Goal: Task Accomplishment & Management: Complete application form

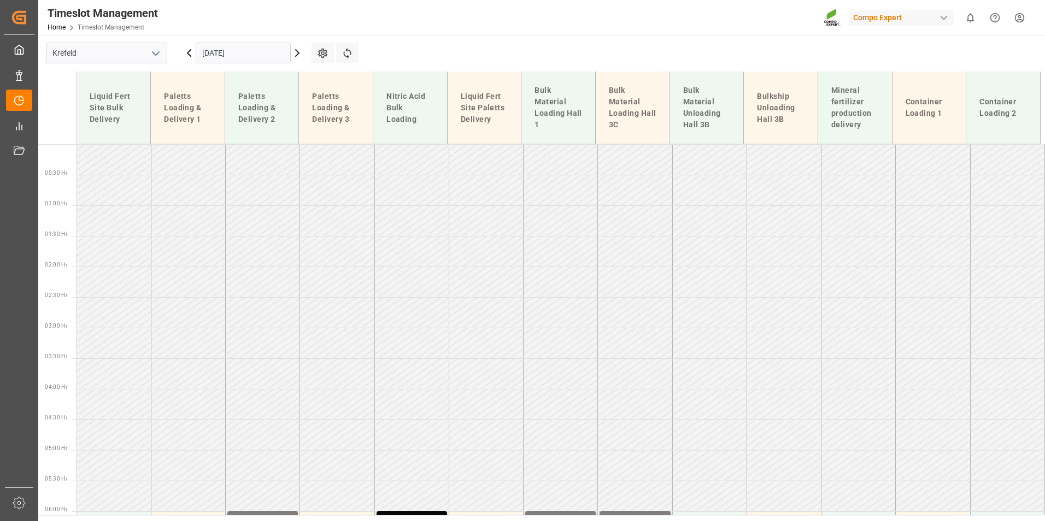
scroll to position [755, 0]
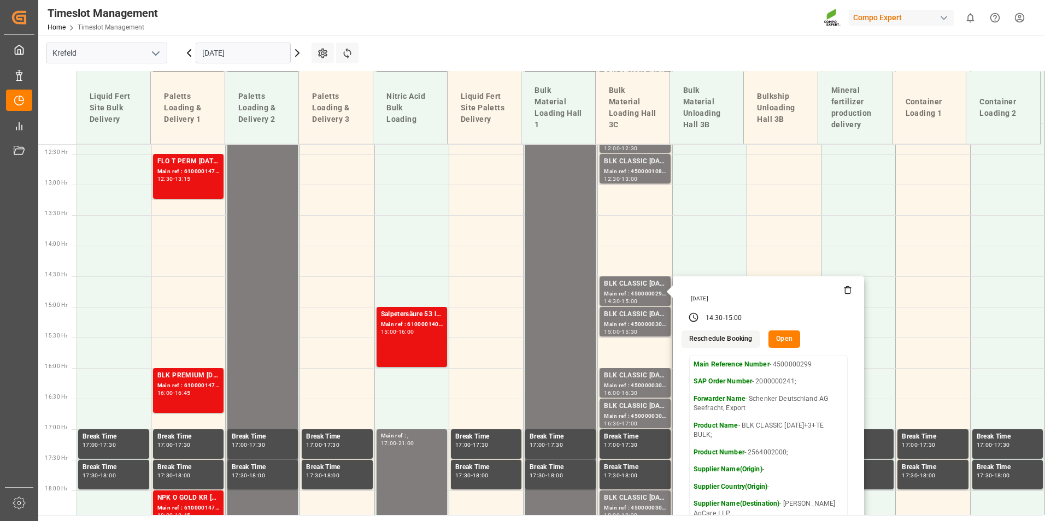
click at [278, 54] on input "[DATE]" at bounding box center [243, 53] width 95 height 21
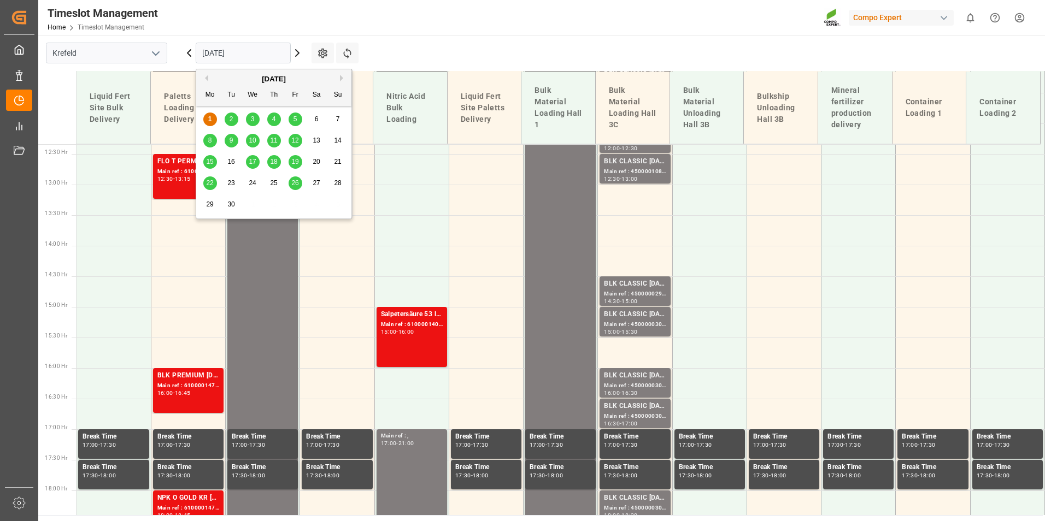
click at [298, 114] on div "5" at bounding box center [295, 119] width 14 height 13
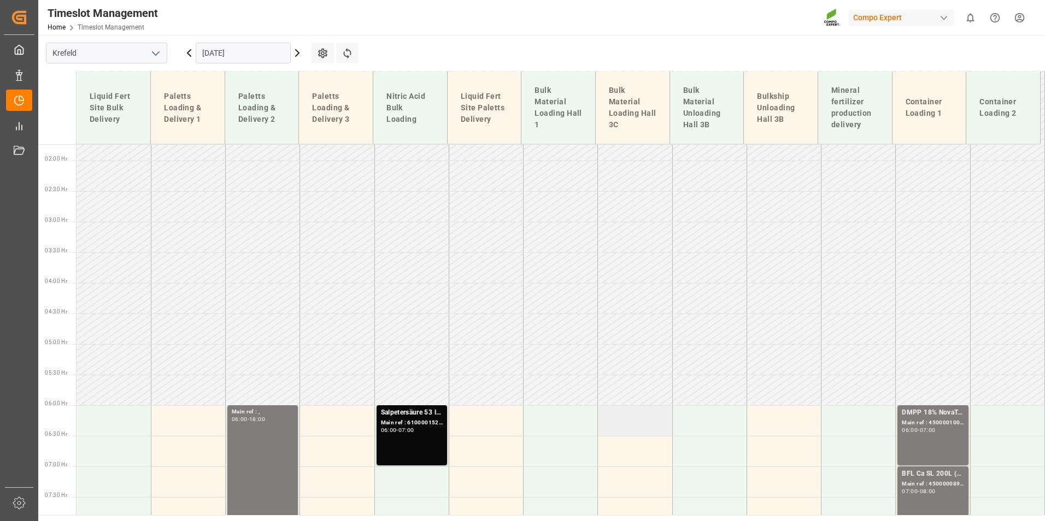
scroll to position [325, 0]
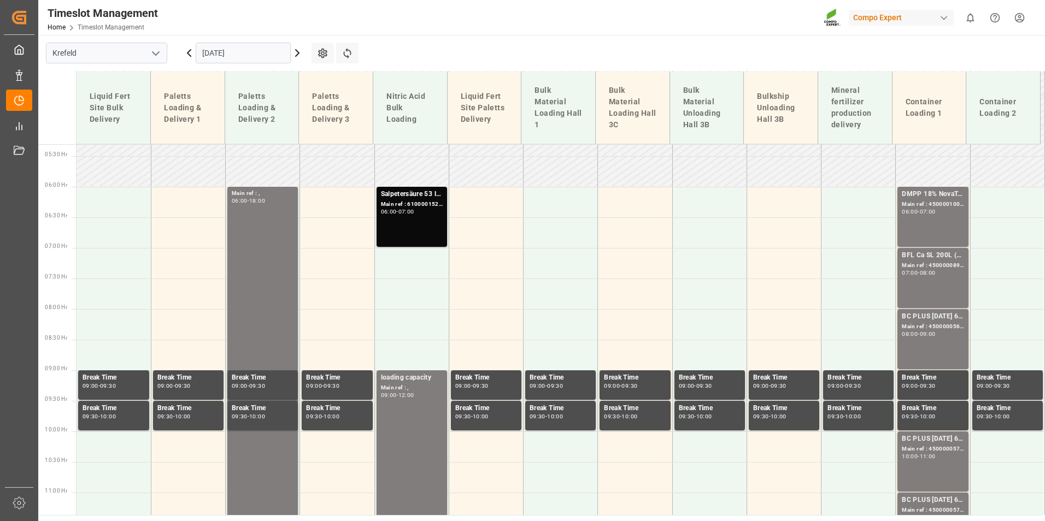
click at [192, 58] on icon at bounding box center [188, 52] width 13 height 13
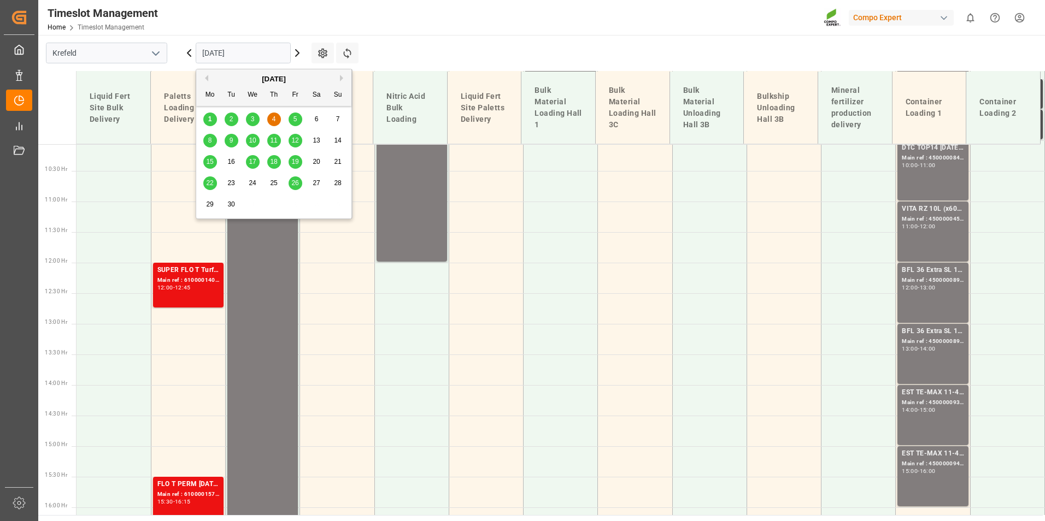
scroll to position [762, 0]
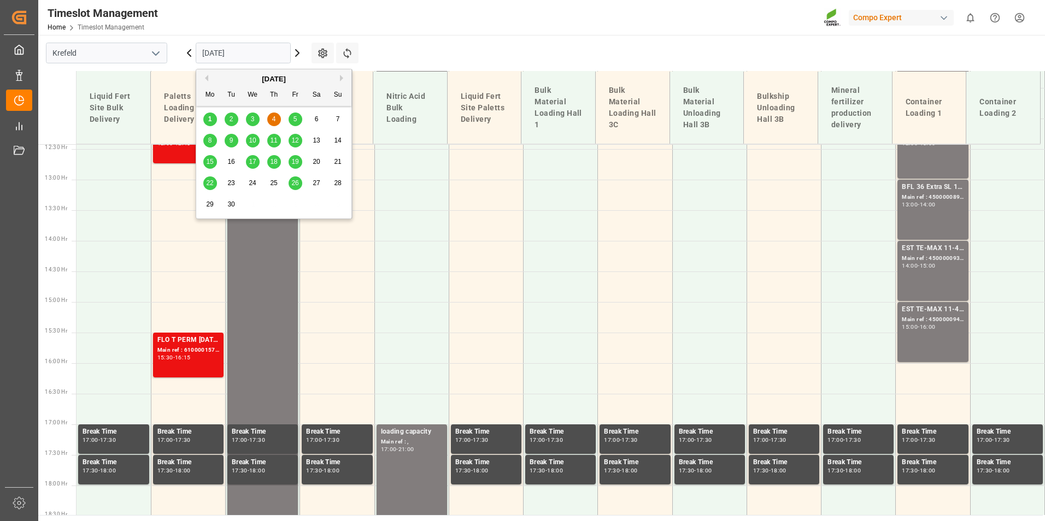
click at [236, 58] on input "[DATE]" at bounding box center [243, 53] width 95 height 21
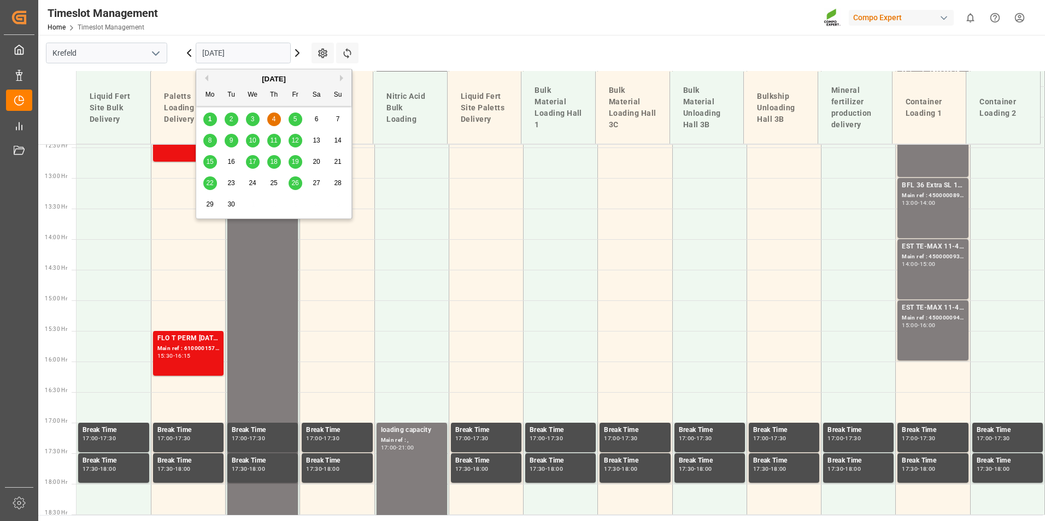
click at [211, 118] on span "1" at bounding box center [210, 119] width 4 height 8
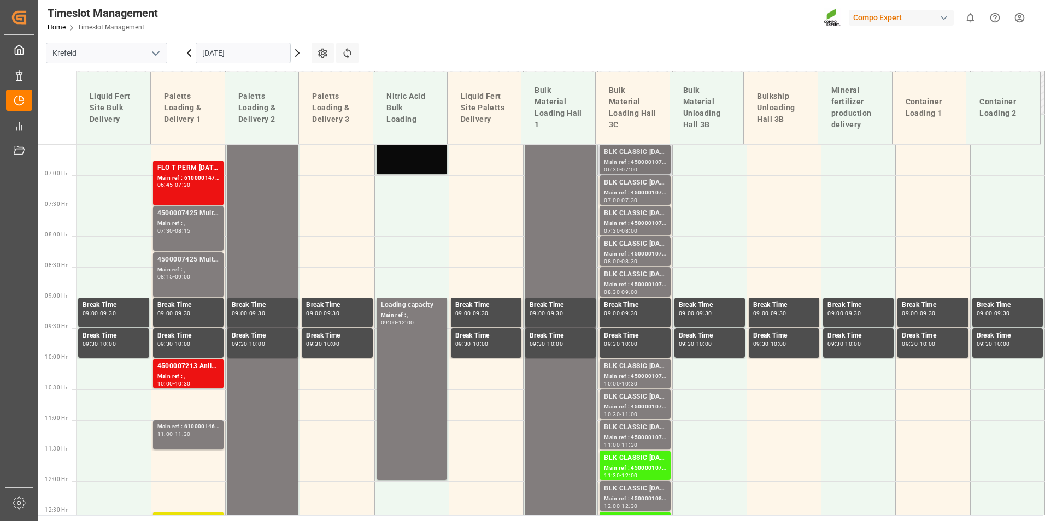
scroll to position [325, 0]
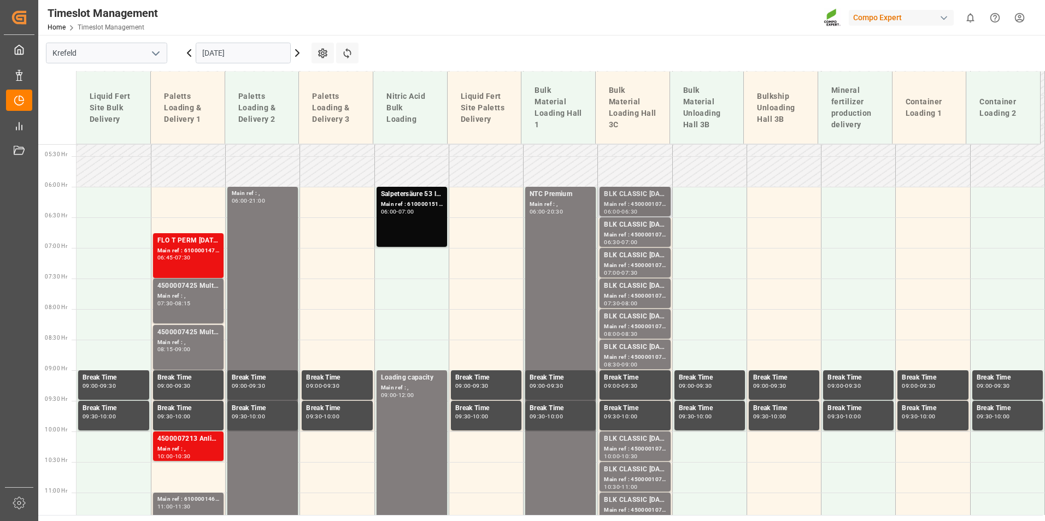
click at [633, 202] on div "Main ref : 4500001070, 2000001075" at bounding box center [635, 204] width 62 height 9
click at [635, 252] on div "BLK CLASSIC [DATE]+3+TE BULK" at bounding box center [635, 255] width 62 height 11
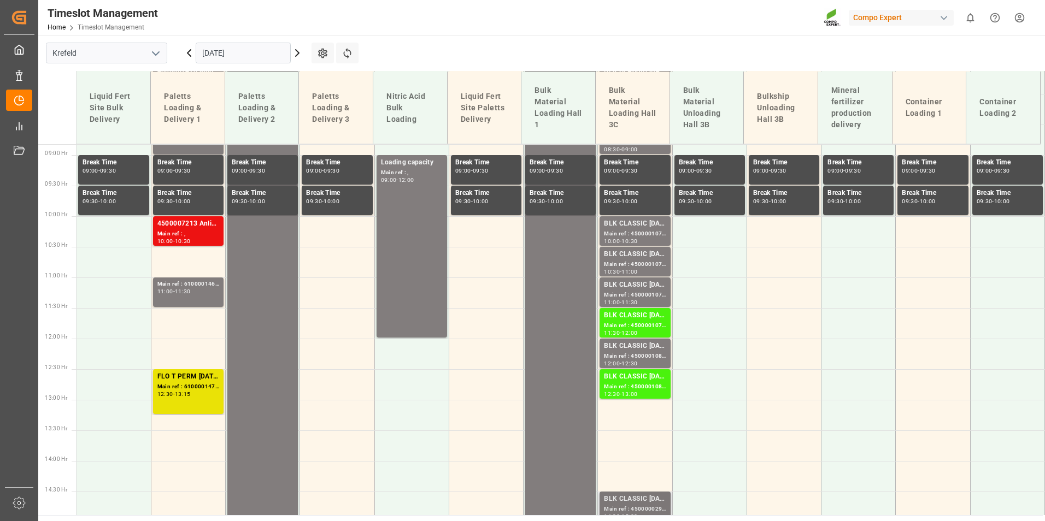
scroll to position [652, 0]
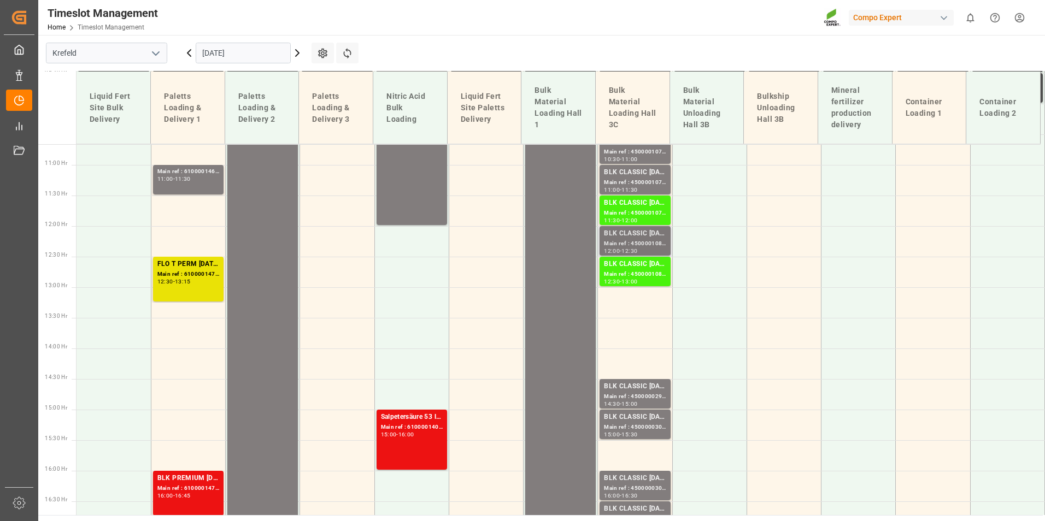
click at [637, 233] on div "BLK CLASSIC [DATE]+3+TE BULK" at bounding box center [635, 233] width 62 height 11
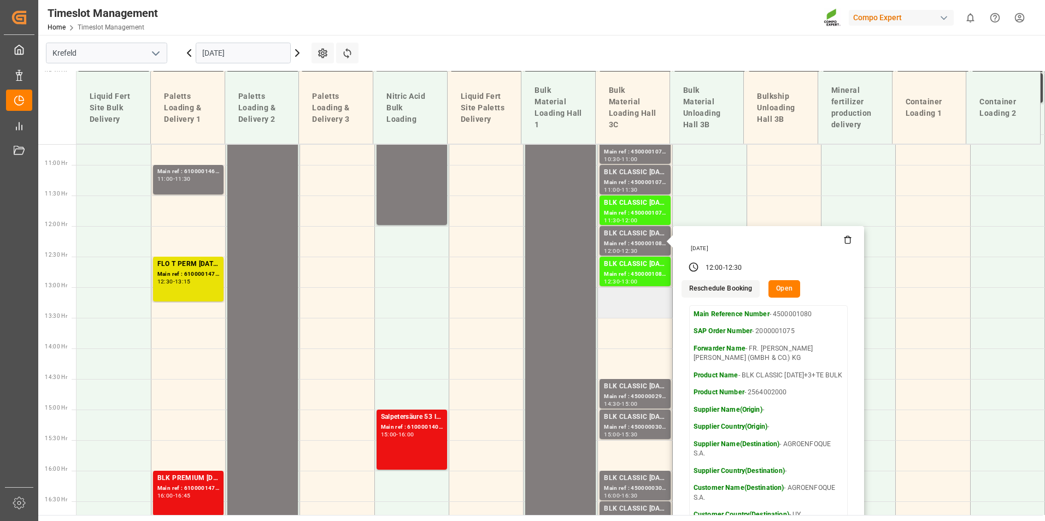
scroll to position [816, 0]
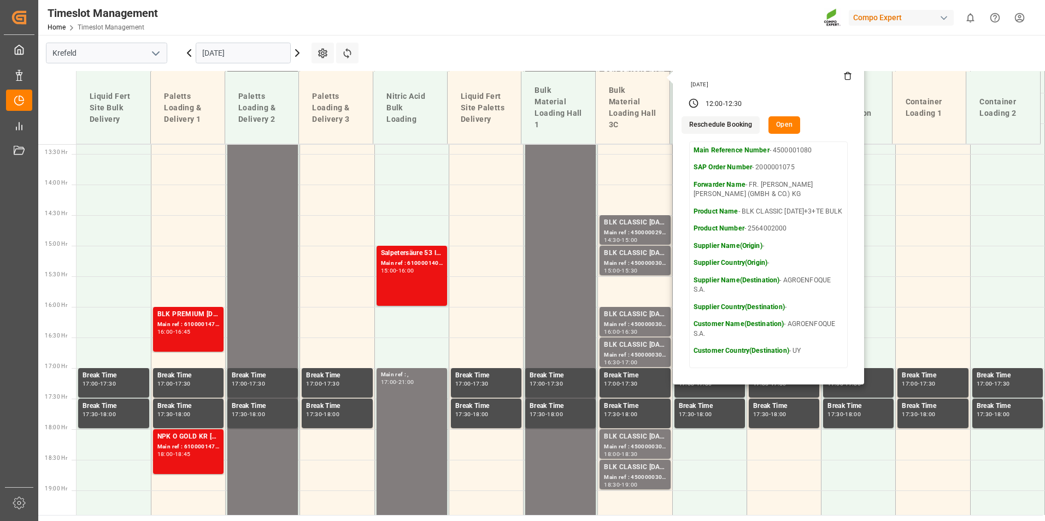
click at [298, 59] on icon at bounding box center [297, 52] width 13 height 13
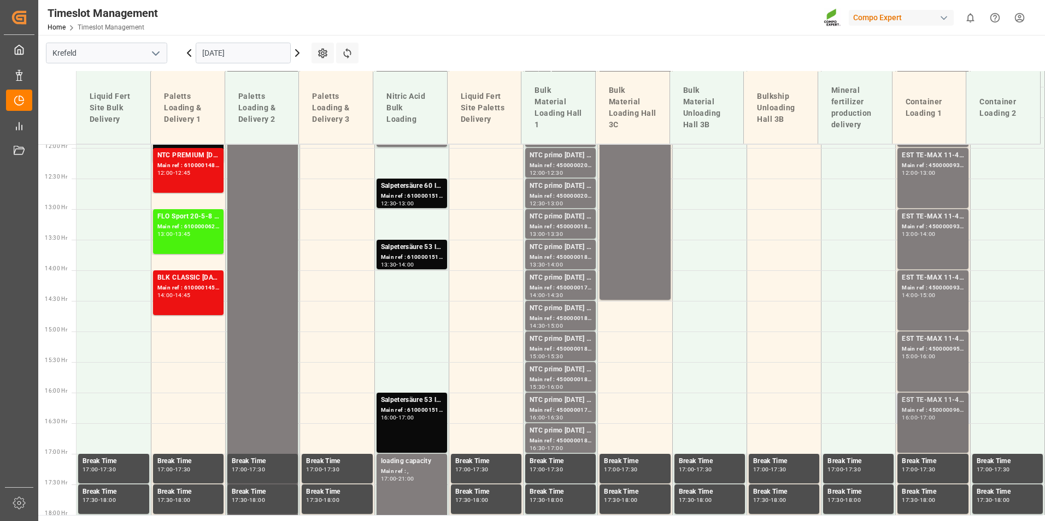
scroll to position [871, 0]
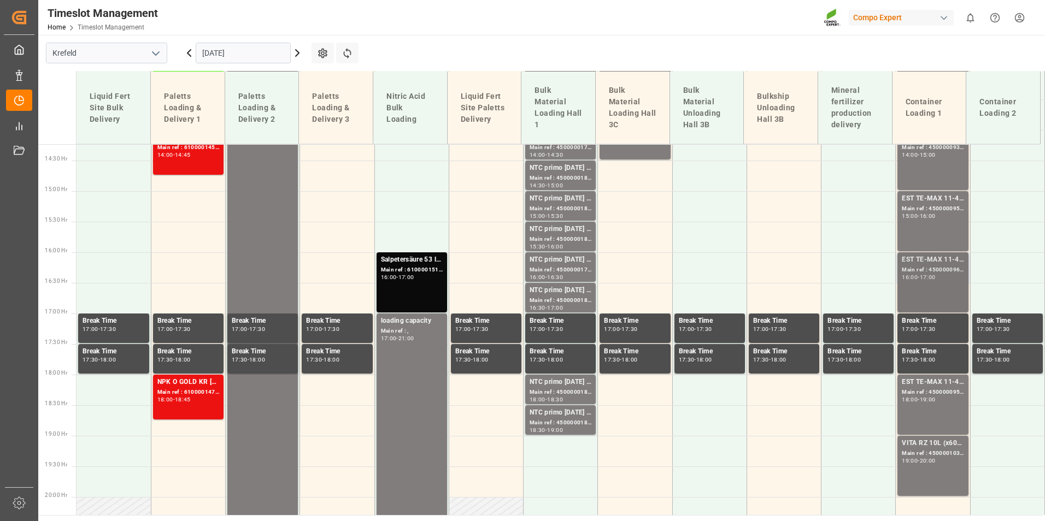
click at [919, 300] on div "EST TE-MAX 11-48 20kg (x45) ES, PT MTO Main ref : 4500000960, 2000000379 16:00 …" at bounding box center [932, 283] width 62 height 56
click at [917, 219] on div "15:00 - 16:00" at bounding box center [932, 217] width 62 height 6
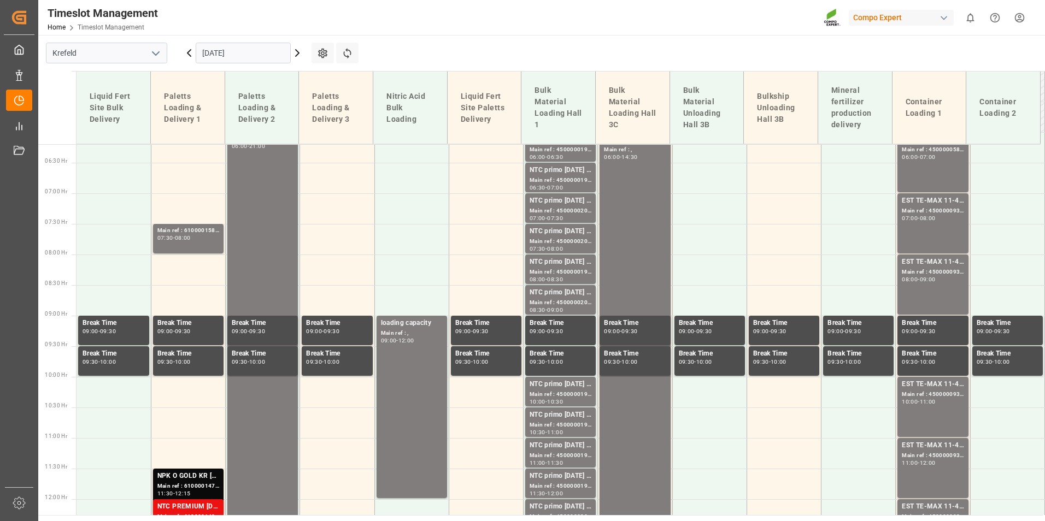
scroll to position [434, 0]
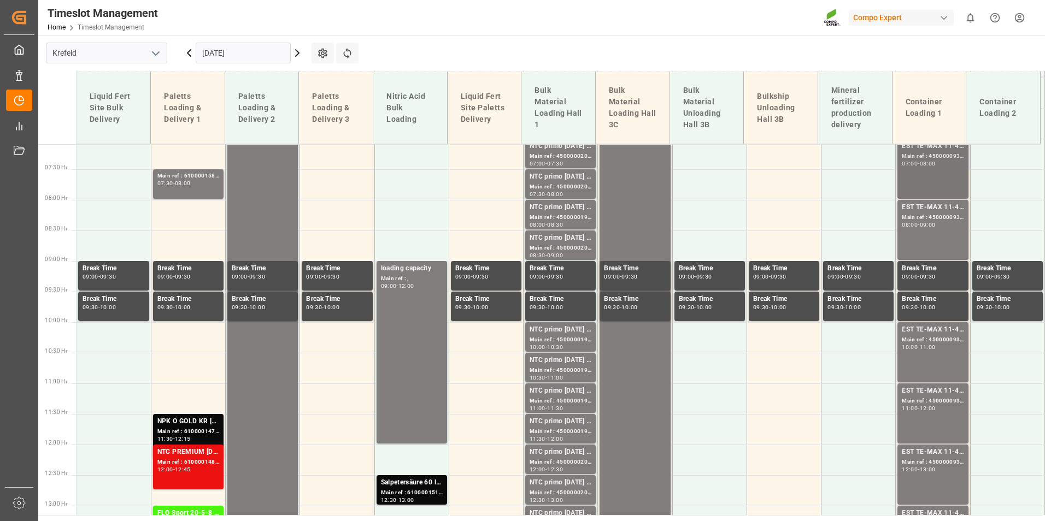
click at [917, 185] on div "EST TE-MAX 11-48 20kg (x56) WW; Main ref : 4500000931, 2000000976; 07:00 - 08:00" at bounding box center [932, 169] width 62 height 56
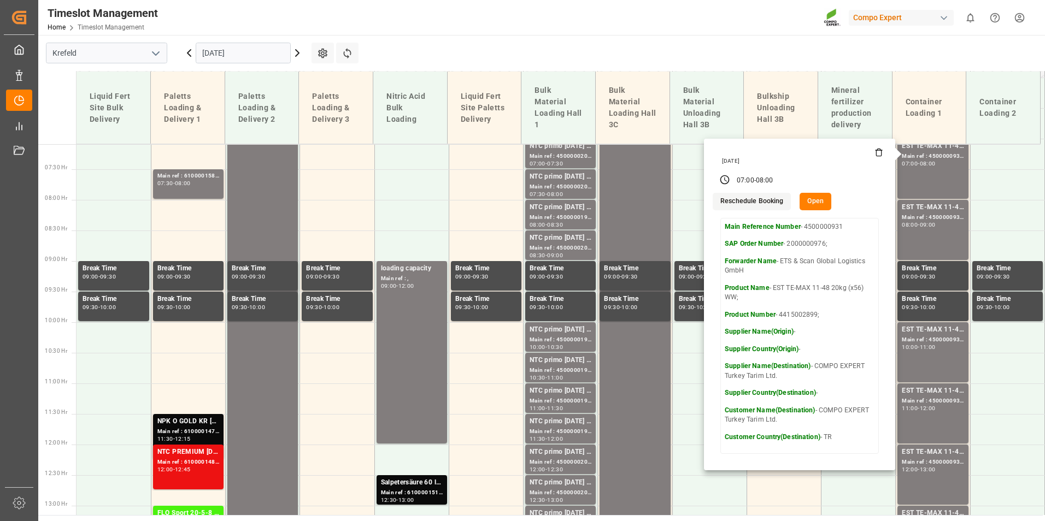
click at [241, 58] on input "[DATE]" at bounding box center [243, 53] width 95 height 21
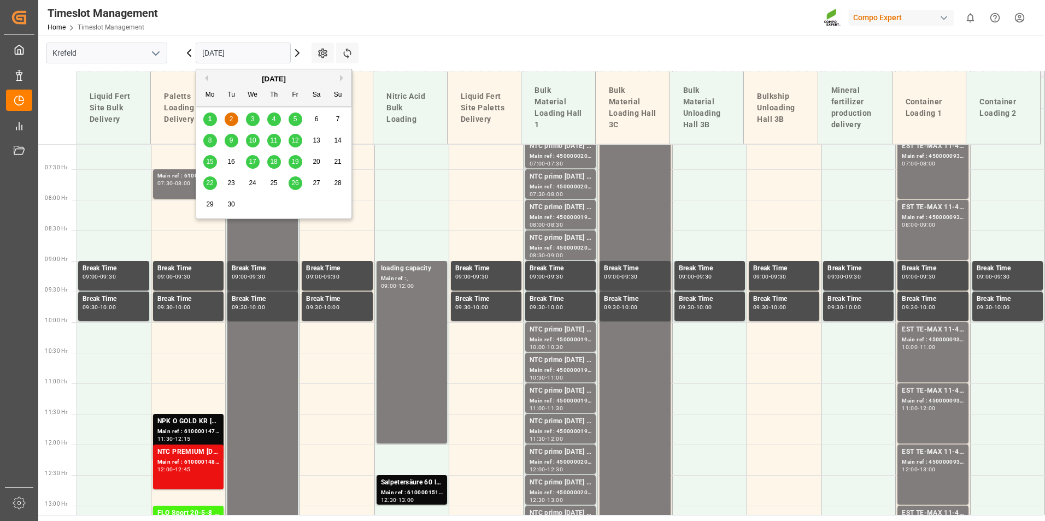
click at [277, 141] on span "11" at bounding box center [273, 141] width 7 height 8
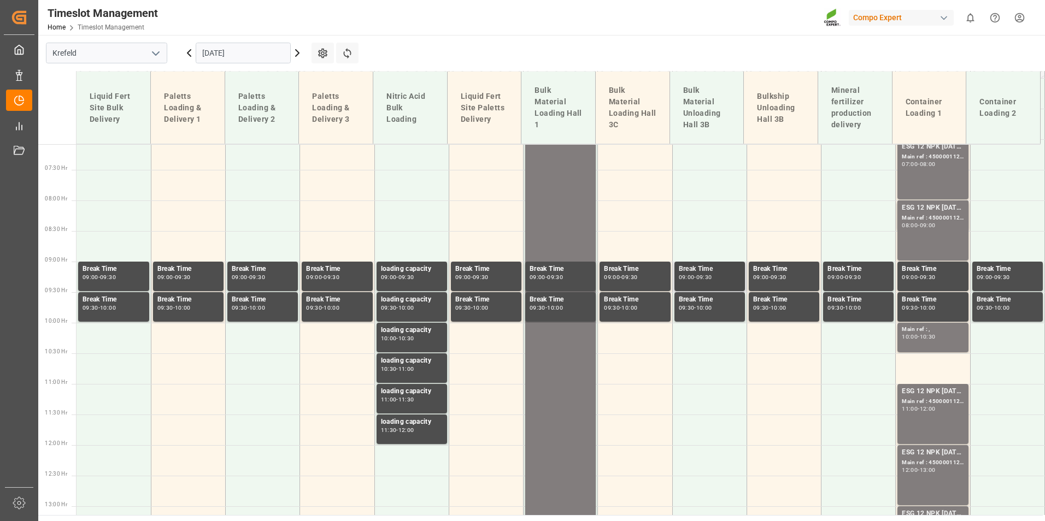
scroll to position [270, 0]
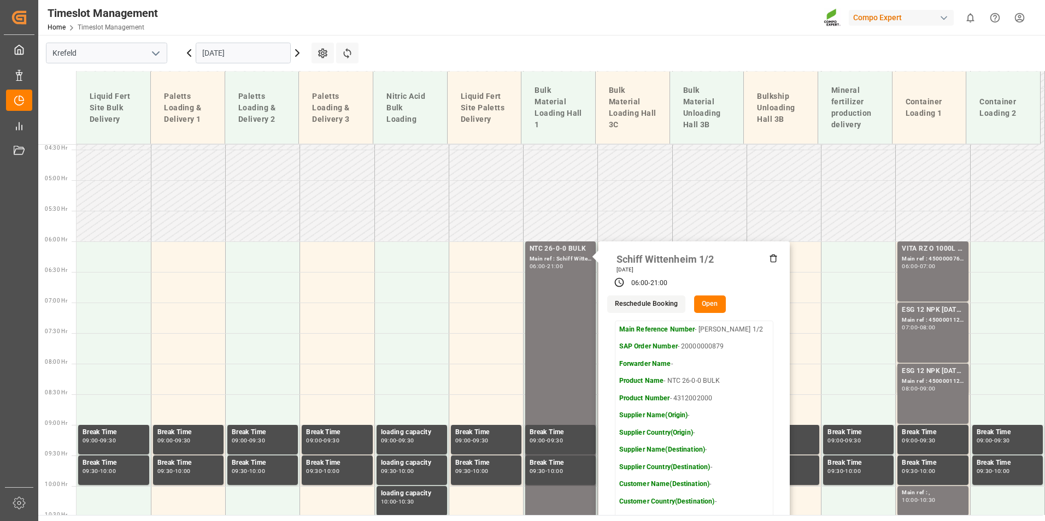
click at [229, 57] on input "[DATE]" at bounding box center [243, 53] width 95 height 21
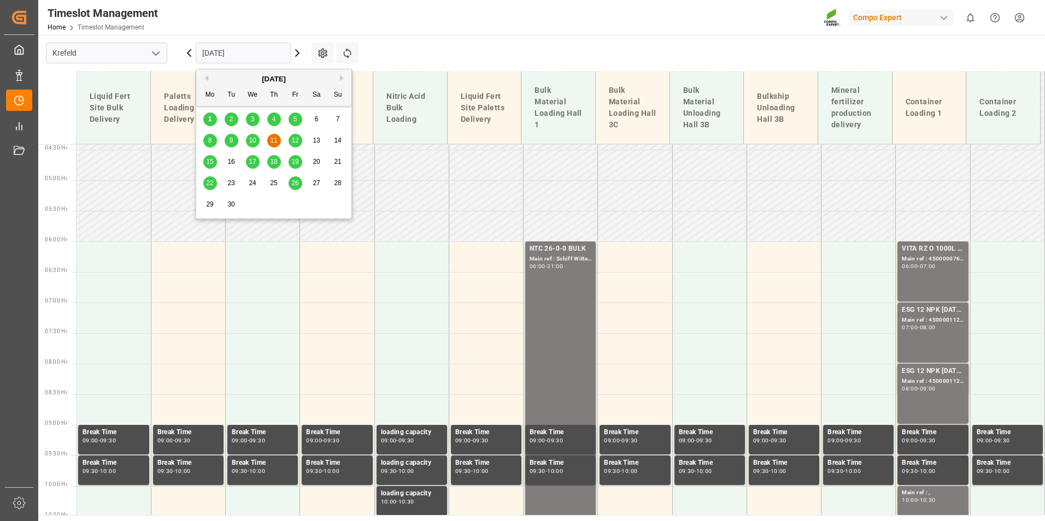
click at [207, 119] on div "1" at bounding box center [210, 119] width 14 height 13
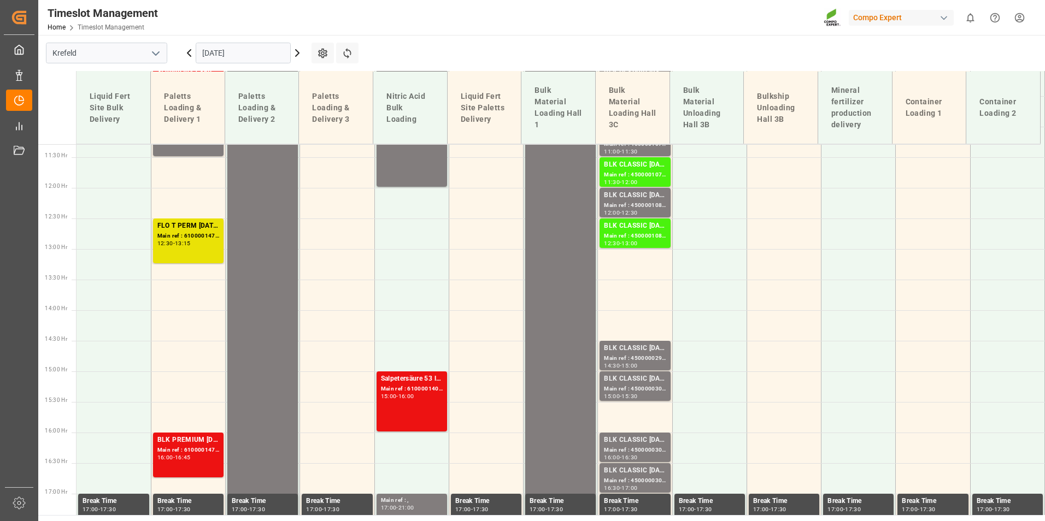
scroll to position [652, 0]
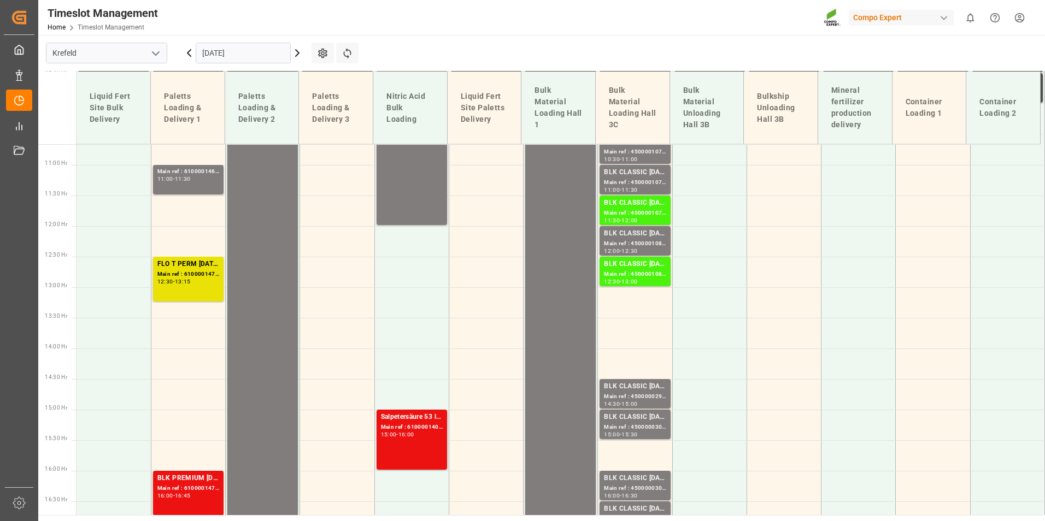
click at [299, 52] on icon at bounding box center [297, 52] width 13 height 13
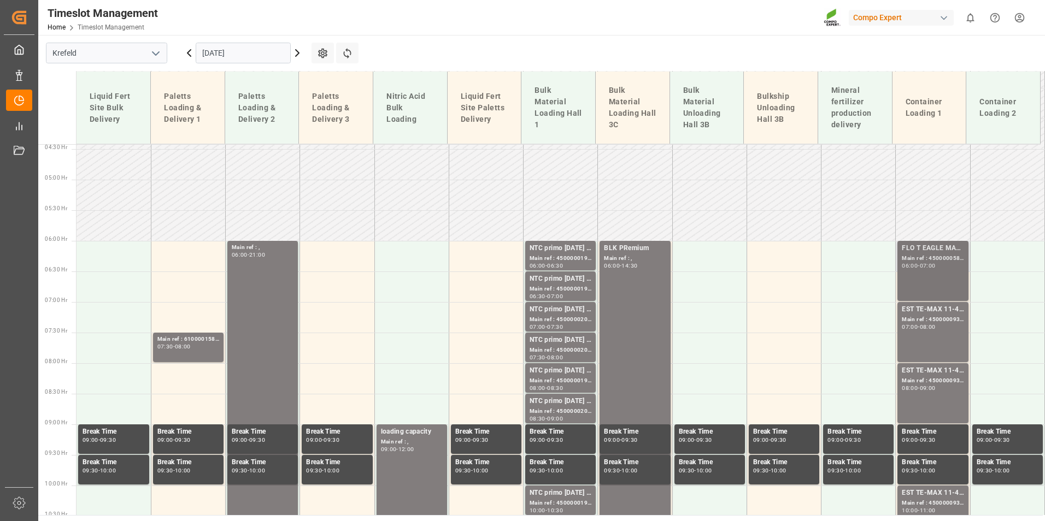
scroll to position [270, 0]
click at [938, 320] on div "Main ref : 4500000931, 2000000976;" at bounding box center [932, 320] width 62 height 9
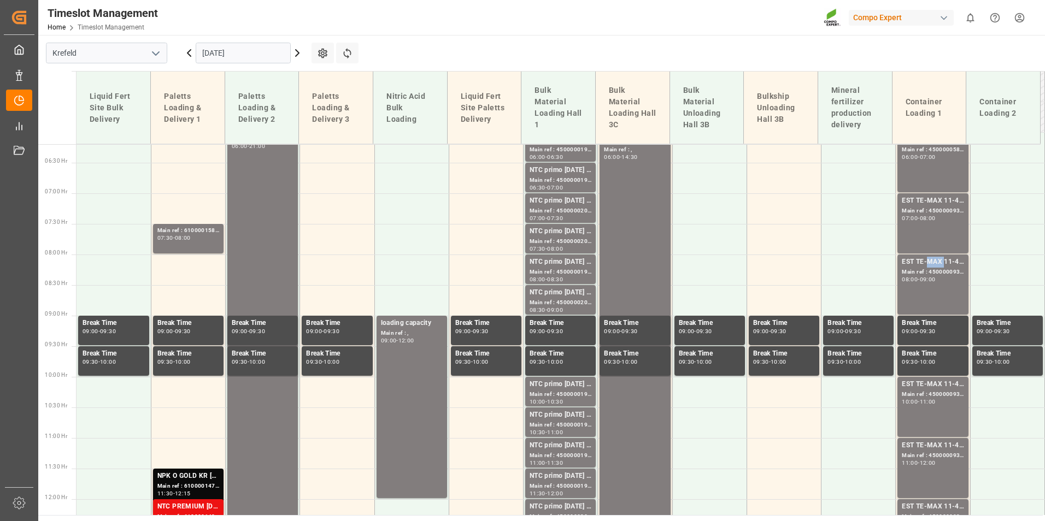
click at [933, 267] on div "EST TE-MAX 11-48 20kg (x56) WW;" at bounding box center [932, 262] width 62 height 11
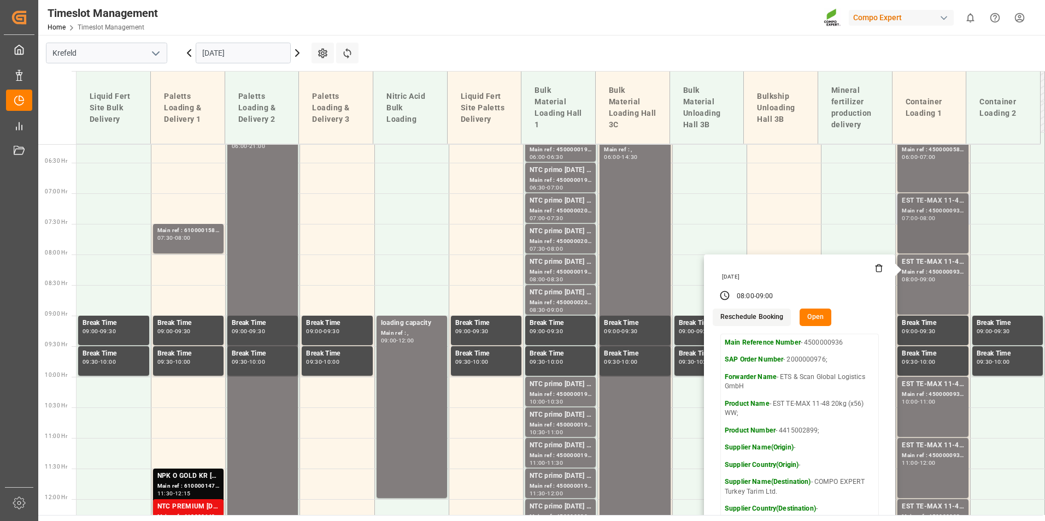
scroll to position [543, 0]
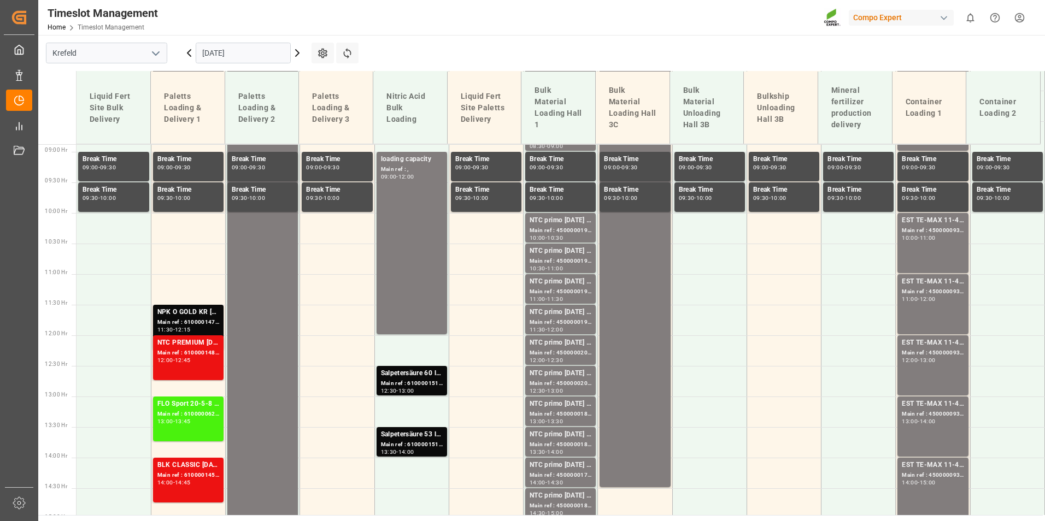
click at [937, 248] on div "EST TE-MAX 11-48 20kg (x56) WW; Main ref : 4500000939, 2000000976; 10:00 - 11:00" at bounding box center [932, 243] width 62 height 56
click at [937, 278] on div "EST TE-MAX 11-48 20kg (x56) WW;" at bounding box center [932, 281] width 62 height 11
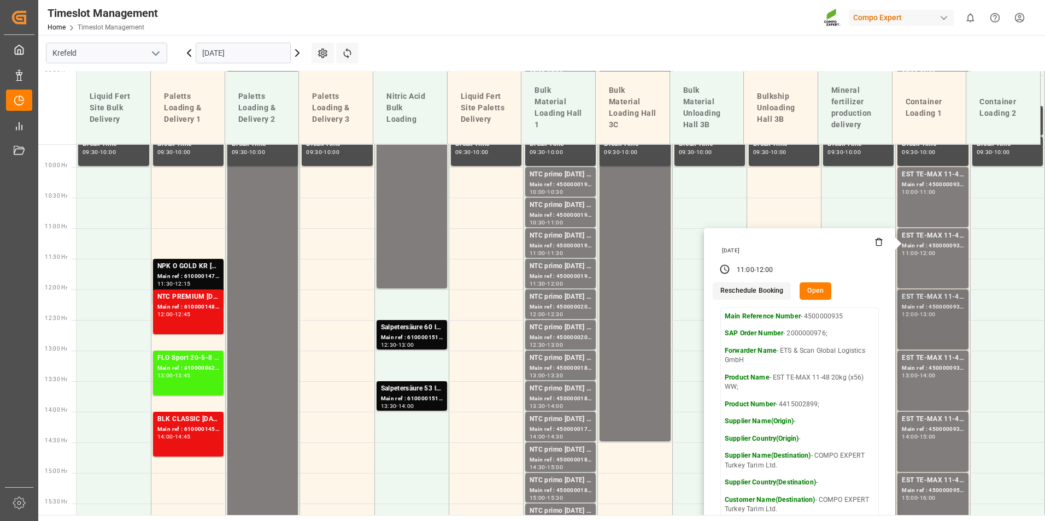
scroll to position [652, 0]
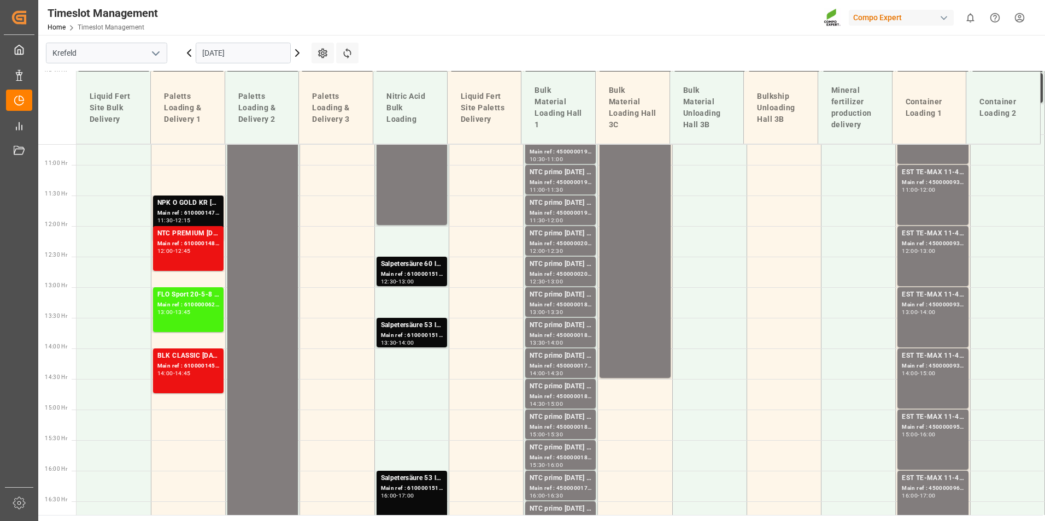
click at [942, 250] on div "12:00 - 13:00" at bounding box center [932, 252] width 62 height 6
click at [951, 303] on div "Main ref : 4500000937, 2000000976;" at bounding box center [932, 304] width 62 height 9
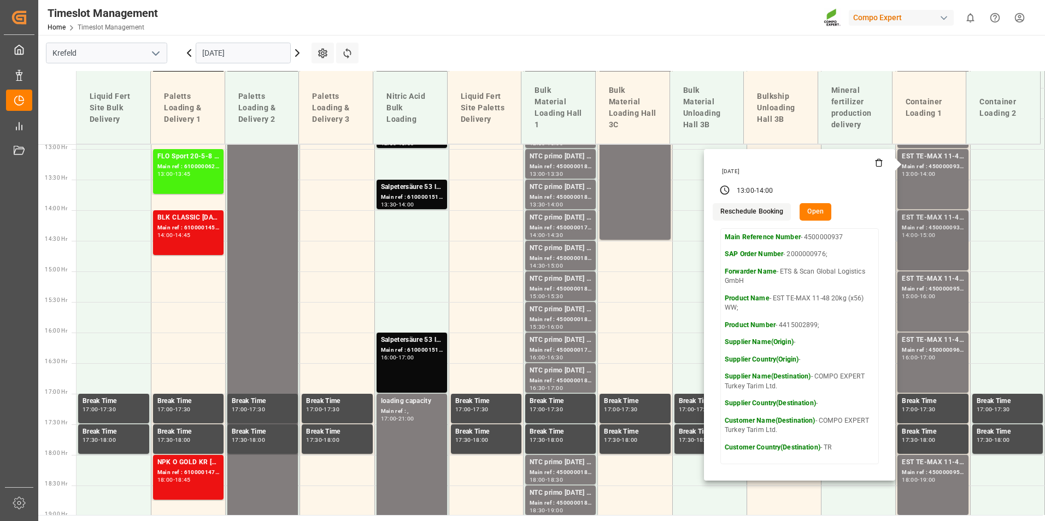
scroll to position [816, 0]
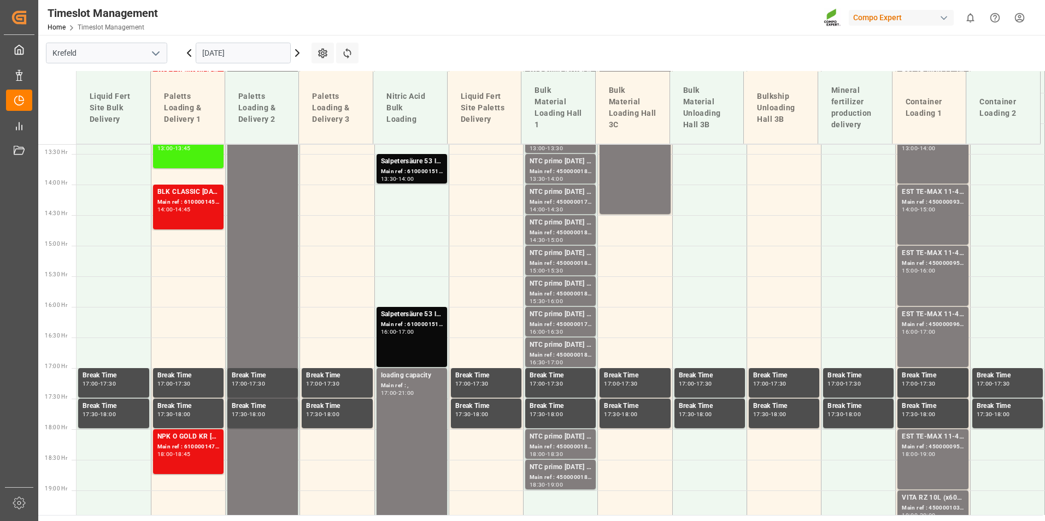
click at [927, 217] on div "EST TE-MAX 11-48 20kg (x56) WW; Main ref : 4500000932, 2000000976; 14:00 - 15:00" at bounding box center [932, 215] width 62 height 56
click at [958, 281] on div "EST TE-MAX 11-48 20kg (x45) ES, PT MTO Main ref : 4500000959, 2000000379 15:00 …" at bounding box center [932, 276] width 62 height 56
click at [939, 259] on div "Main ref : 4500000959, 2000000379" at bounding box center [932, 263] width 62 height 9
click at [921, 196] on div "EST TE-MAX 11-48 20kg (x56) WW;" at bounding box center [932, 192] width 62 height 11
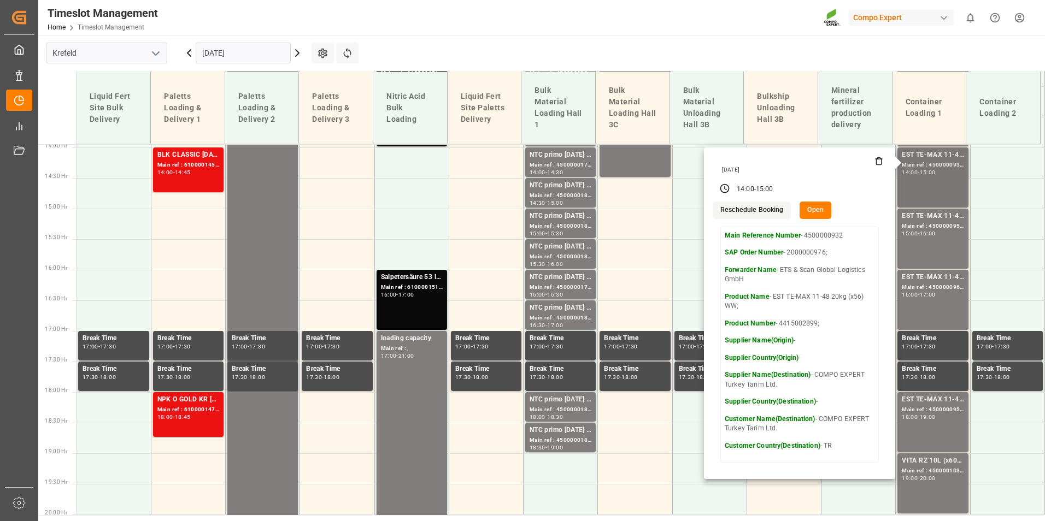
scroll to position [871, 0]
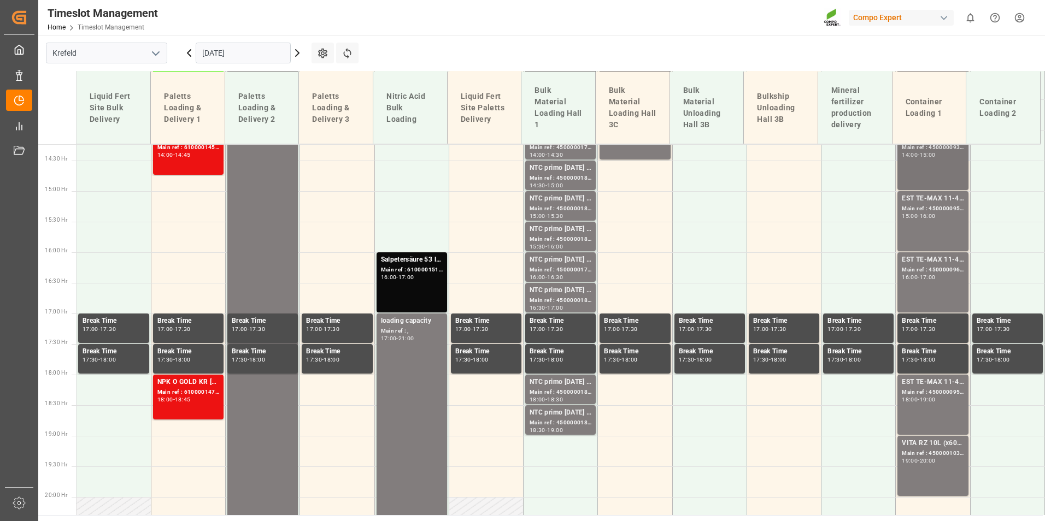
click at [938, 166] on div "EST TE-MAX 11-48 20kg (x56) WW; Main ref : 4500000932, 2000000976; 14:00 - 15:00" at bounding box center [932, 160] width 62 height 56
click at [931, 228] on div "EST TE-MAX 11-48 20kg (x45) ES, PT MTO Main ref : 4500000959, 2000000379 15:00 …" at bounding box center [932, 221] width 62 height 56
click at [924, 262] on div "EST TE-MAX 11-48 20kg (x45) ES, PT MTO" at bounding box center [932, 260] width 62 height 11
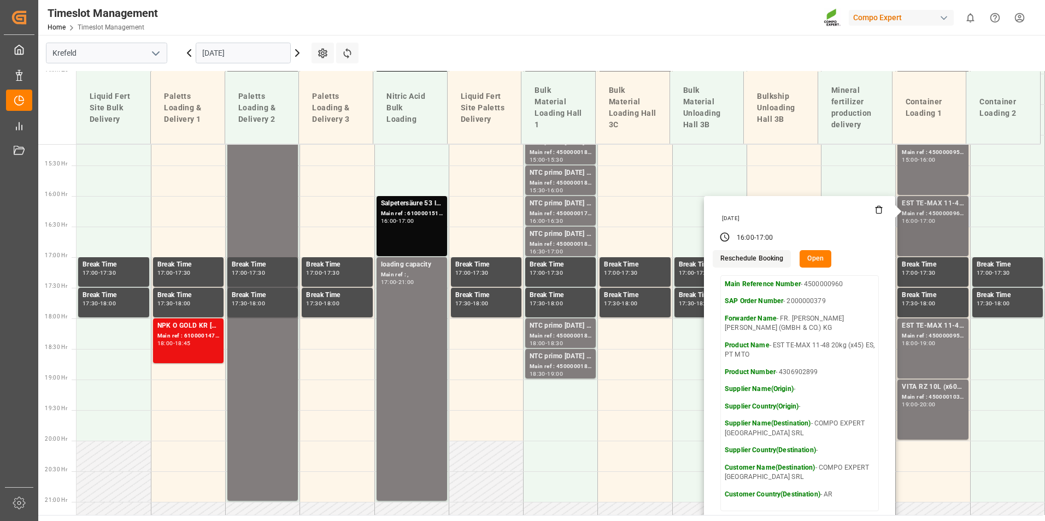
scroll to position [980, 0]
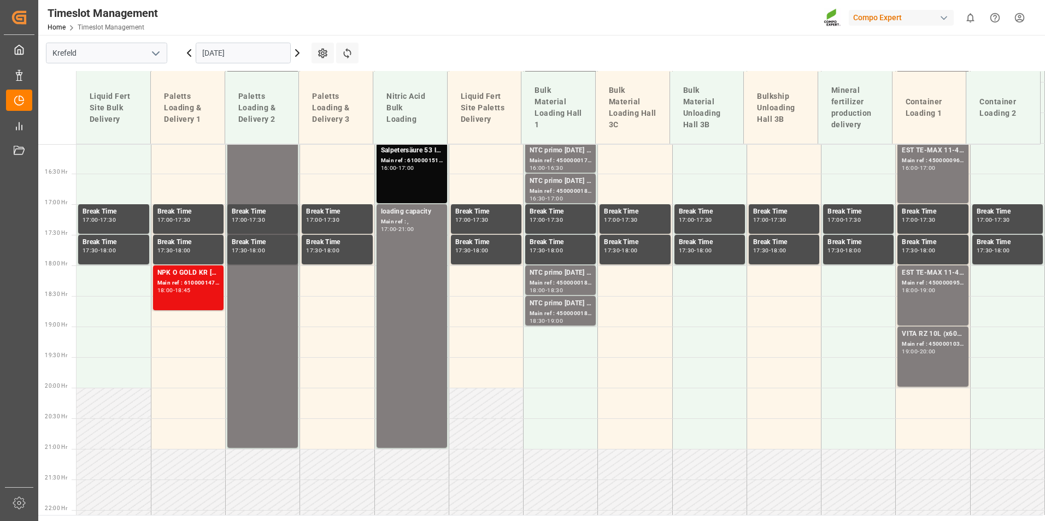
click at [927, 295] on div "EST TE-MAX 11-48 20kg (x45) ES, PT MTO Main ref : 4500000958, 2000000379 18:00 …" at bounding box center [932, 296] width 62 height 56
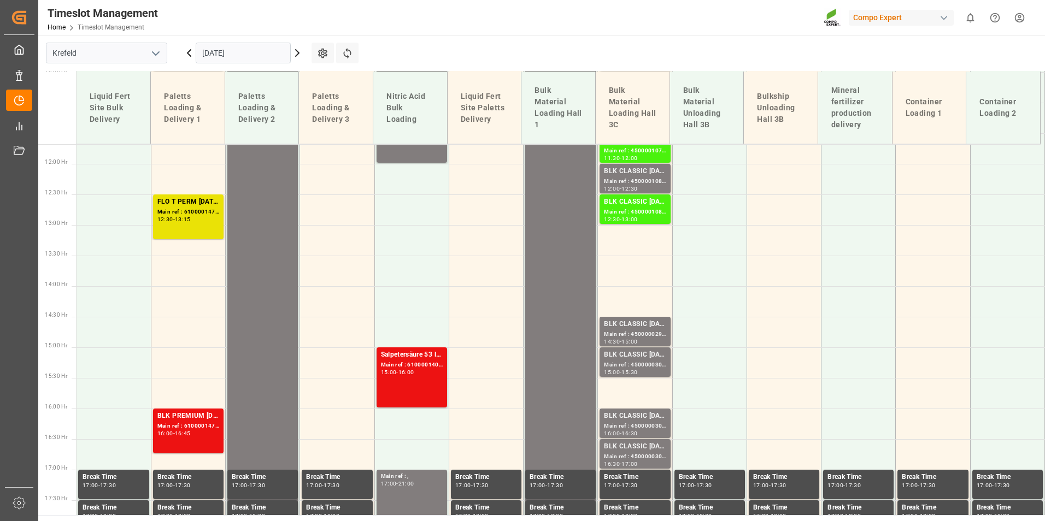
scroll to position [823, 0]
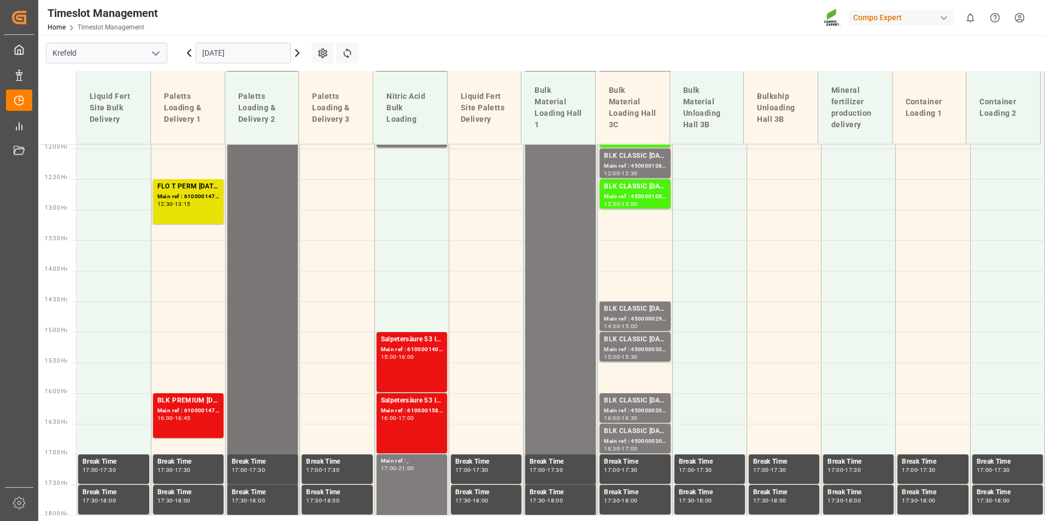
scroll to position [550, 0]
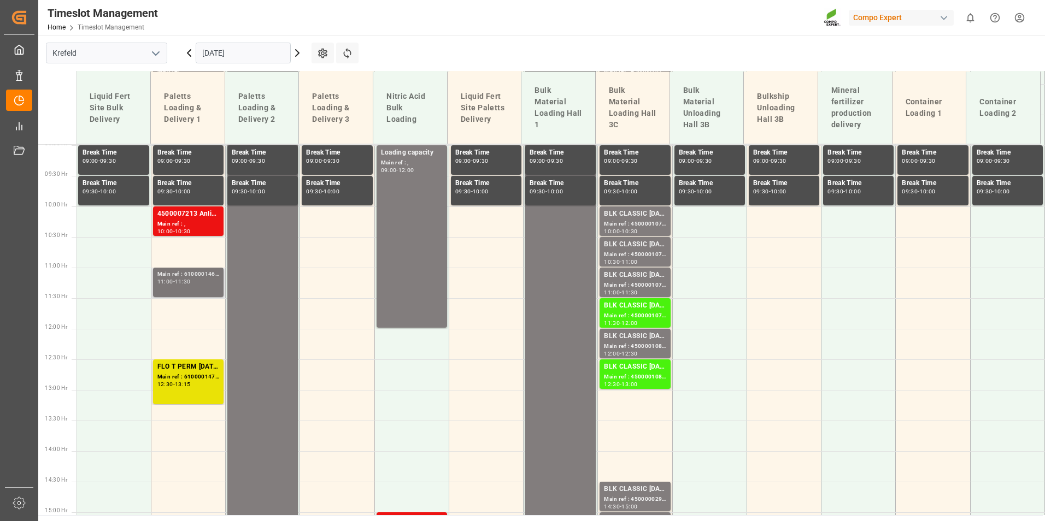
click at [207, 288] on div "Main ref : 6100001468, 2000000731 11:00 - 11:30" at bounding box center [188, 282] width 62 height 25
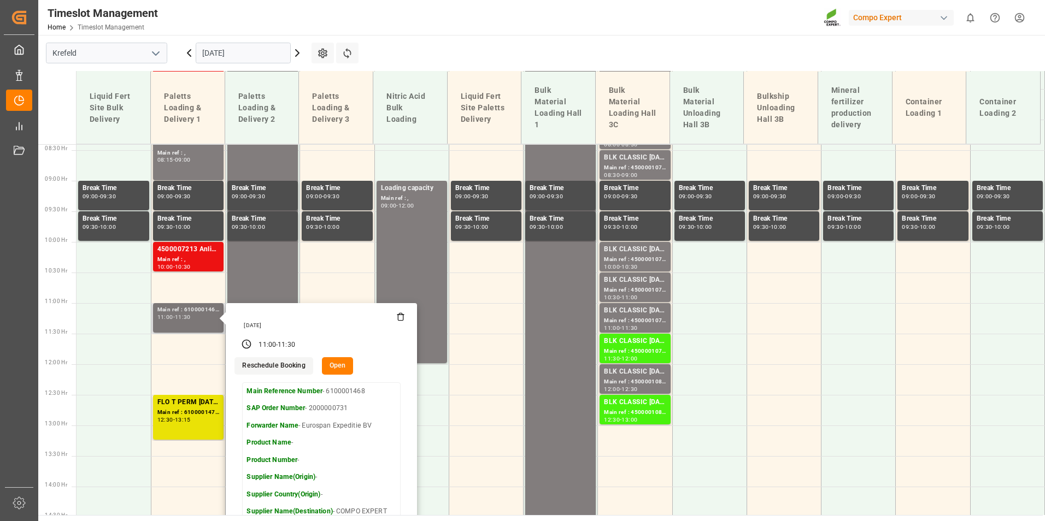
scroll to position [495, 0]
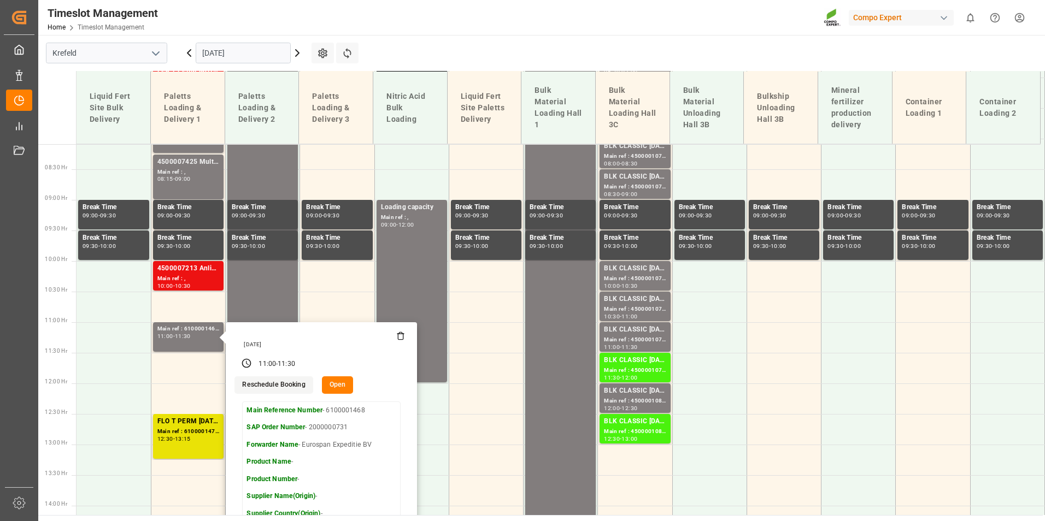
click at [300, 52] on icon at bounding box center [297, 52] width 13 height 13
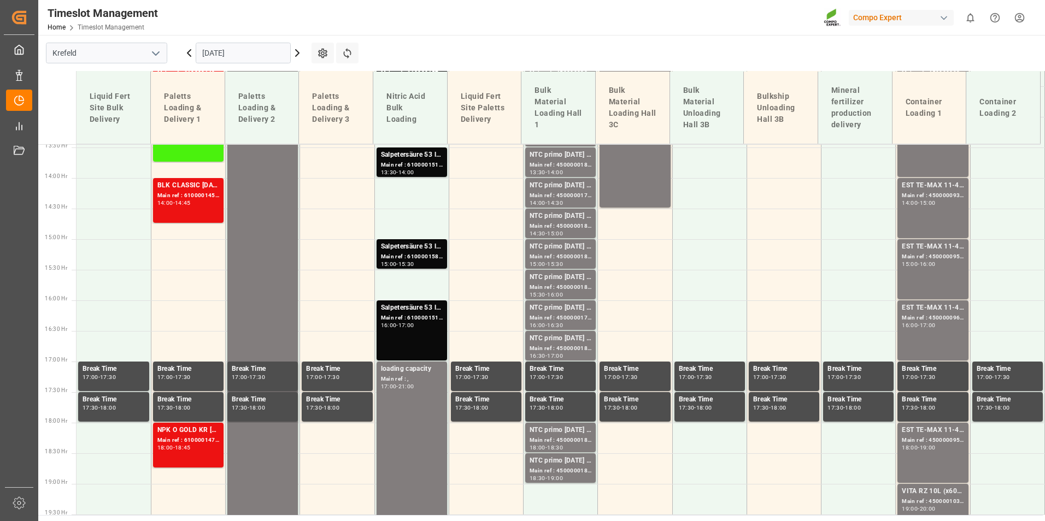
scroll to position [550, 0]
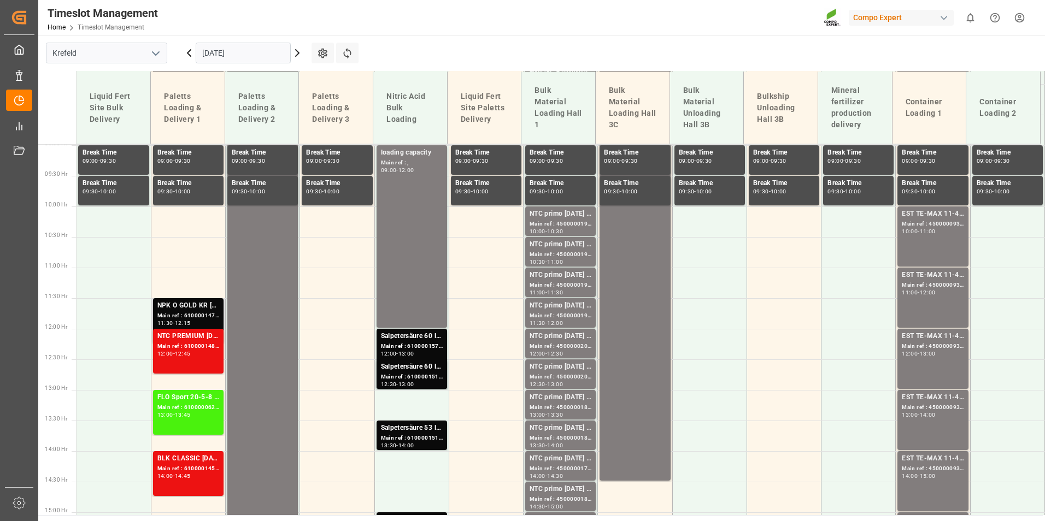
click at [186, 304] on div "NPK O GOLD KR [DATE] 25kg (x60) IT" at bounding box center [188, 305] width 62 height 11
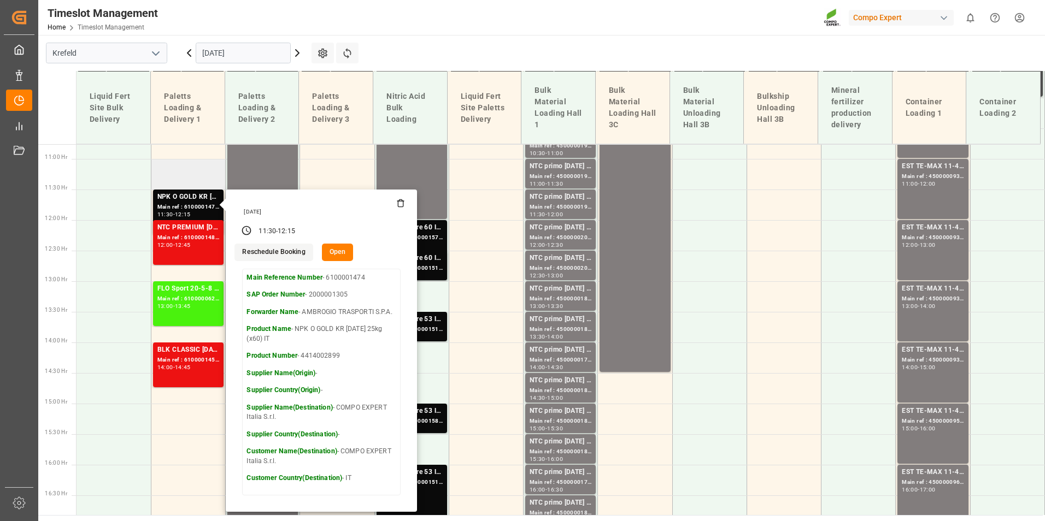
scroll to position [659, 0]
click at [452, 57] on main "[GEOGRAPHIC_DATA] [DATE] Settings Refresh Time Slots Liquid Fert Site Bulk Deli…" at bounding box center [540, 275] width 1004 height 480
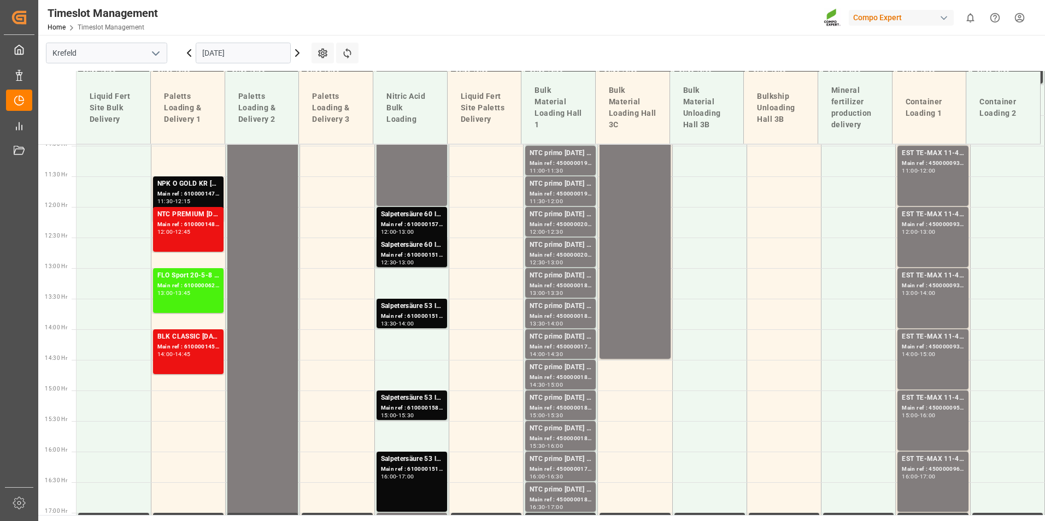
scroll to position [550, 0]
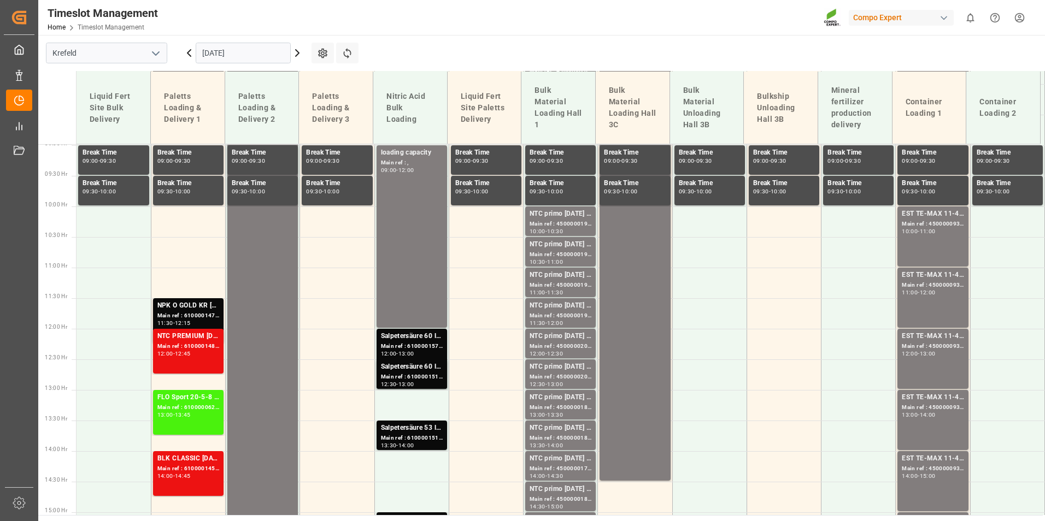
click at [300, 54] on icon at bounding box center [297, 52] width 13 height 13
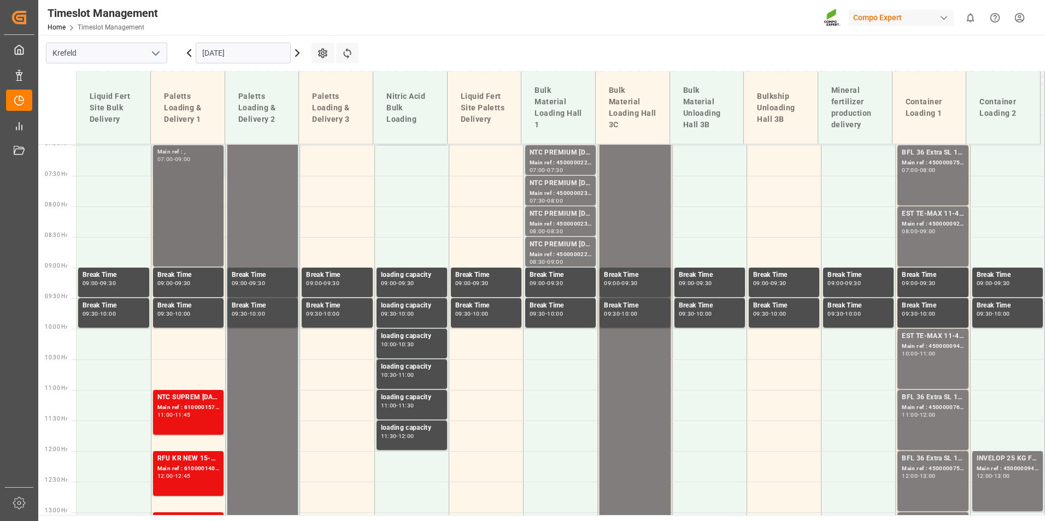
scroll to position [425, 0]
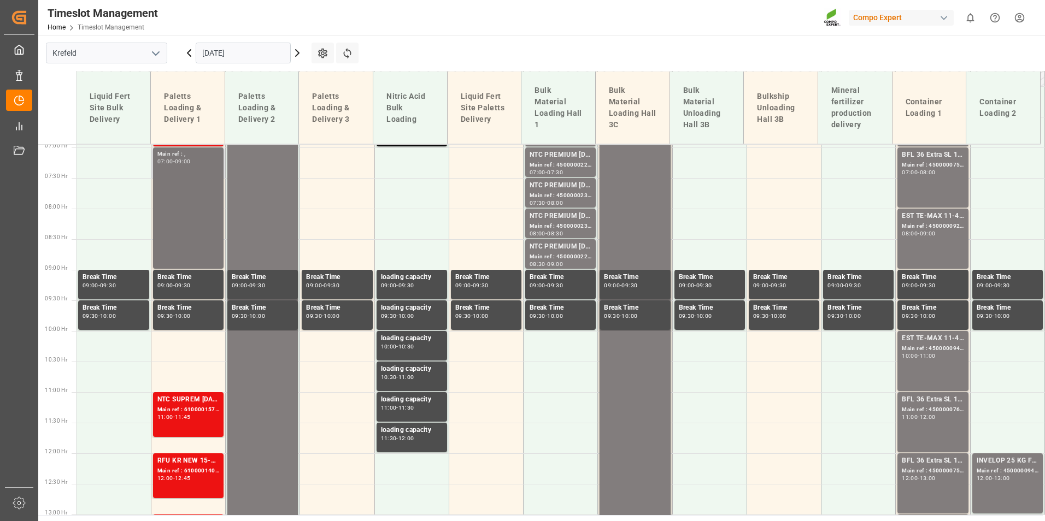
click at [192, 211] on div "Main ref : , 07:00 - 09:00" at bounding box center [188, 208] width 62 height 117
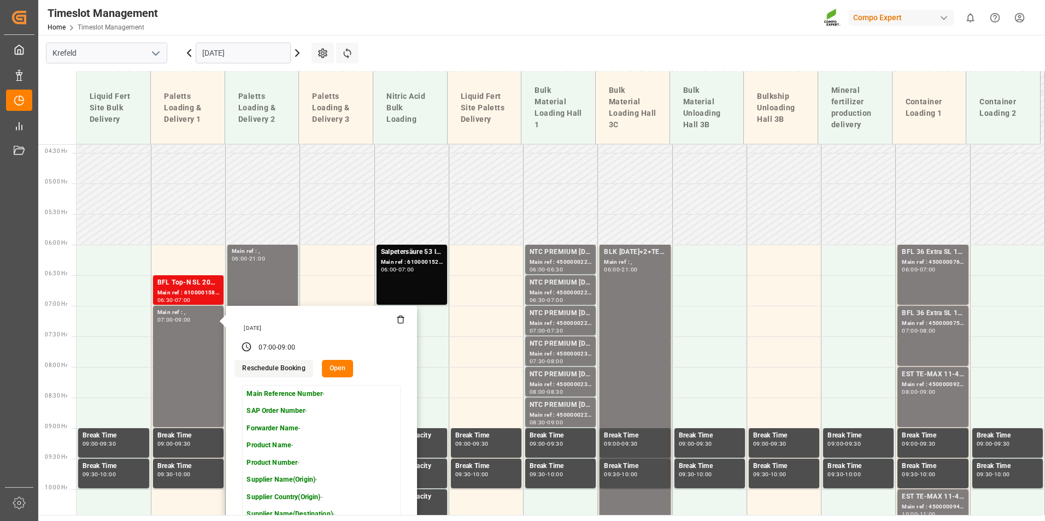
scroll to position [261, 0]
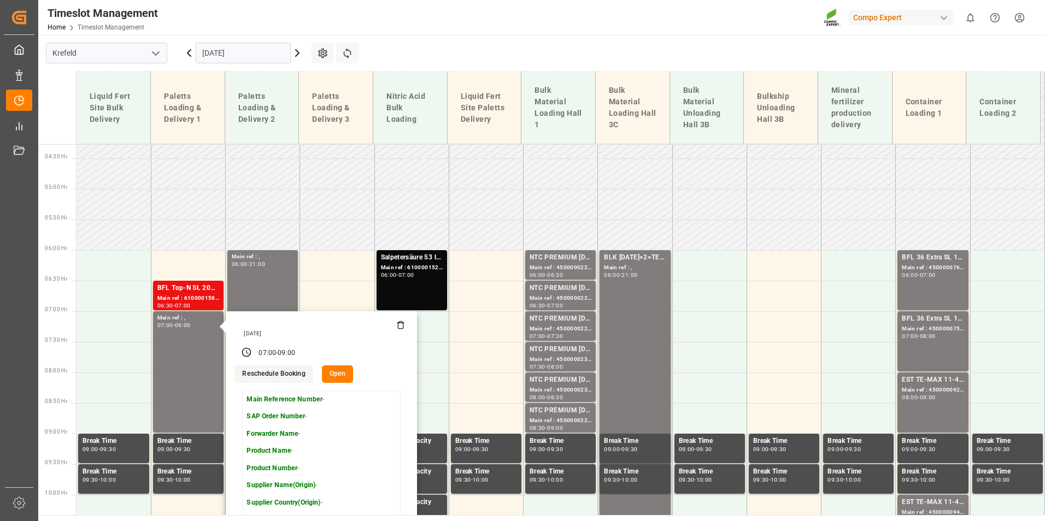
click at [300, 56] on icon at bounding box center [297, 52] width 13 height 13
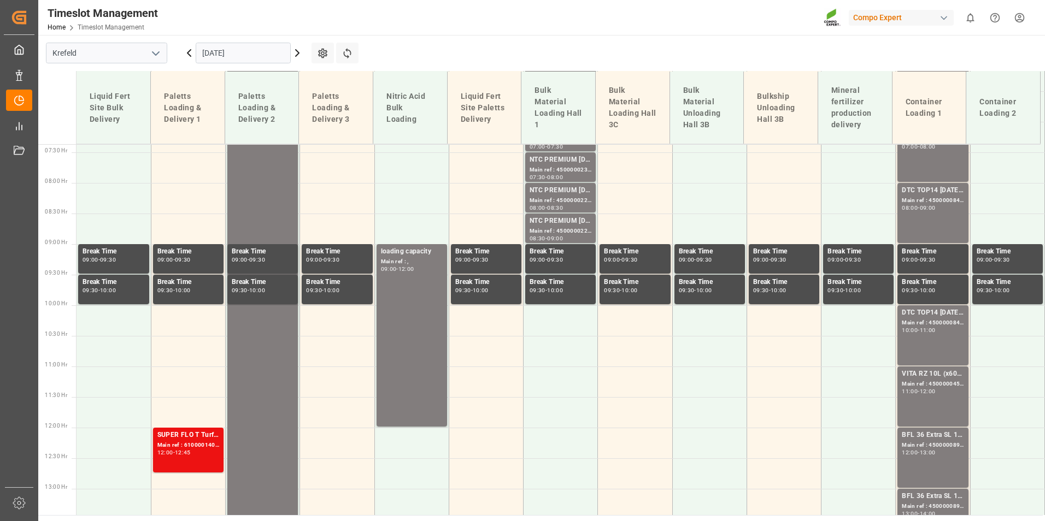
scroll to position [331, 0]
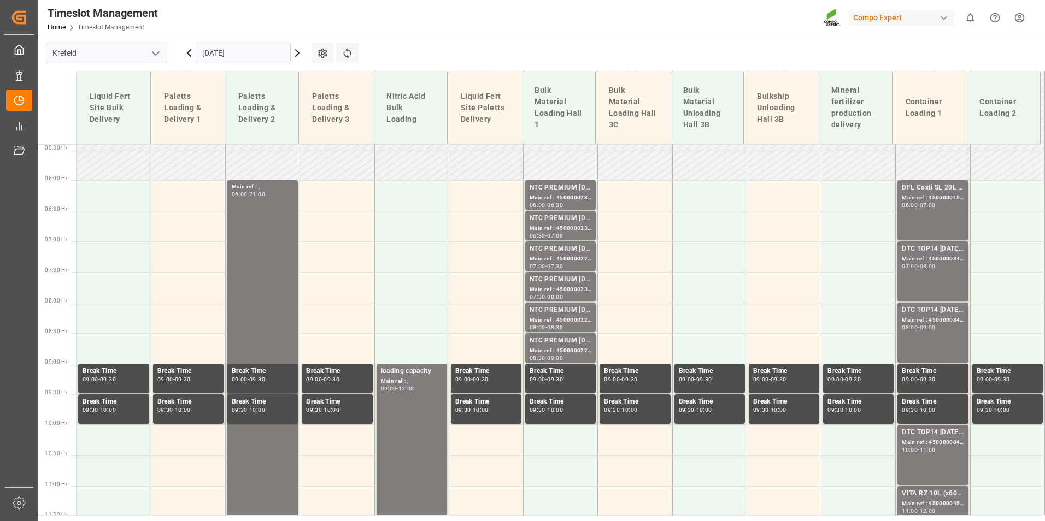
click at [294, 50] on icon at bounding box center [297, 52] width 13 height 13
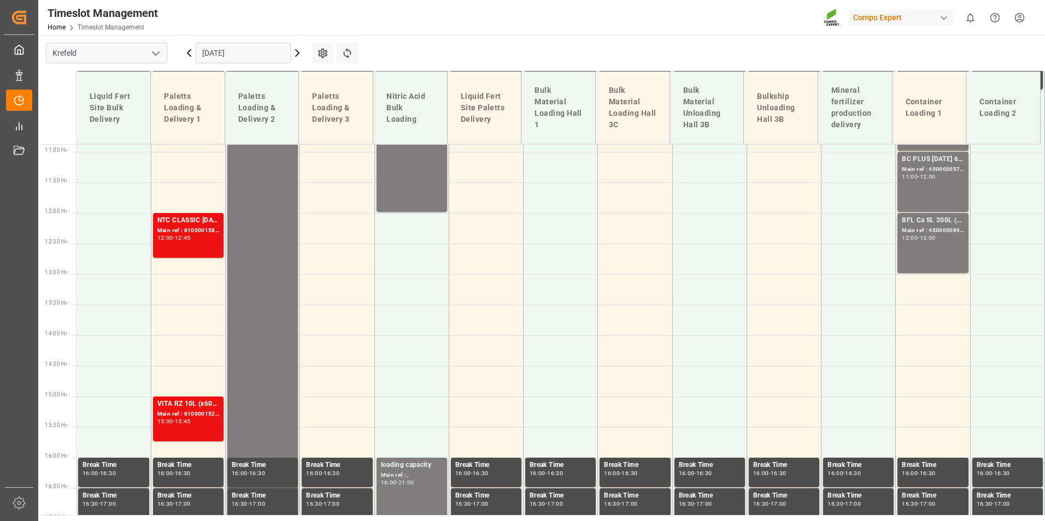
scroll to position [495, 0]
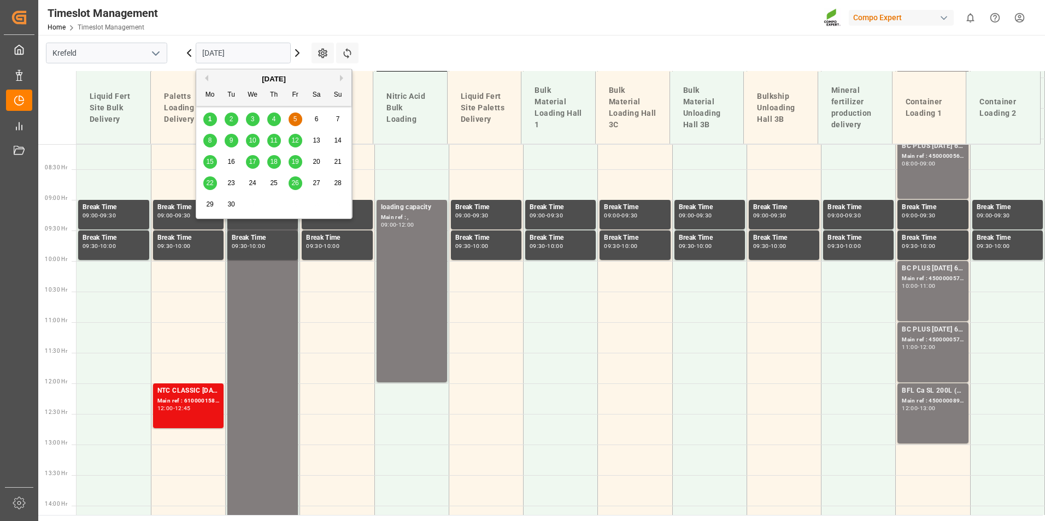
click at [257, 57] on input "[DATE]" at bounding box center [243, 53] width 95 height 21
click at [215, 140] on div "8" at bounding box center [210, 140] width 14 height 13
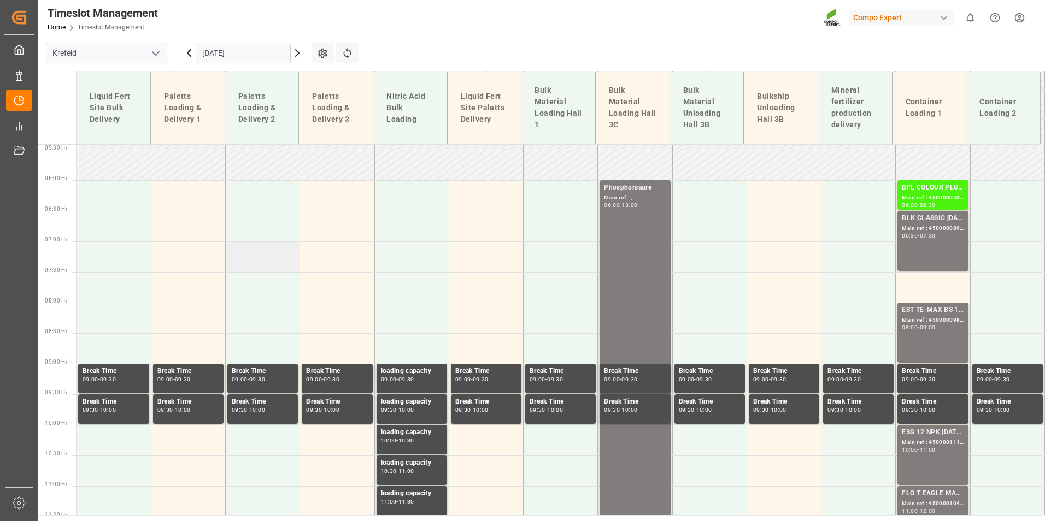
scroll to position [167, 0]
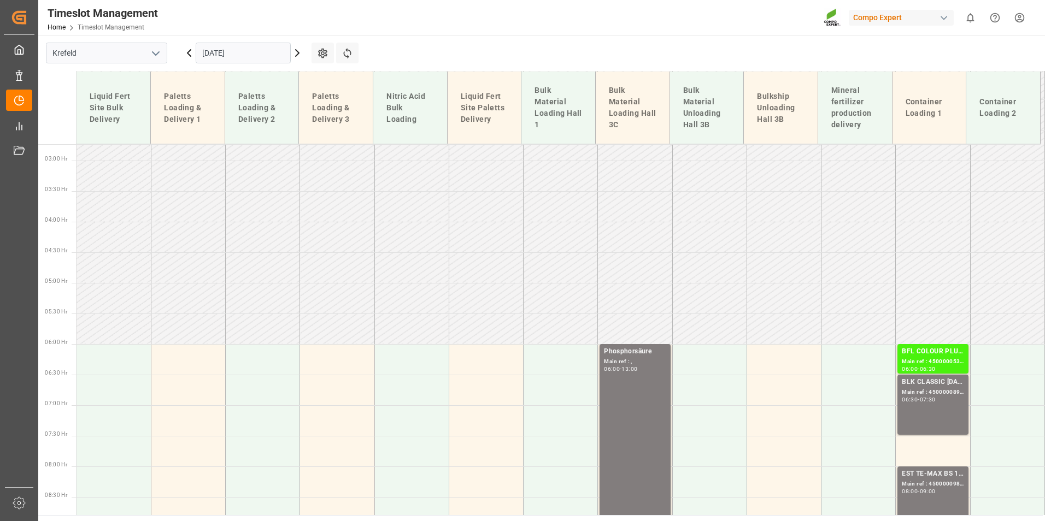
click at [258, 55] on input "[DATE]" at bounding box center [243, 53] width 95 height 21
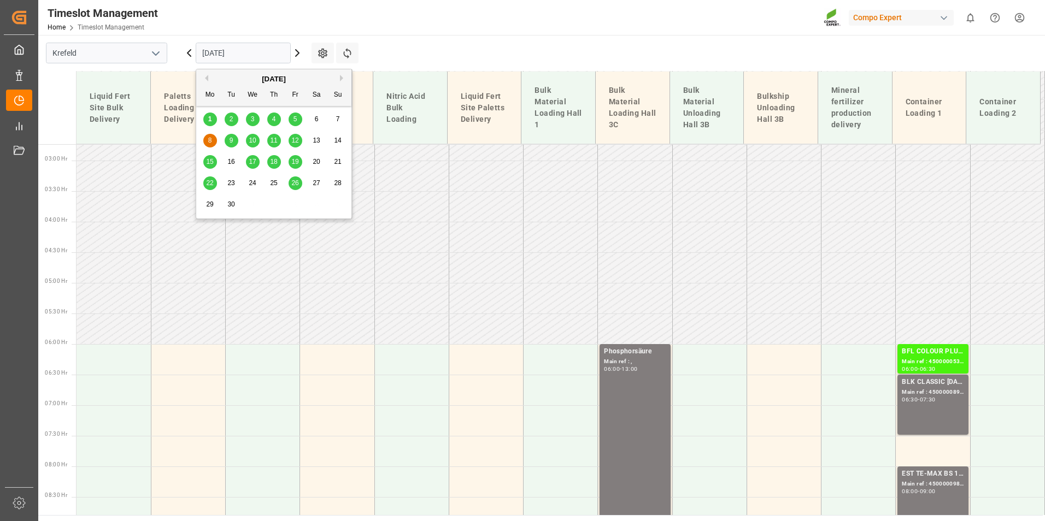
click at [235, 137] on div "9" at bounding box center [232, 140] width 14 height 13
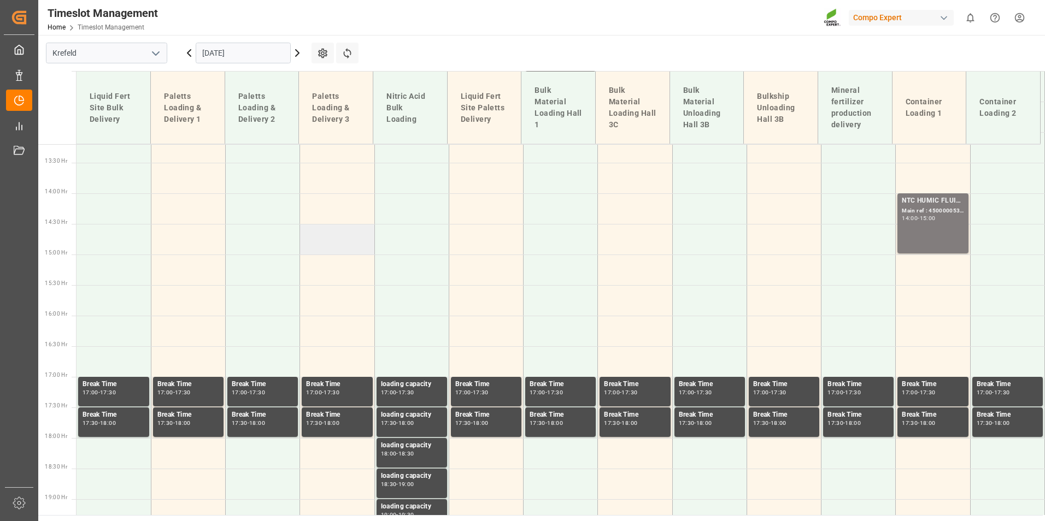
scroll to position [823, 0]
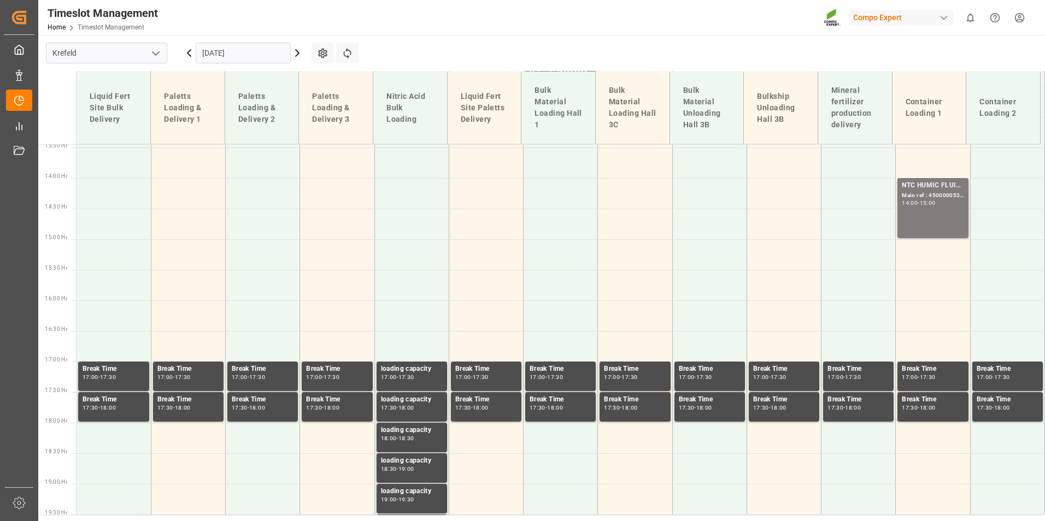
click at [266, 52] on input "[DATE]" at bounding box center [243, 53] width 95 height 21
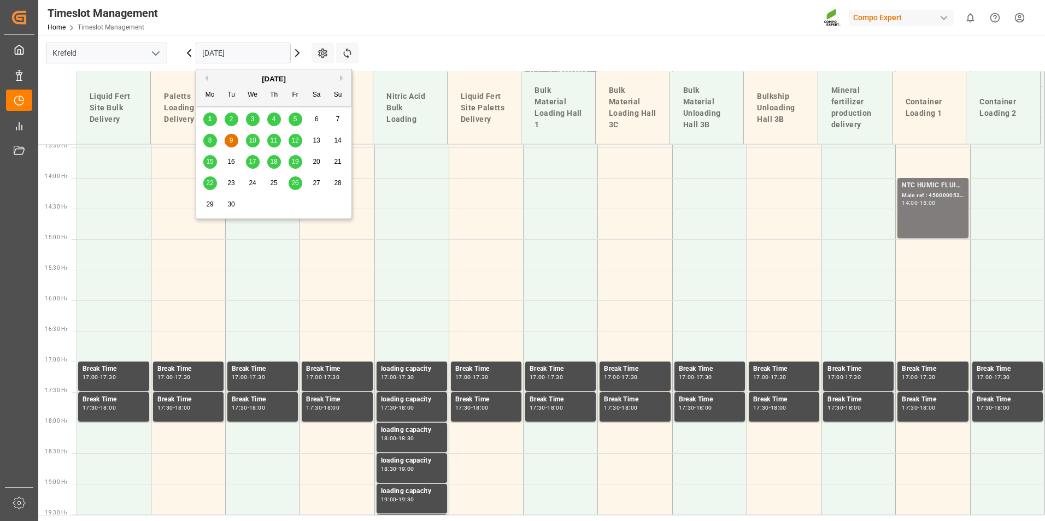
click at [259, 145] on div "8 9 10 11 12 13 14" at bounding box center [273, 140] width 149 height 21
click at [257, 145] on div "10" at bounding box center [253, 140] width 14 height 13
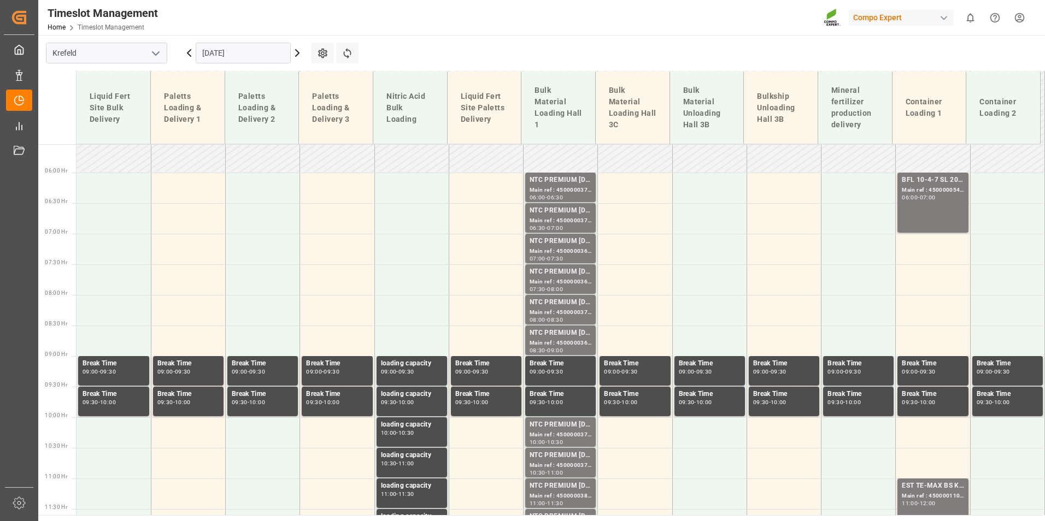
scroll to position [276, 0]
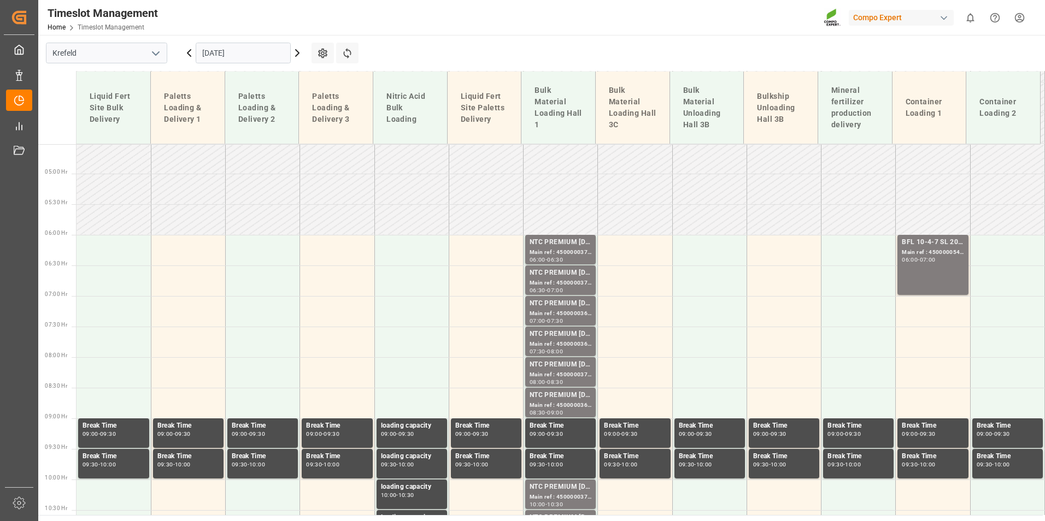
click at [255, 56] on input "[DATE]" at bounding box center [243, 53] width 95 height 21
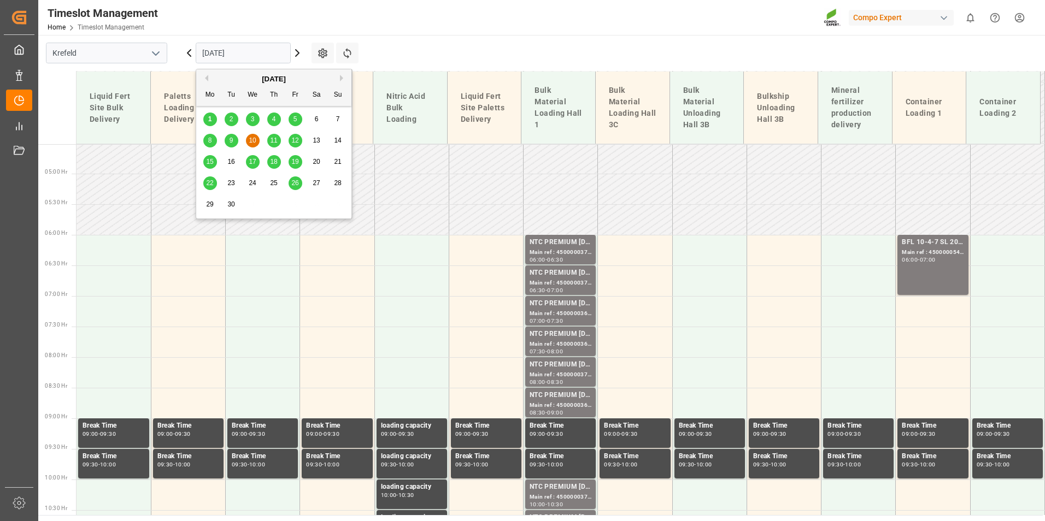
click at [273, 141] on span "11" at bounding box center [273, 141] width 7 height 8
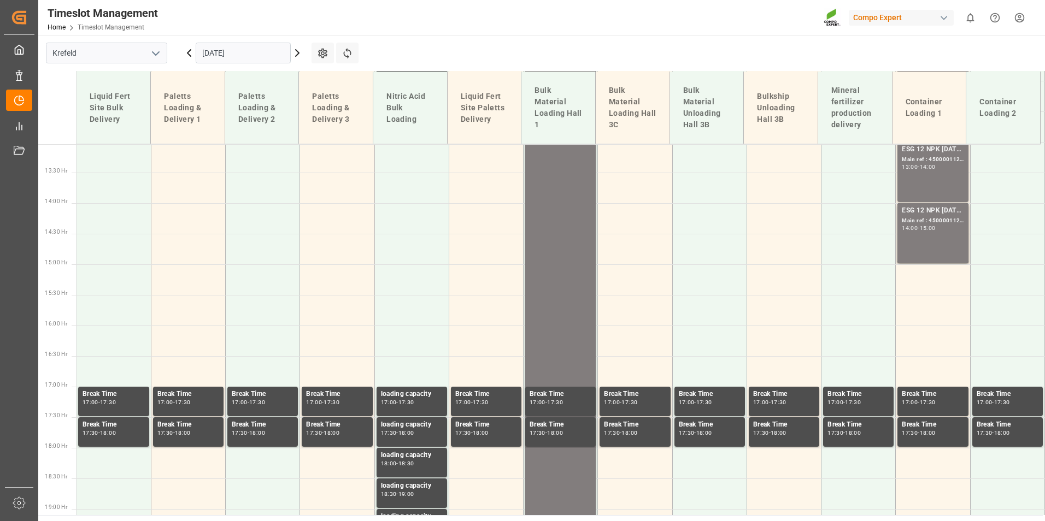
scroll to position [823, 0]
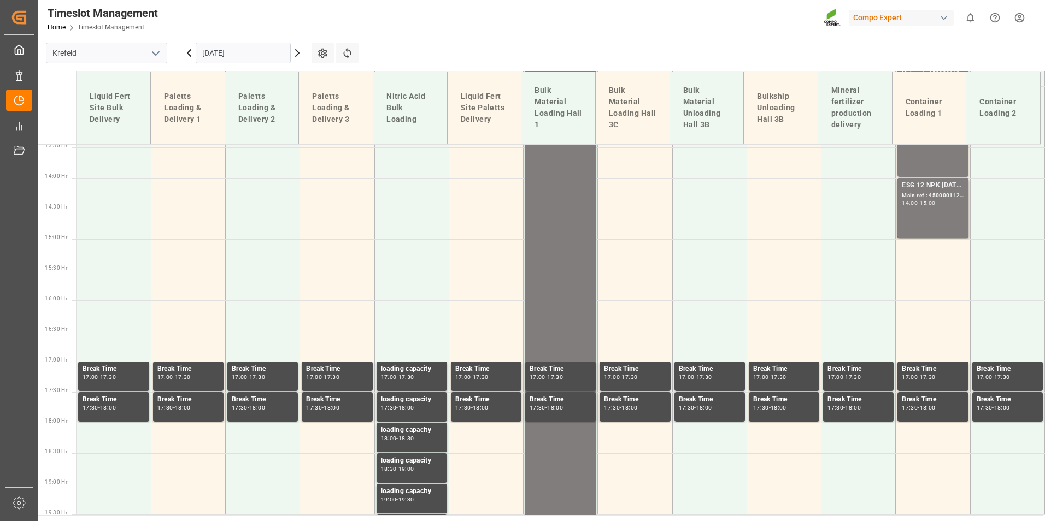
click at [255, 48] on input "[DATE]" at bounding box center [243, 53] width 95 height 21
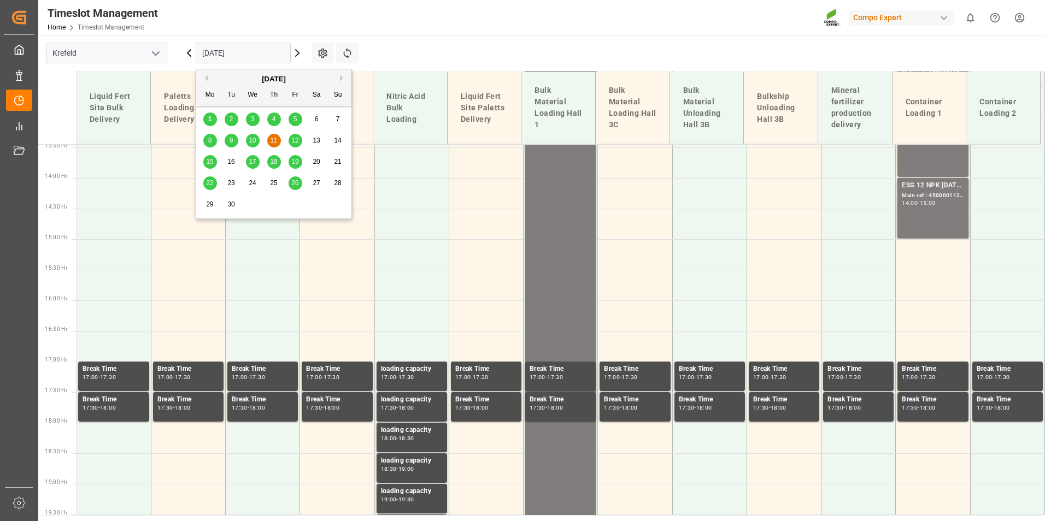
click at [291, 122] on div "5" at bounding box center [295, 119] width 14 height 13
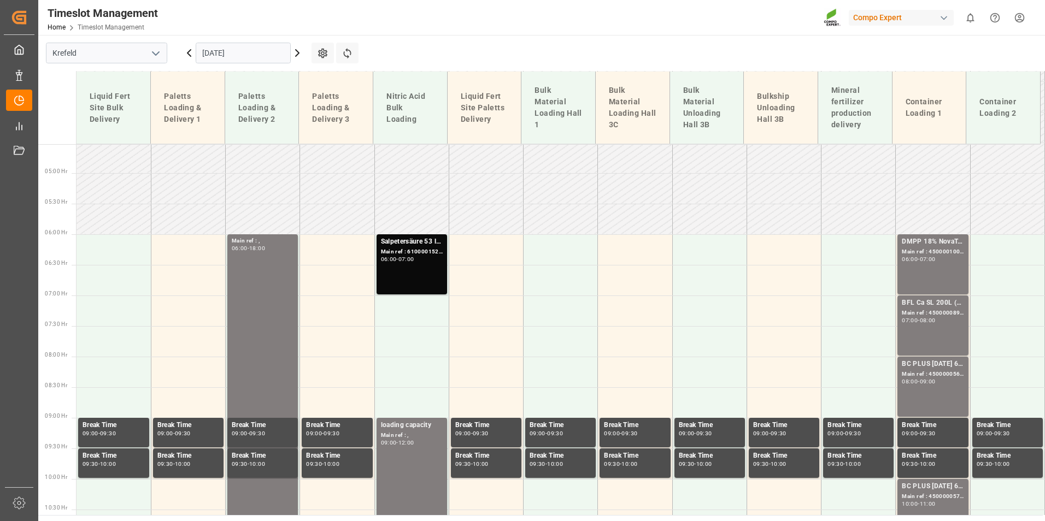
scroll to position [276, 0]
click at [630, 243] on td at bounding box center [635, 250] width 74 height 31
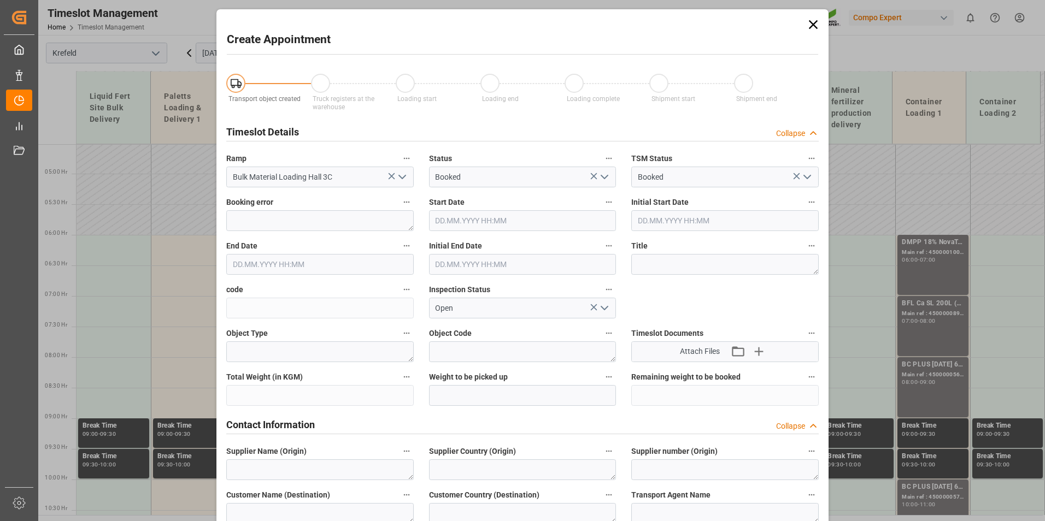
type input "[DATE] 06:00"
click at [339, 262] on input "[DATE] 06:30" at bounding box center [319, 264] width 187 height 21
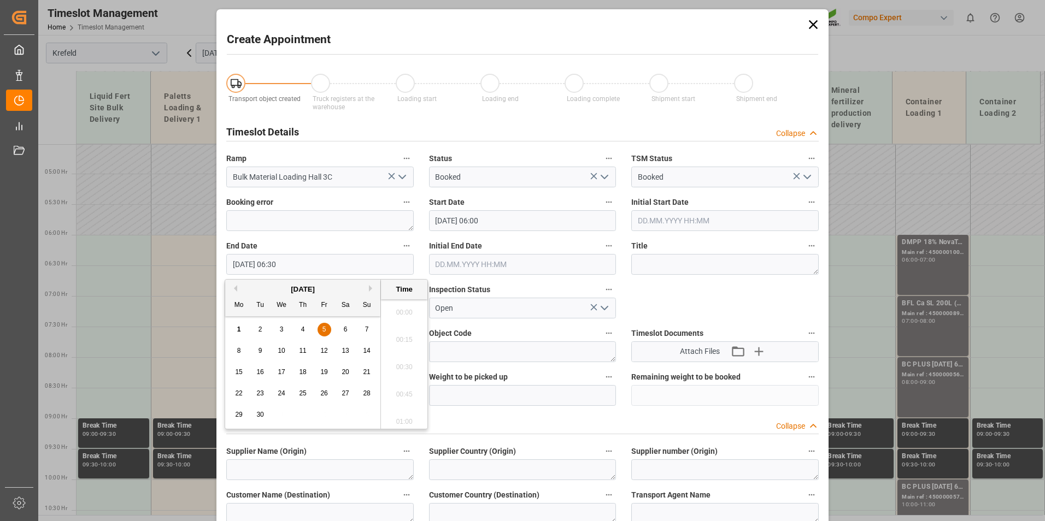
scroll to position [659, 0]
click at [324, 332] on span "5" at bounding box center [324, 330] width 4 height 8
click at [405, 359] on li "14:00" at bounding box center [404, 363] width 46 height 27
type input "[DATE] 14:00"
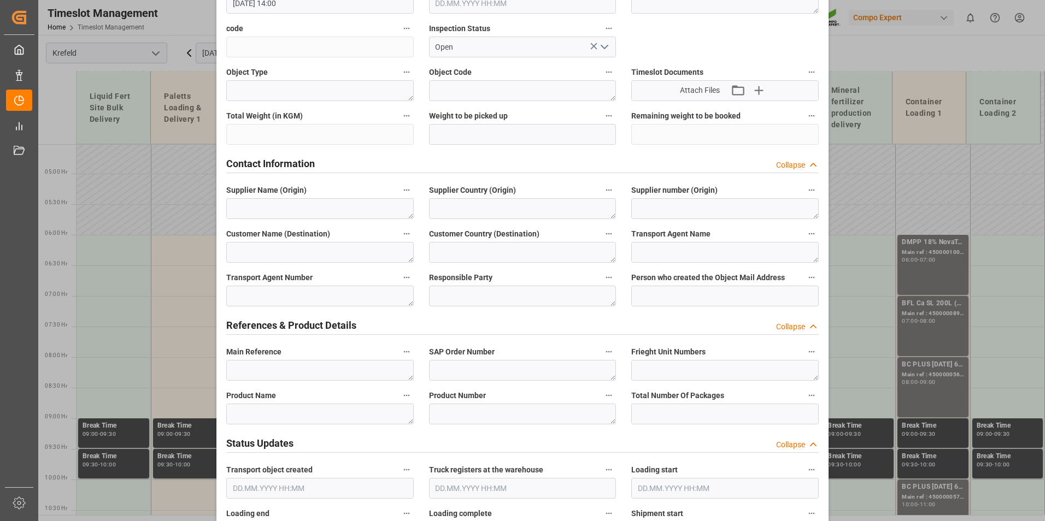
scroll to position [328, 0]
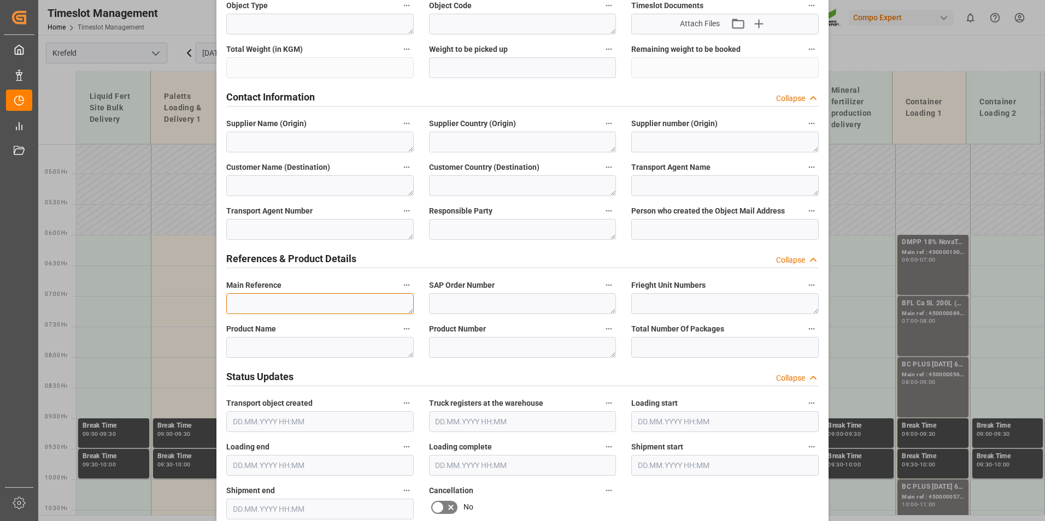
click at [309, 303] on textarea at bounding box center [319, 303] width 187 height 21
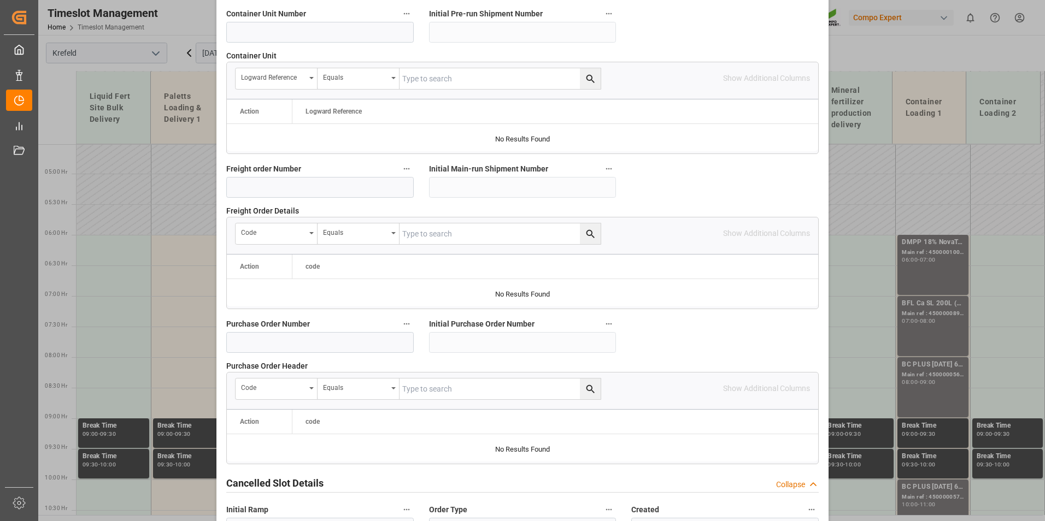
scroll to position [995, 0]
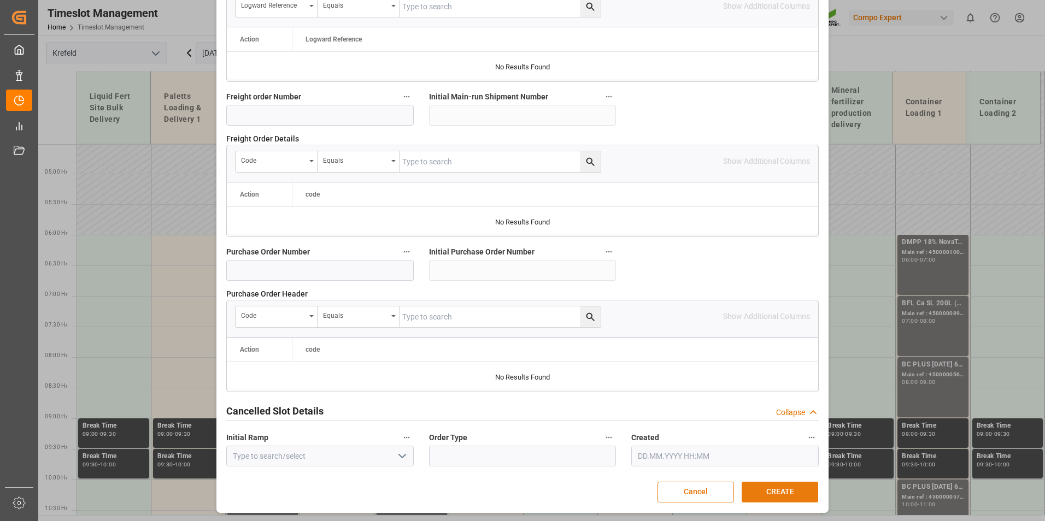
type textarea "2000001045 / NTC PRIMO"
click at [793, 485] on button "CREATE" at bounding box center [779, 492] width 76 height 21
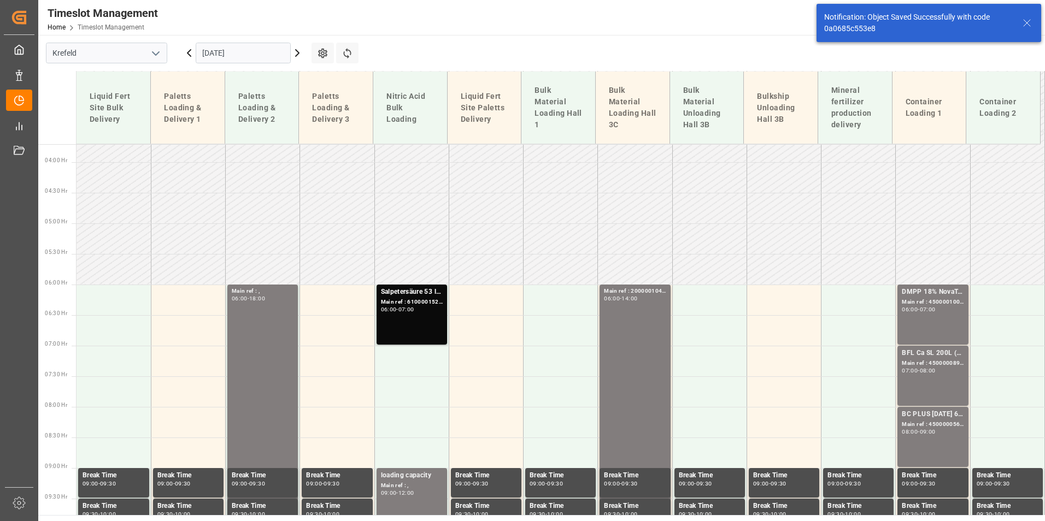
scroll to position [333, 0]
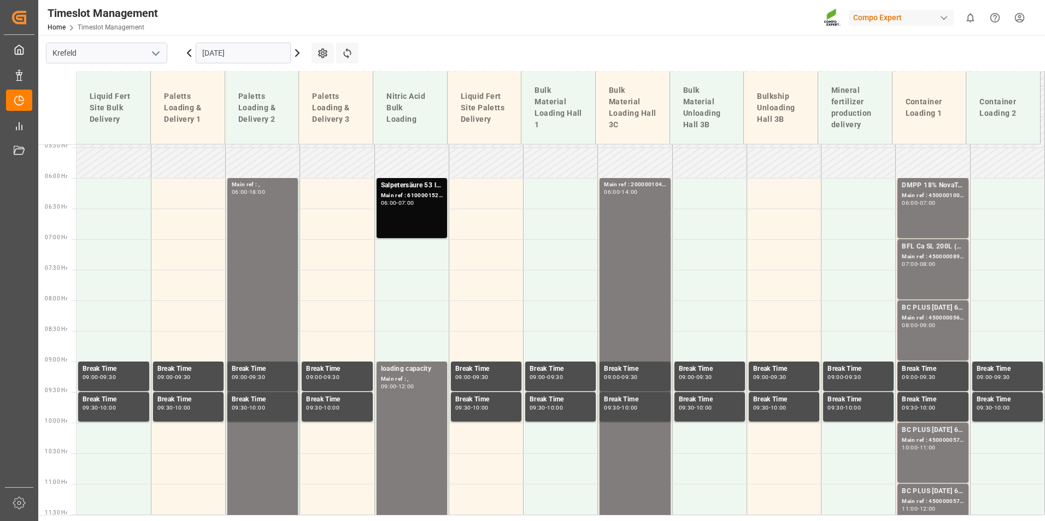
click at [196, 52] on input "[DATE]" at bounding box center [243, 53] width 95 height 21
click at [193, 52] on icon at bounding box center [188, 52] width 13 height 13
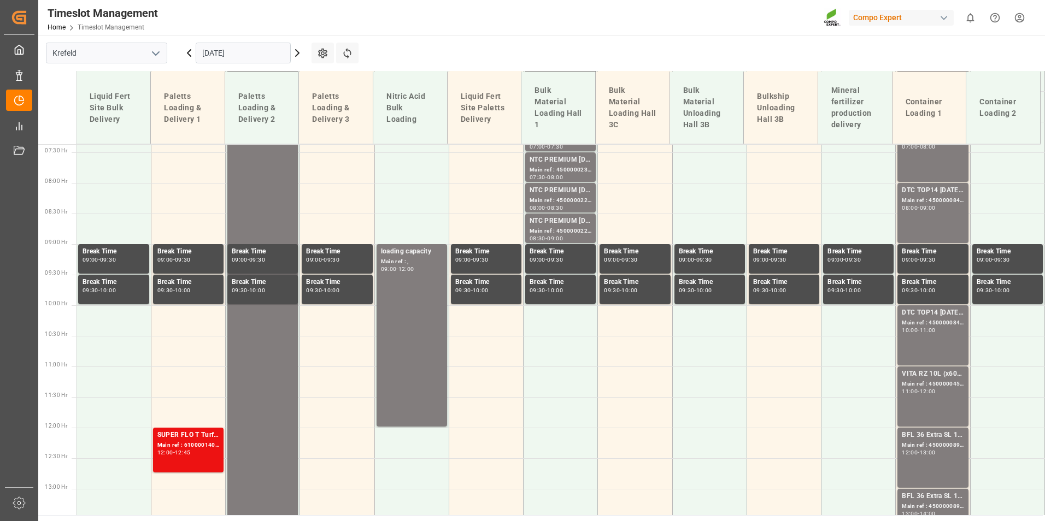
scroll to position [447, 0]
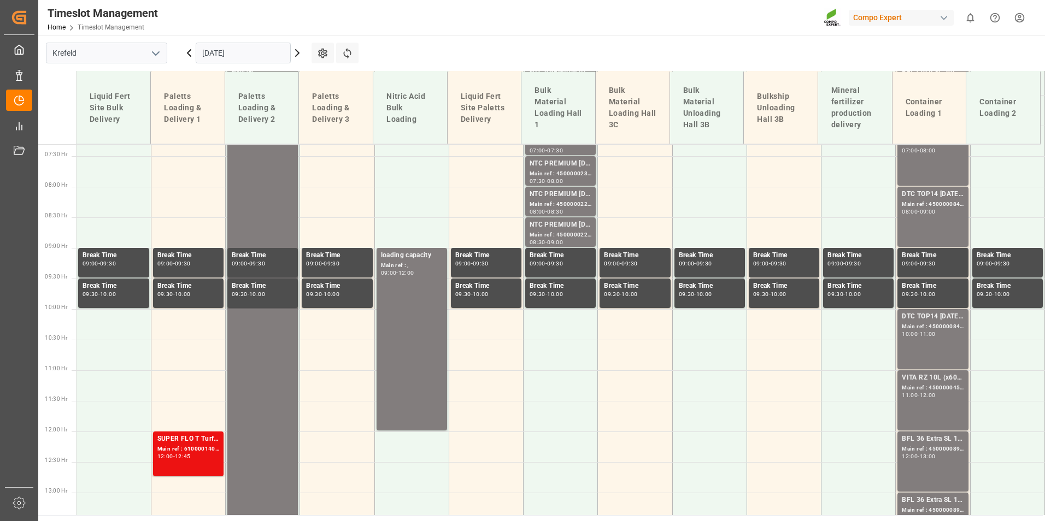
click at [194, 57] on icon at bounding box center [188, 52] width 13 height 13
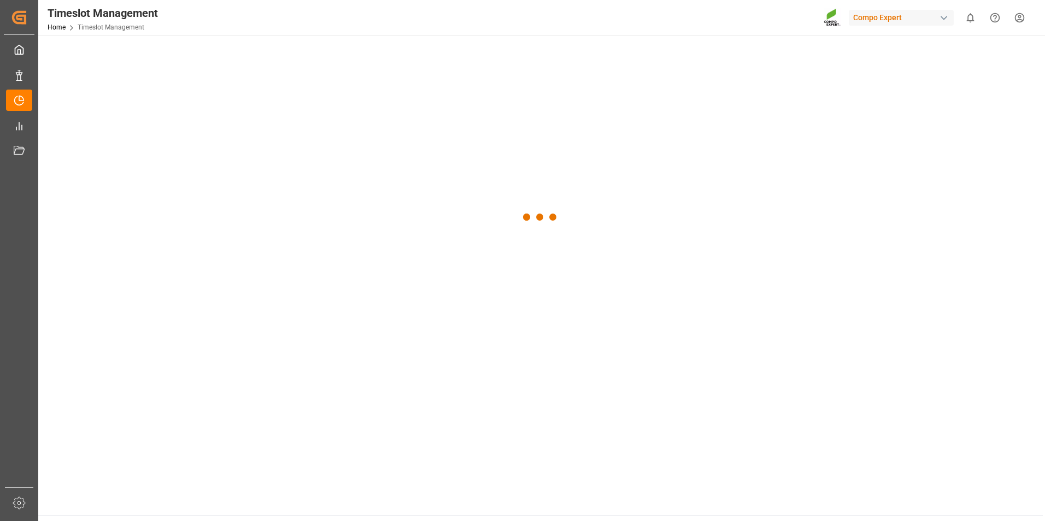
click at [193, 57] on div at bounding box center [540, 217] width 1004 height 365
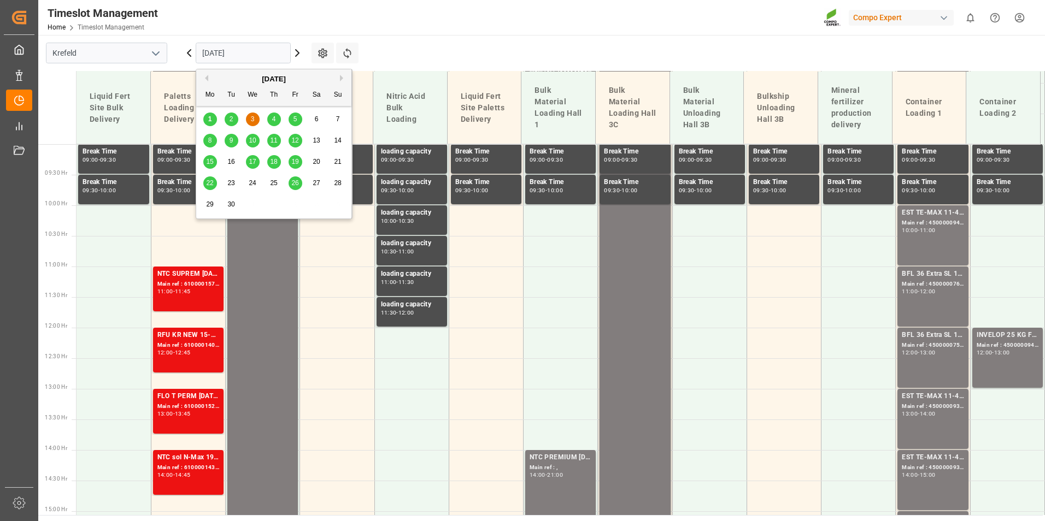
scroll to position [865, 0]
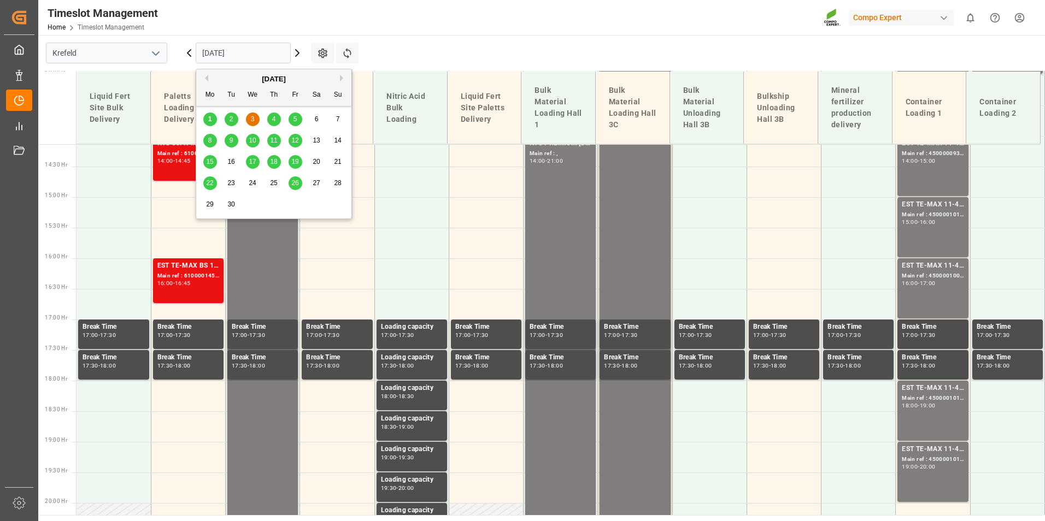
click at [216, 119] on div "1" at bounding box center [210, 119] width 14 height 13
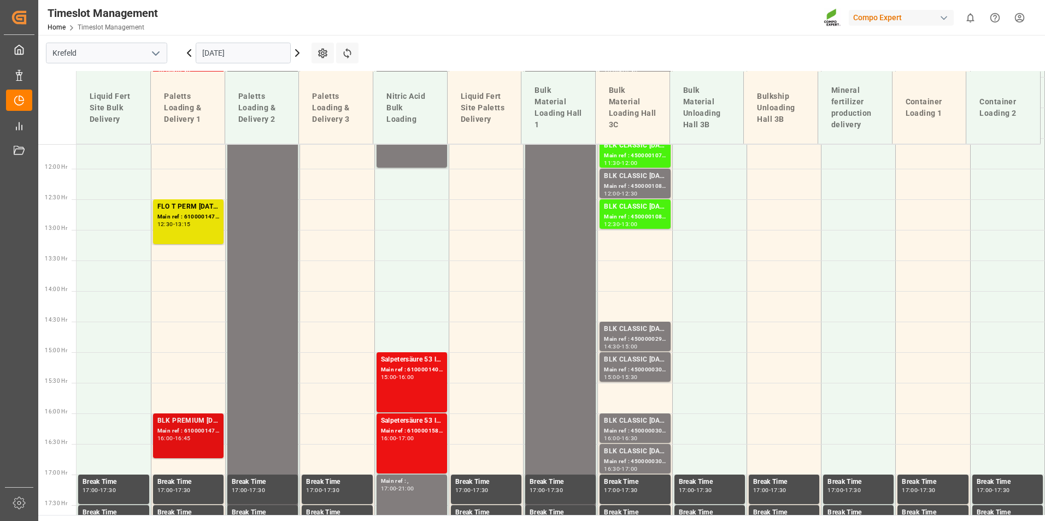
scroll to position [665, 0]
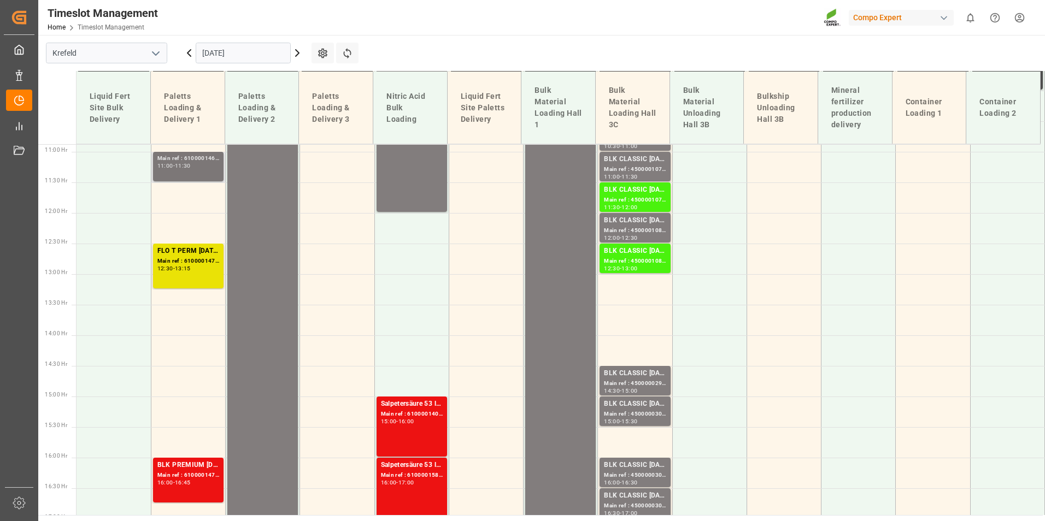
click at [183, 171] on div "Main ref : 6100001468, 2000000731 11:00 - 11:30" at bounding box center [188, 166] width 62 height 25
click at [197, 264] on div "Main ref : 6100001478, 2000001288" at bounding box center [188, 261] width 62 height 9
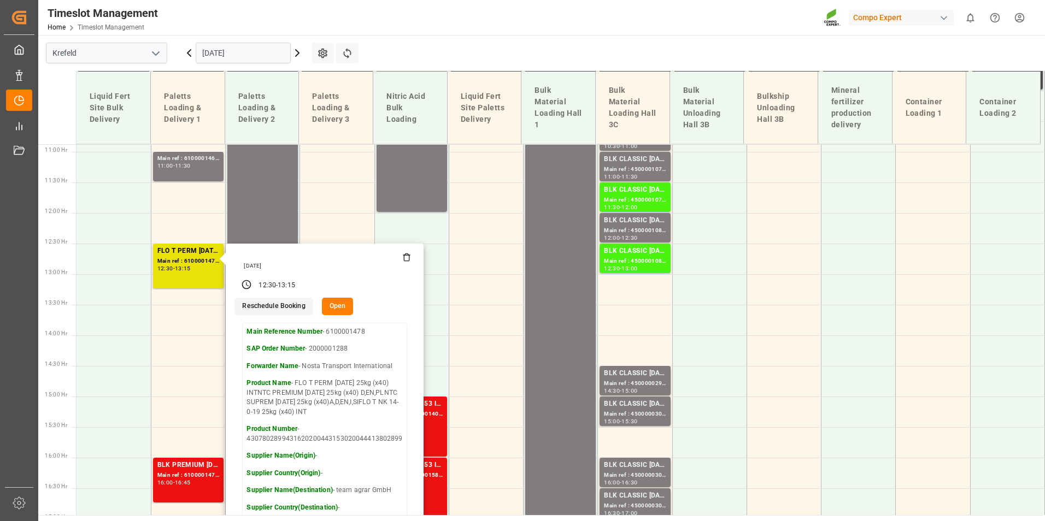
click at [263, 54] on input "[DATE]" at bounding box center [243, 53] width 95 height 21
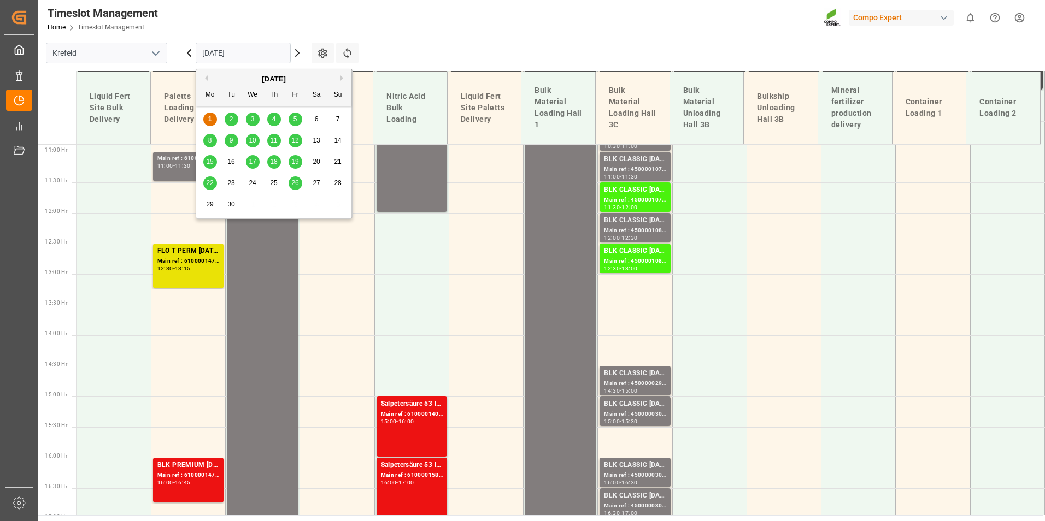
click at [232, 120] on span "2" at bounding box center [231, 119] width 4 height 8
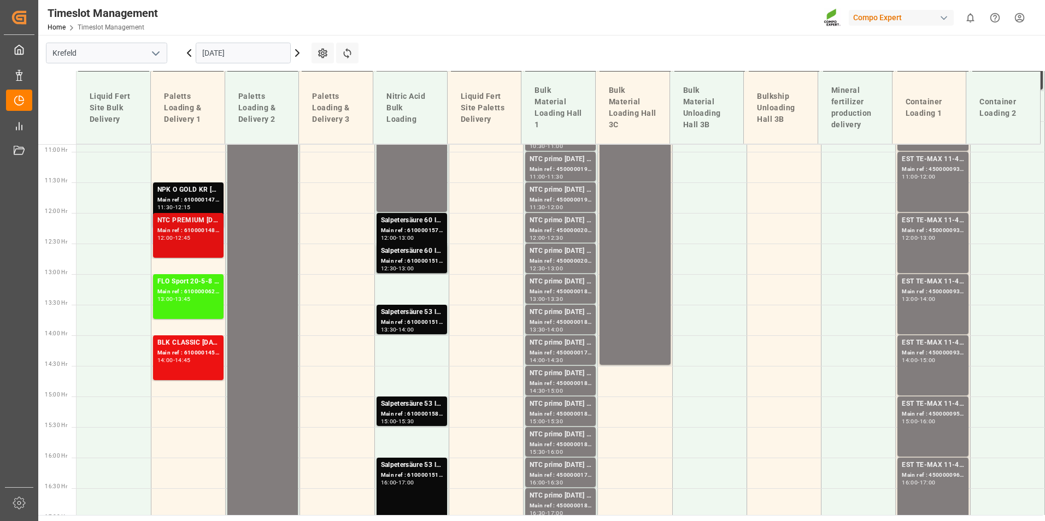
click at [187, 222] on div "NTC PREMIUM [DATE]+3+TE 600kg BB;FLO T PERM [DATE] 25kg (x40) INT;" at bounding box center [188, 220] width 62 height 11
click at [191, 359] on div "14:45" at bounding box center [183, 360] width 16 height 5
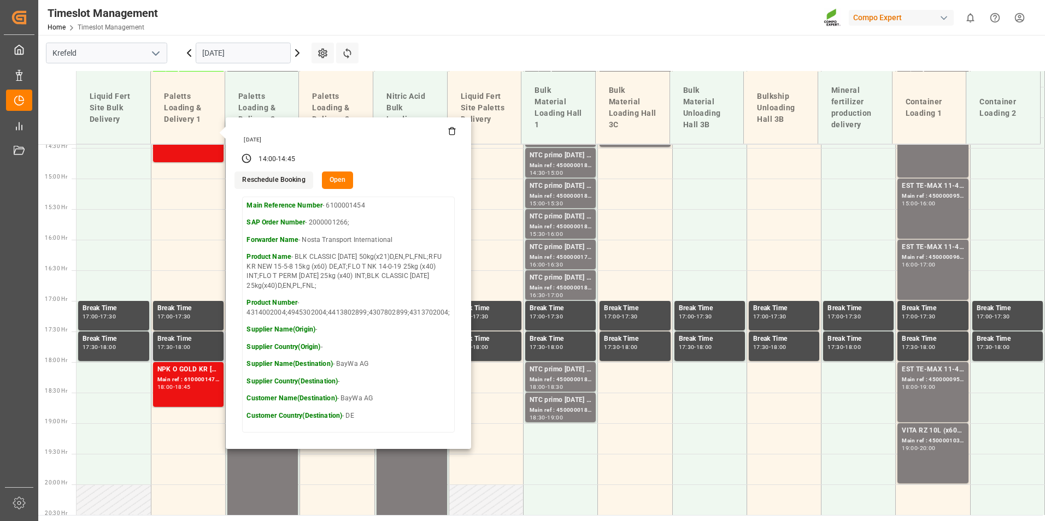
scroll to position [884, 0]
click at [194, 52] on icon at bounding box center [188, 52] width 13 height 13
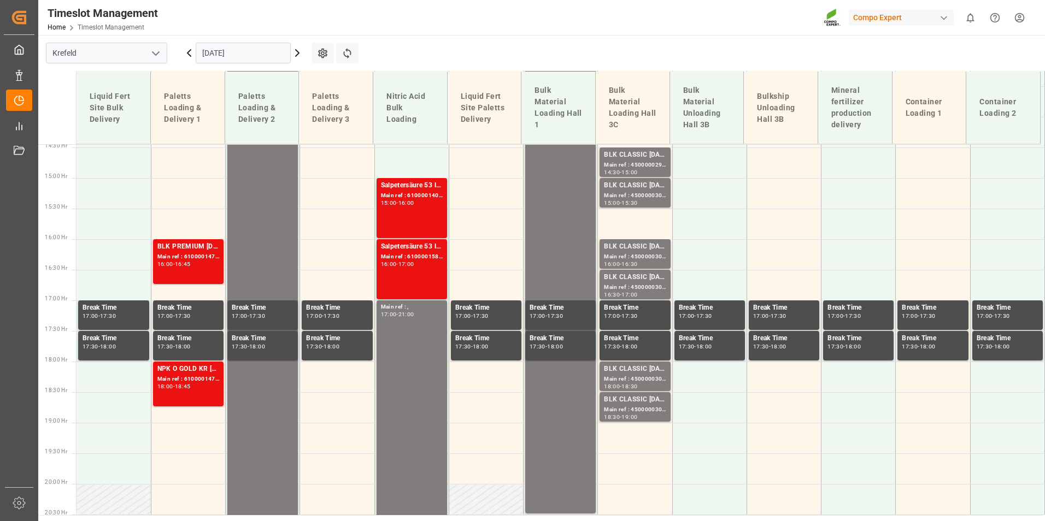
click at [261, 57] on input "[DATE]" at bounding box center [243, 53] width 95 height 21
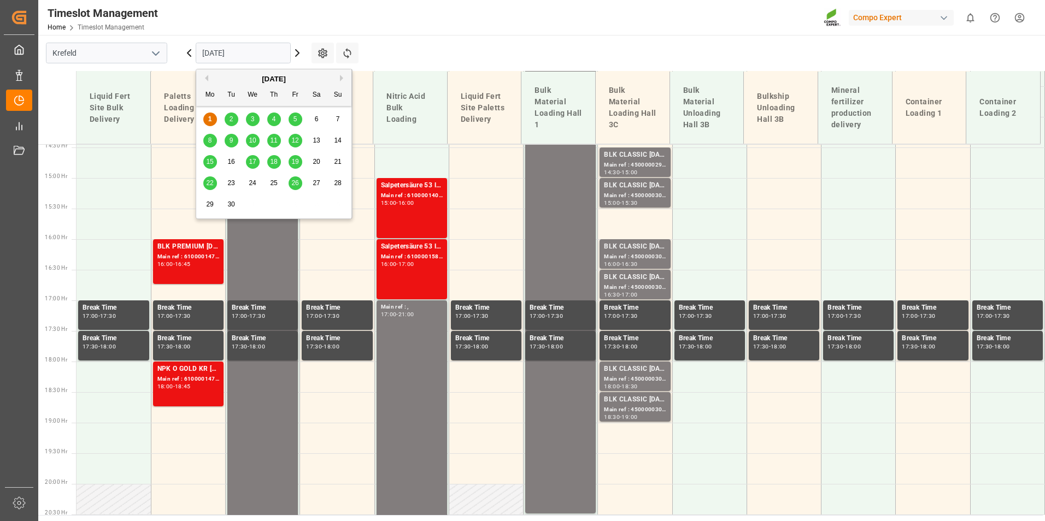
click at [290, 140] on div "12" at bounding box center [295, 140] width 14 height 13
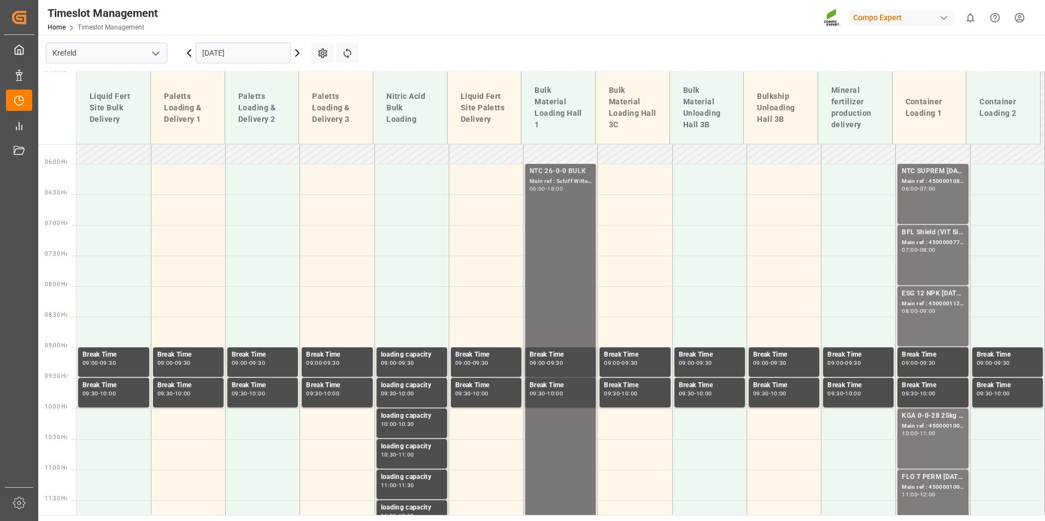
scroll to position [338, 0]
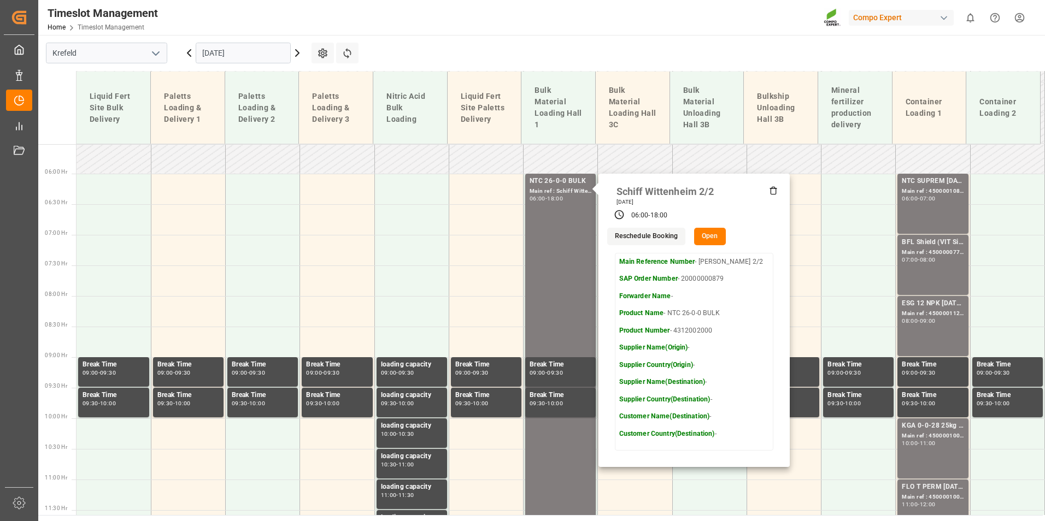
click at [223, 52] on input "[DATE]" at bounding box center [243, 53] width 95 height 21
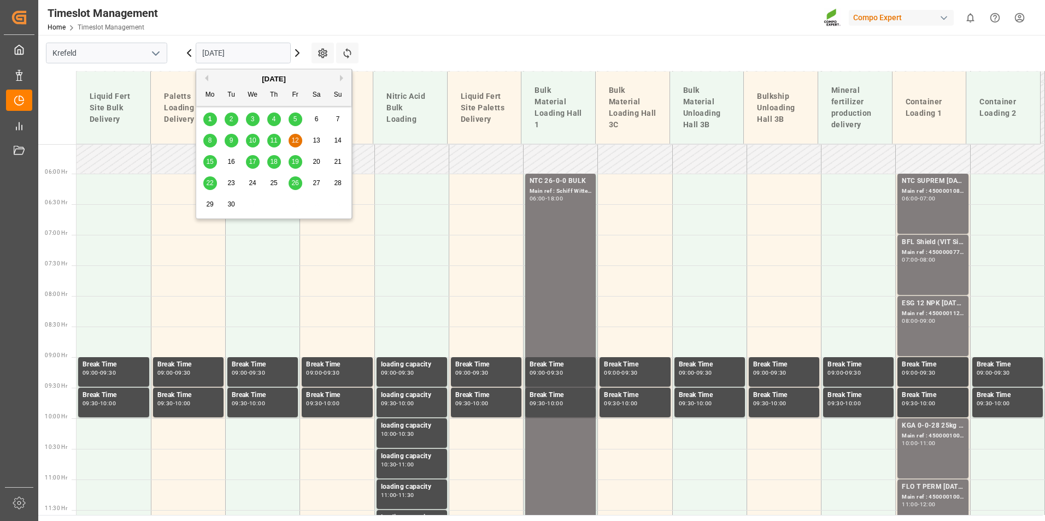
click at [255, 139] on span "10" at bounding box center [252, 141] width 7 height 8
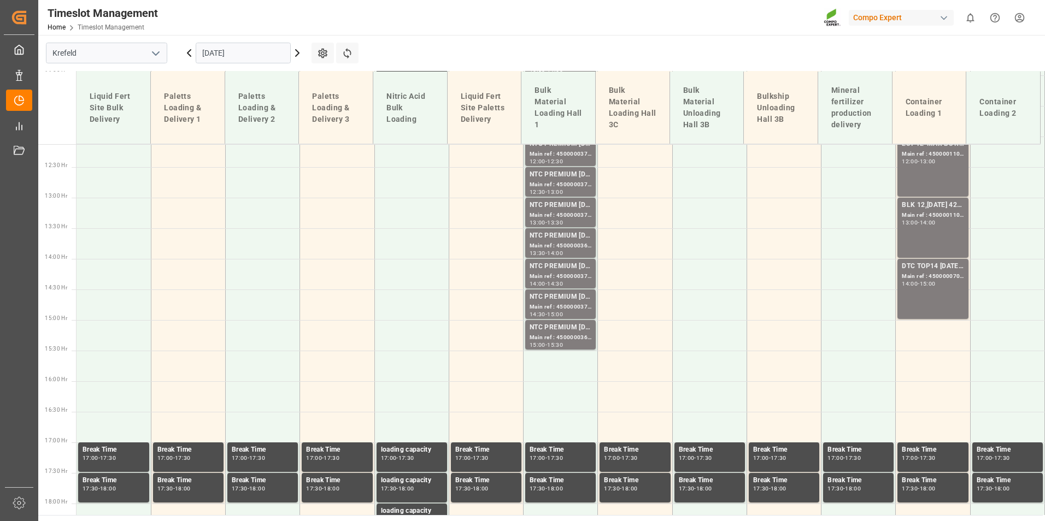
scroll to position [884, 0]
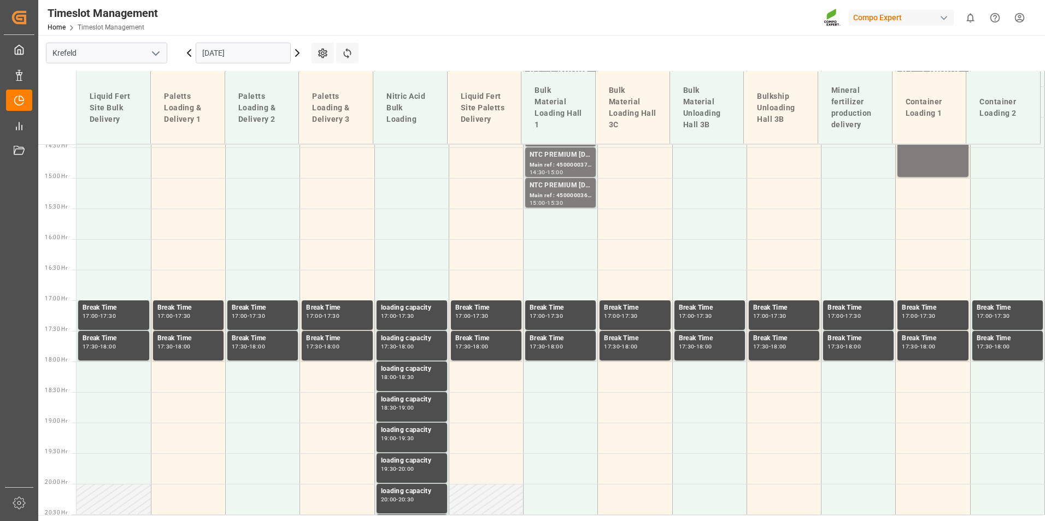
click at [253, 49] on input "[DATE]" at bounding box center [243, 53] width 95 height 21
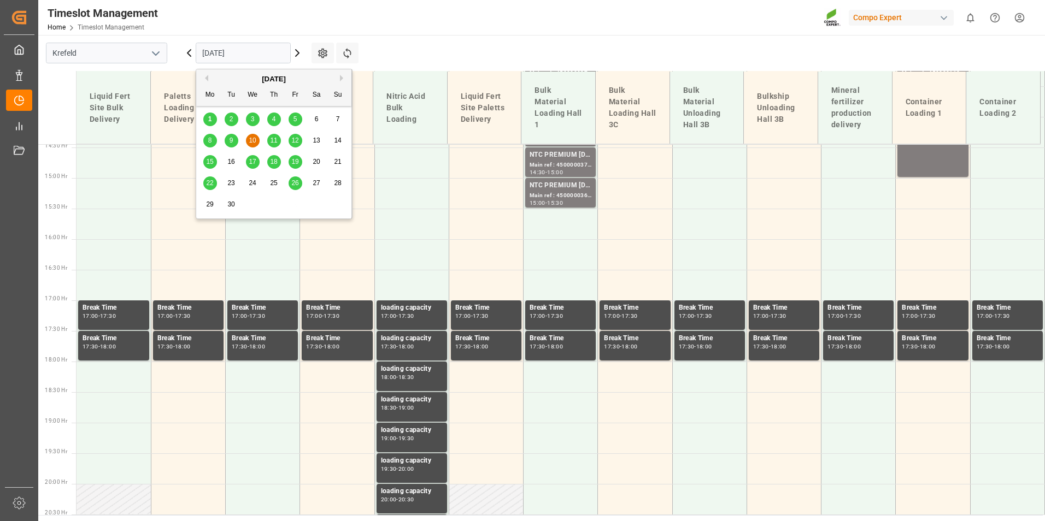
click at [297, 139] on span "12" at bounding box center [294, 141] width 7 height 8
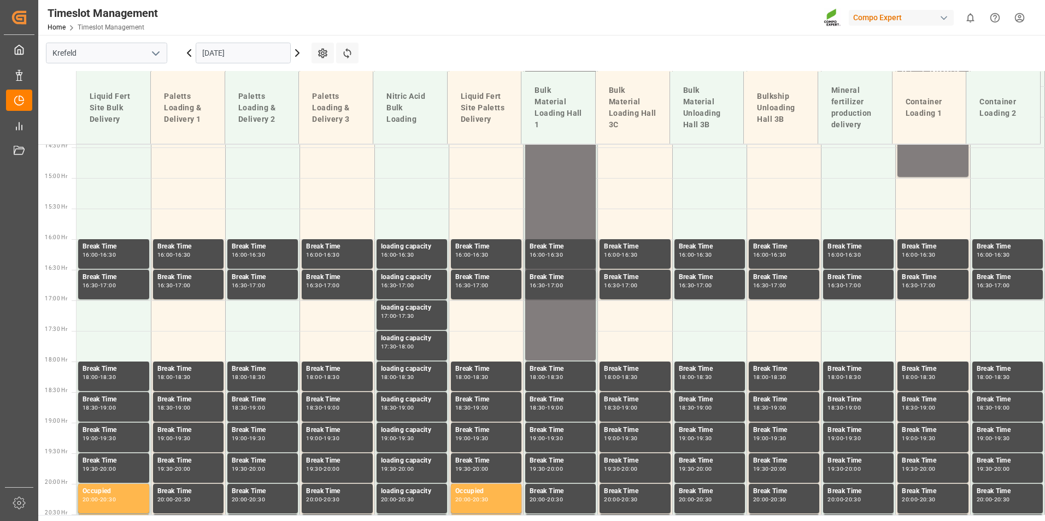
drag, startPoint x: 226, startPoint y: 55, endPoint x: 246, endPoint y: 65, distance: 23.2
click at [226, 55] on input "[DATE]" at bounding box center [243, 53] width 95 height 21
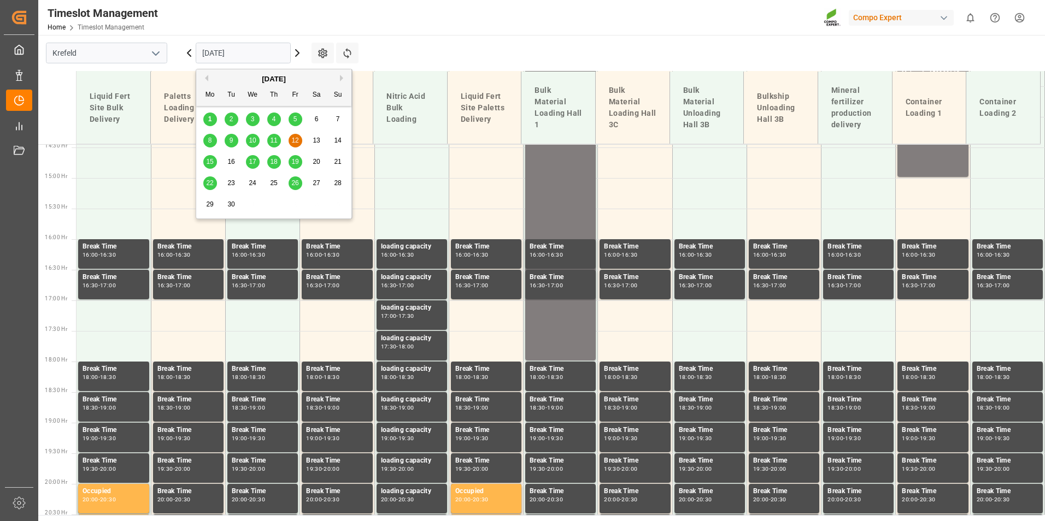
click at [292, 122] on div "5" at bounding box center [295, 119] width 14 height 13
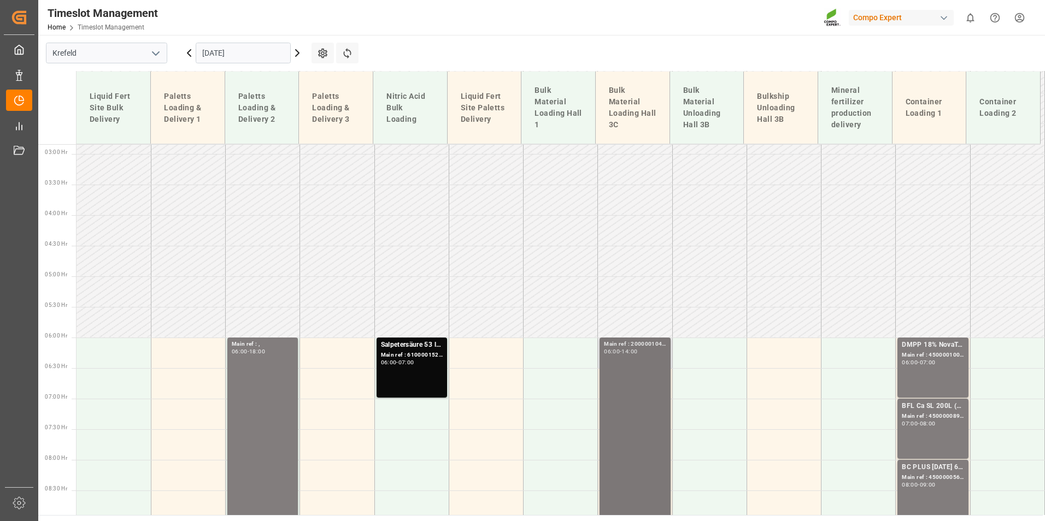
scroll to position [283, 0]
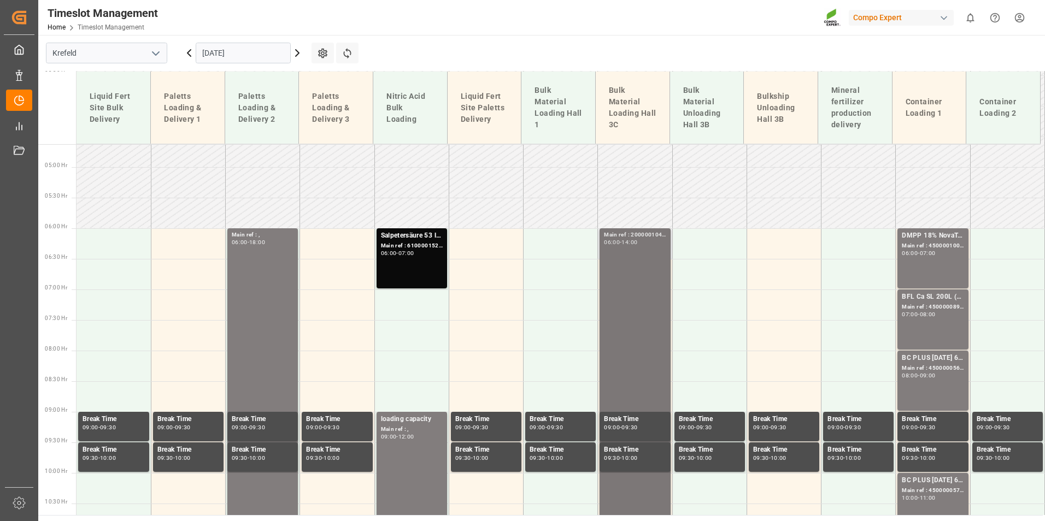
click at [650, 304] on div "Main ref : 2000001045 / NTC PRIMO, 06:00 - 14:00" at bounding box center [635, 473] width 62 height 484
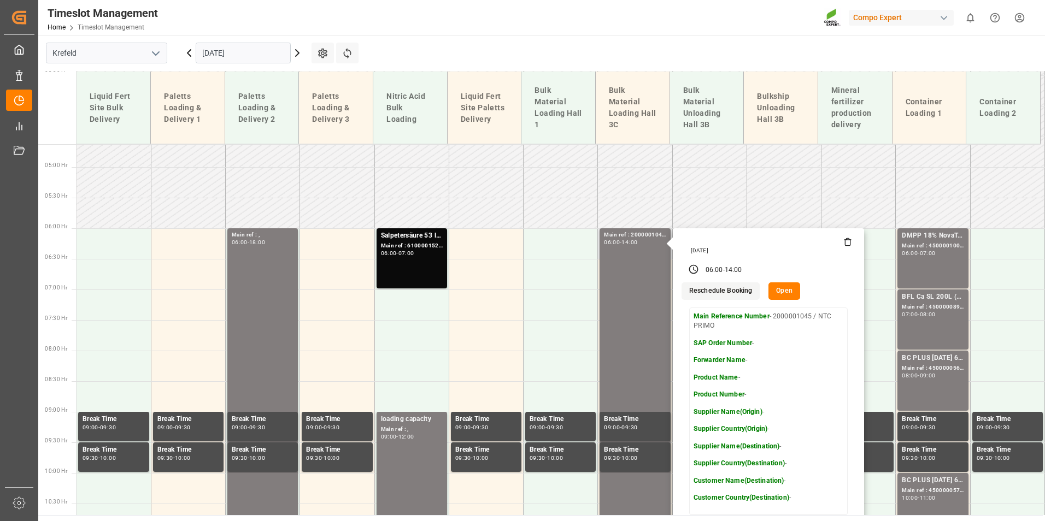
click at [846, 241] on icon at bounding box center [847, 242] width 9 height 9
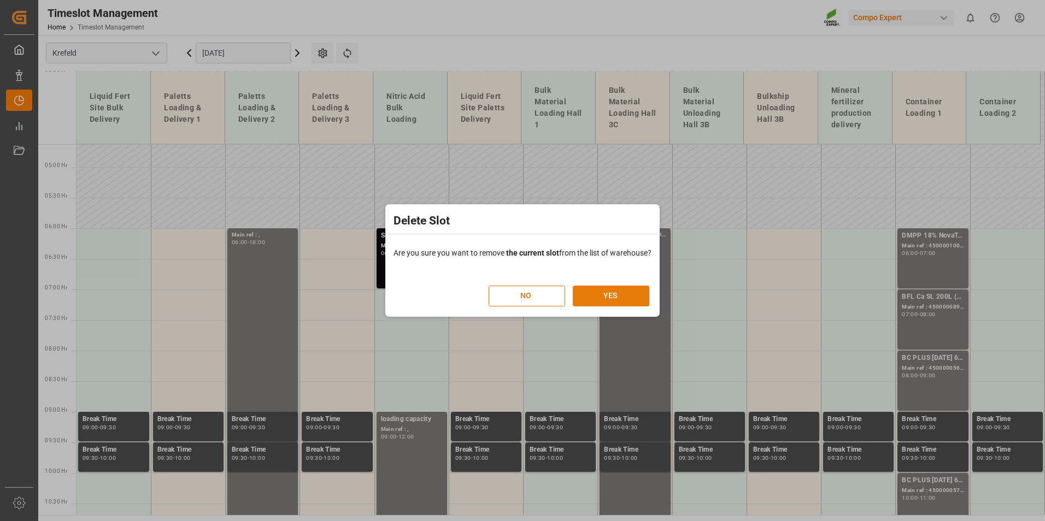
click at [632, 303] on button "YES" at bounding box center [611, 296] width 76 height 21
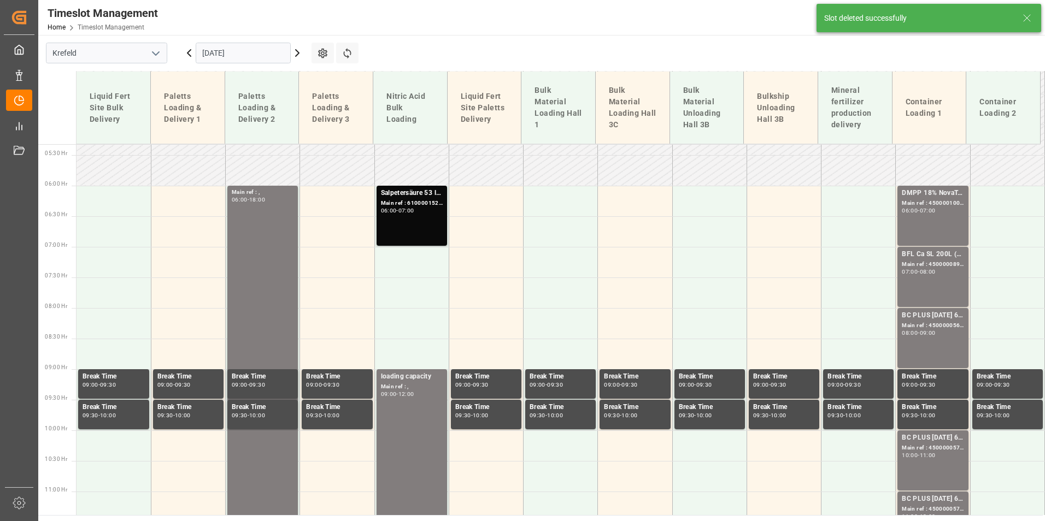
scroll to position [333, 0]
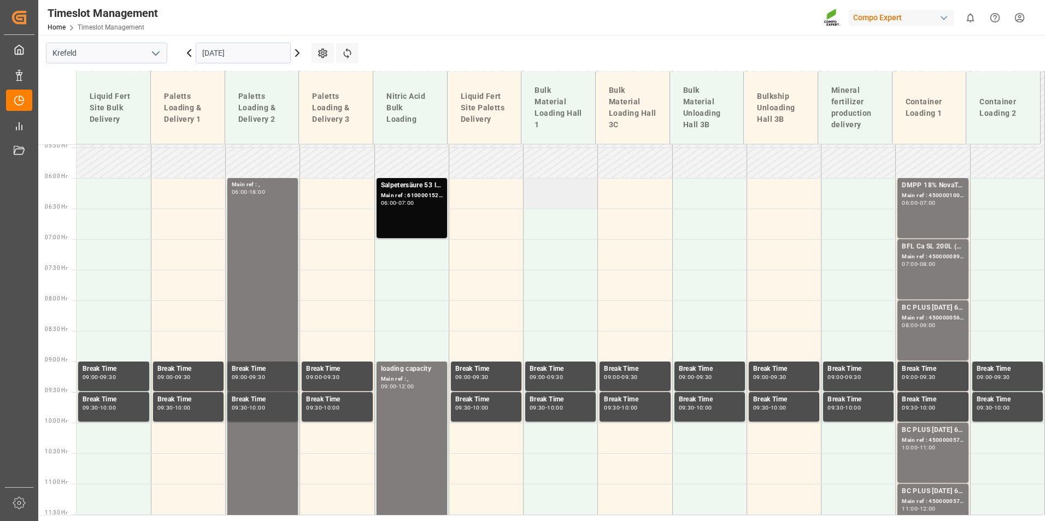
click at [563, 191] on td at bounding box center [560, 193] width 74 height 31
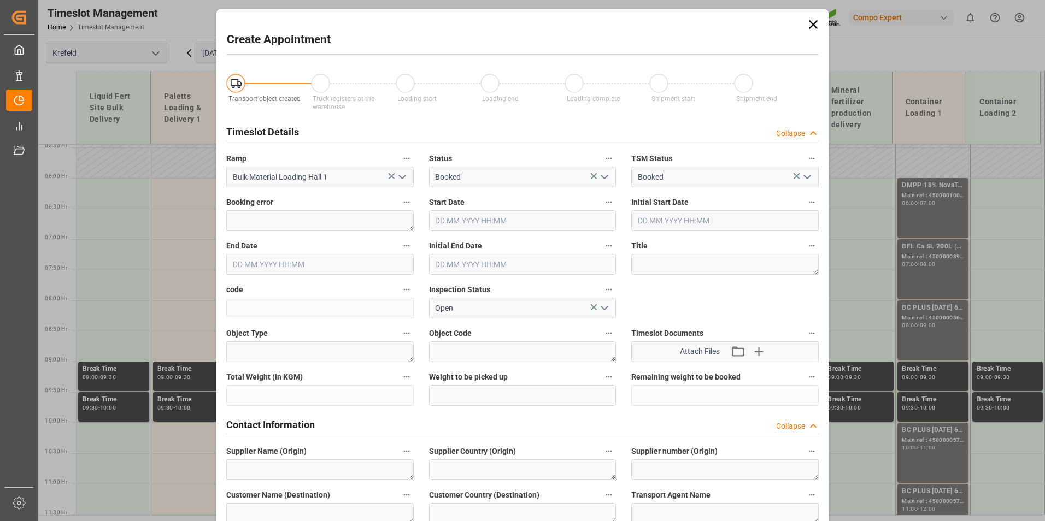
type input "[DATE] 06:00"
type input "[DATE] 06:30"
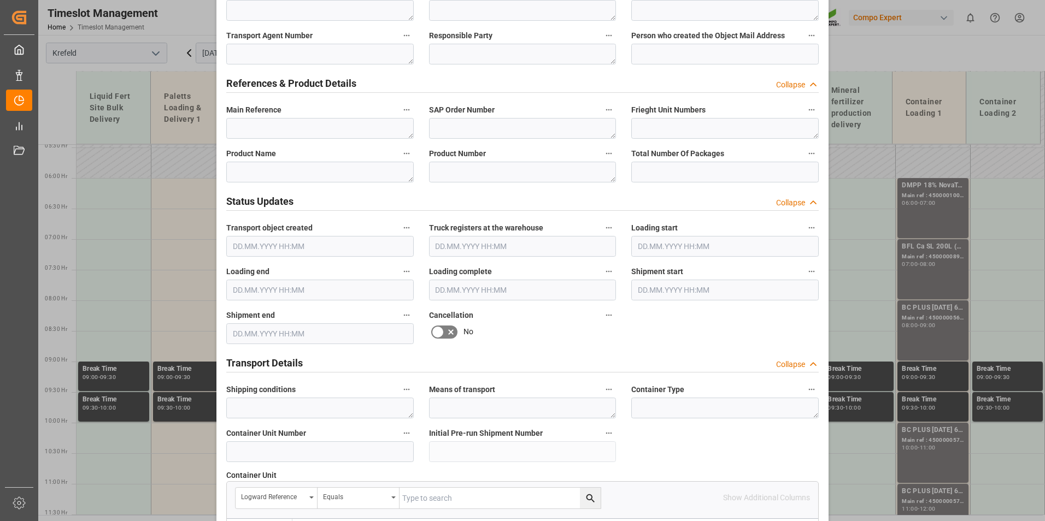
scroll to position [601, 0]
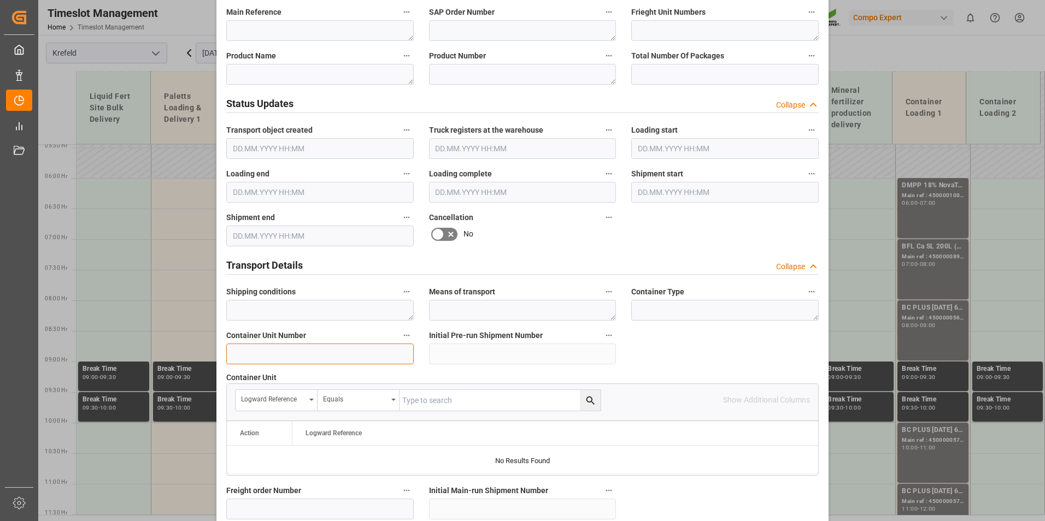
click at [273, 350] on input at bounding box center [319, 354] width 187 height 21
drag, startPoint x: 269, startPoint y: 352, endPoint x: 229, endPoint y: 356, distance: 40.0
click at [229, 356] on input "450000" at bounding box center [319, 354] width 187 height 21
click at [265, 358] on input "450000" at bounding box center [319, 354] width 187 height 21
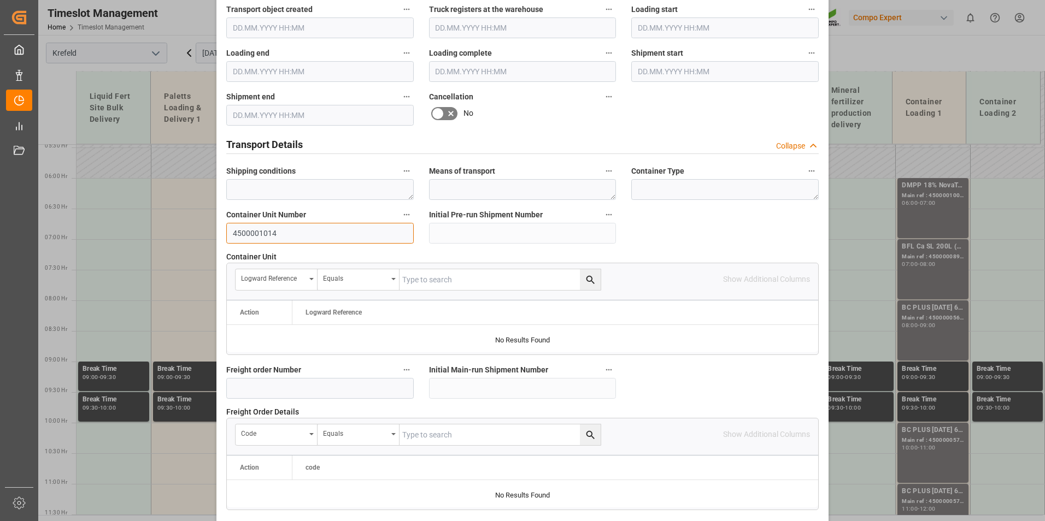
scroll to position [995, 0]
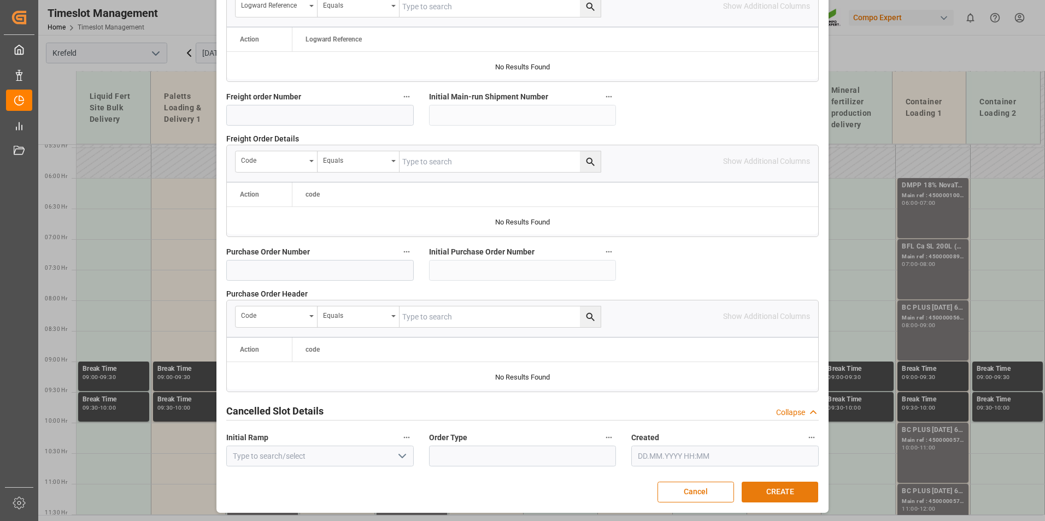
type input "4500001014"
click at [764, 493] on button "CREATE" at bounding box center [779, 492] width 76 height 21
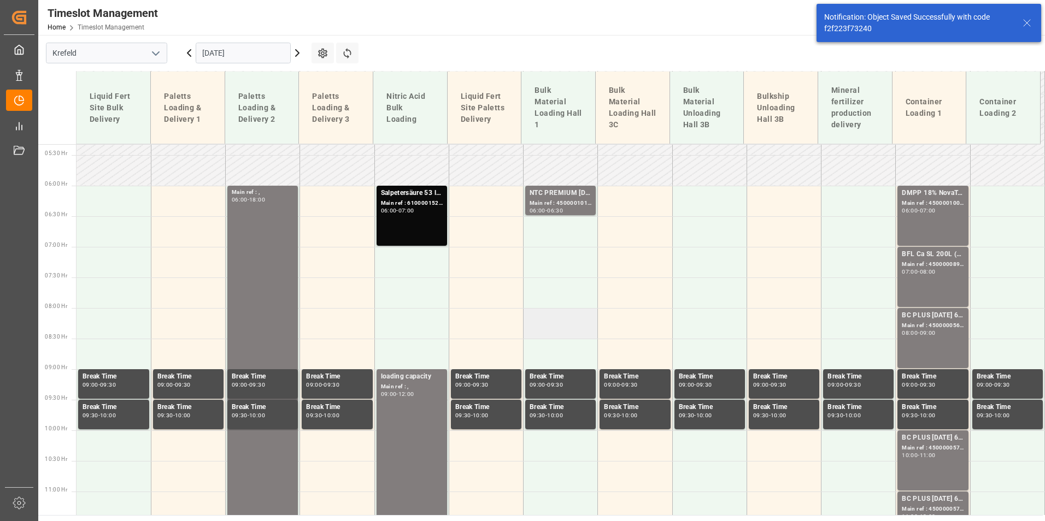
scroll to position [333, 0]
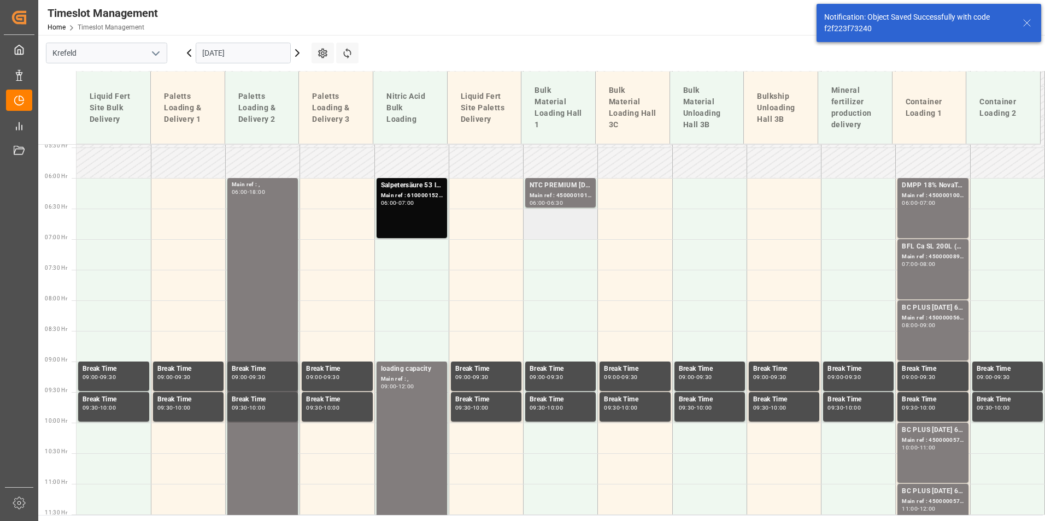
click at [550, 231] on td at bounding box center [560, 224] width 74 height 31
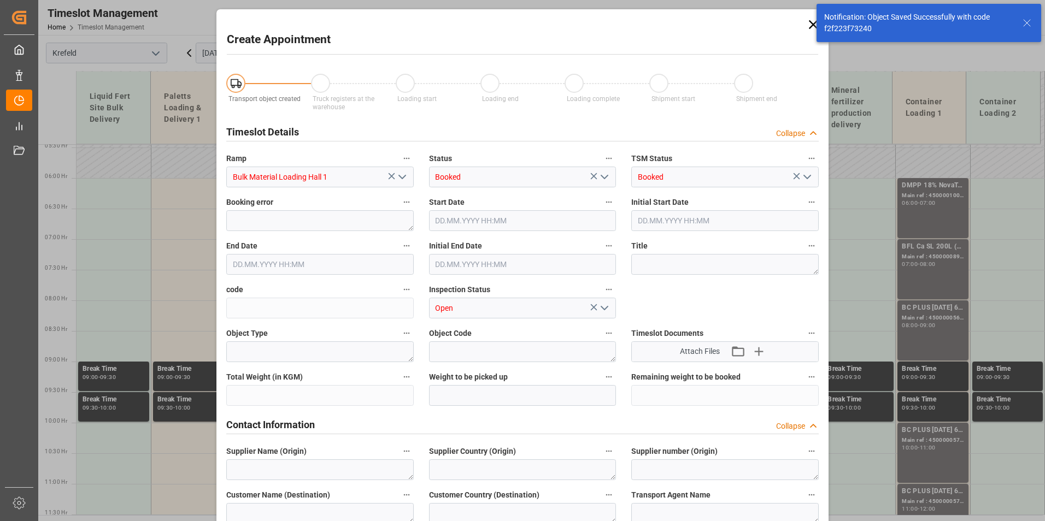
type input "[DATE] 06:30"
type input "[DATE] 07:00"
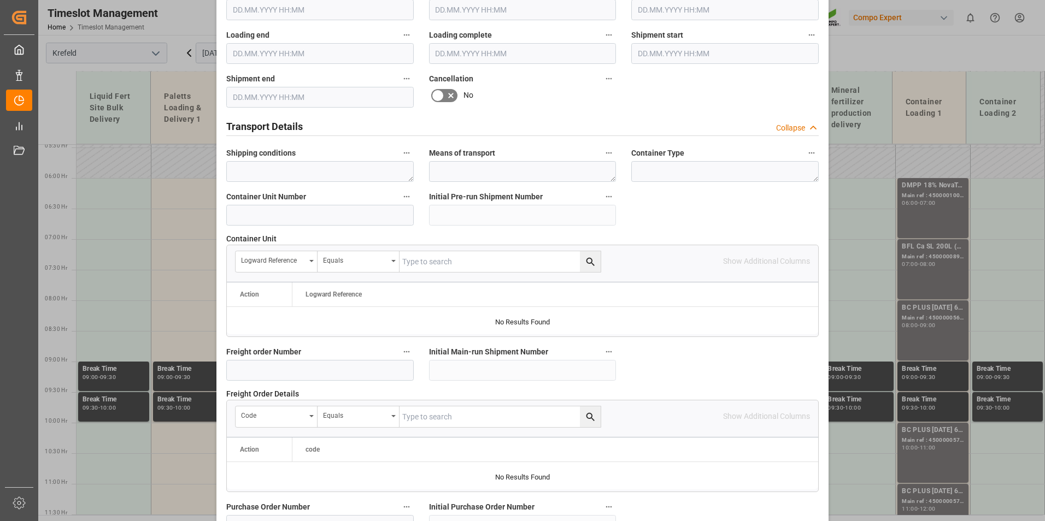
scroll to position [656, 0]
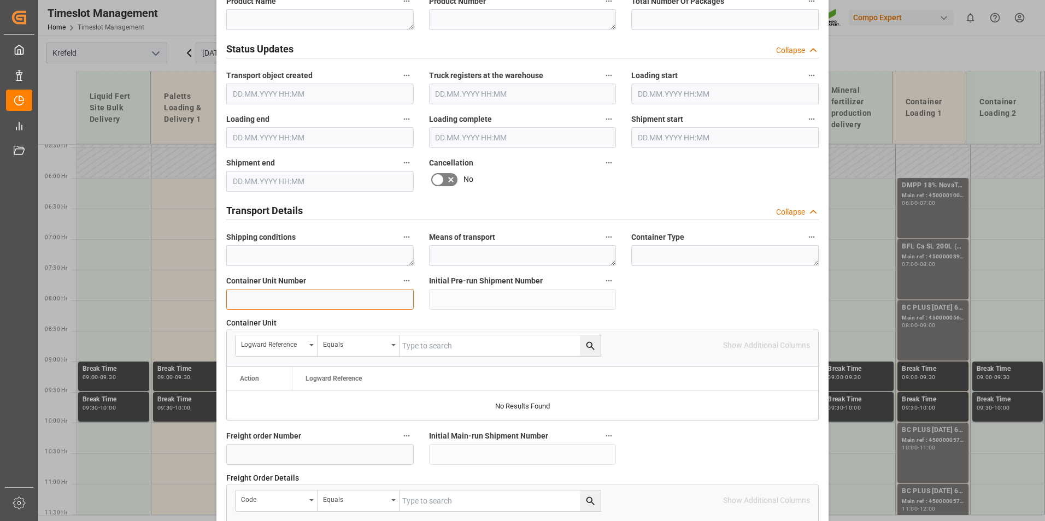
click at [277, 302] on input at bounding box center [319, 299] width 187 height 21
paste input "450000"
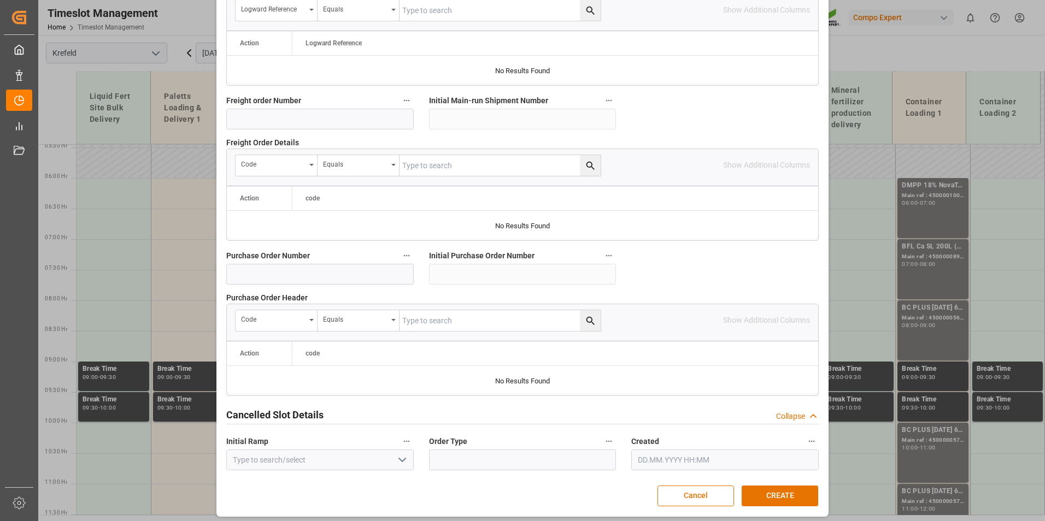
scroll to position [995, 0]
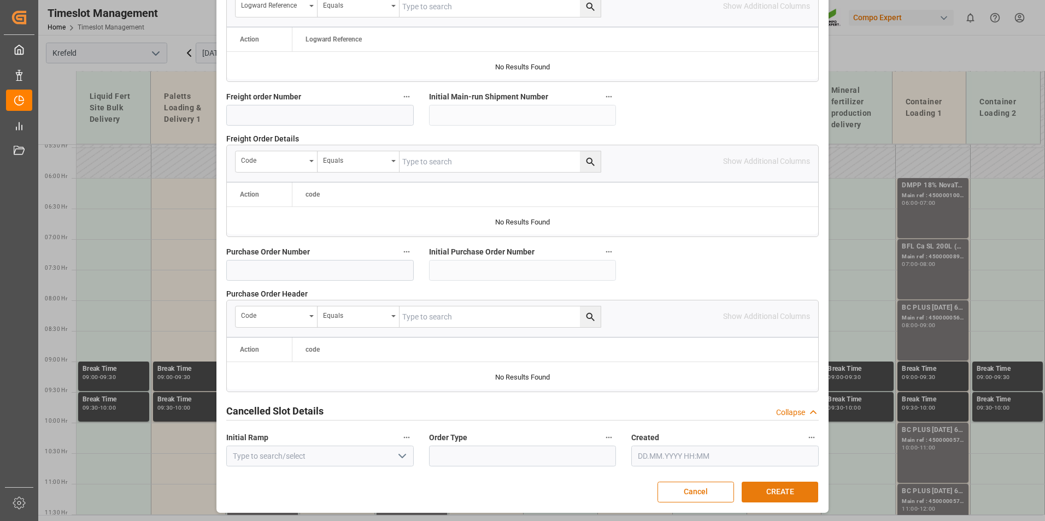
type input "4500001015"
click at [781, 500] on button "CREATE" at bounding box center [779, 492] width 76 height 21
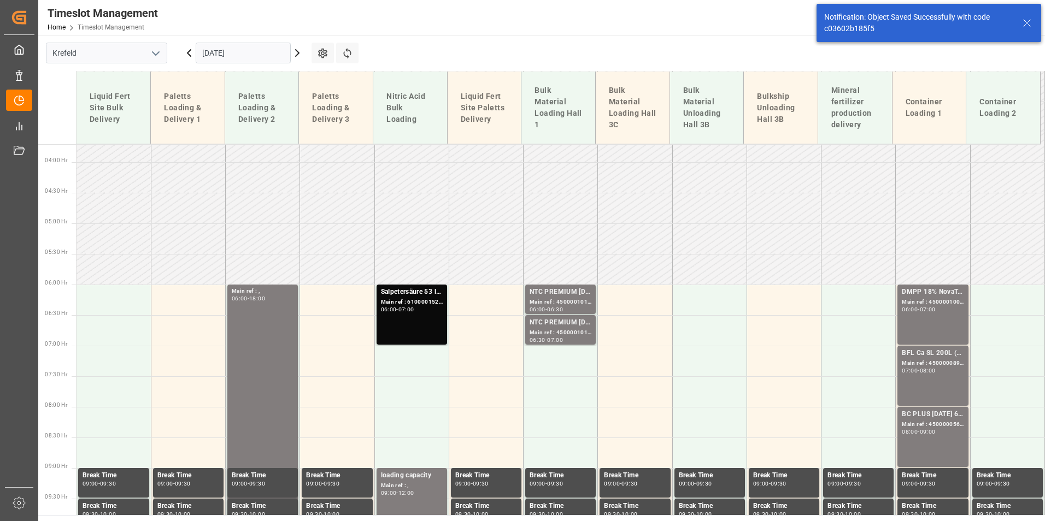
scroll to position [333, 0]
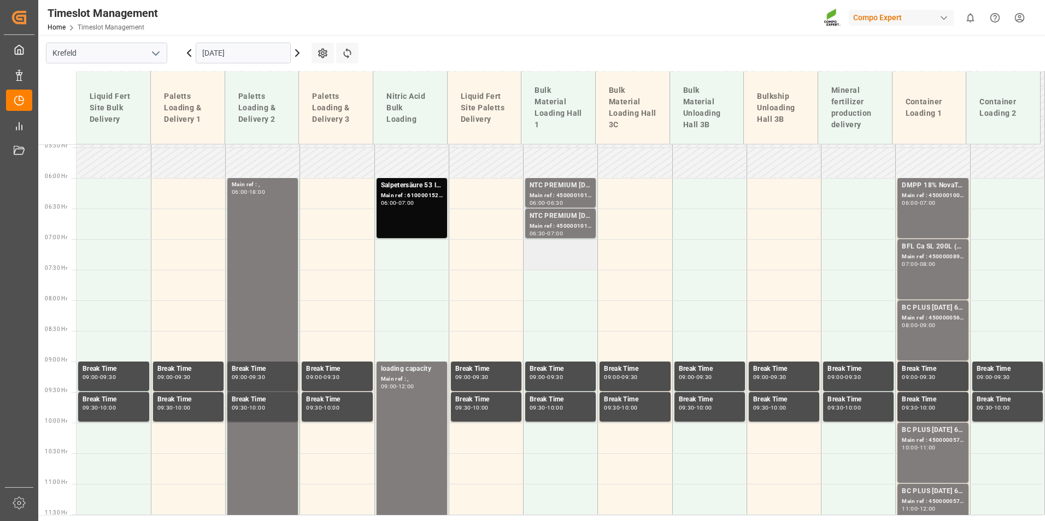
click at [559, 261] on td at bounding box center [560, 254] width 74 height 31
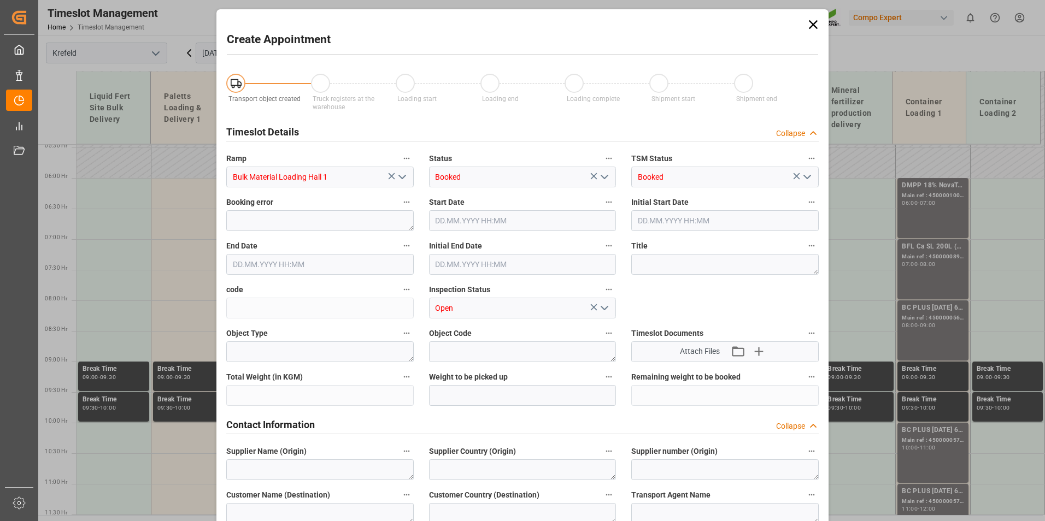
type input "[DATE] 07:00"
type input "[DATE] 07:30"
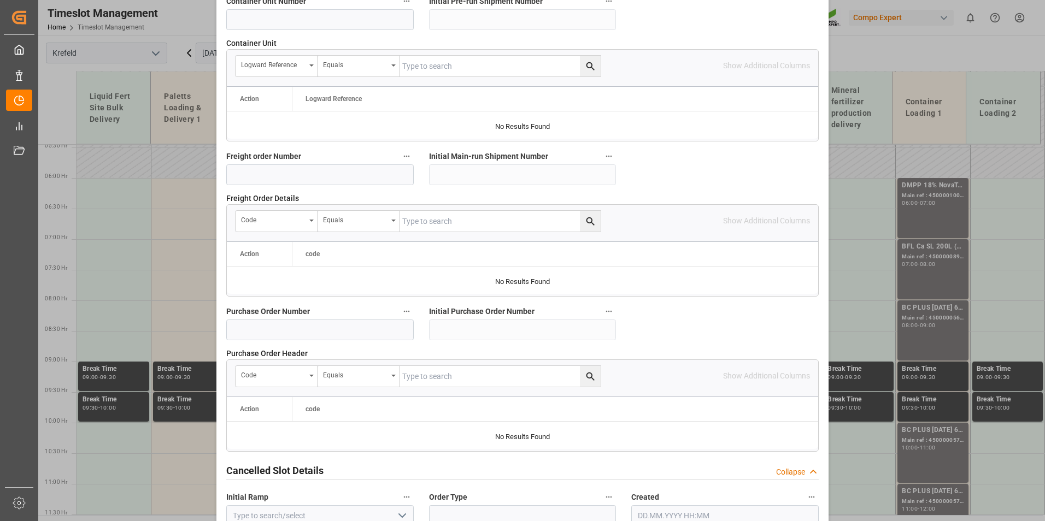
scroll to position [983, 0]
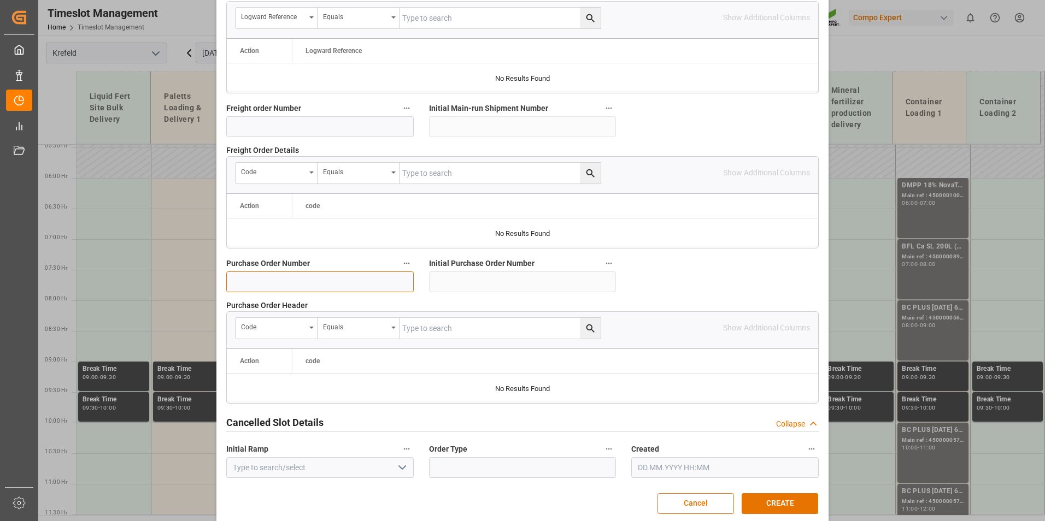
drag, startPoint x: 283, startPoint y: 282, endPoint x: 283, endPoint y: 259, distance: 22.9
click at [283, 282] on input at bounding box center [319, 282] width 187 height 21
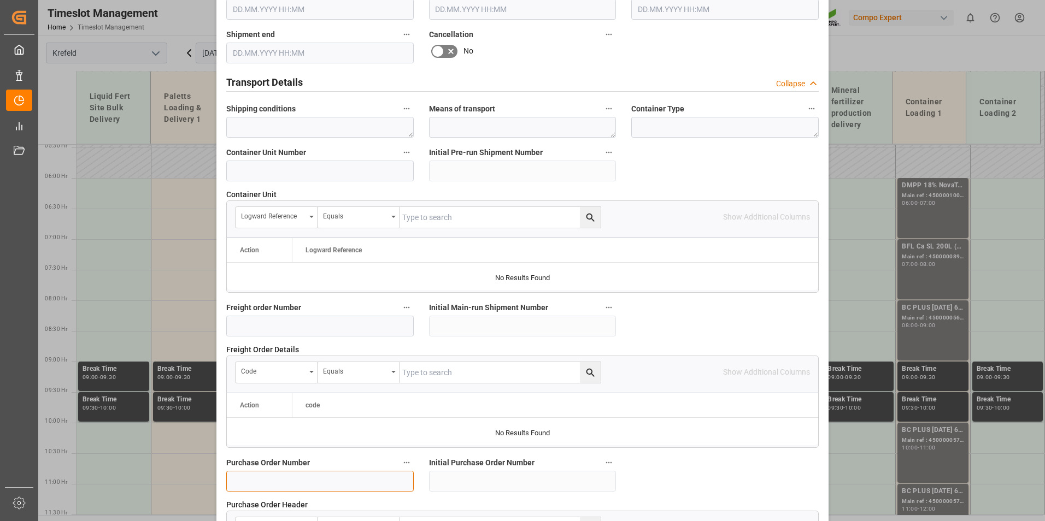
scroll to position [765, 0]
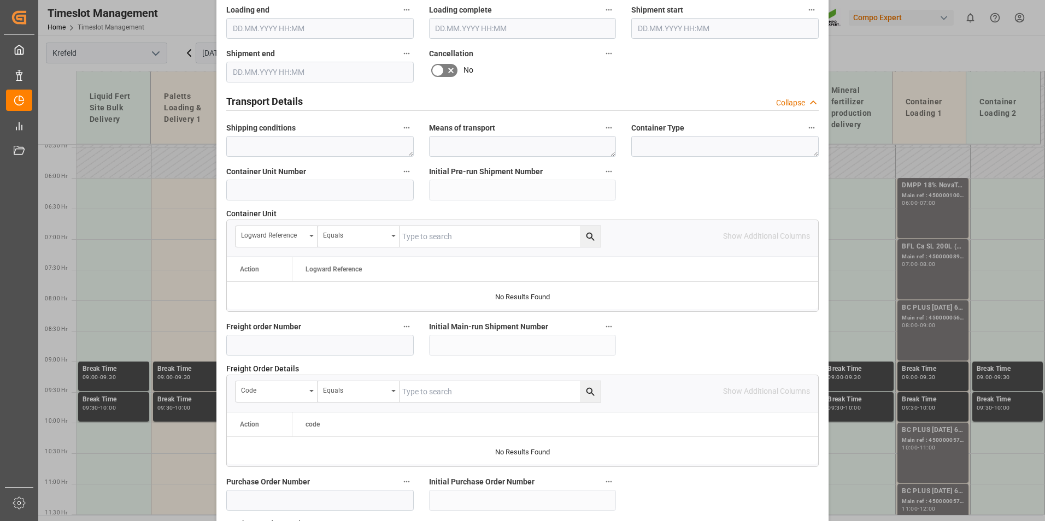
click at [297, 174] on span "Container Unit Number" at bounding box center [266, 171] width 80 height 11
click at [399, 174] on button "Container Unit Number" at bounding box center [406, 171] width 14 height 14
click at [297, 182] on div at bounding box center [522, 260] width 1045 height 521
click at [297, 188] on input at bounding box center [319, 190] width 187 height 21
paste input "450000"
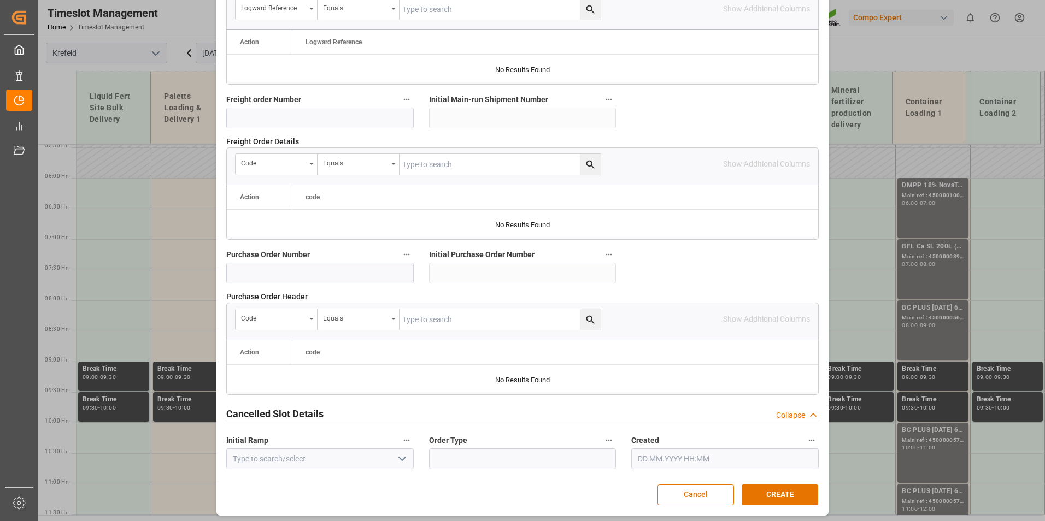
scroll to position [995, 0]
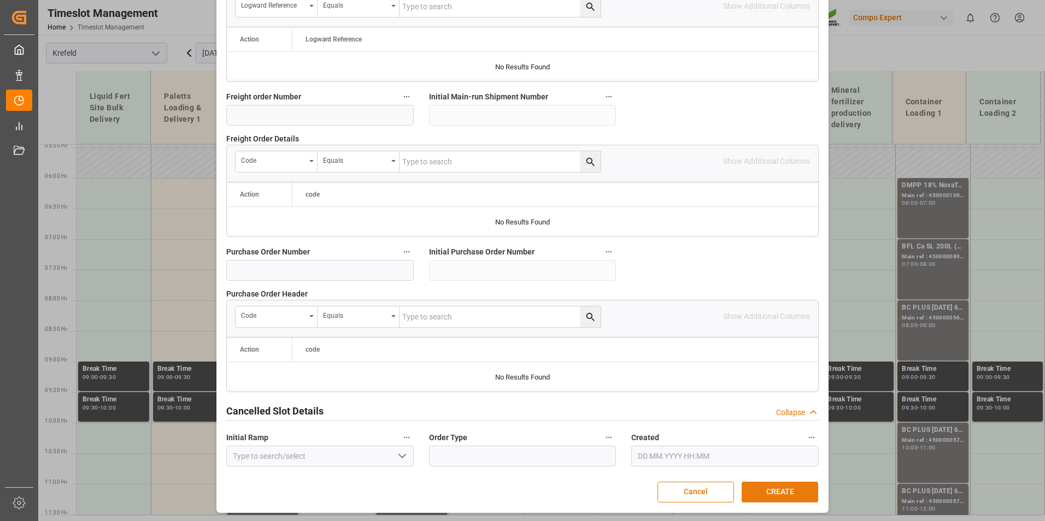
type input "4500001016"
click at [772, 491] on button "CREATE" at bounding box center [779, 492] width 76 height 21
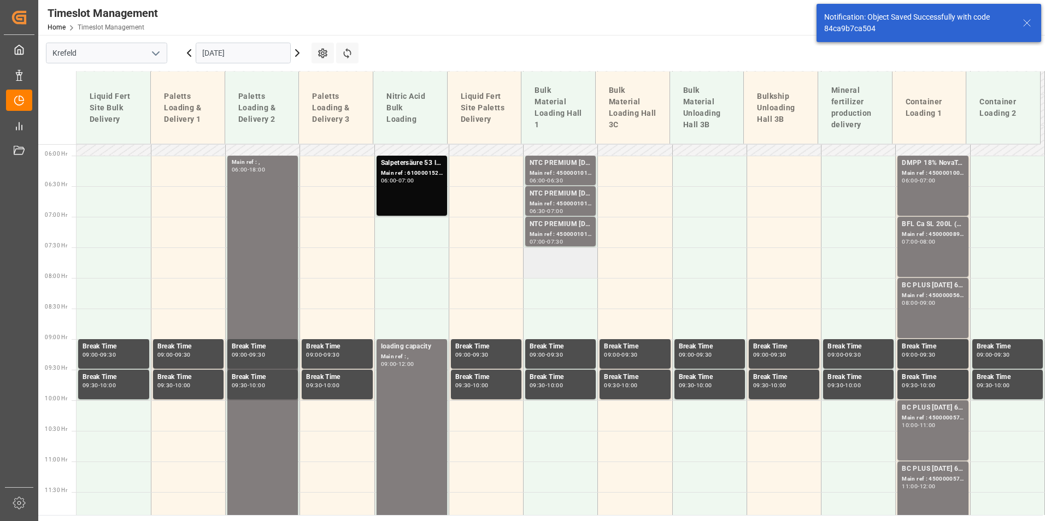
scroll to position [394, 0]
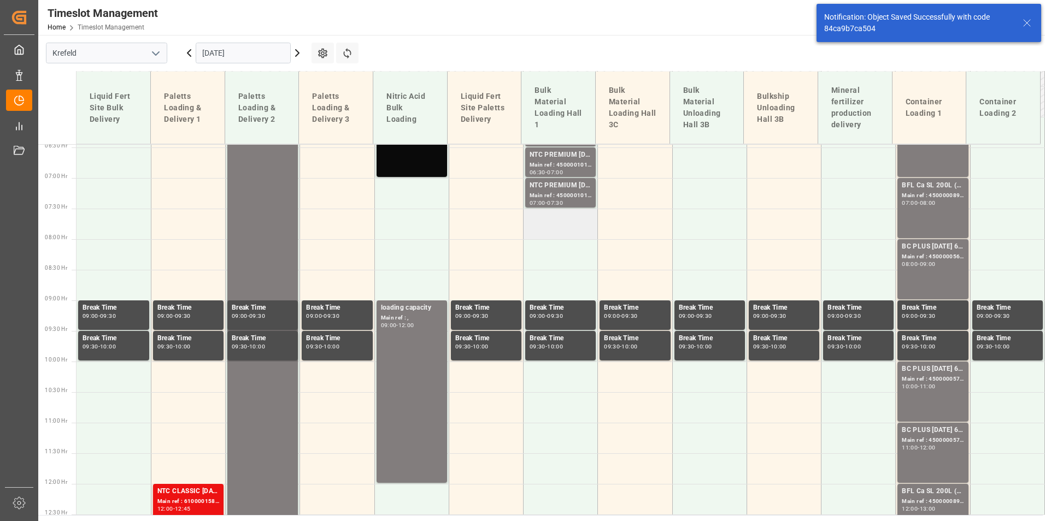
click at [561, 235] on td at bounding box center [560, 224] width 74 height 31
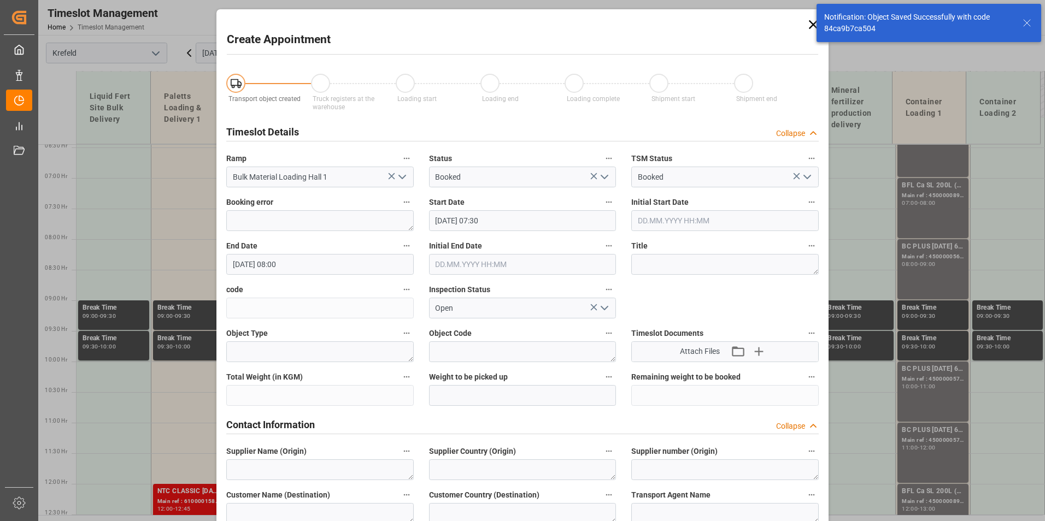
type input "[DATE] 07:30"
type input "[DATE] 08:00"
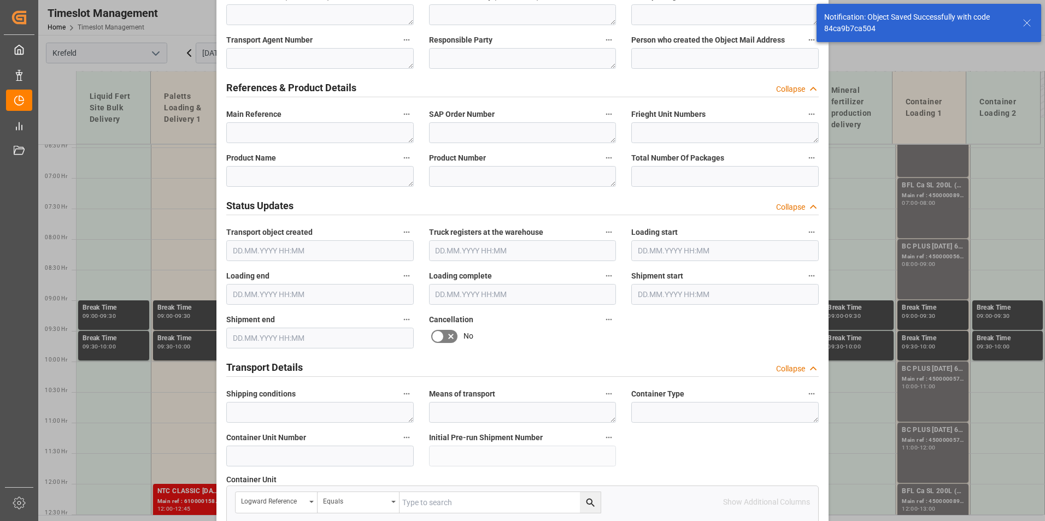
scroll to position [710, 0]
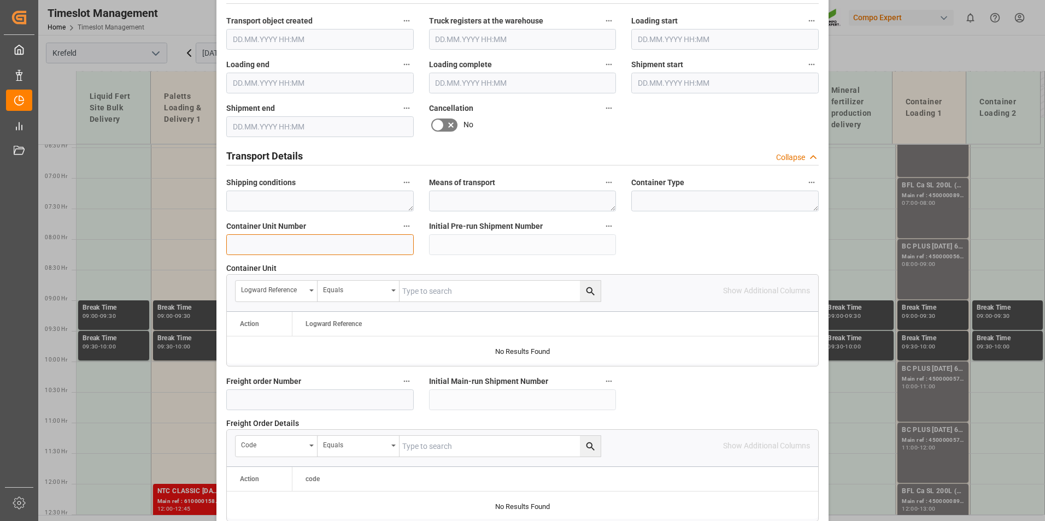
click at [286, 249] on input at bounding box center [319, 244] width 187 height 21
paste input "450000"
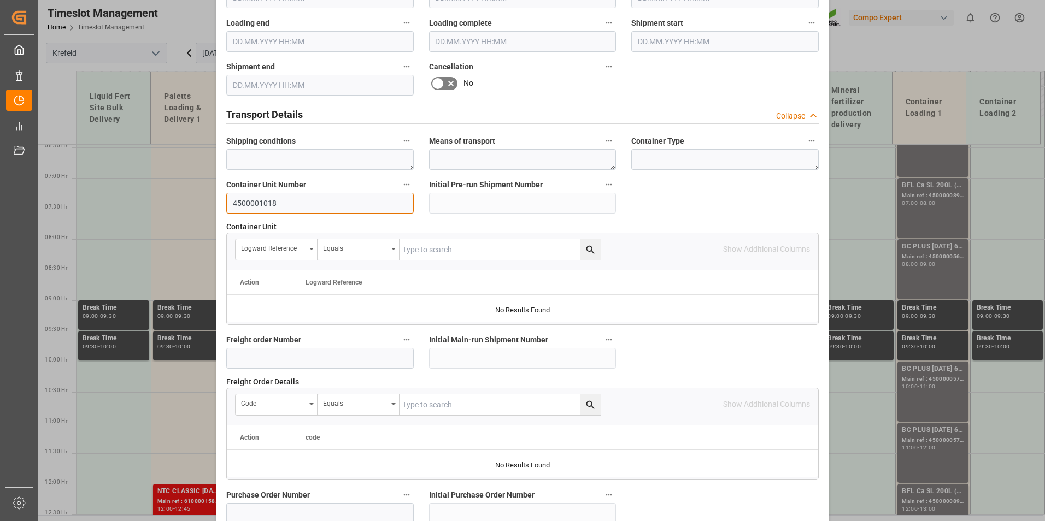
scroll to position [995, 0]
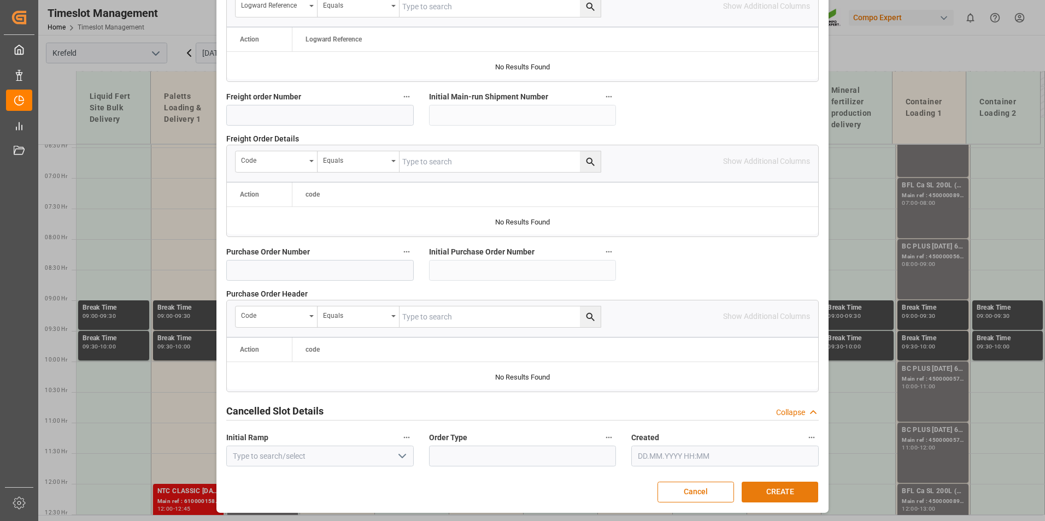
type input "4500001018"
click at [759, 493] on button "CREATE" at bounding box center [779, 492] width 76 height 21
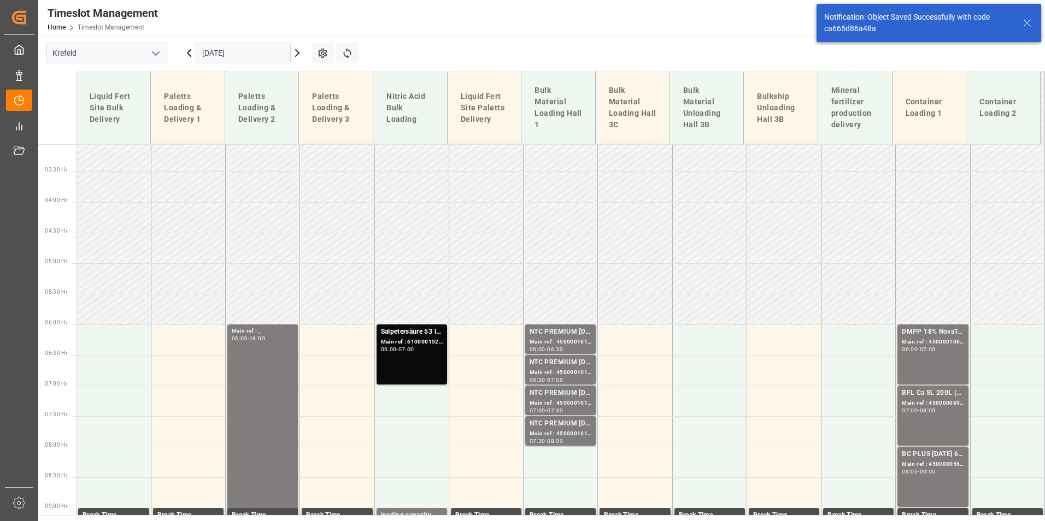
scroll to position [394, 0]
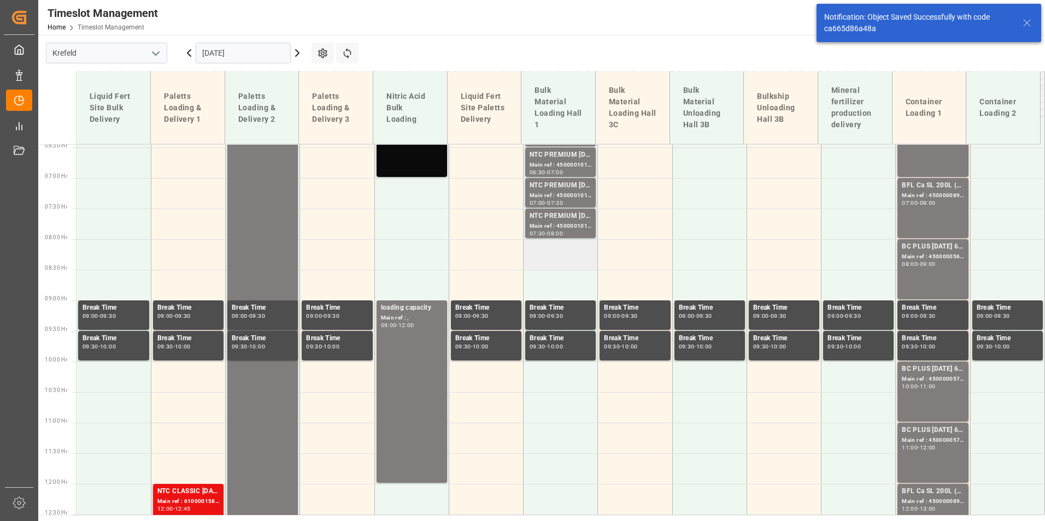
click at [573, 262] on td at bounding box center [560, 254] width 74 height 31
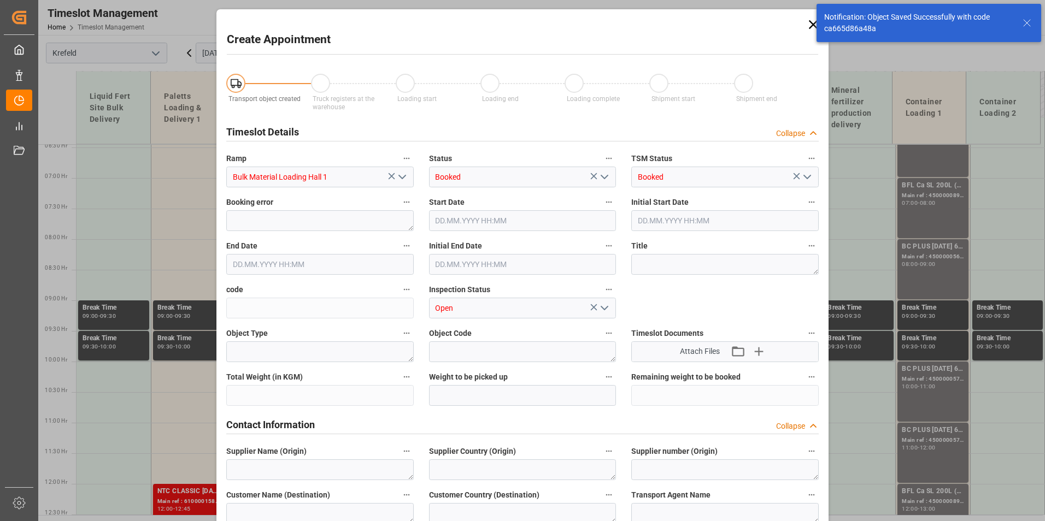
type input "[DATE] 08:00"
type input "[DATE] 08:30"
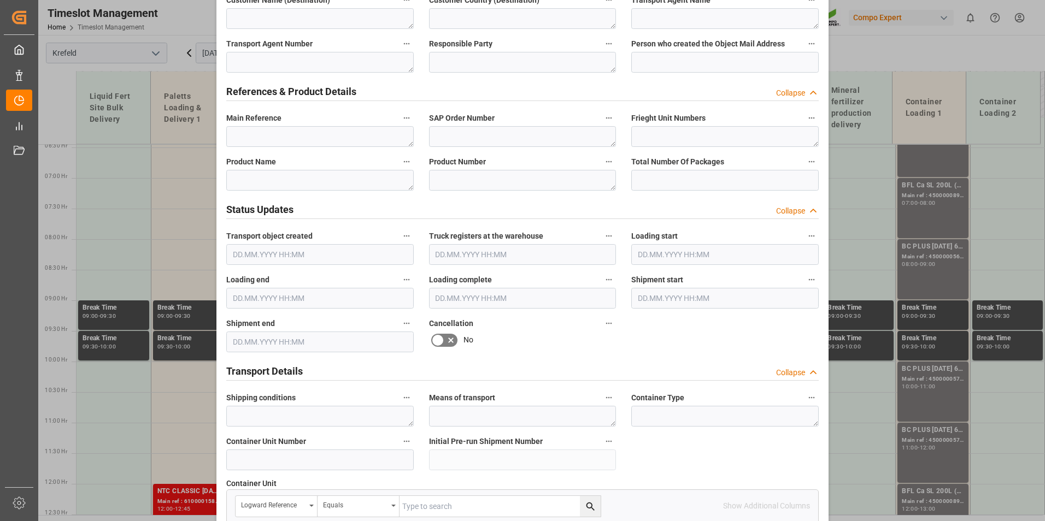
scroll to position [601, 0]
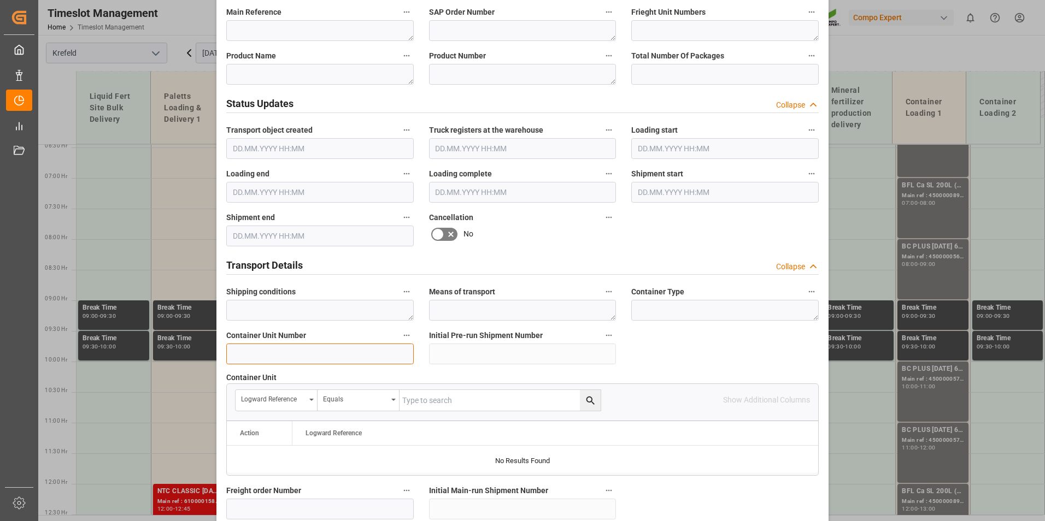
click at [290, 344] on input at bounding box center [319, 354] width 187 height 21
paste input "450000"
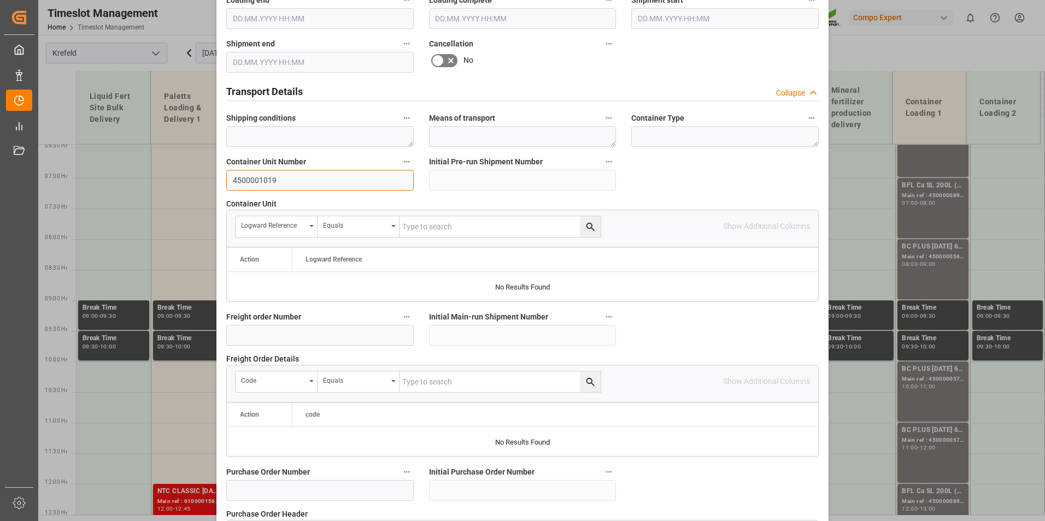
scroll to position [995, 0]
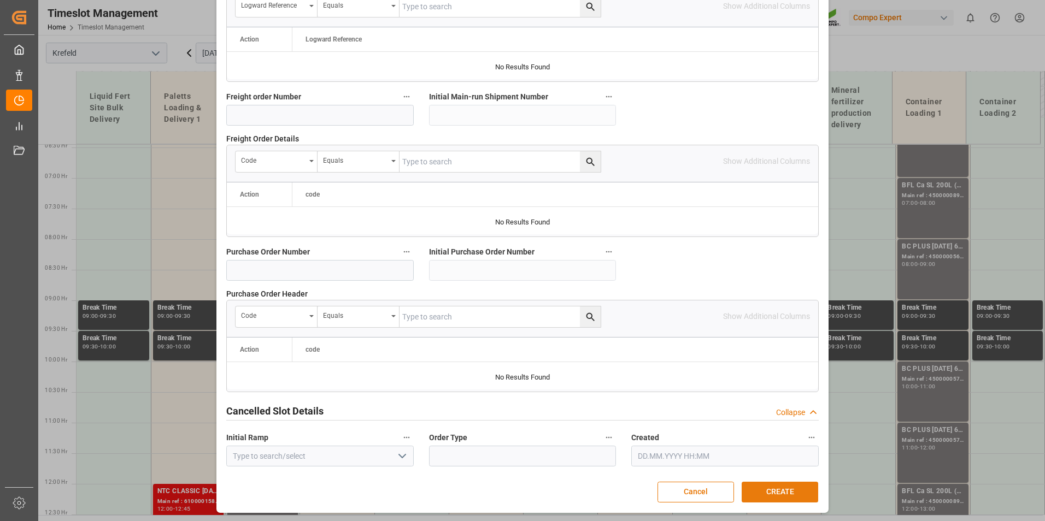
type input "4500001019"
click at [770, 485] on button "CREATE" at bounding box center [779, 492] width 76 height 21
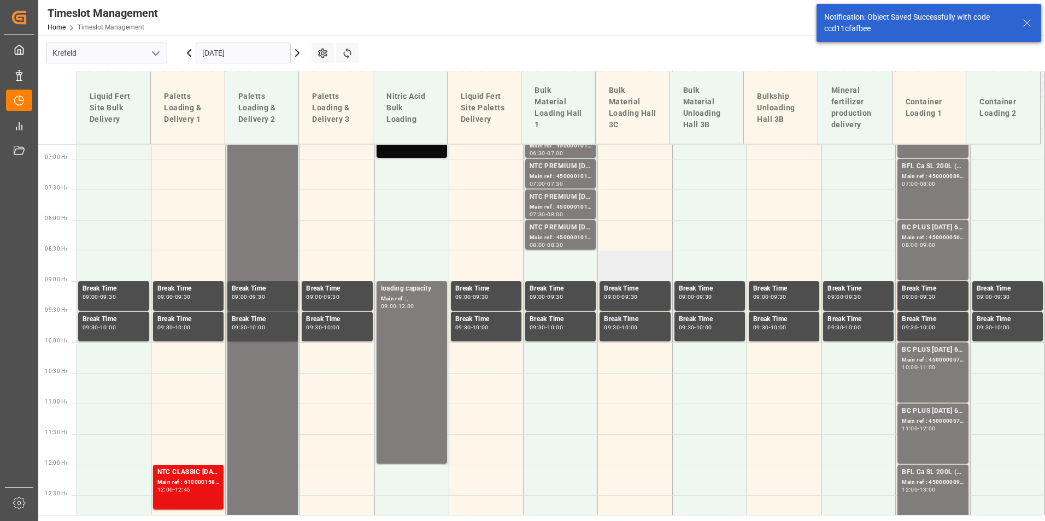
scroll to position [401, 0]
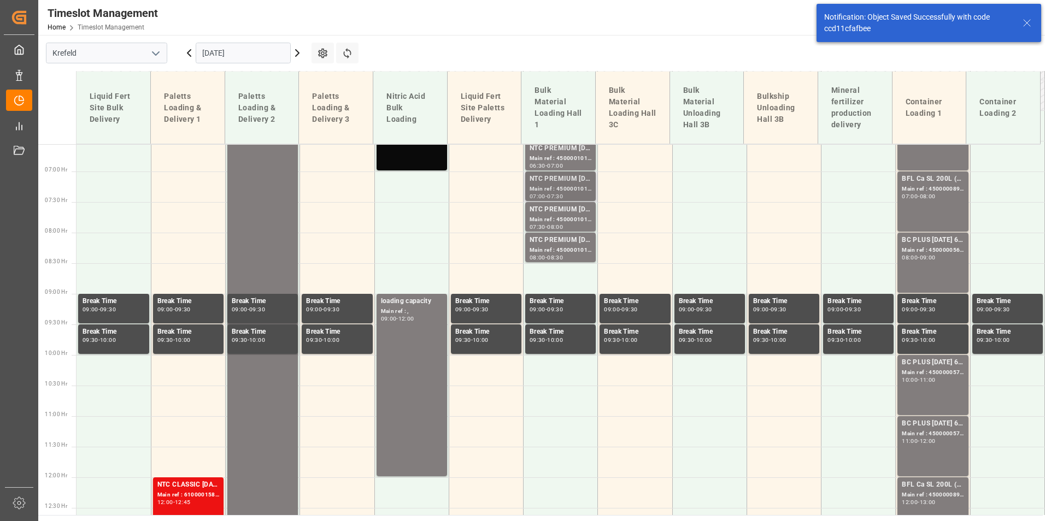
click at [574, 179] on div "NTC PREMIUM [DATE]+3+TE BULK" at bounding box center [560, 179] width 62 height 11
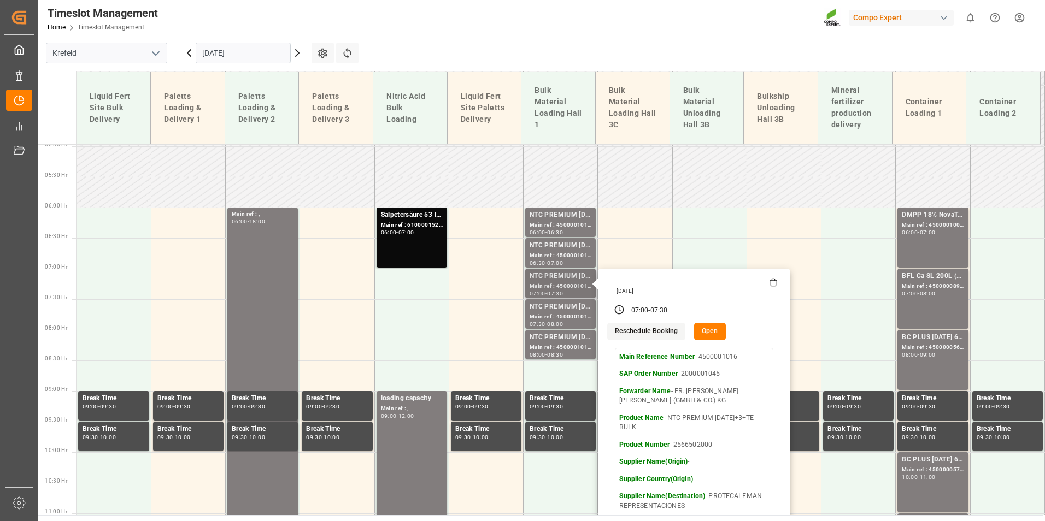
scroll to position [292, 0]
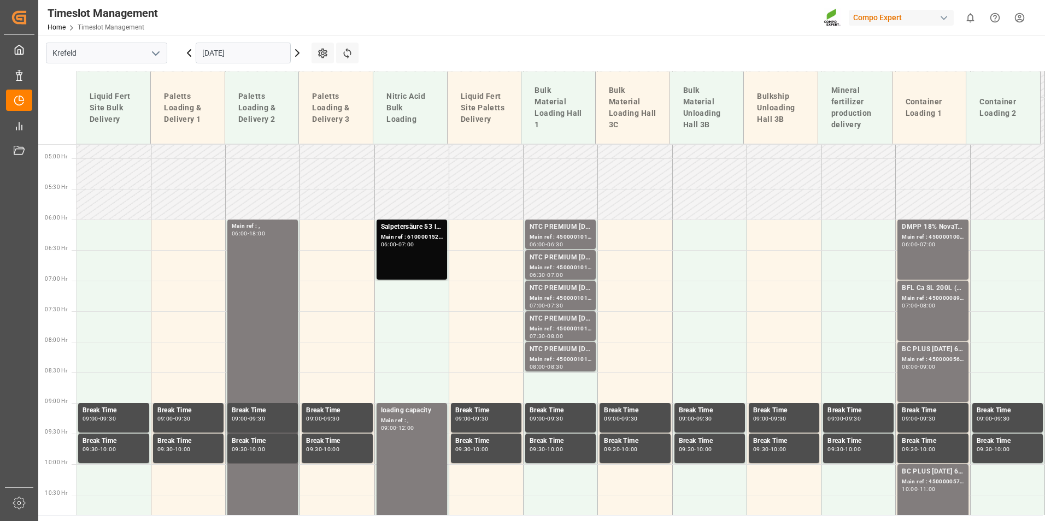
click at [568, 270] on div "Main ref : 4500001015, 2000001045" at bounding box center [560, 267] width 62 height 9
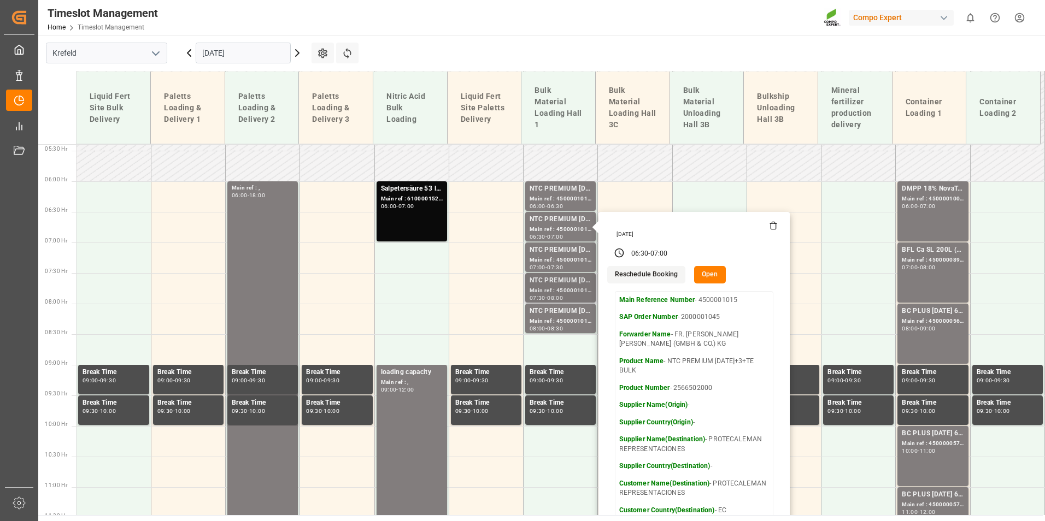
scroll to position [346, 0]
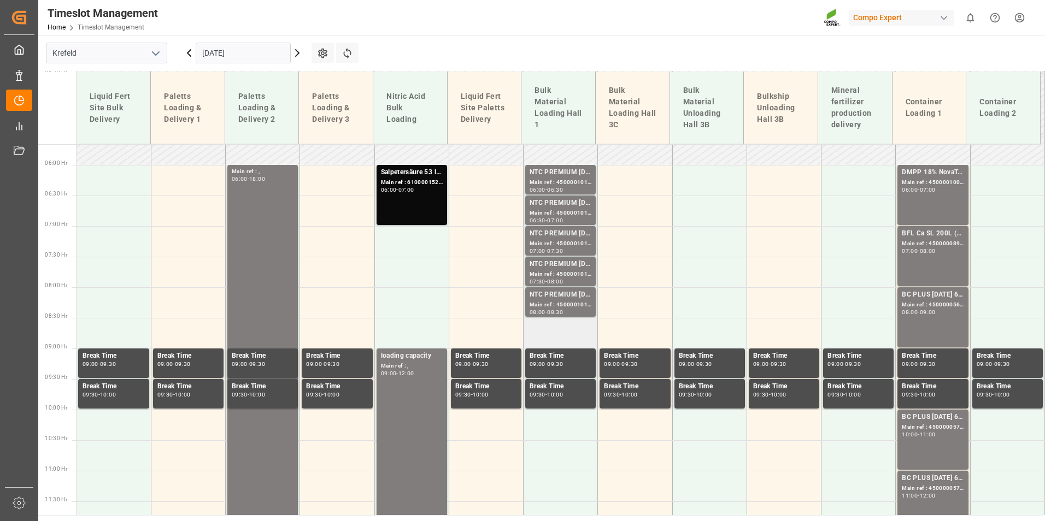
click at [569, 320] on td at bounding box center [560, 333] width 74 height 31
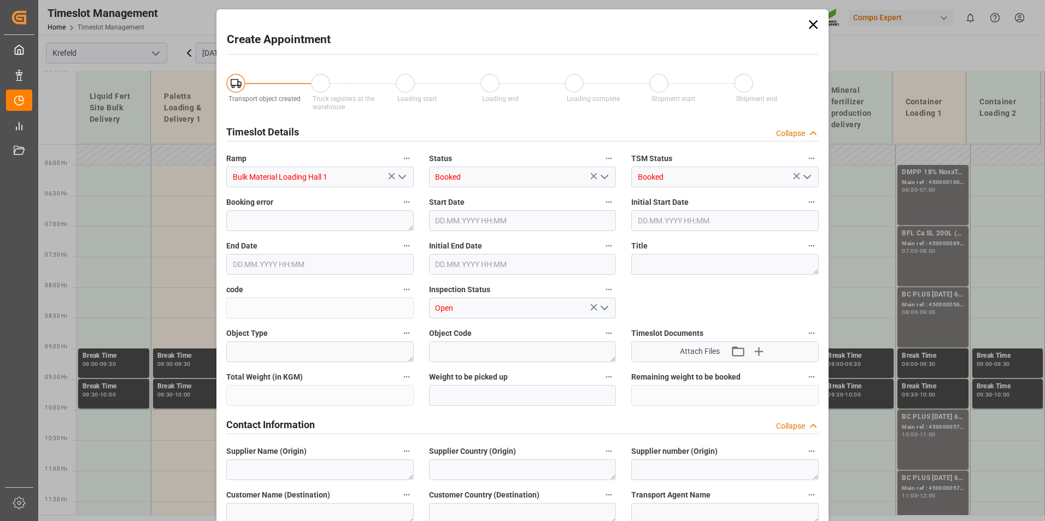
type input "[DATE] 08:30"
type input "[DATE] 09:00"
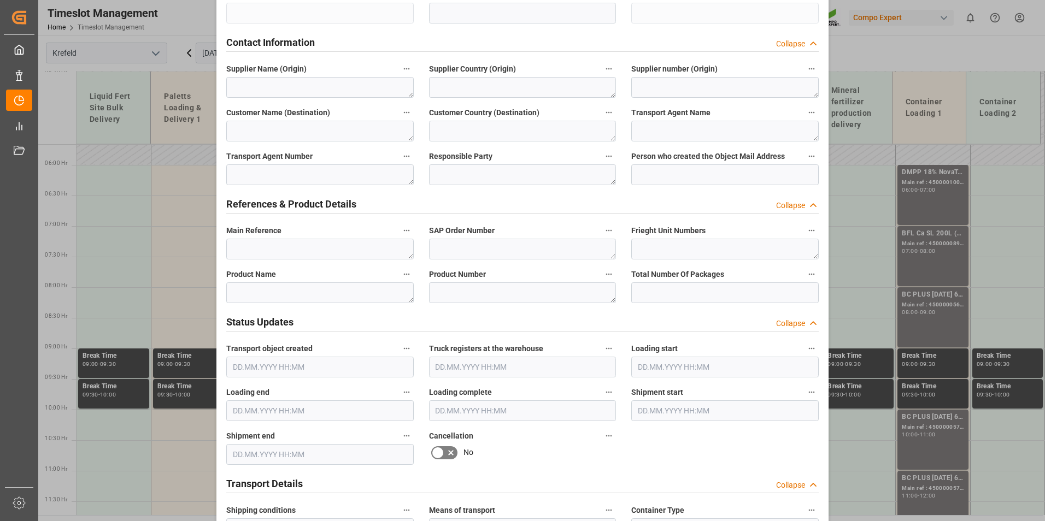
scroll to position [546, 0]
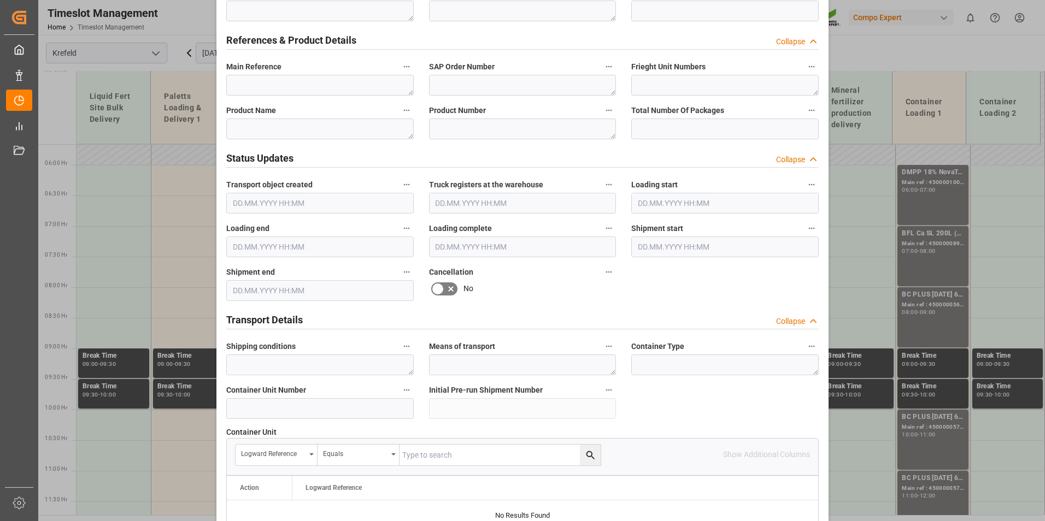
click at [282, 423] on div "Container Unit   Logward Reference Equals Show Additional Columns Drag here to …" at bounding box center [522, 478] width 607 height 111
click at [275, 410] on input at bounding box center [319, 408] width 187 height 21
paste input "450000"
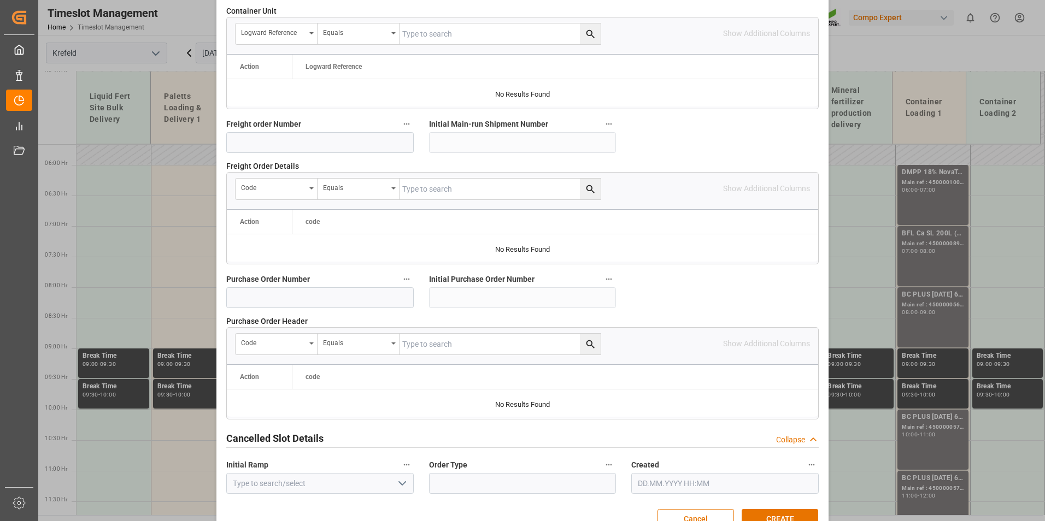
scroll to position [995, 0]
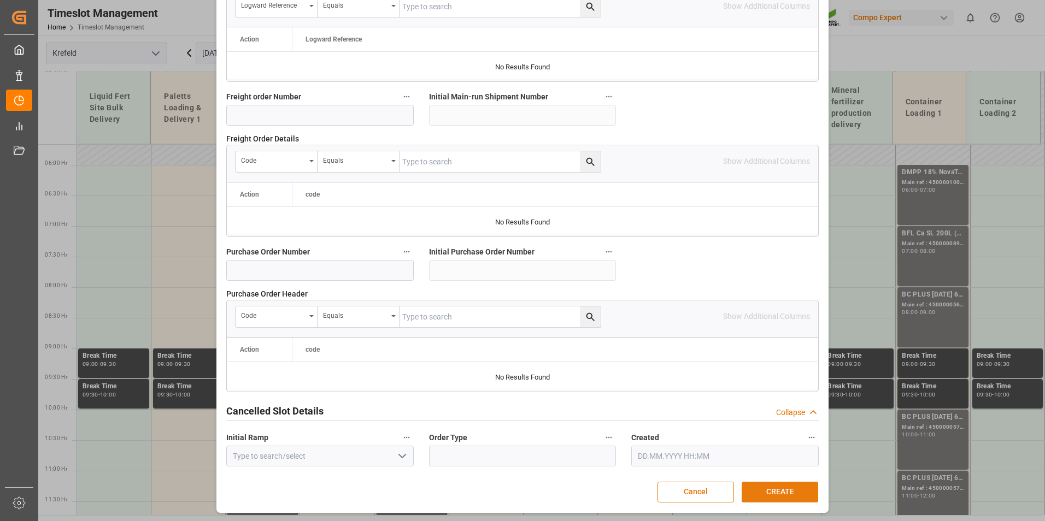
type input "4500001017"
click at [794, 482] on div "Cancel CREATE" at bounding box center [522, 492] width 591 height 21
click at [799, 494] on button "CREATE" at bounding box center [779, 492] width 76 height 21
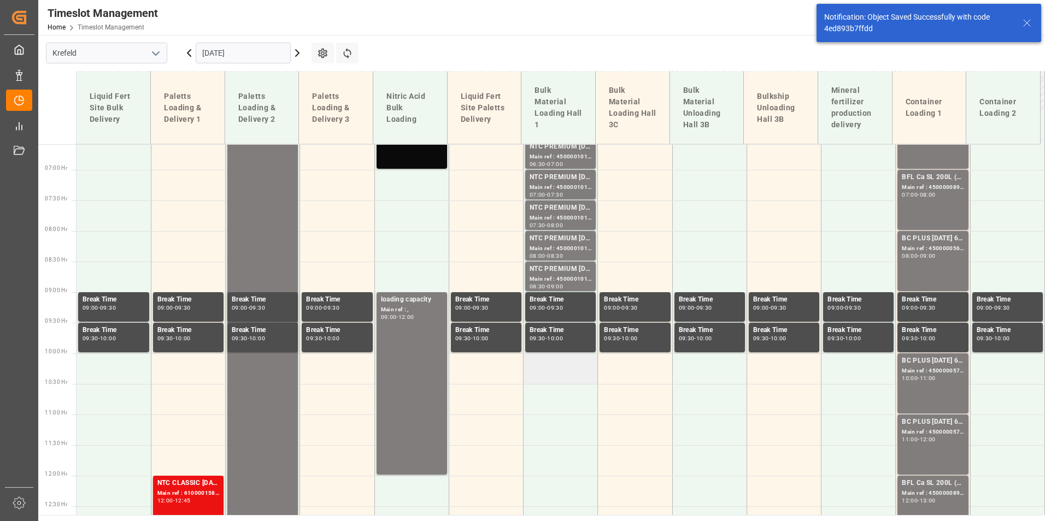
scroll to position [456, 0]
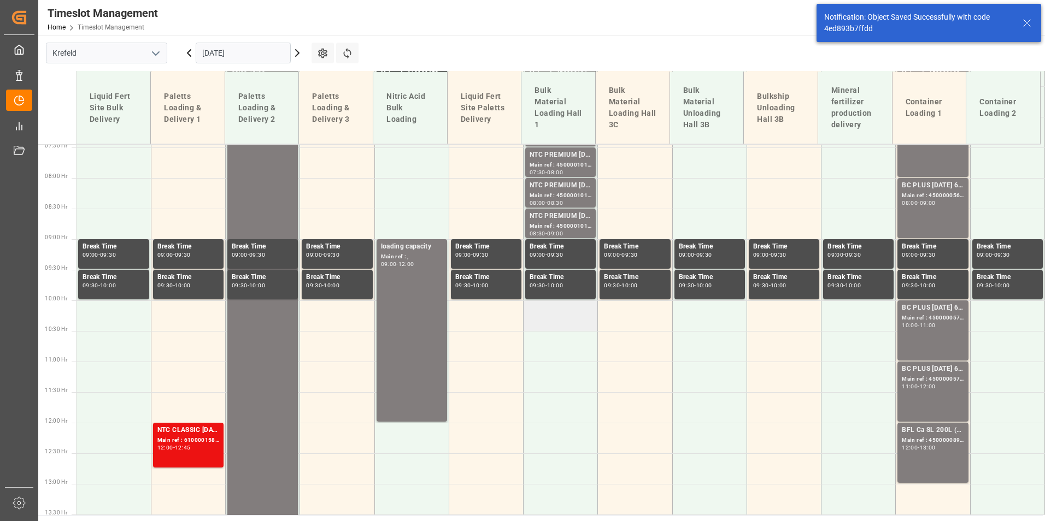
click at [570, 311] on td at bounding box center [560, 315] width 74 height 31
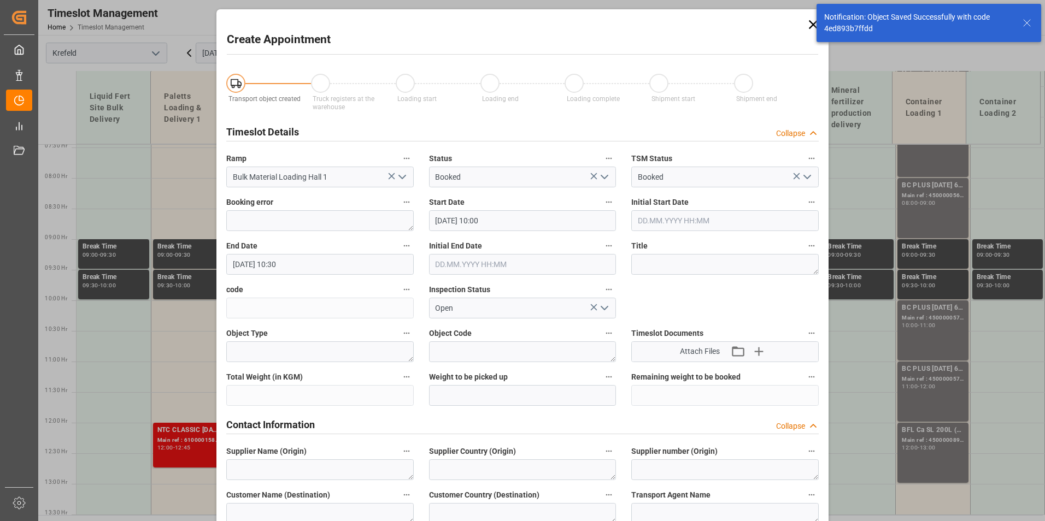
type input "[DATE] 10:00"
type input "[DATE] 10:30"
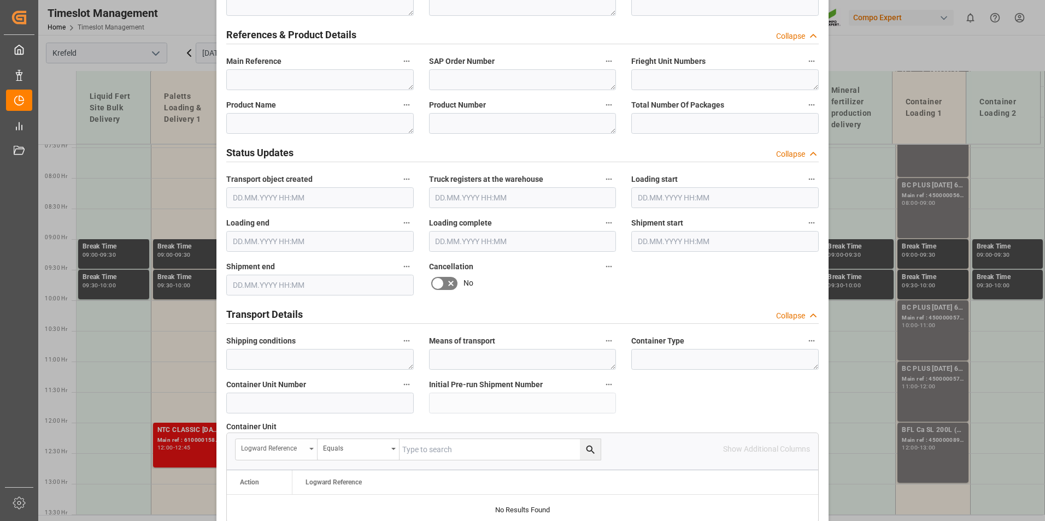
scroll to position [601, 0]
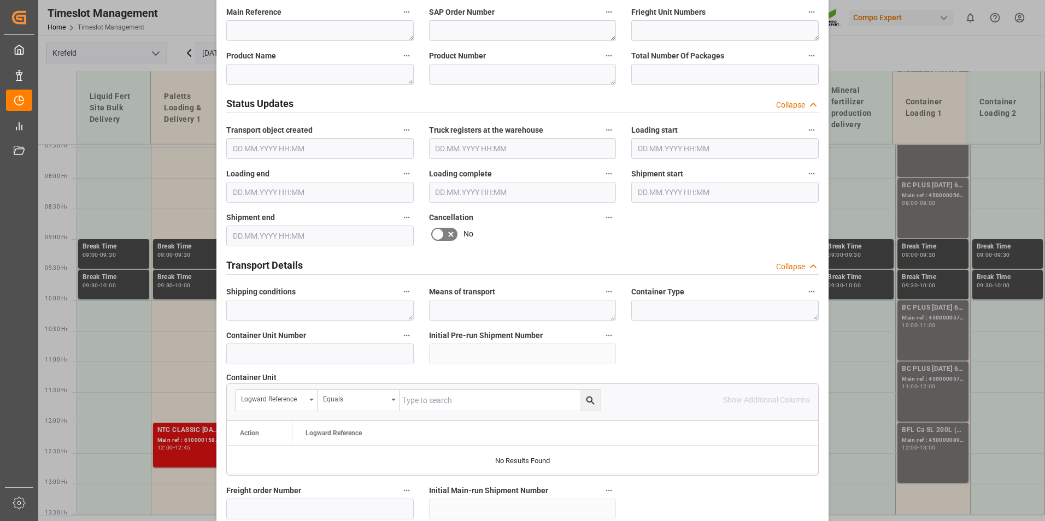
click at [292, 336] on span "Container Unit Number" at bounding box center [266, 335] width 80 height 11
click at [399, 336] on button "Container Unit Number" at bounding box center [406, 335] width 14 height 14
click at [292, 345] on div at bounding box center [522, 260] width 1045 height 521
click at [293, 349] on input at bounding box center [319, 354] width 187 height 21
paste input "450000"
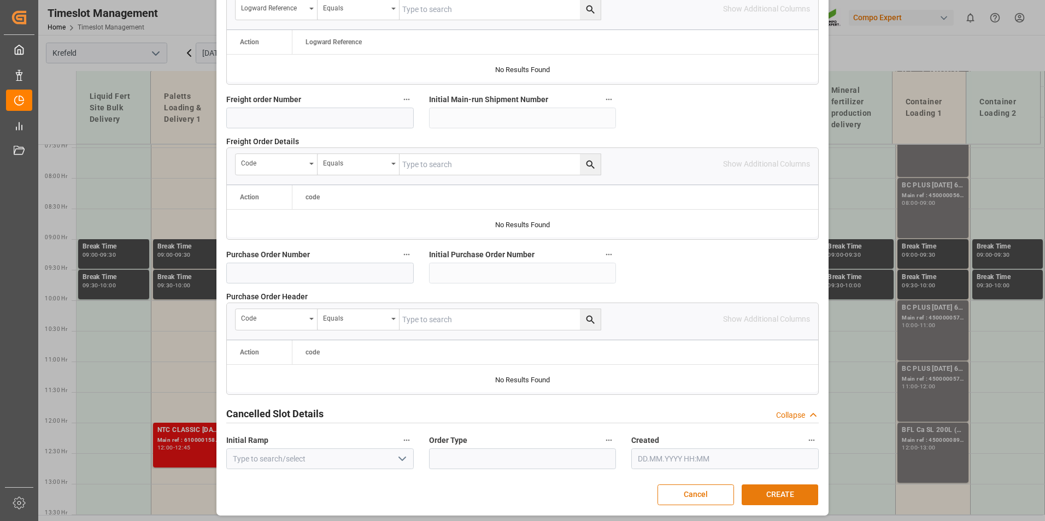
scroll to position [995, 0]
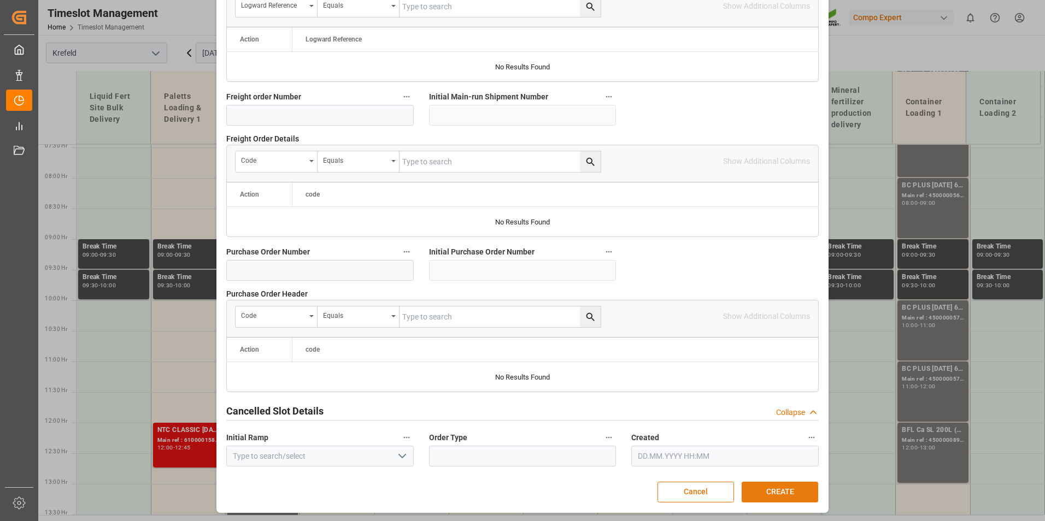
type input "4500001020"
click at [773, 492] on button "CREATE" at bounding box center [779, 492] width 76 height 21
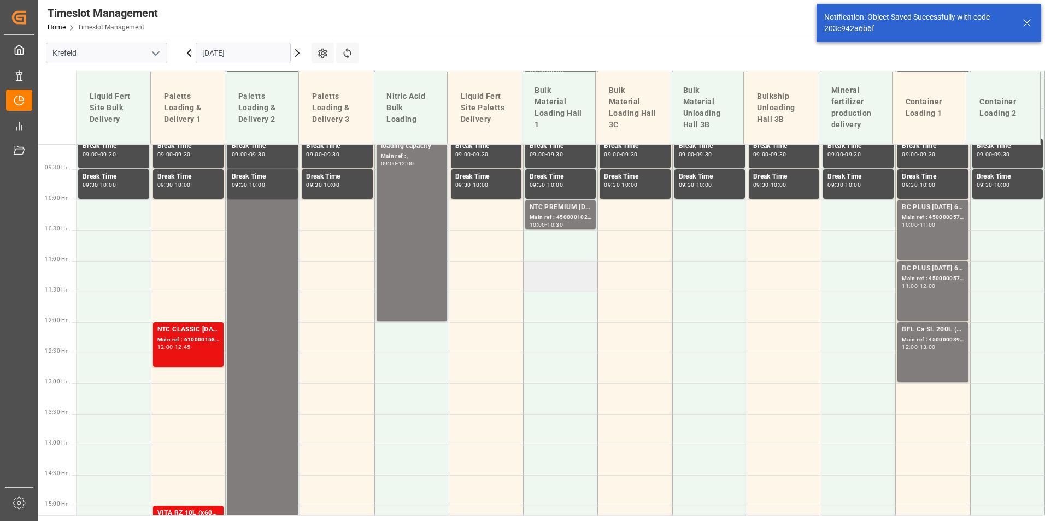
scroll to position [578, 0]
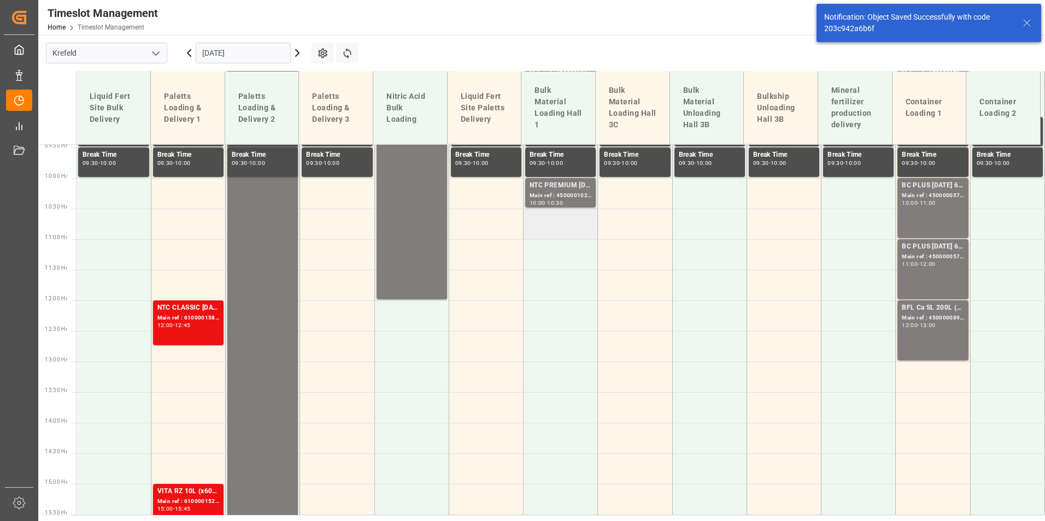
click at [552, 231] on td at bounding box center [560, 224] width 74 height 31
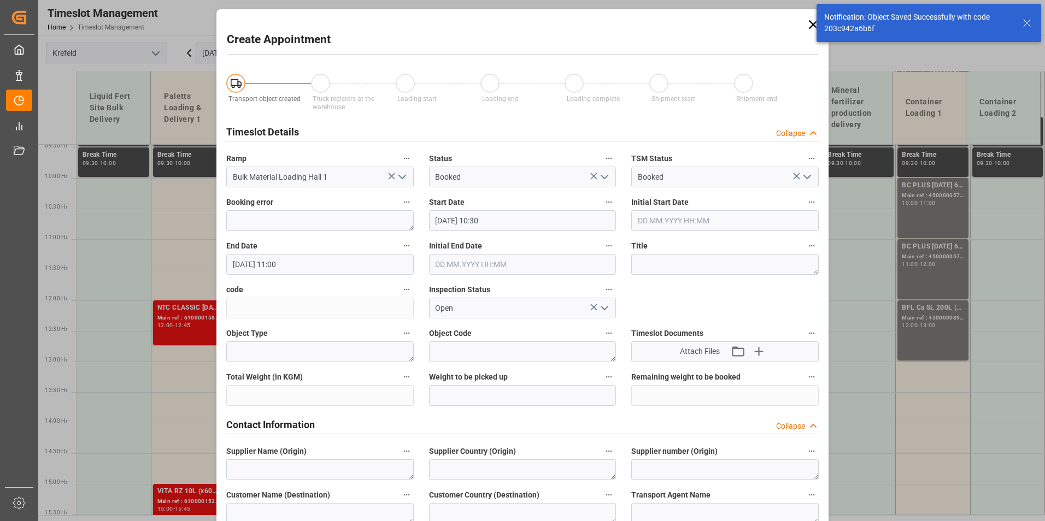
type input "[DATE] 10:30"
type input "[DATE] 11:00"
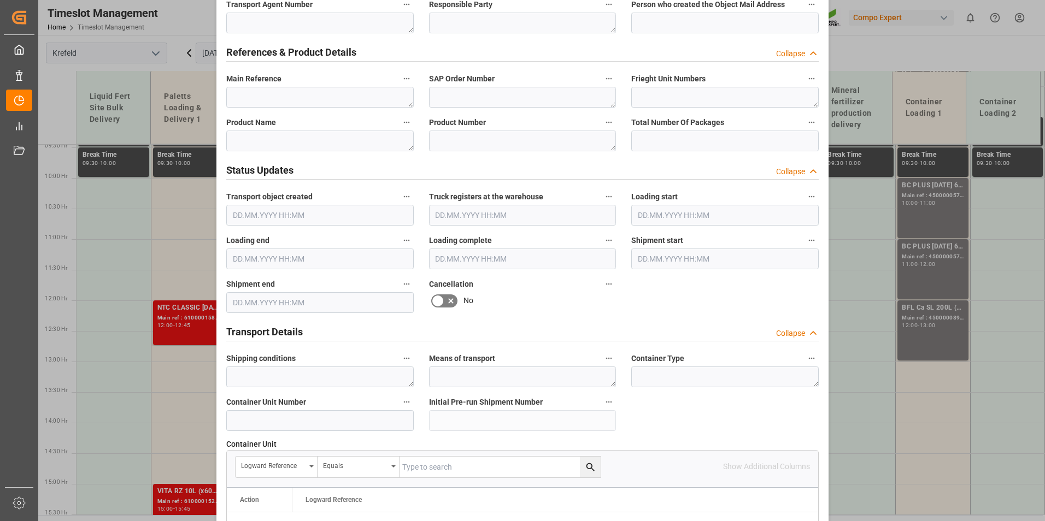
scroll to position [601, 0]
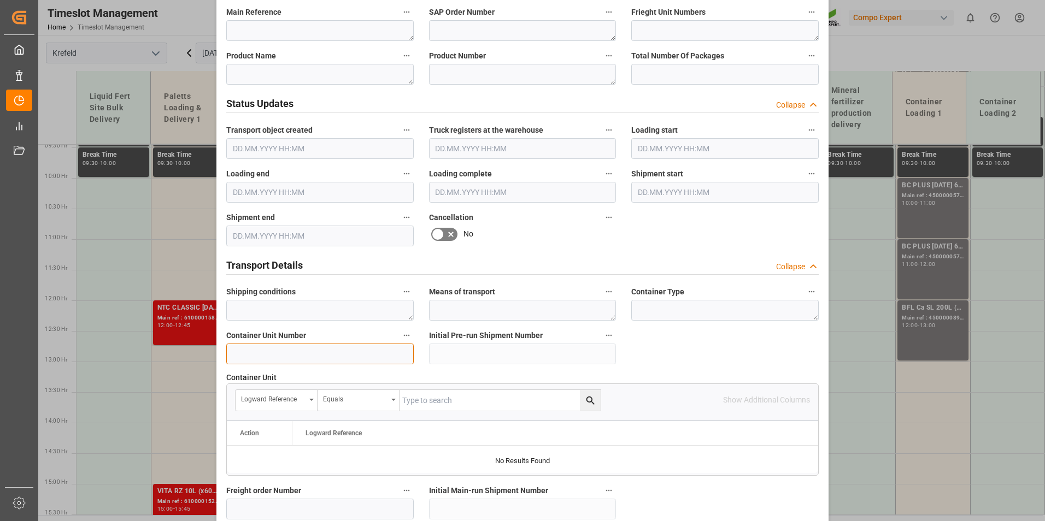
click at [303, 352] on input at bounding box center [319, 354] width 187 height 21
paste input "450000"
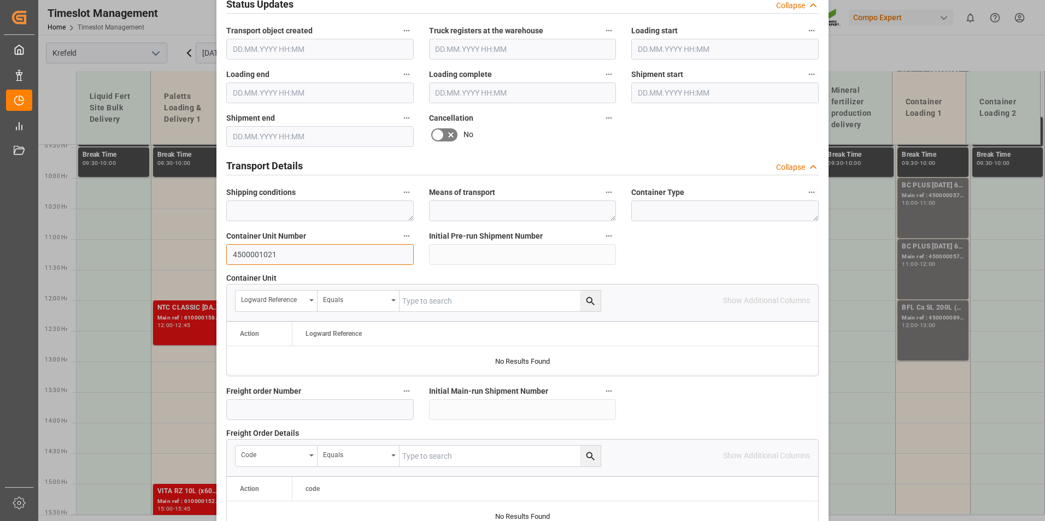
scroll to position [995, 0]
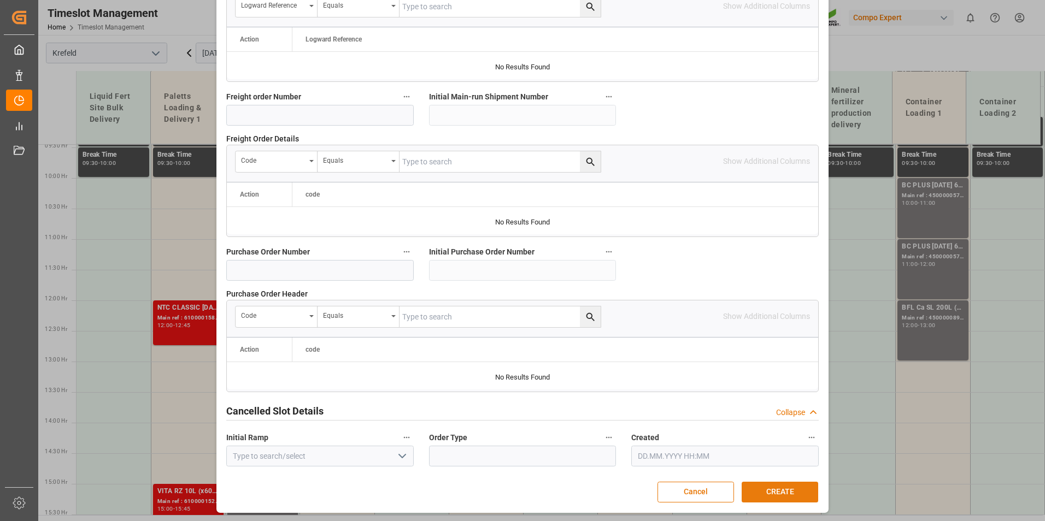
type input "4500001021"
click at [784, 488] on button "CREATE" at bounding box center [779, 492] width 76 height 21
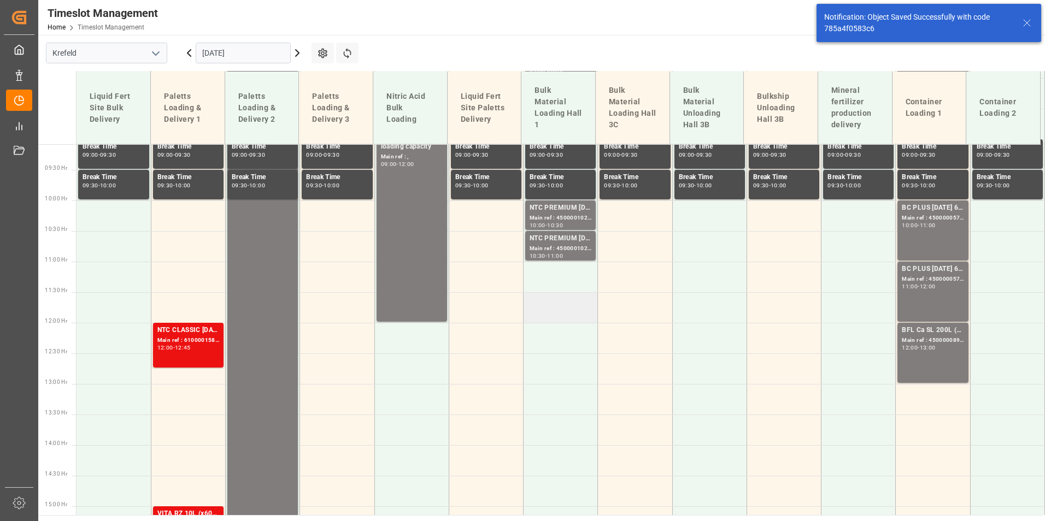
scroll to position [578, 0]
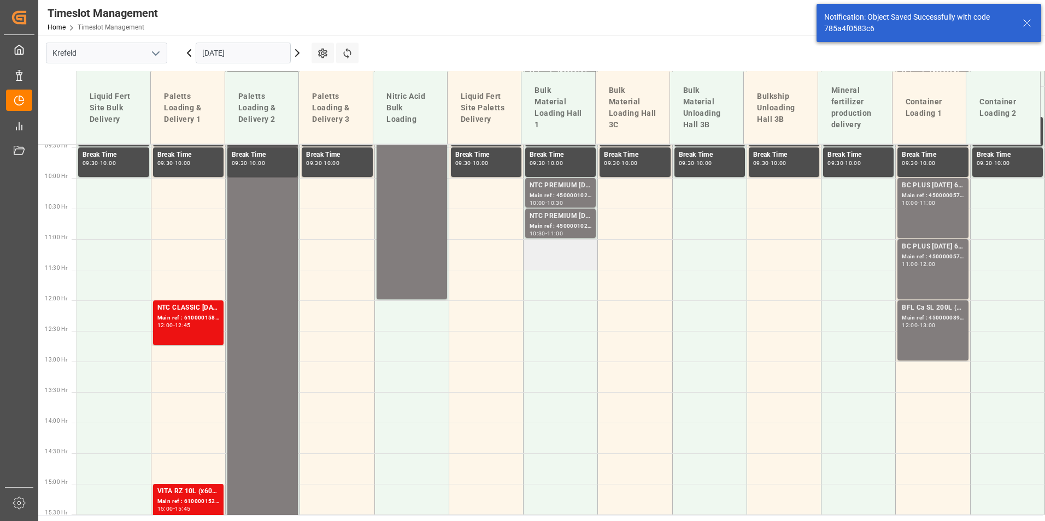
click at [559, 263] on td at bounding box center [560, 254] width 74 height 31
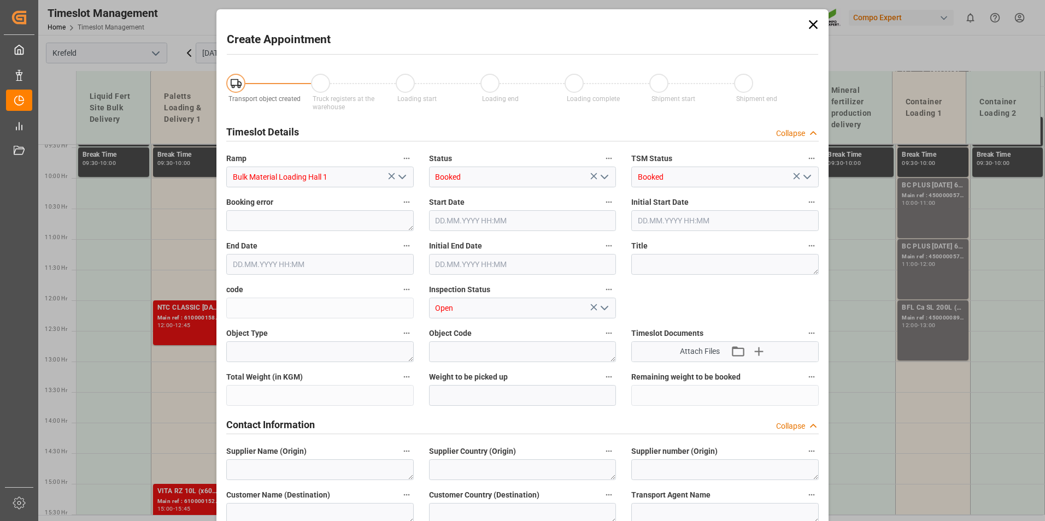
type input "[DATE] 11:00"
type input "[DATE] 11:30"
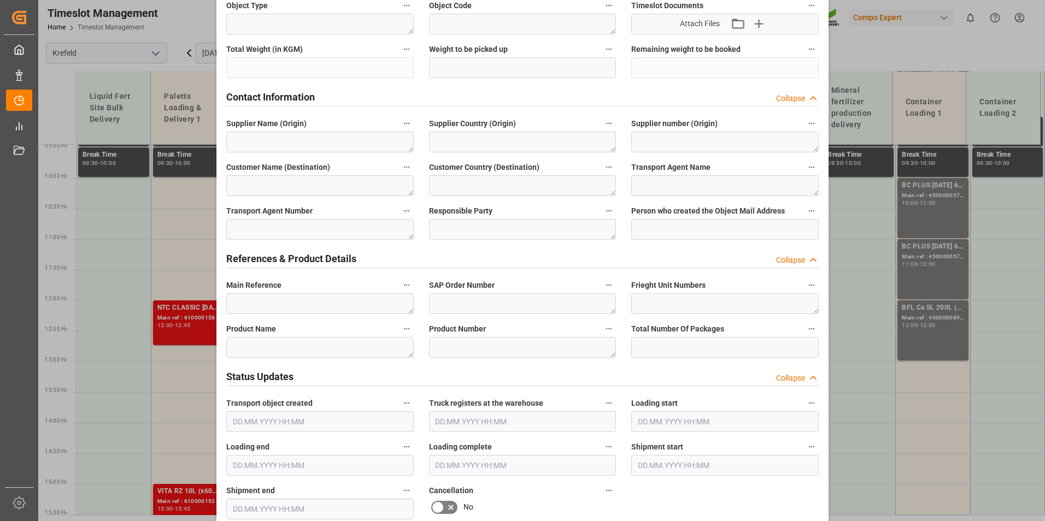
scroll to position [546, 0]
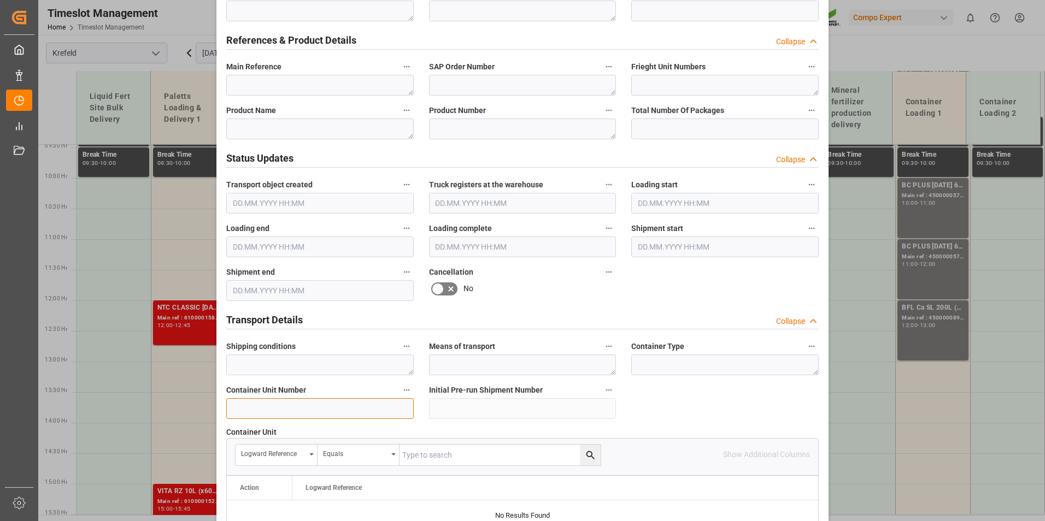
click at [280, 412] on input at bounding box center [319, 408] width 187 height 21
paste input "450000"
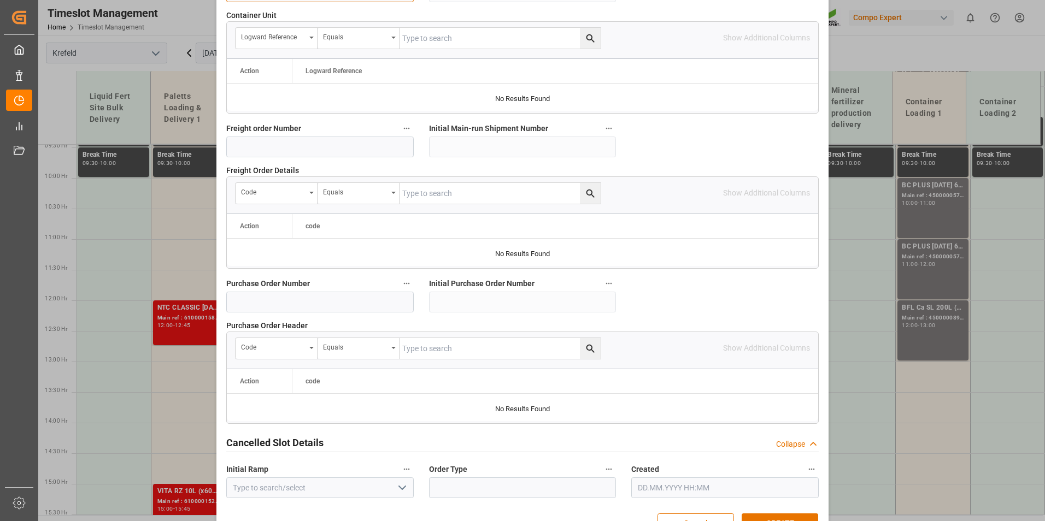
scroll to position [995, 0]
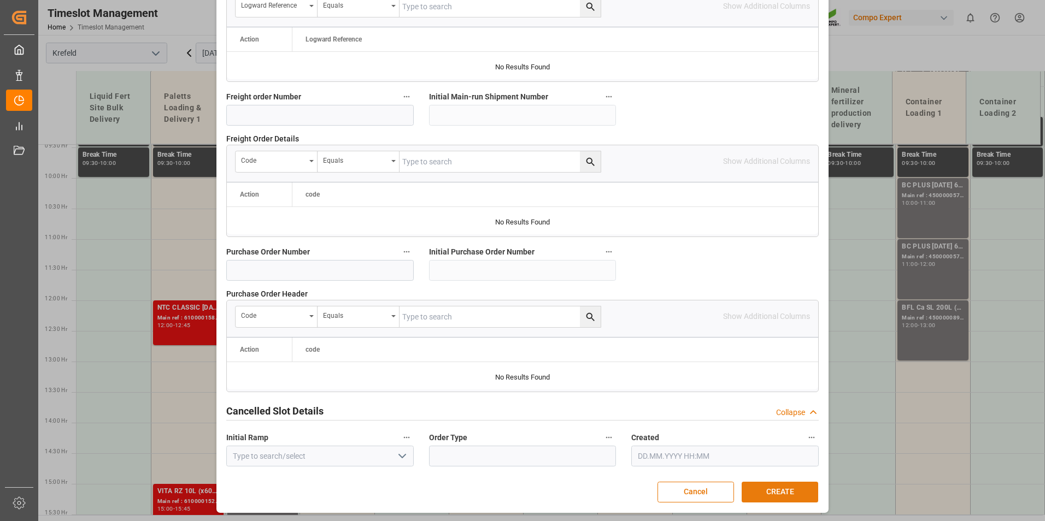
type input "4500001022"
click at [799, 488] on button "CREATE" at bounding box center [779, 492] width 76 height 21
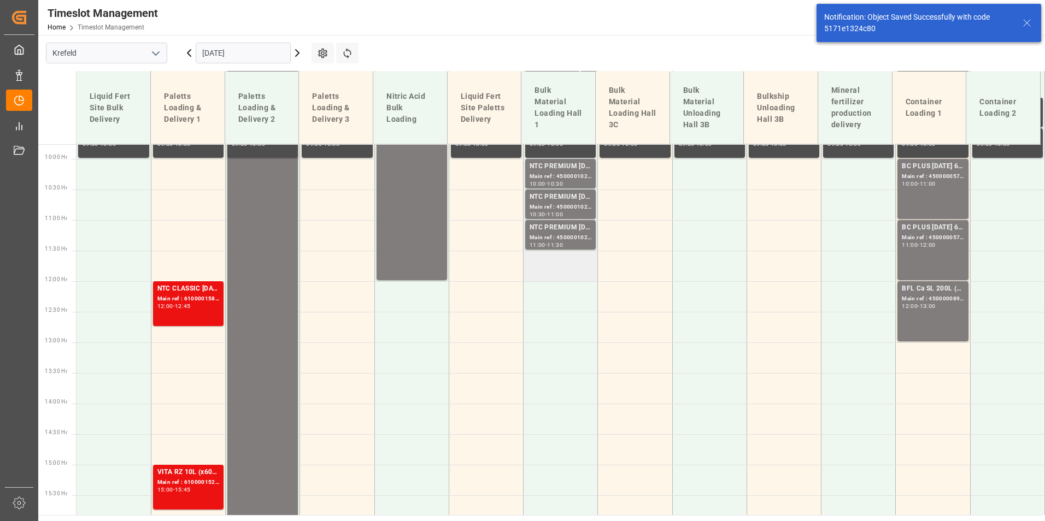
scroll to position [639, 0]
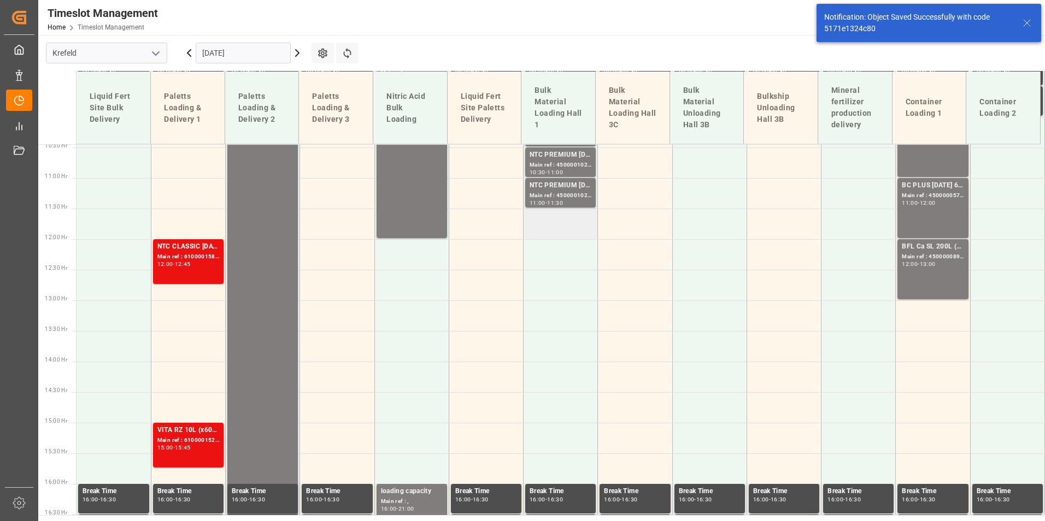
click at [538, 225] on td at bounding box center [560, 224] width 74 height 31
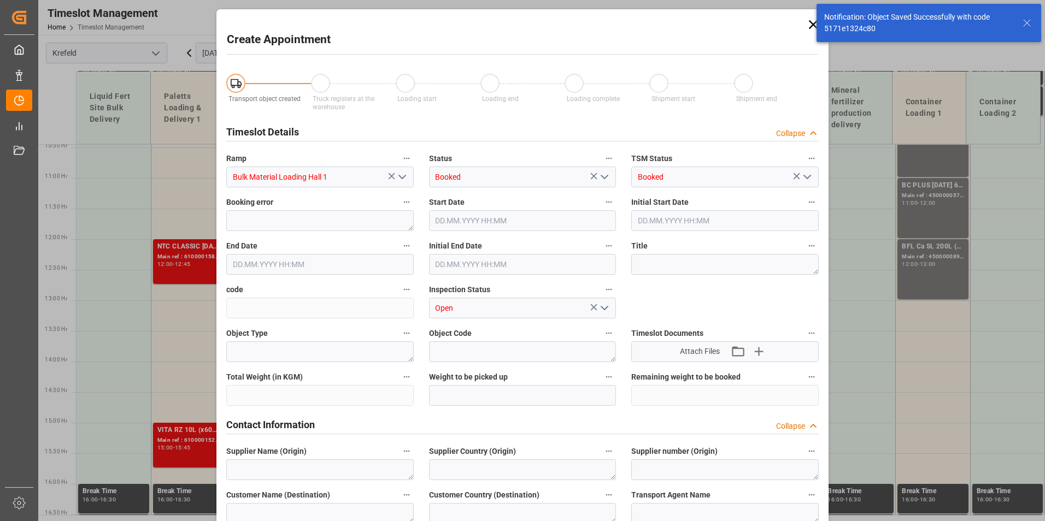
type input "[DATE] 11:30"
type input "[DATE] 12:00"
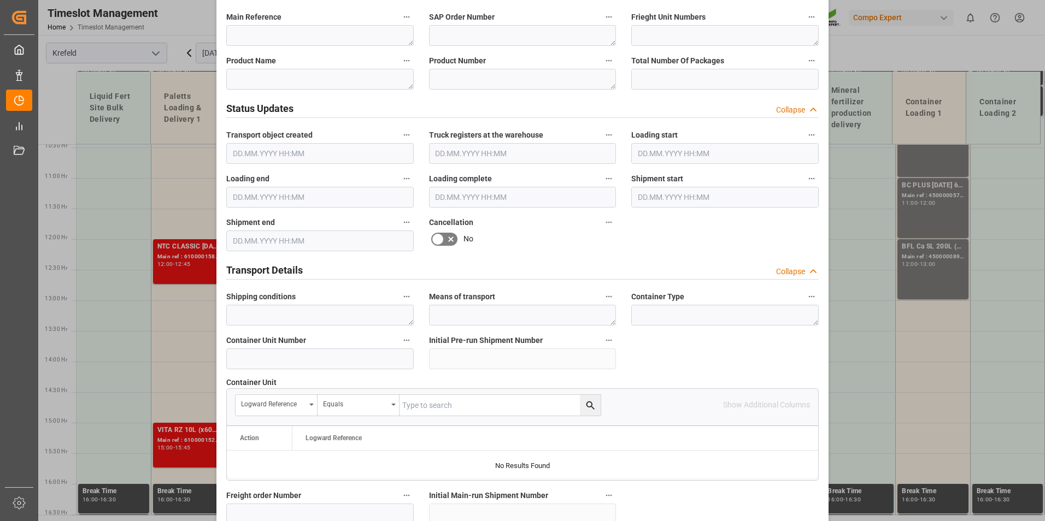
scroll to position [601, 0]
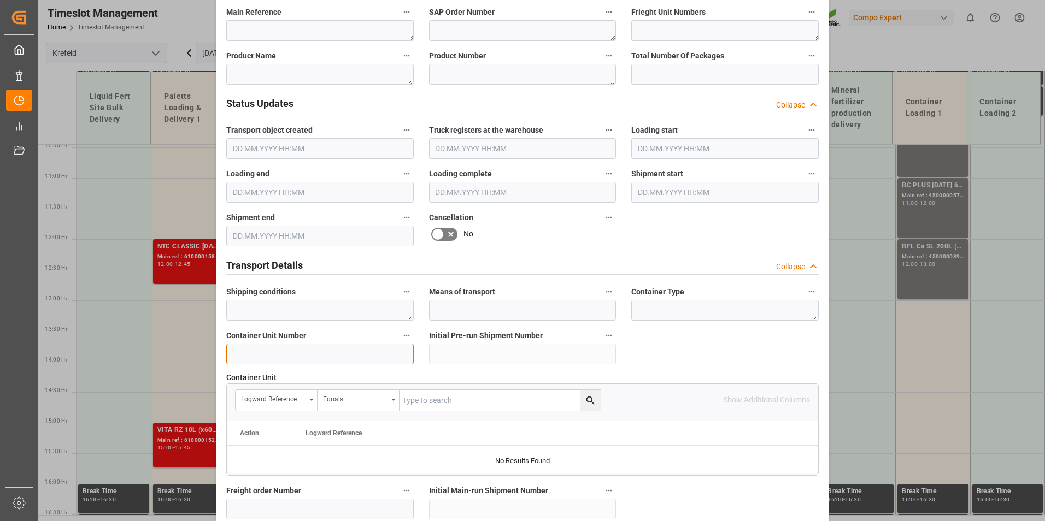
click at [287, 359] on input at bounding box center [319, 354] width 187 height 21
paste input "450000"
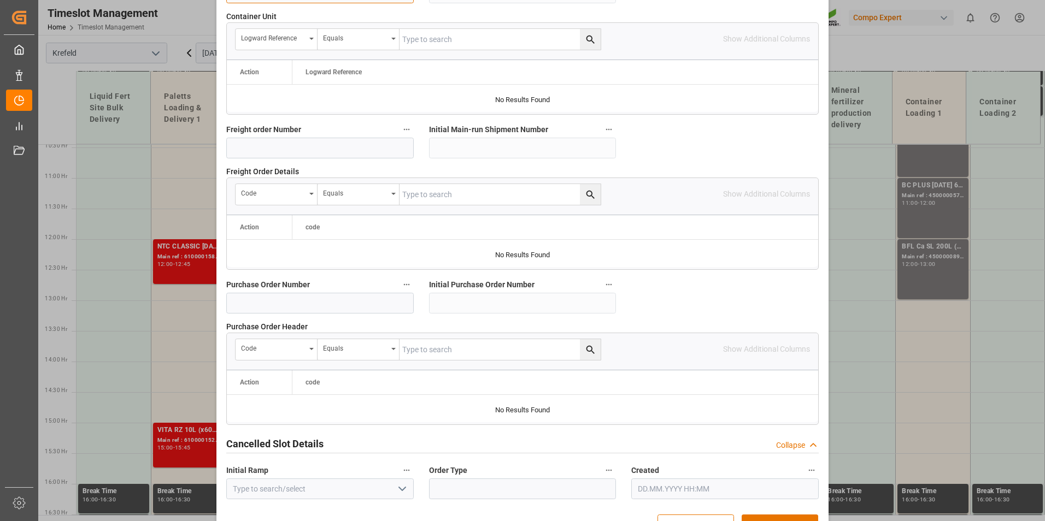
scroll to position [995, 0]
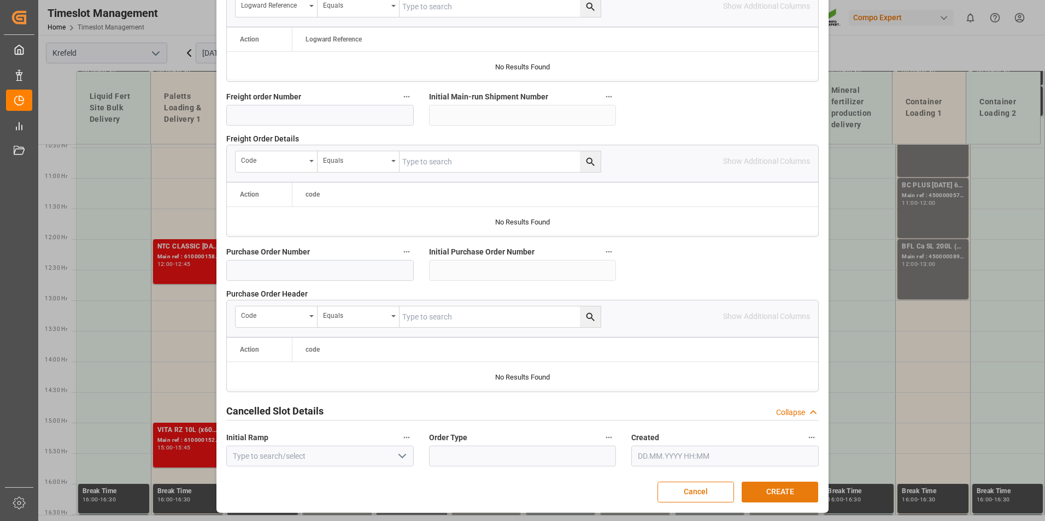
type input "4500001023"
click at [776, 483] on button "CREATE" at bounding box center [779, 492] width 76 height 21
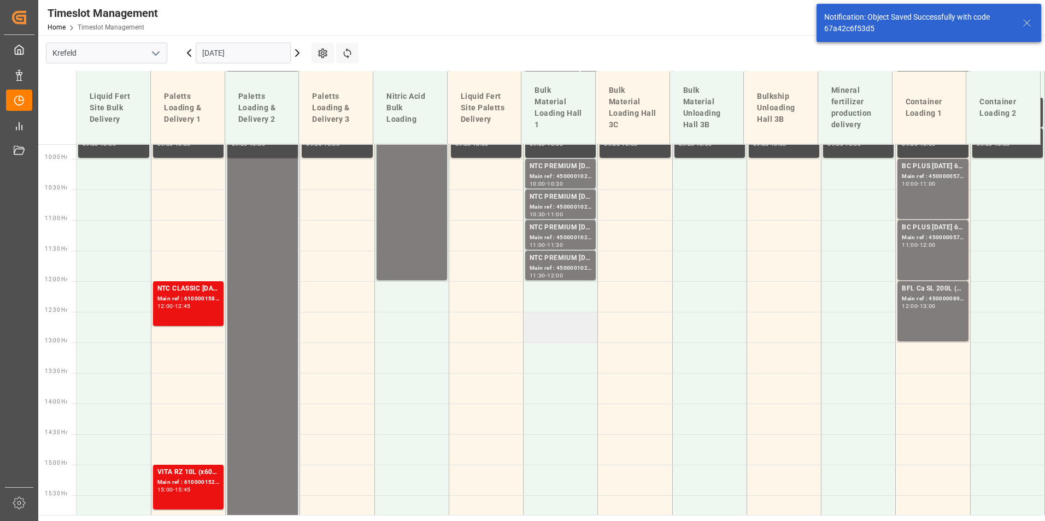
scroll to position [639, 0]
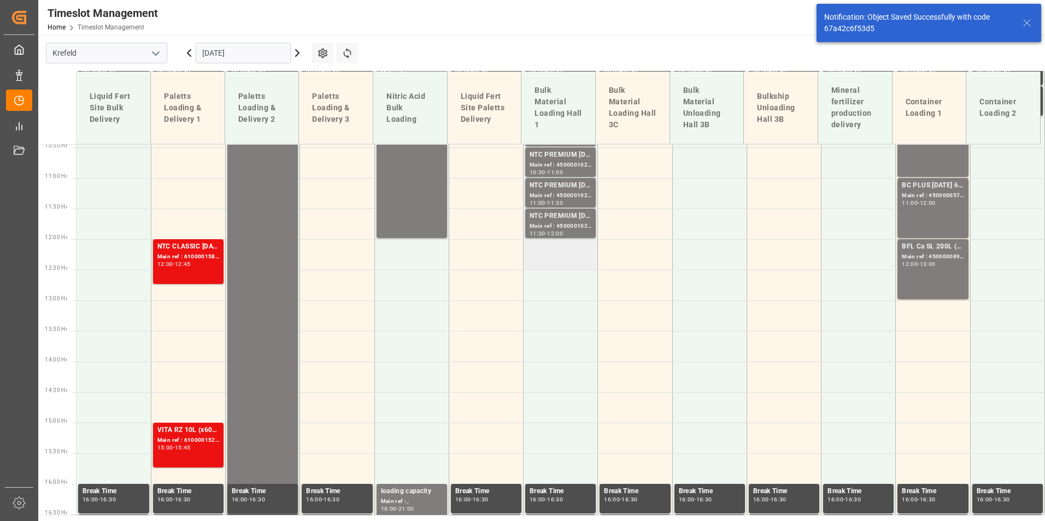
click at [557, 244] on td at bounding box center [560, 254] width 74 height 31
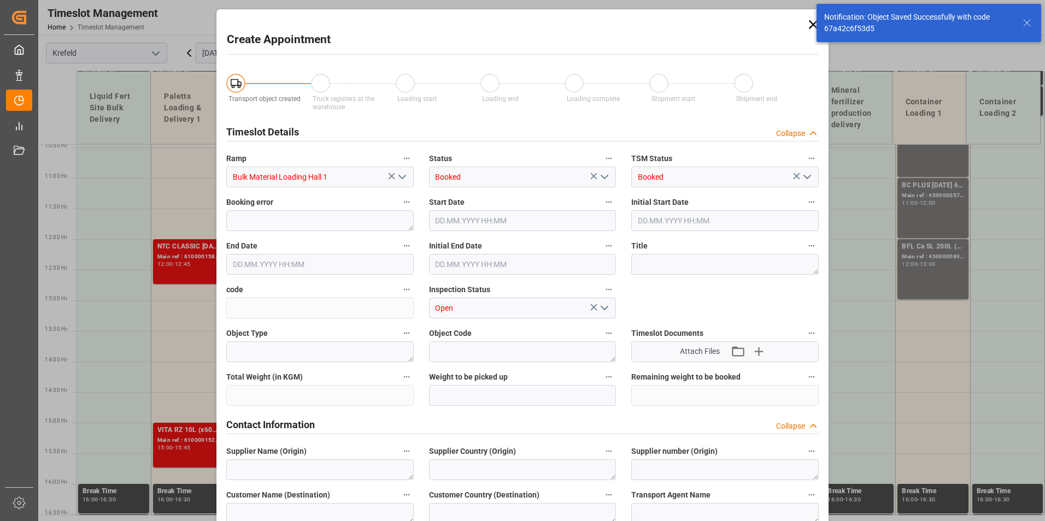
type input "[DATE] 12:00"
type input "[DATE] 12:30"
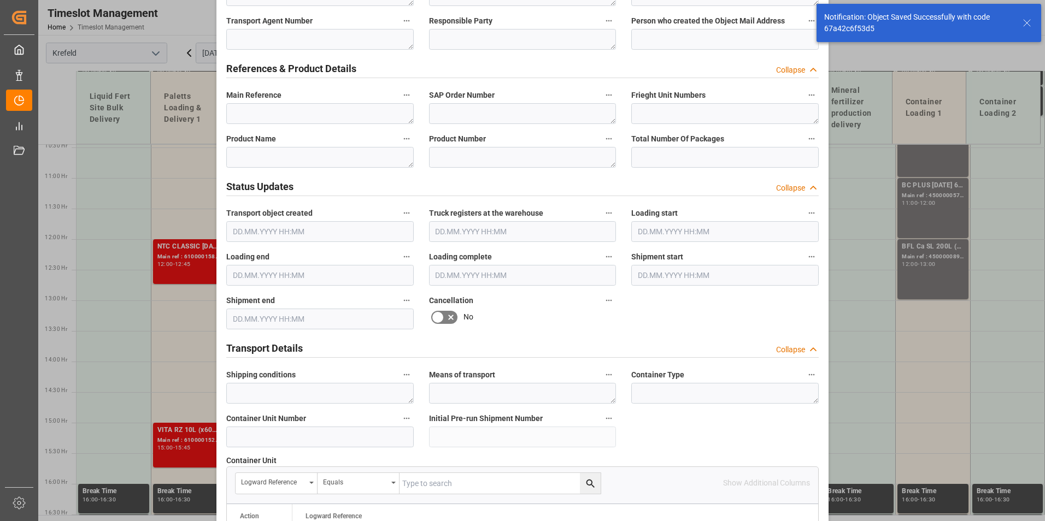
scroll to position [656, 0]
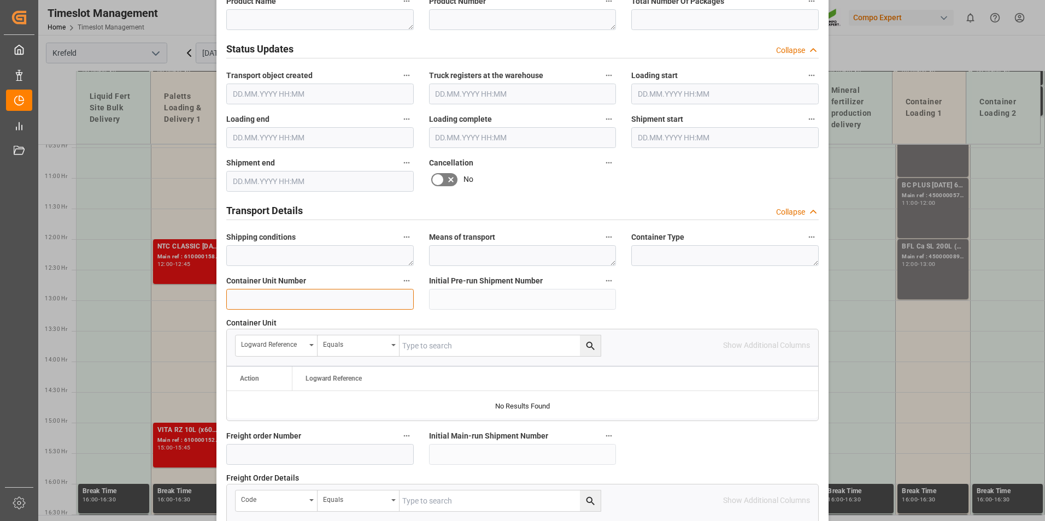
click at [281, 299] on input at bounding box center [319, 299] width 187 height 21
paste input "450000"
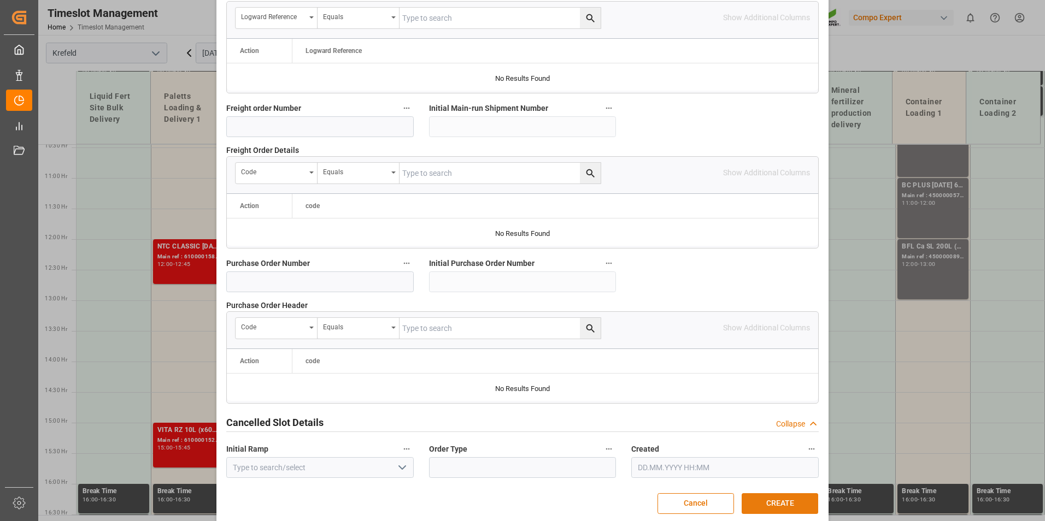
scroll to position [995, 0]
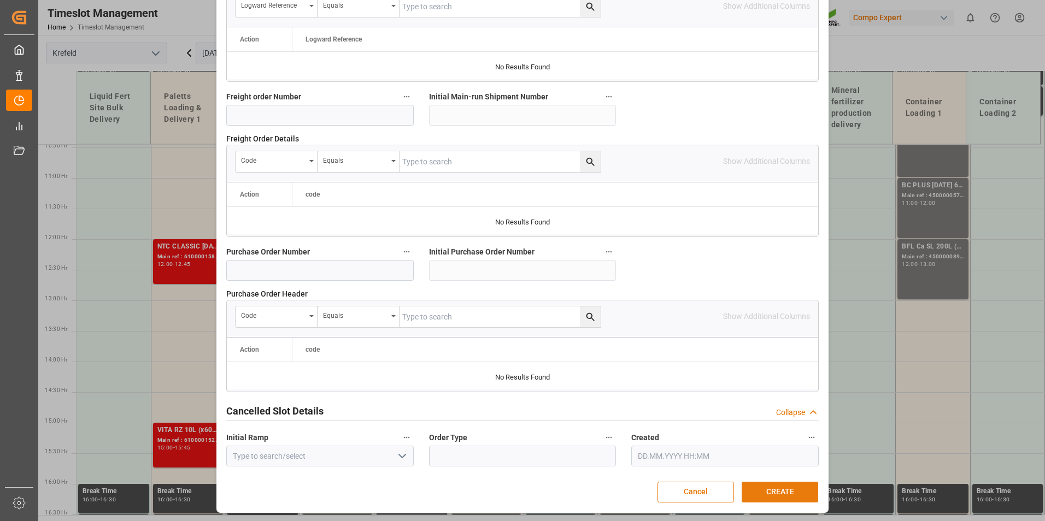
type input "4500001024"
click at [788, 491] on button "CREATE" at bounding box center [779, 492] width 76 height 21
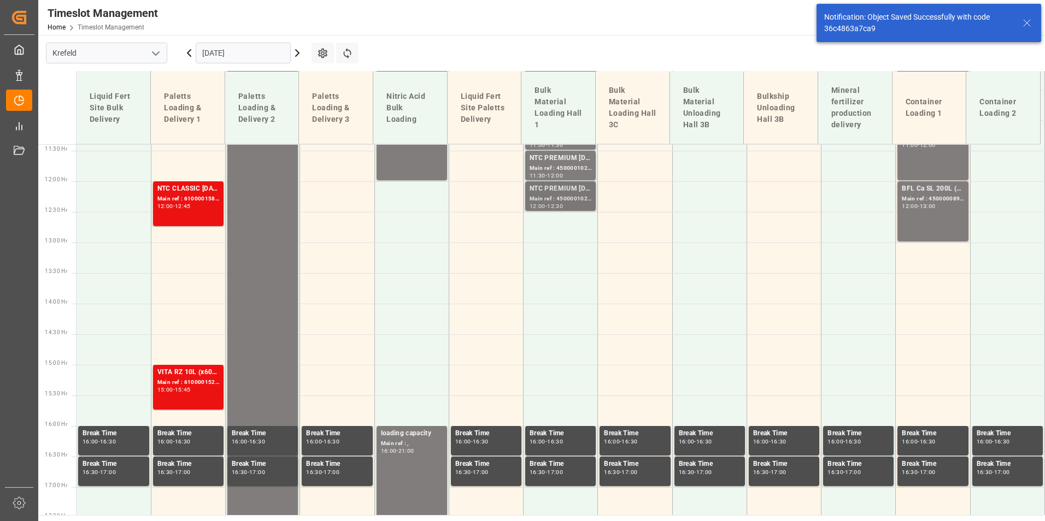
scroll to position [700, 0]
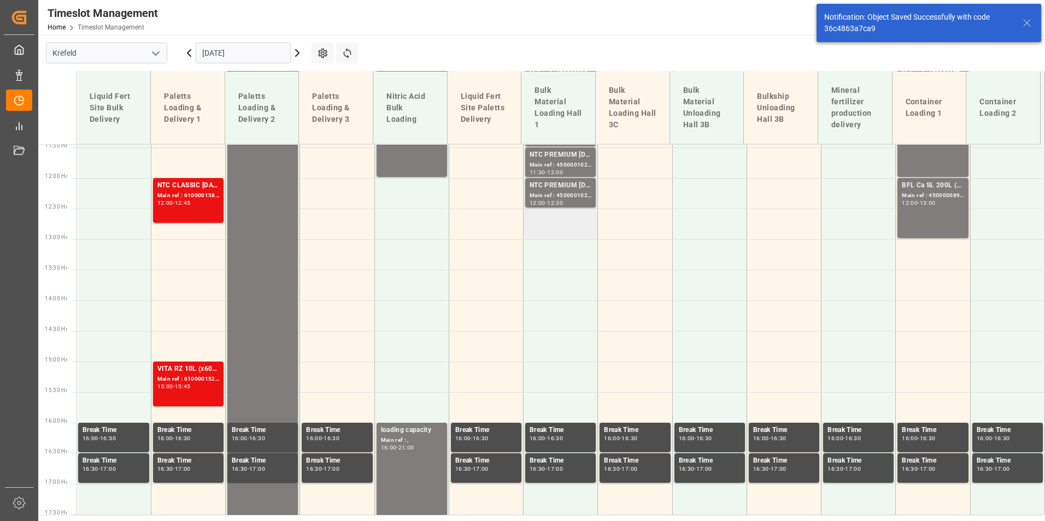
click at [559, 218] on td at bounding box center [560, 224] width 74 height 31
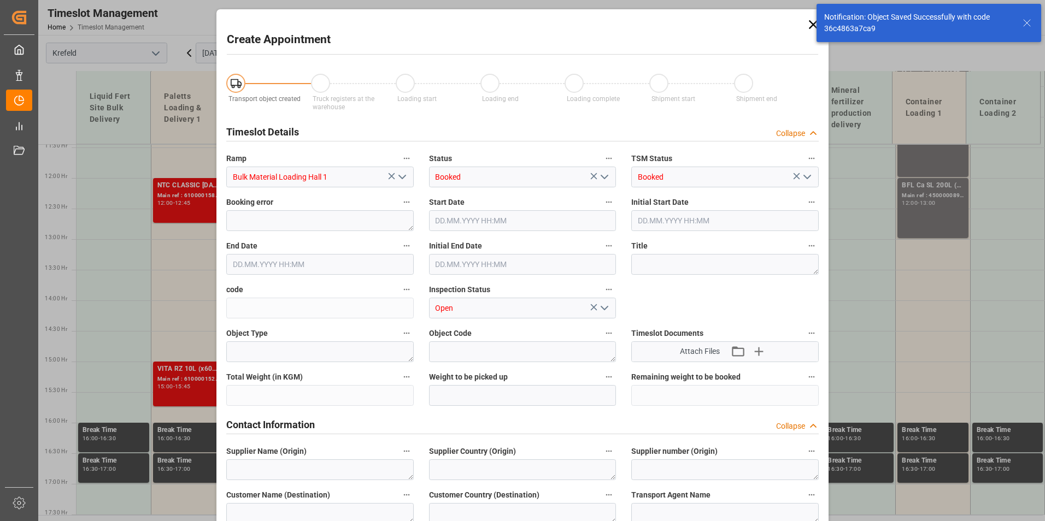
type input "[DATE] 12:30"
type input "[DATE] 13:00"
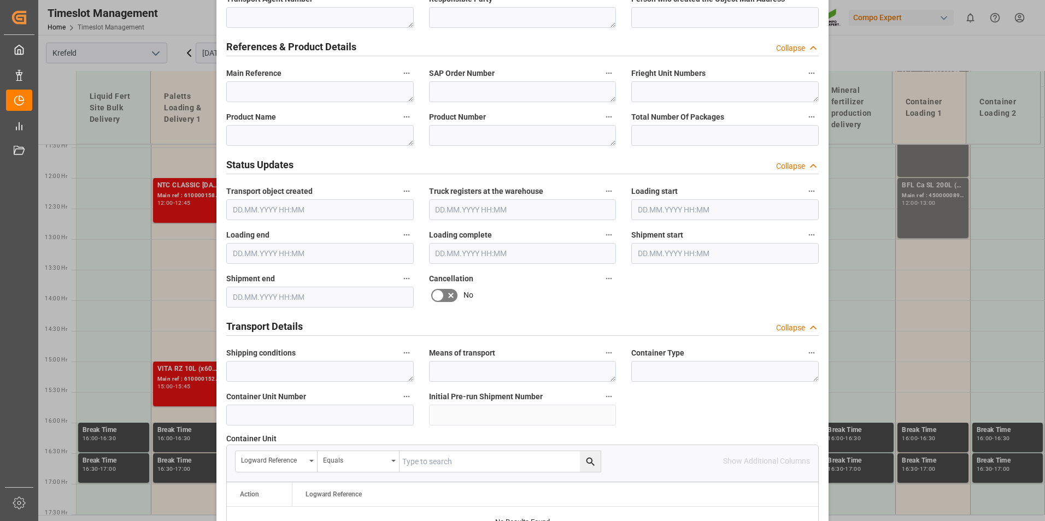
scroll to position [546, 0]
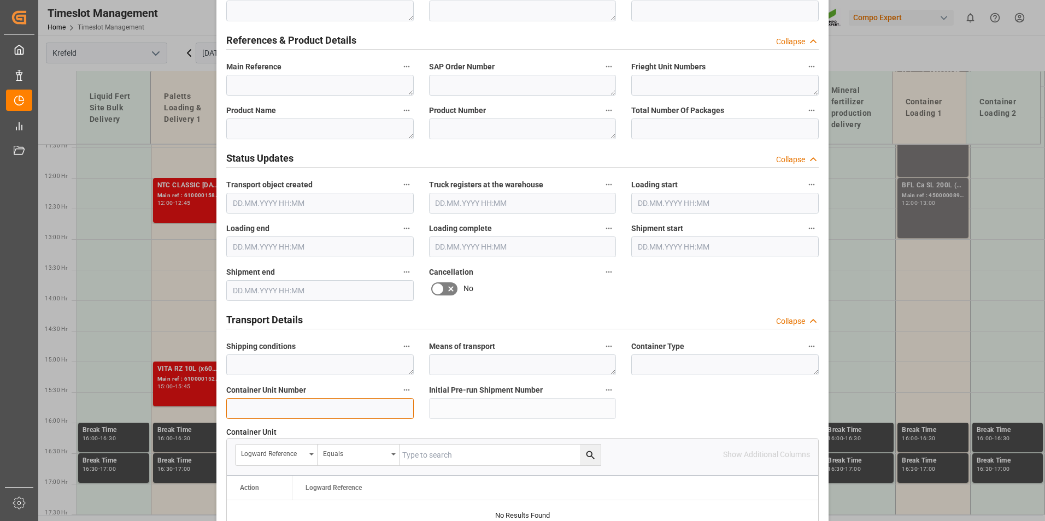
click at [294, 398] on input at bounding box center [319, 408] width 187 height 21
paste input "450000"
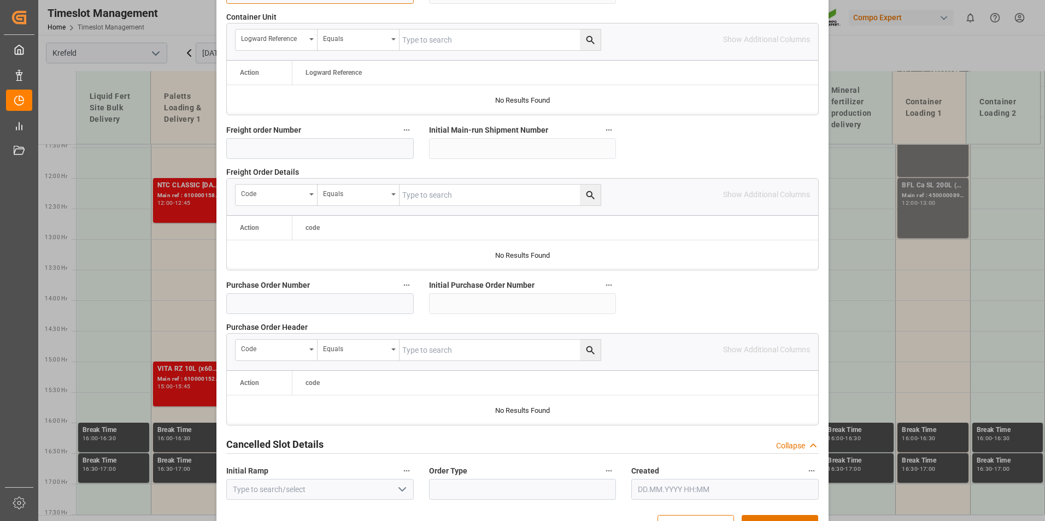
scroll to position [995, 0]
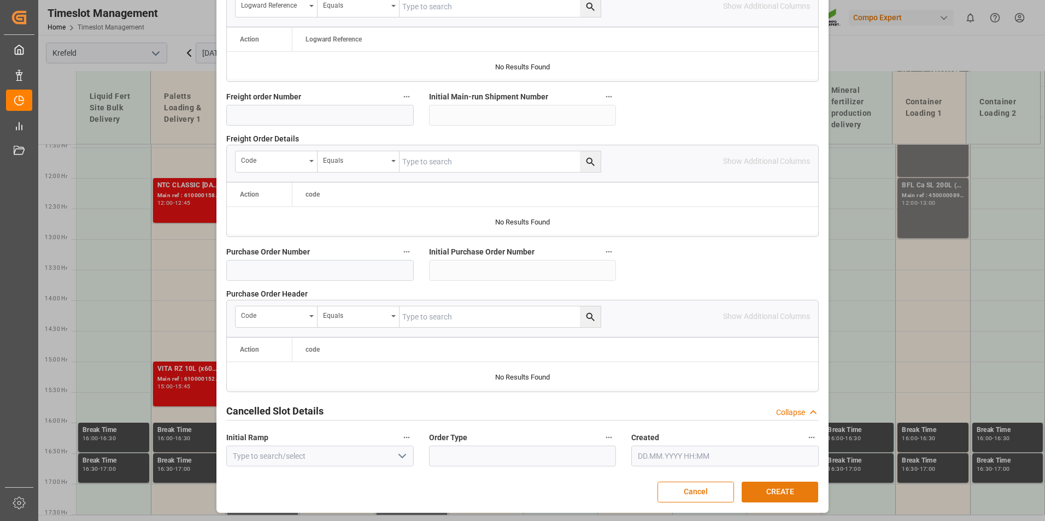
type input "4500001025"
click at [808, 489] on button "CREATE" at bounding box center [779, 492] width 76 height 21
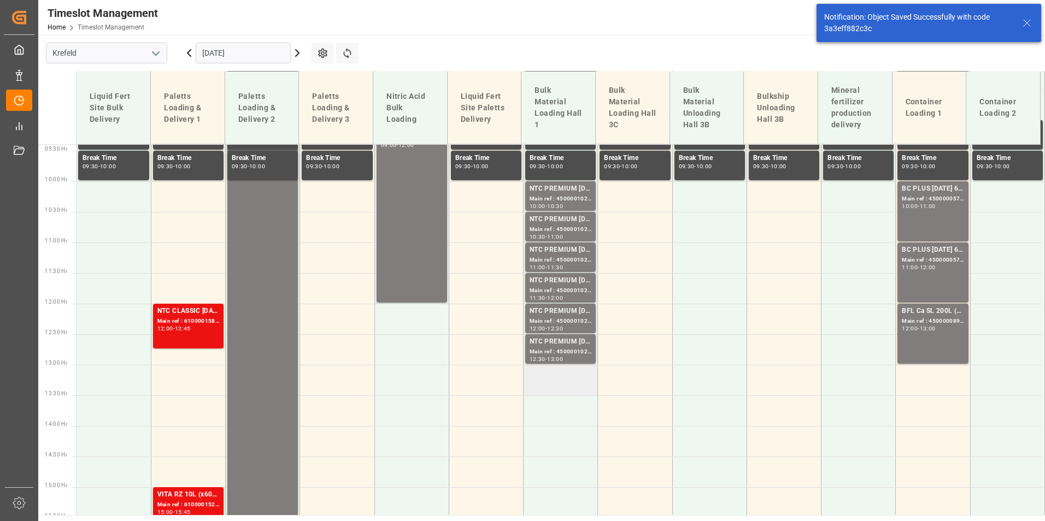
scroll to position [628, 0]
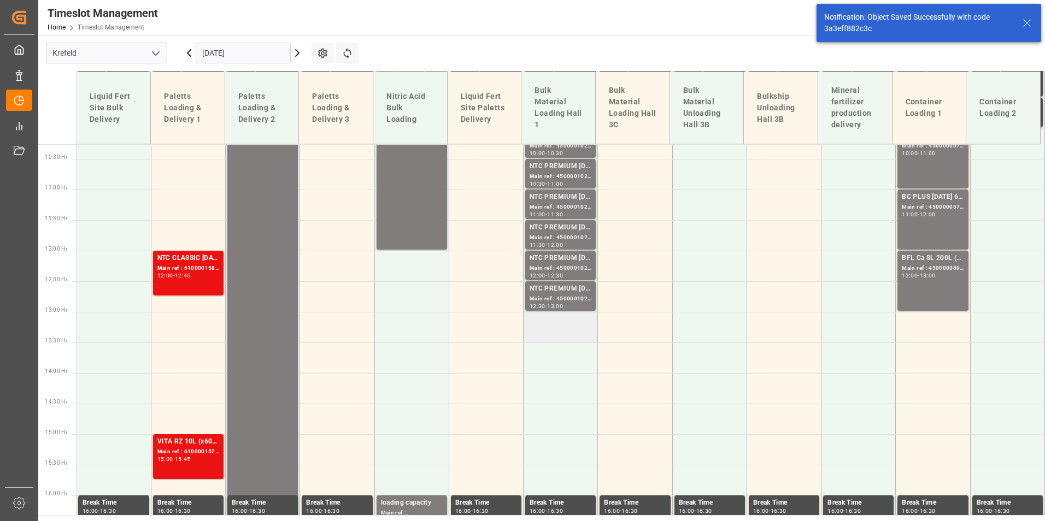
click at [576, 331] on td at bounding box center [560, 327] width 74 height 31
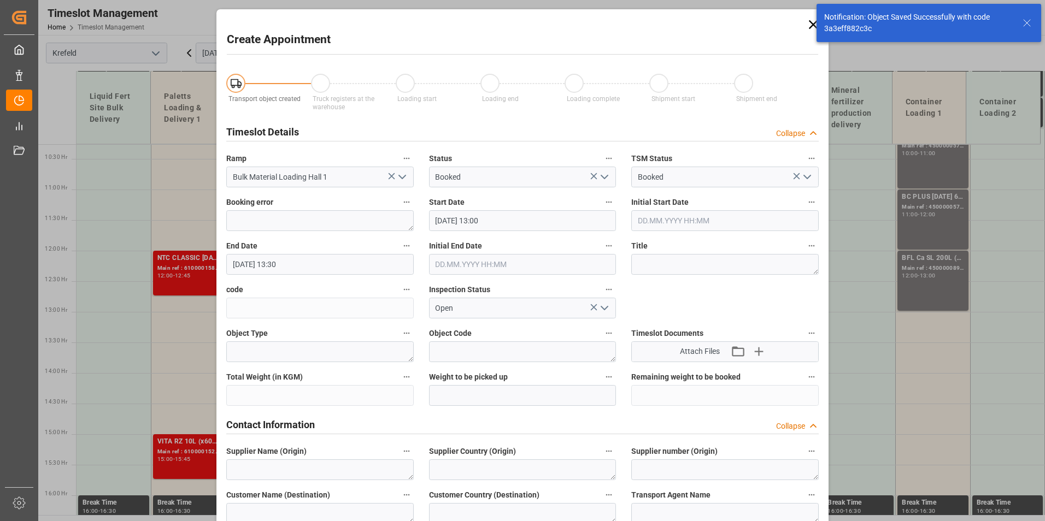
type input "[DATE] 13:00"
type input "[DATE] 13:30"
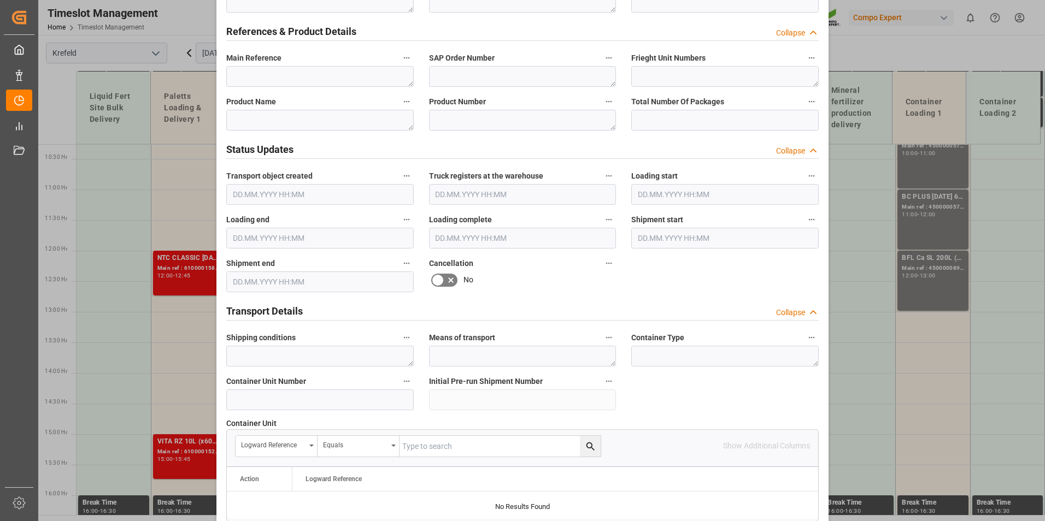
scroll to position [656, 0]
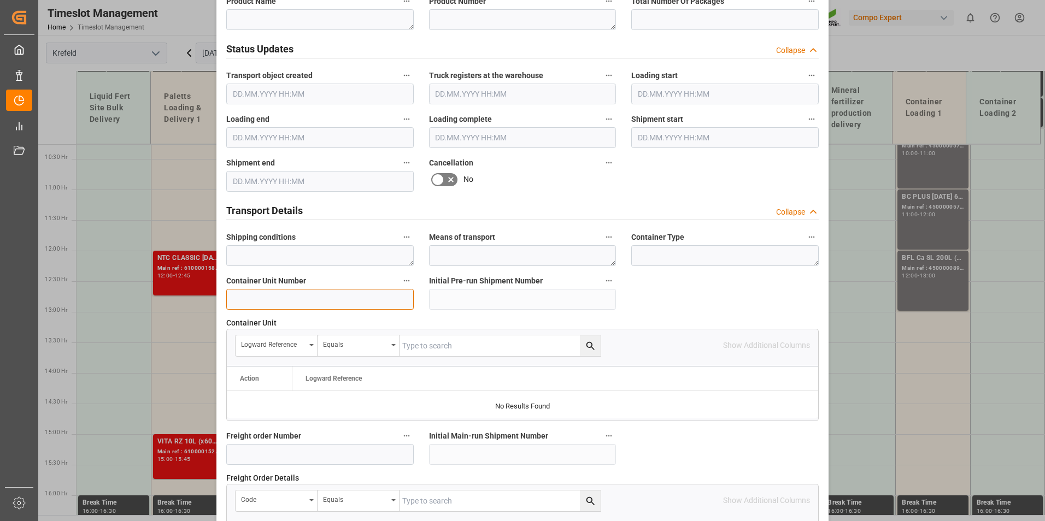
click at [285, 307] on input at bounding box center [319, 299] width 187 height 21
paste input "450000"
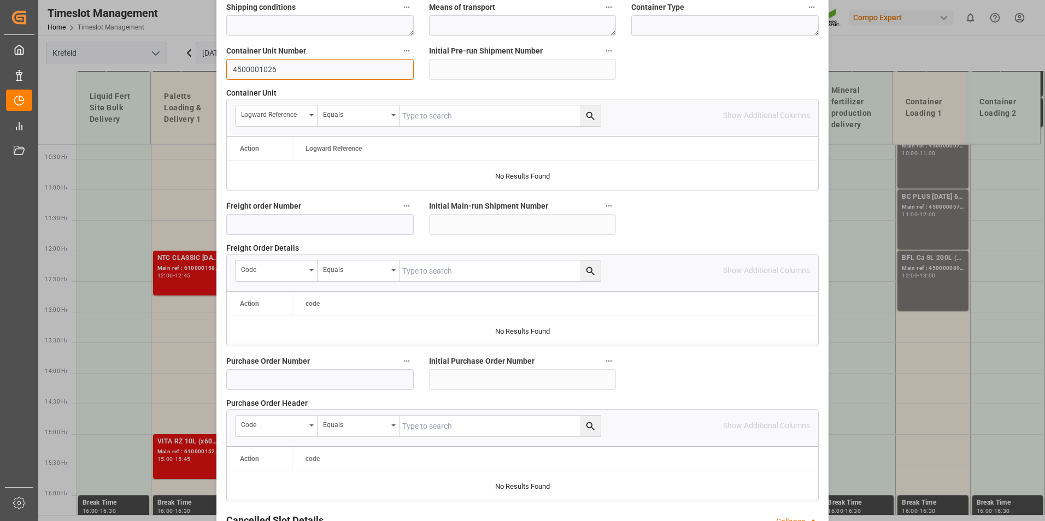
scroll to position [995, 0]
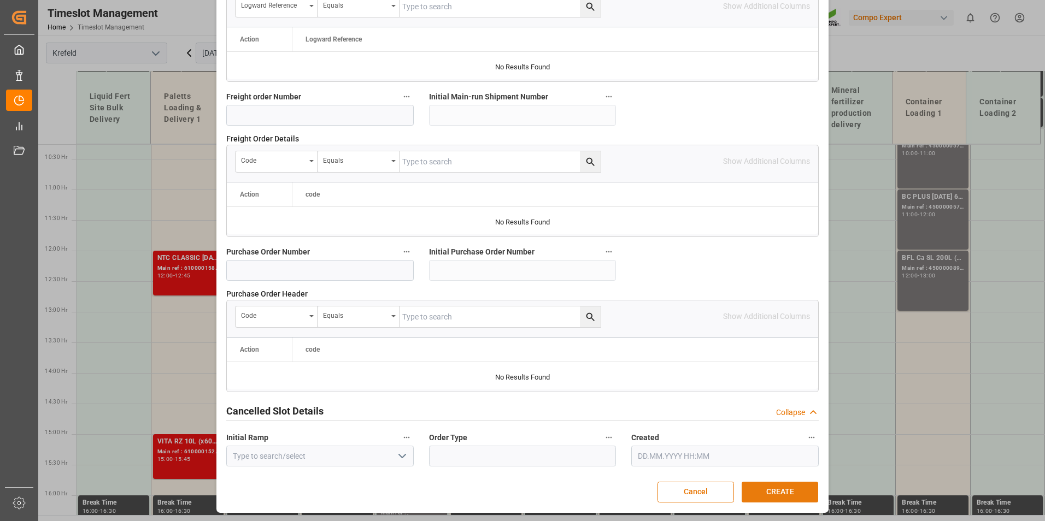
type input "4500001026"
click at [794, 495] on button "CREATE" at bounding box center [779, 492] width 76 height 21
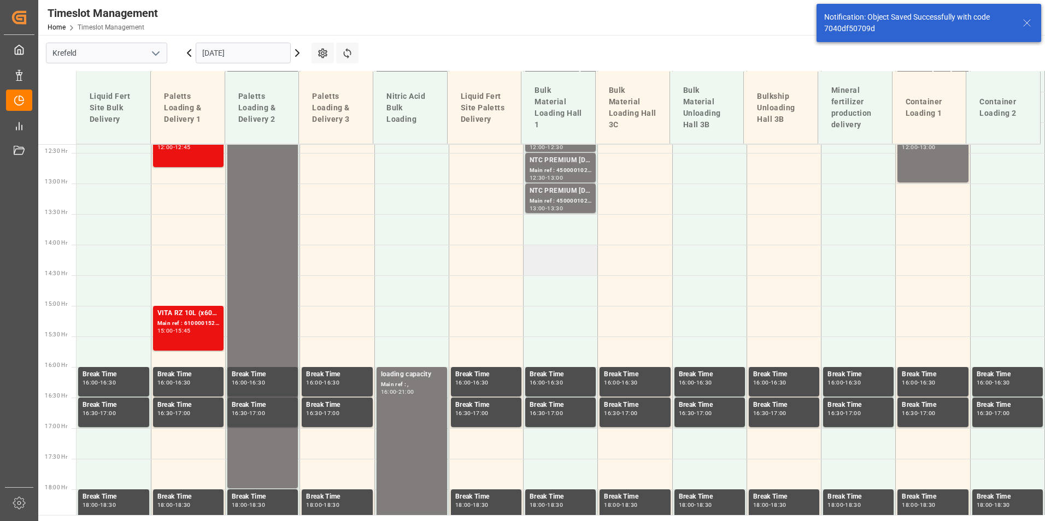
scroll to position [762, 0]
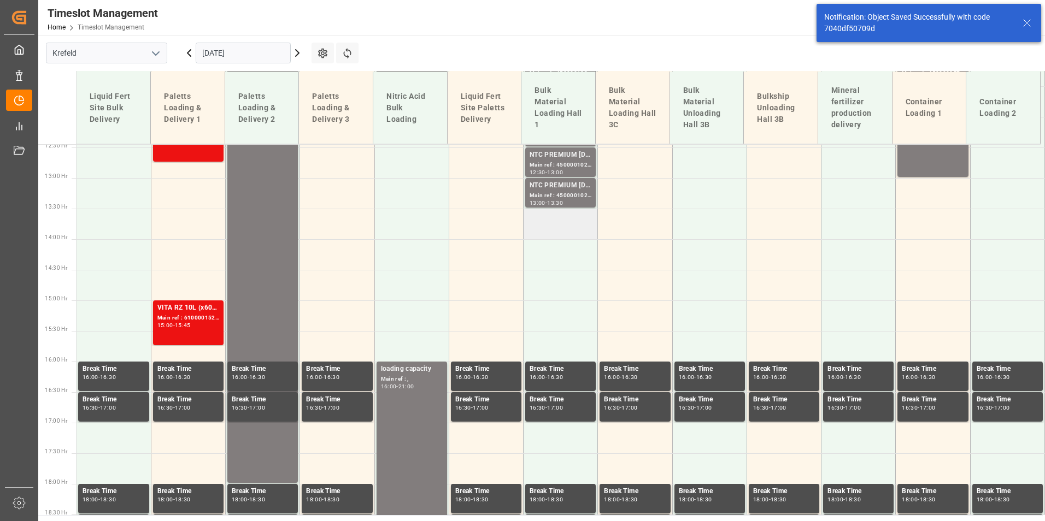
click at [563, 224] on td at bounding box center [560, 224] width 74 height 31
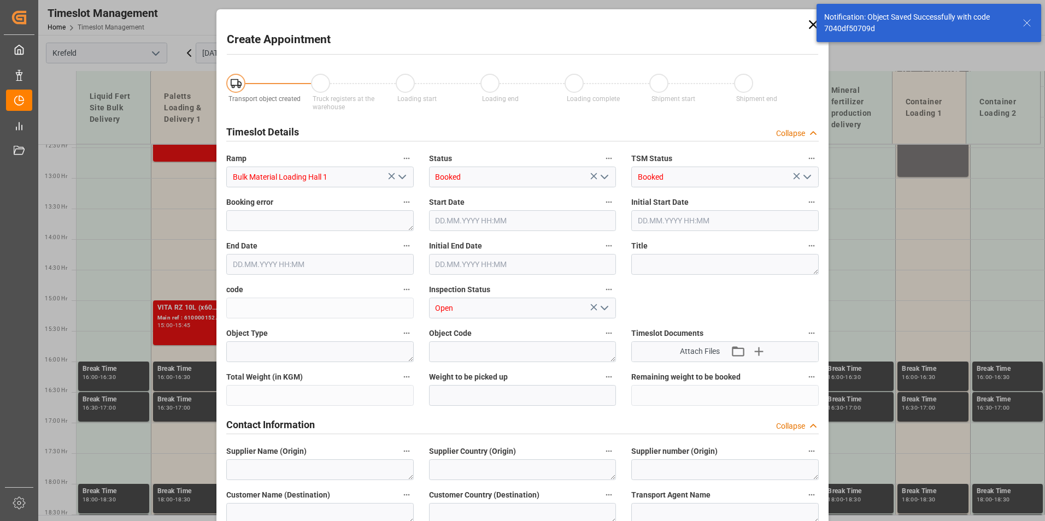
type input "[DATE] 13:30"
type input "[DATE] 14:00"
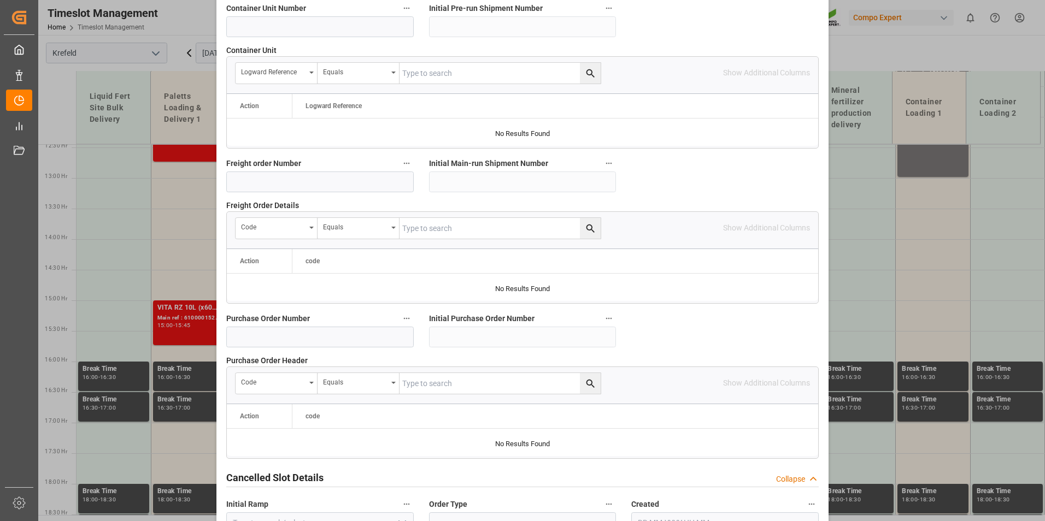
scroll to position [929, 0]
click at [294, 329] on input at bounding box center [319, 336] width 187 height 21
paste input "450000"
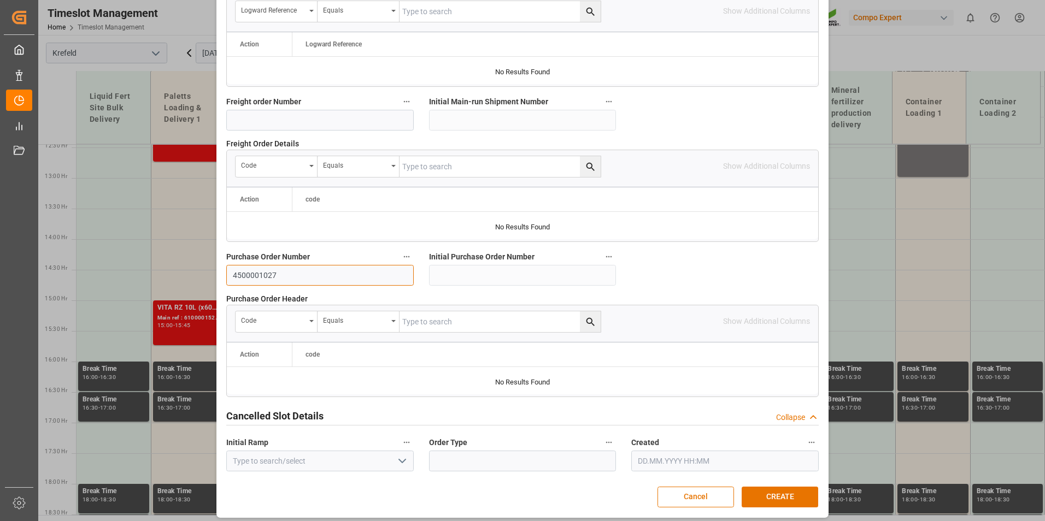
scroll to position [995, 0]
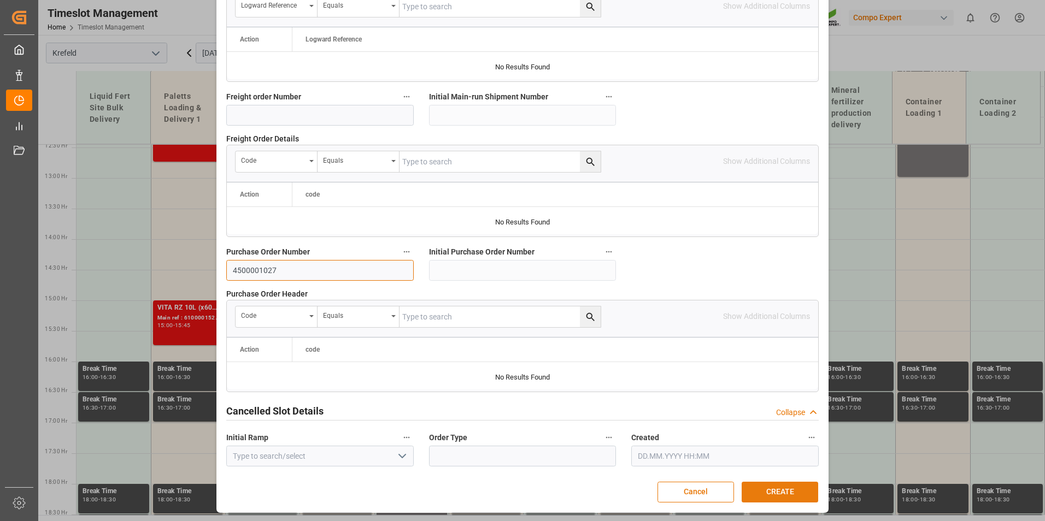
type input "4500001027"
click at [781, 486] on button "CREATE" at bounding box center [779, 492] width 76 height 21
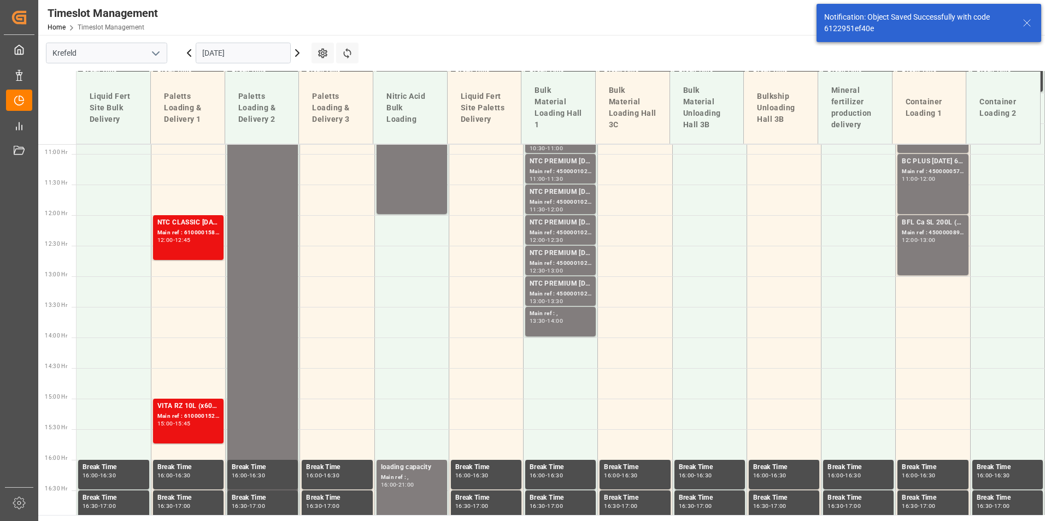
scroll to position [762, 0]
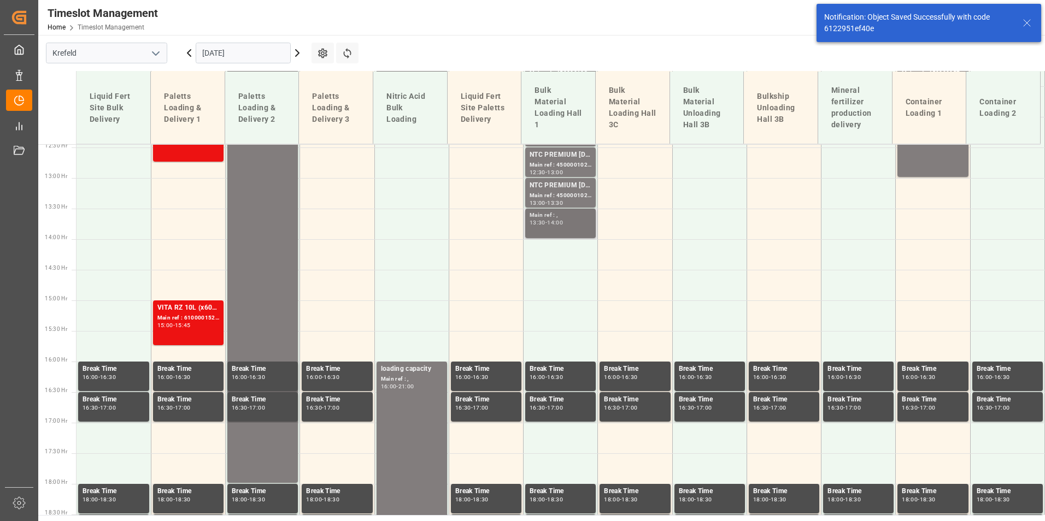
click at [568, 227] on div "Main ref : , 13:30 - 14:00" at bounding box center [560, 223] width 62 height 25
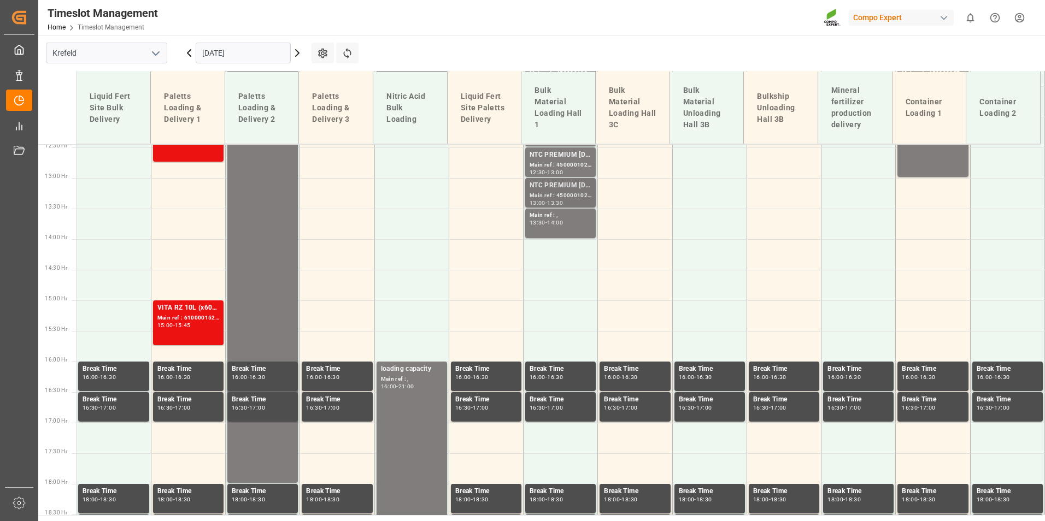
click at [564, 199] on div "Main ref : 4500001026, 2000001045" at bounding box center [560, 195] width 62 height 9
click at [570, 220] on div "13:30 - 14:00" at bounding box center [560, 223] width 62 height 6
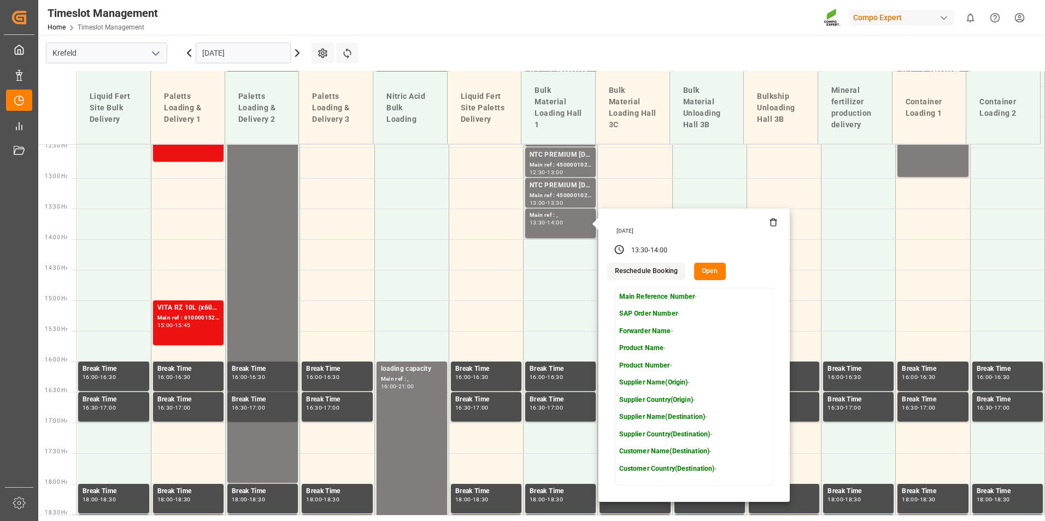
click at [716, 275] on button "Open" at bounding box center [710, 271] width 32 height 17
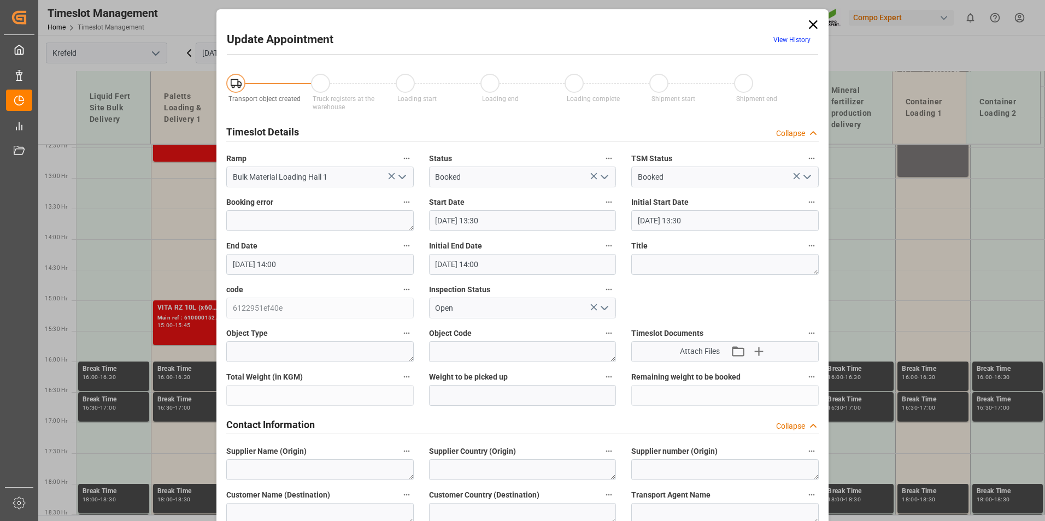
type input "[DATE] 13:30"
type input "[DATE] 14:00"
type input "[DATE] 12:49"
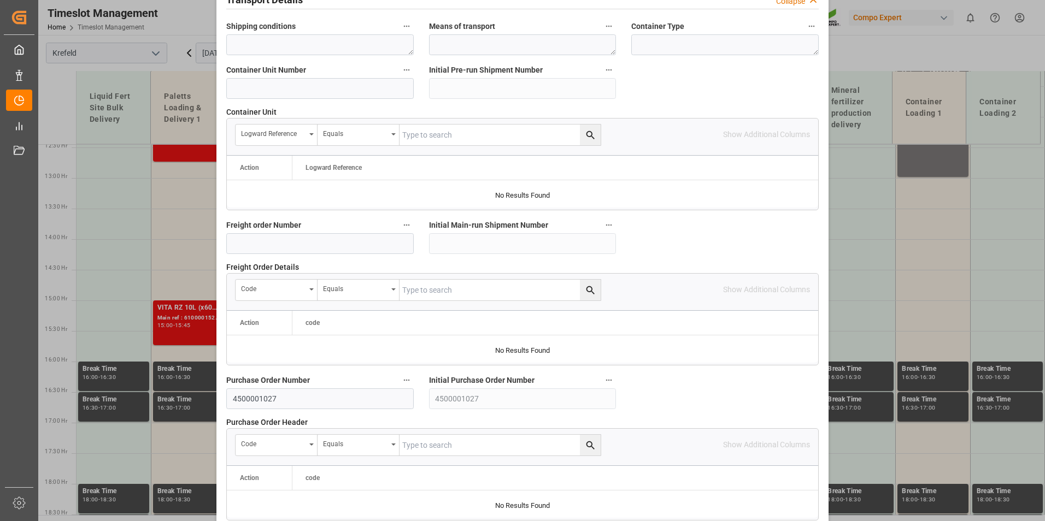
scroll to position [874, 0]
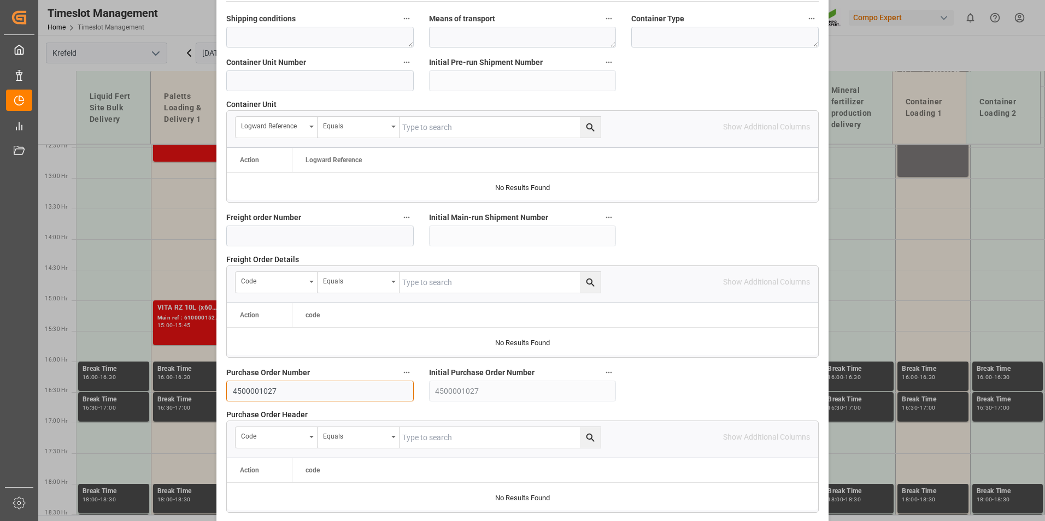
drag, startPoint x: 256, startPoint y: 390, endPoint x: 267, endPoint y: 392, distance: 10.6
click at [257, 390] on input "4500001027" at bounding box center [319, 391] width 187 height 21
click at [297, 391] on input "4500001027" at bounding box center [319, 391] width 187 height 21
drag, startPoint x: 299, startPoint y: 389, endPoint x: 179, endPoint y: 386, distance: 120.2
click at [179, 386] on div "Update Appointment View History Transport object created Truck registers at the…" at bounding box center [522, 260] width 1045 height 521
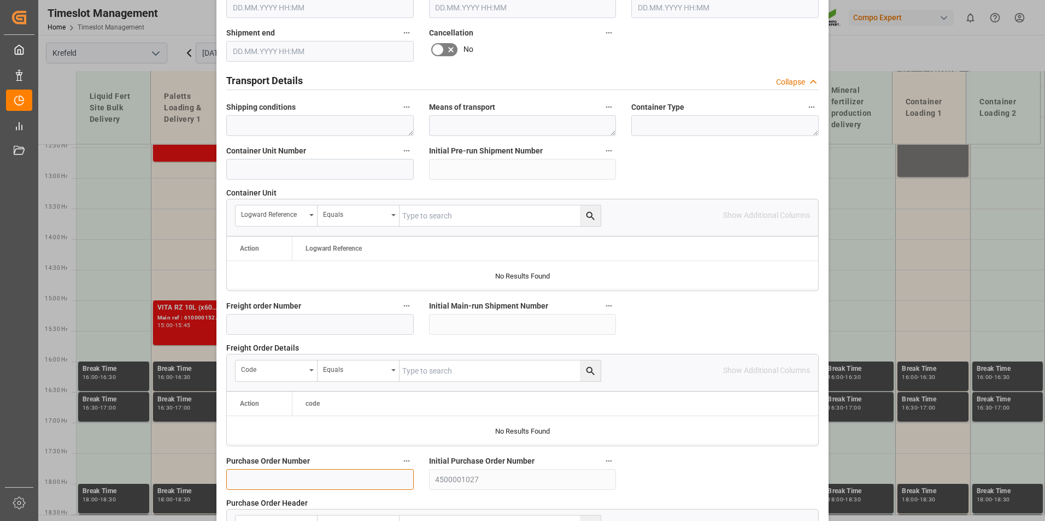
scroll to position [765, 0]
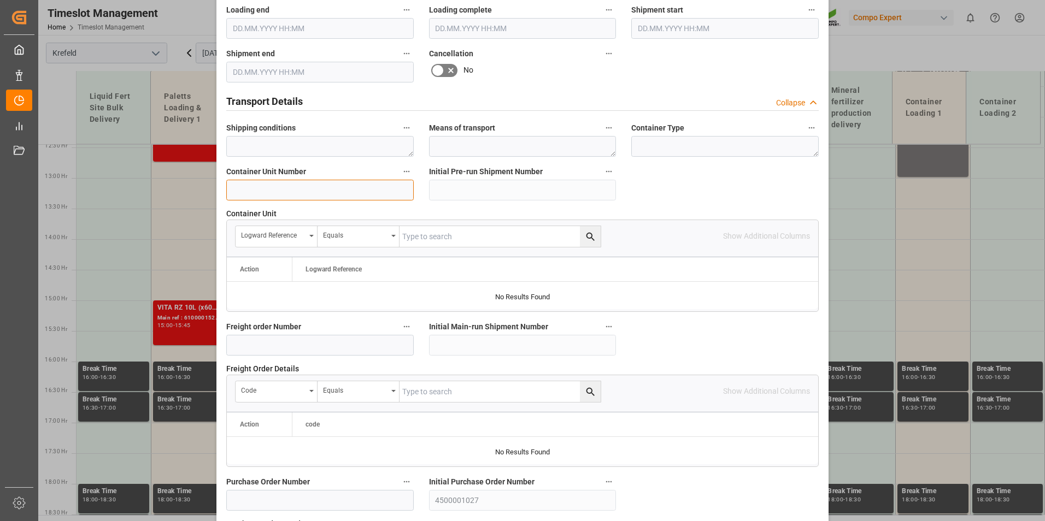
click at [287, 187] on input at bounding box center [319, 190] width 187 height 21
paste input "450000"
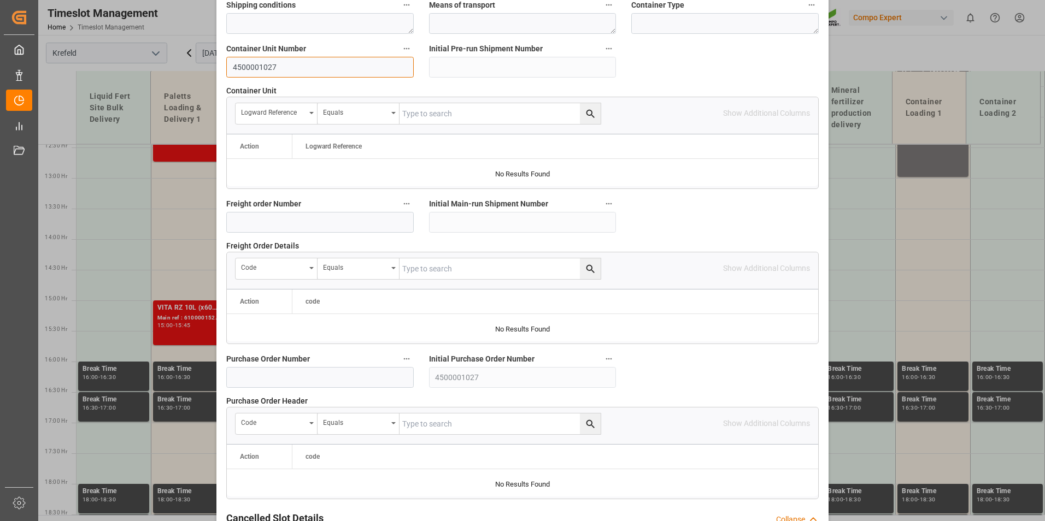
scroll to position [995, 0]
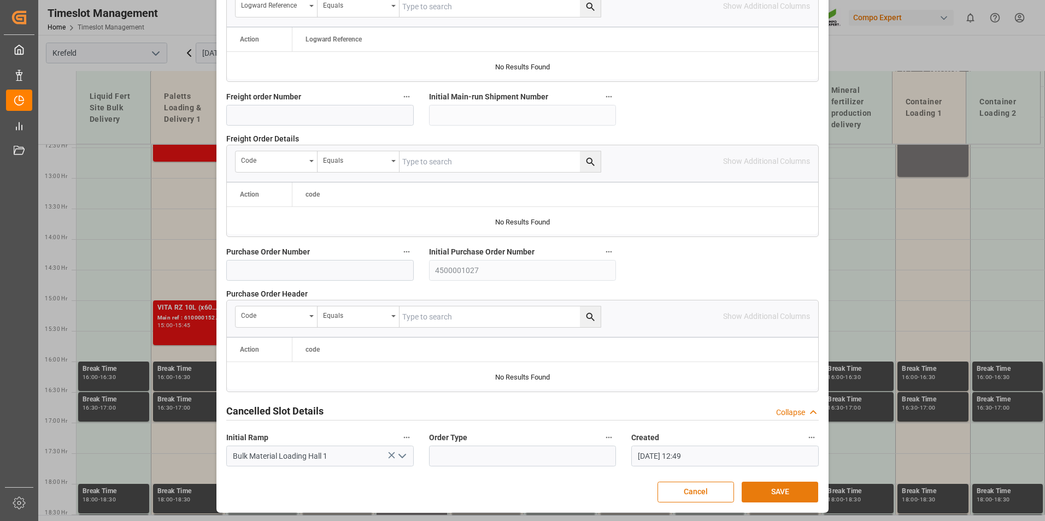
type input "4500001027"
click at [771, 486] on button "SAVE" at bounding box center [779, 492] width 76 height 21
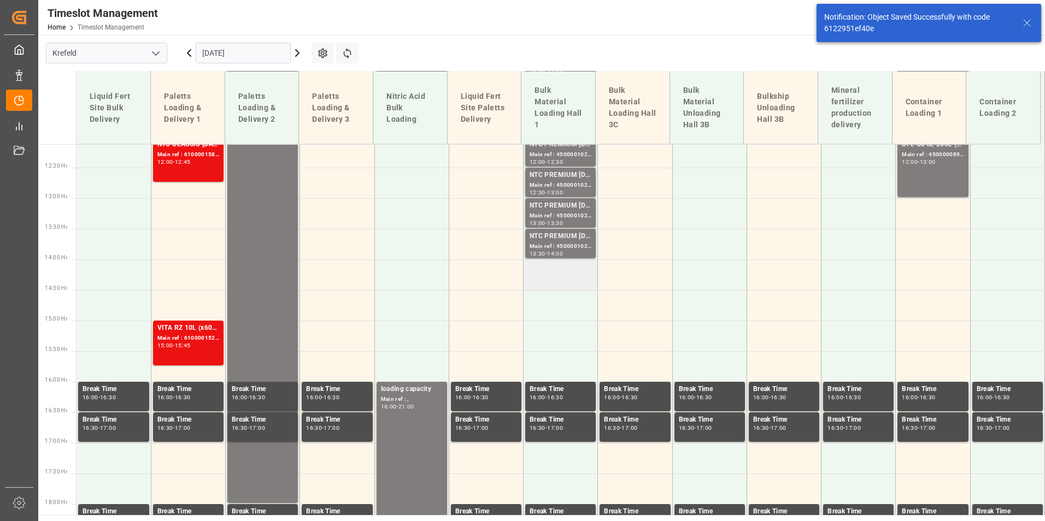
scroll to position [762, 0]
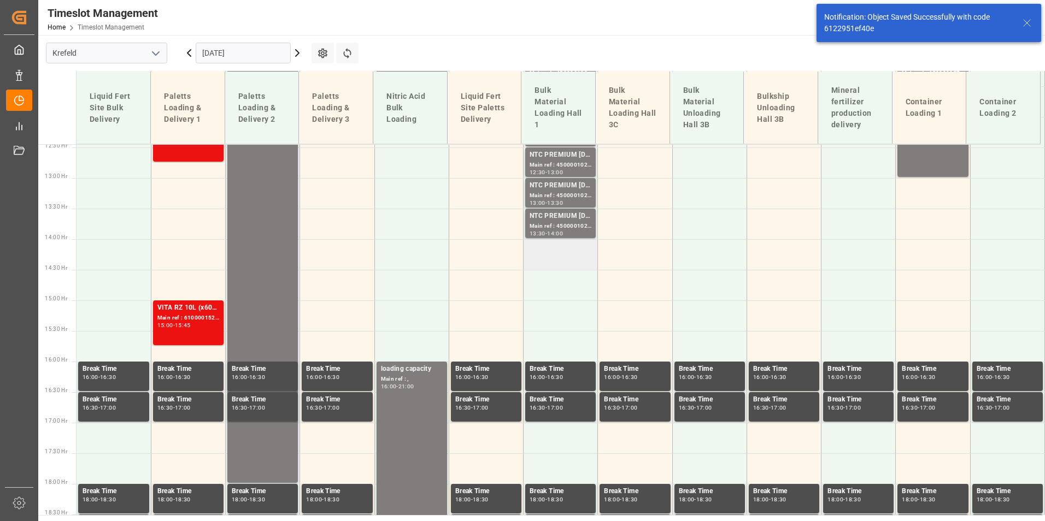
click at [555, 257] on td at bounding box center [560, 254] width 74 height 31
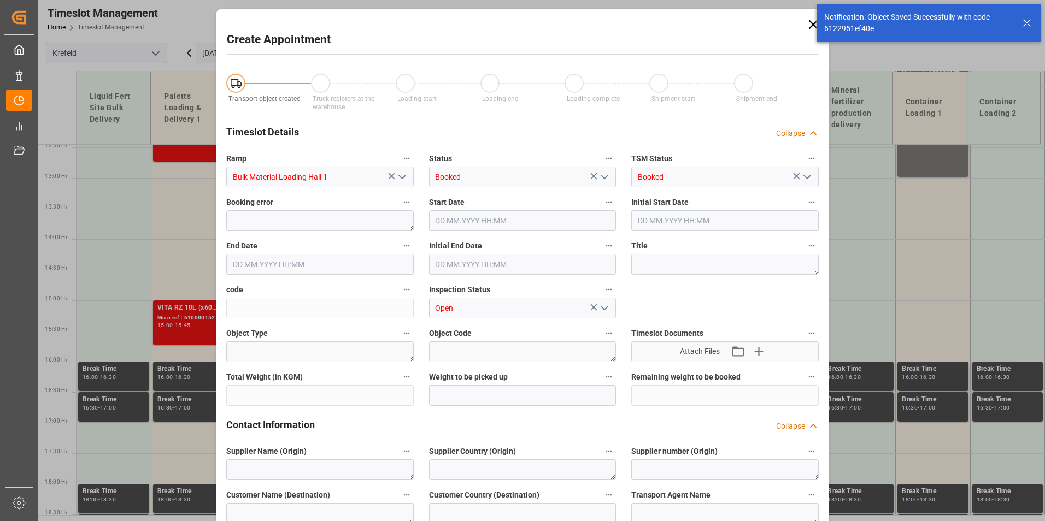
type input "[DATE] 14:00"
type input "[DATE] 14:30"
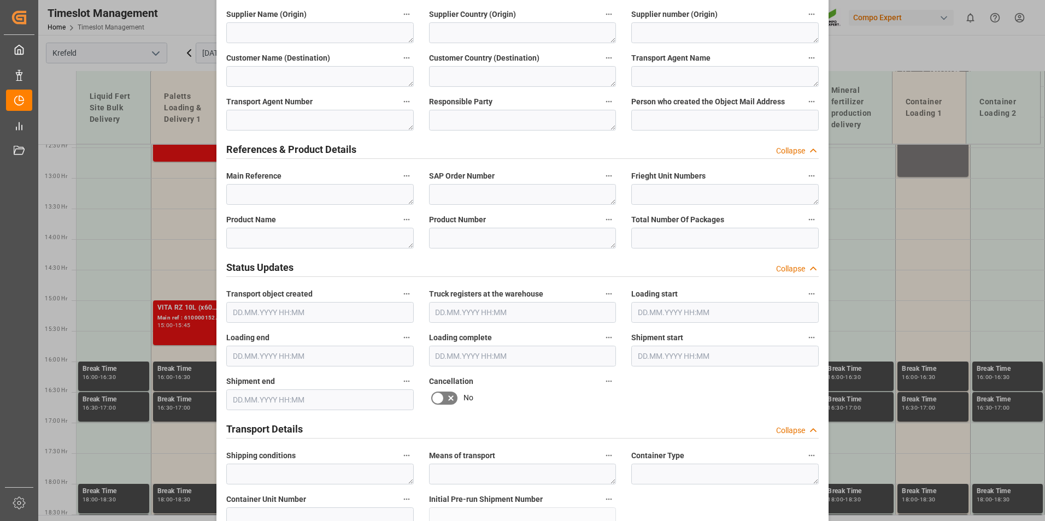
scroll to position [656, 0]
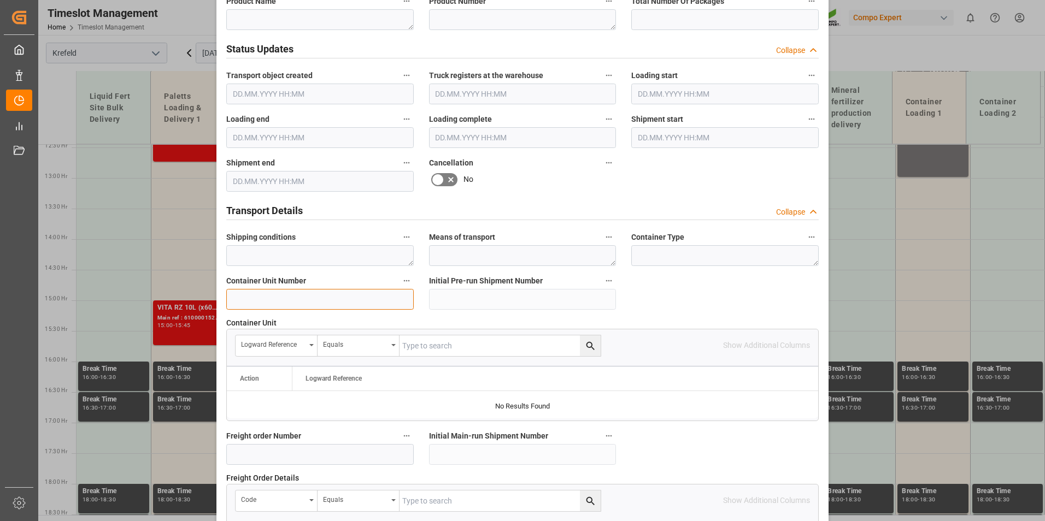
click at [291, 302] on input at bounding box center [319, 299] width 187 height 21
paste input "450000"
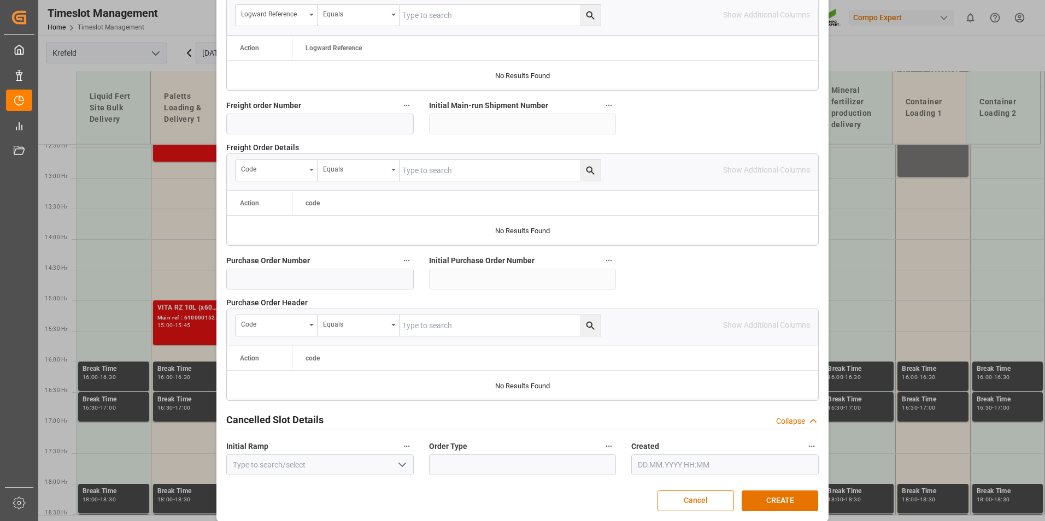
scroll to position [995, 0]
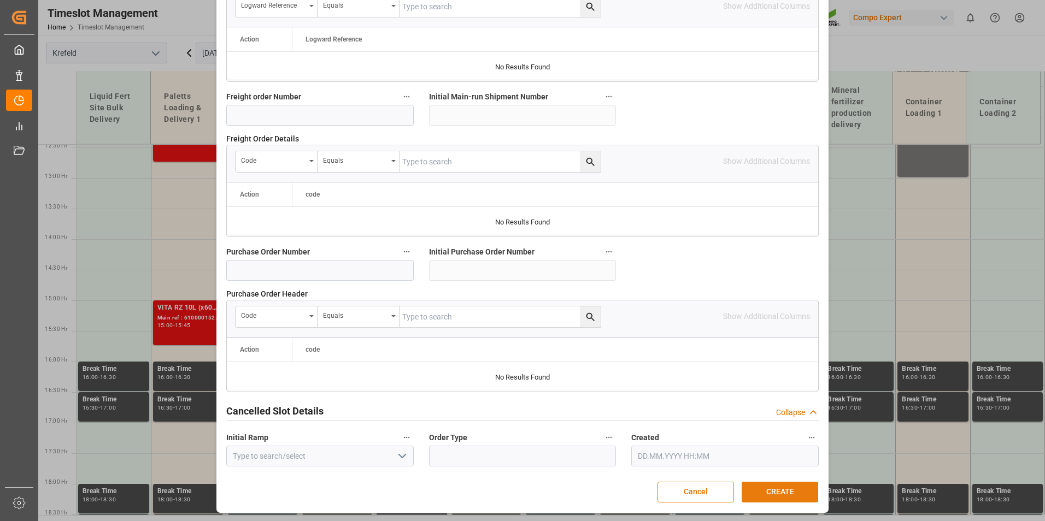
type input "4500001028"
click at [789, 492] on button "CREATE" at bounding box center [779, 492] width 76 height 21
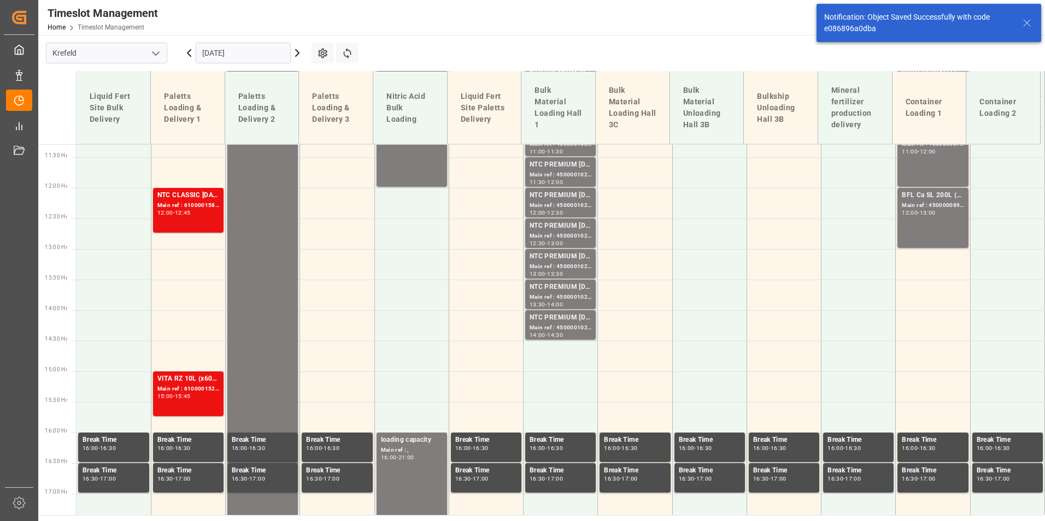
scroll to position [823, 0]
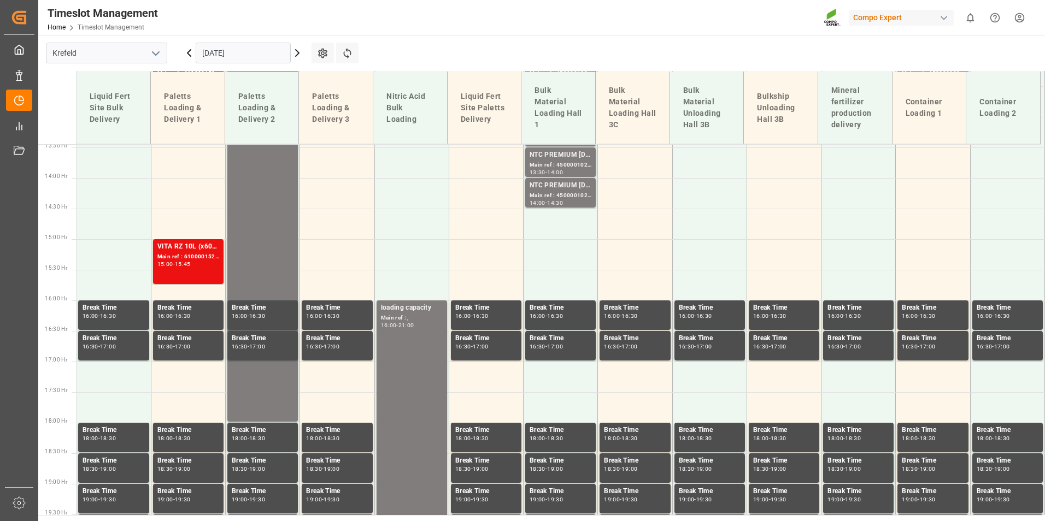
click at [224, 54] on input "[DATE]" at bounding box center [243, 53] width 95 height 21
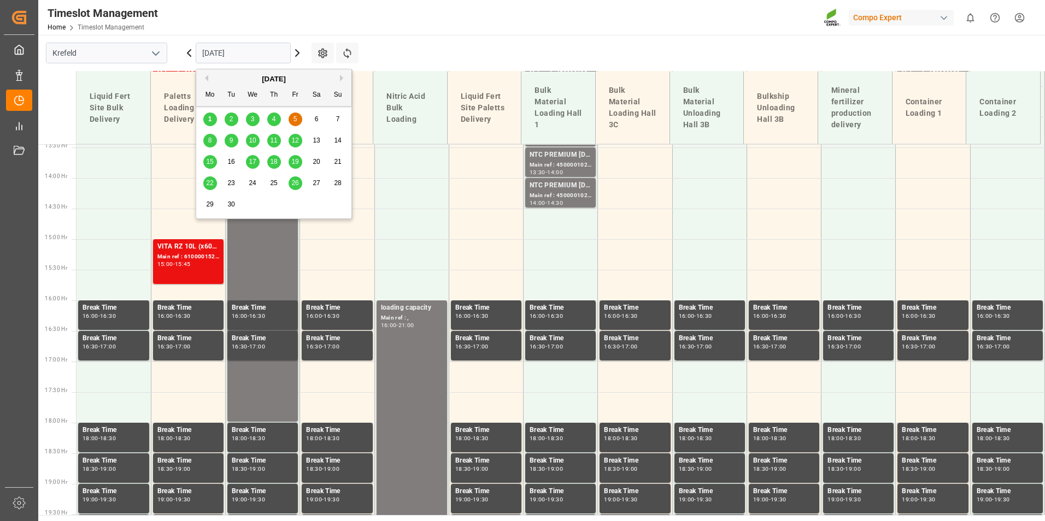
click at [213, 123] on div "1" at bounding box center [210, 119] width 14 height 13
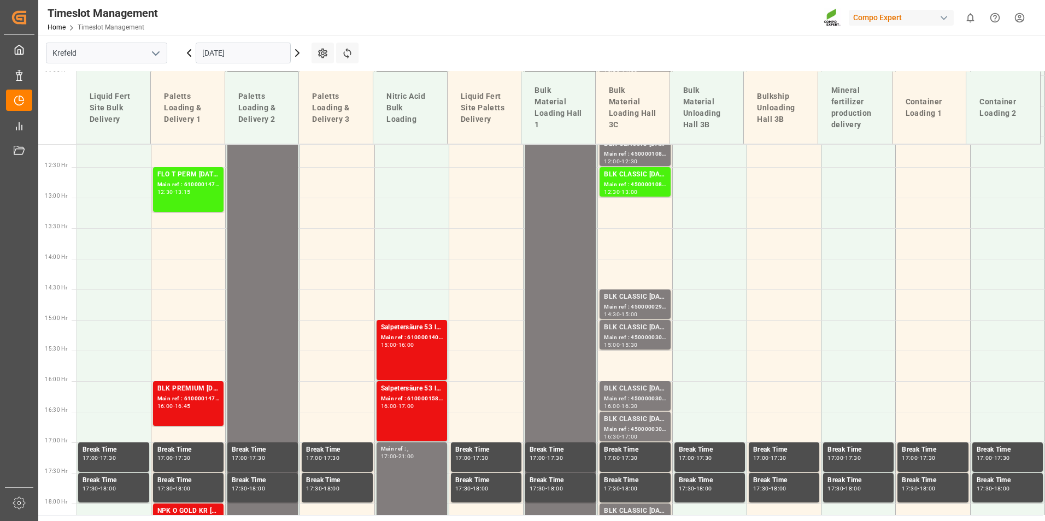
scroll to position [884, 0]
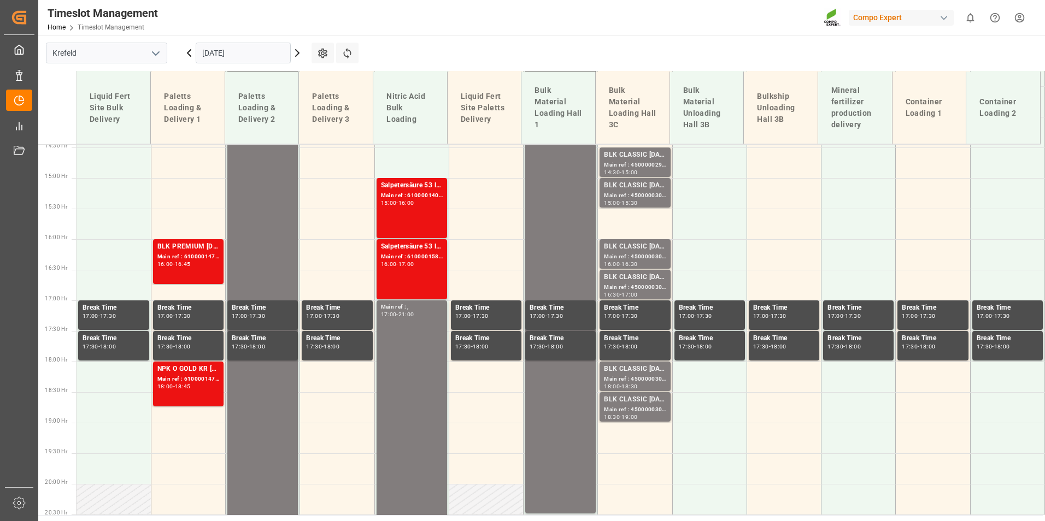
click at [250, 56] on input "[DATE]" at bounding box center [243, 53] width 95 height 21
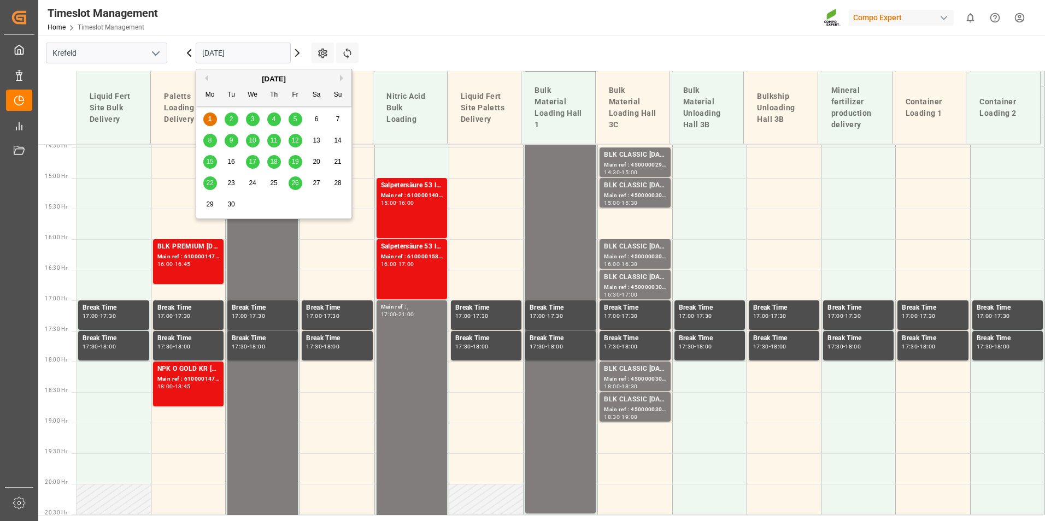
click at [232, 118] on span "2" at bounding box center [231, 119] width 4 height 8
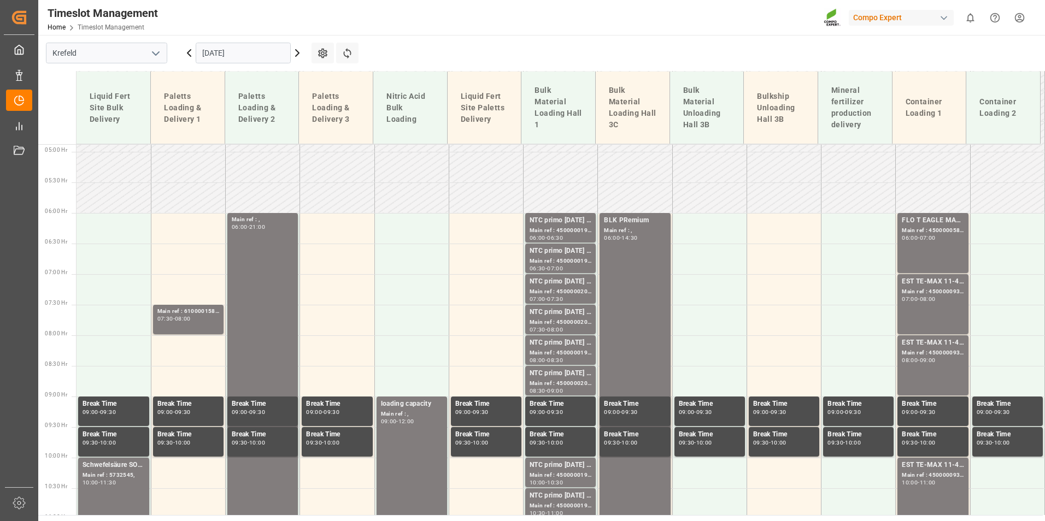
scroll to position [283, 0]
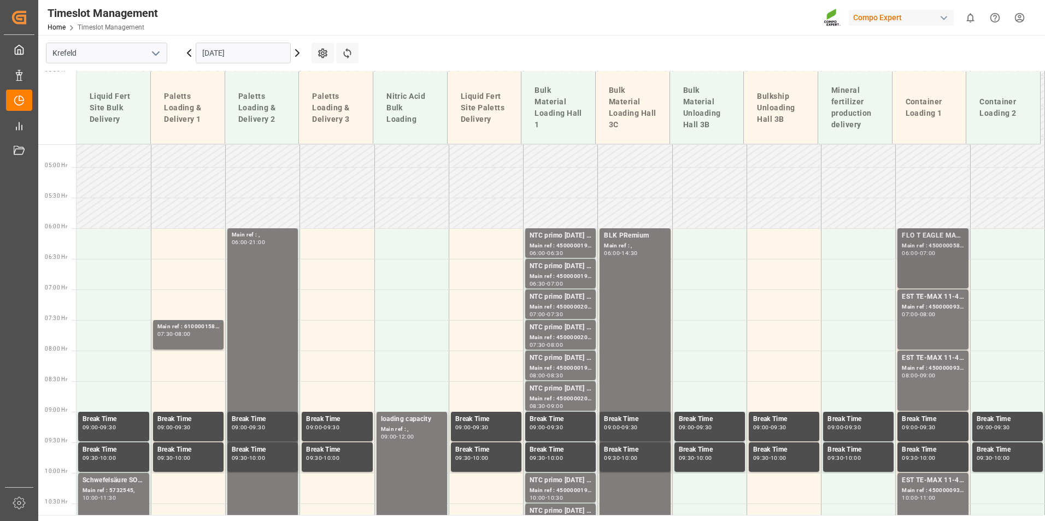
click at [946, 231] on div "FLO T EAGLE MASTER [DATE] 25kg (x42) WW" at bounding box center [932, 236] width 62 height 11
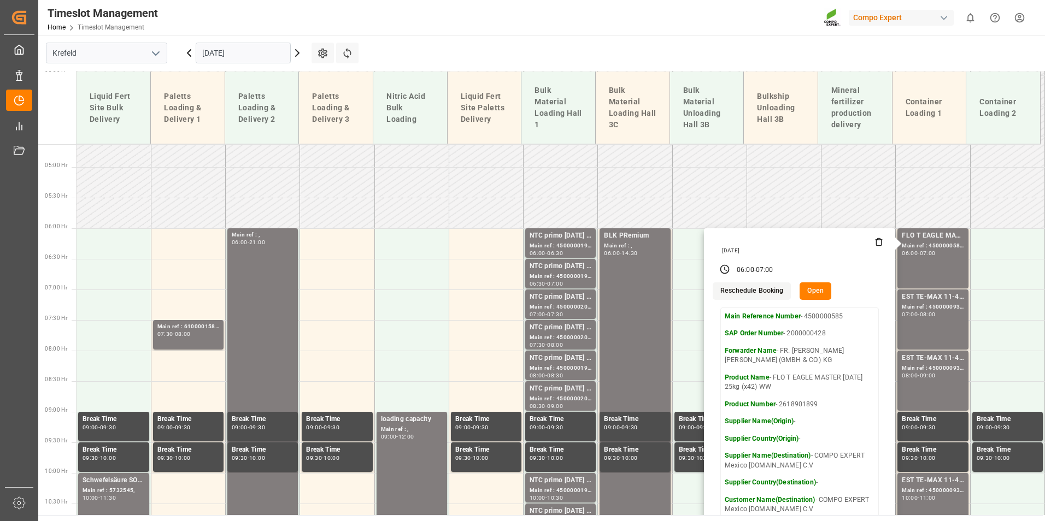
scroll to position [392, 0]
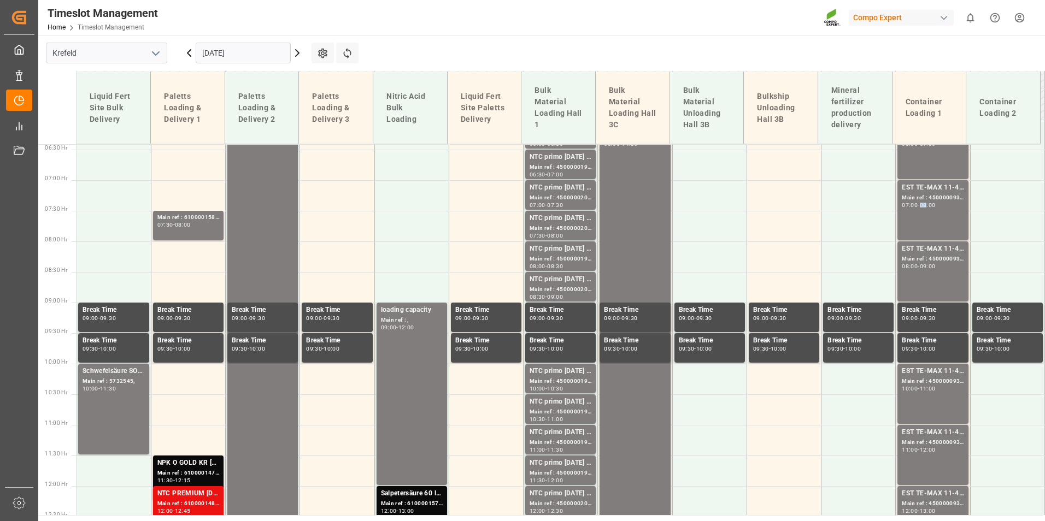
click at [925, 204] on div "08:00" at bounding box center [927, 205] width 16 height 5
click at [927, 249] on div "EST TE-MAX 11-48 20kg (x56) WW;" at bounding box center [932, 249] width 62 height 11
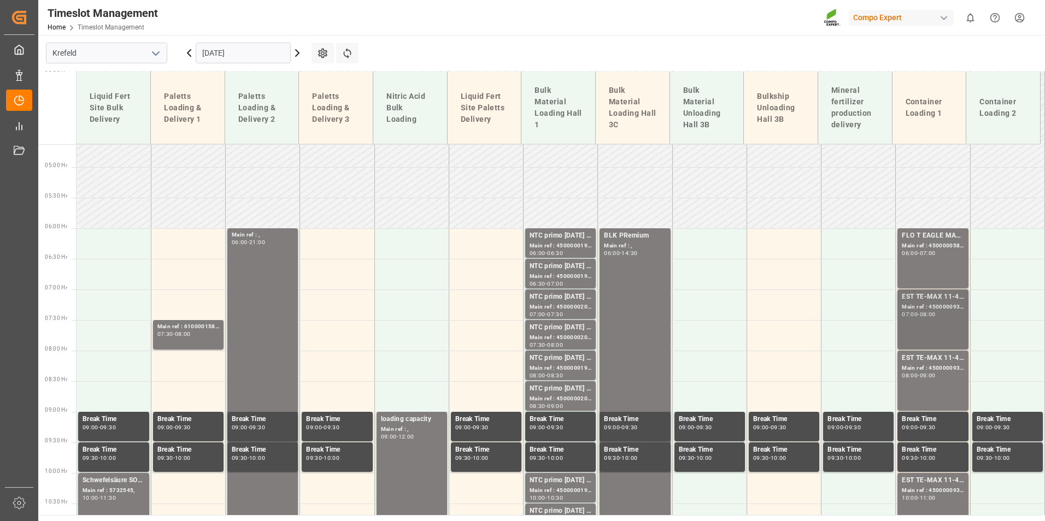
click at [939, 329] on div "EST TE-MAX 11-48 20kg (x56) WW; Main ref : 4500000931, 2000000976; 07:00 - 08:00" at bounding box center [932, 320] width 62 height 56
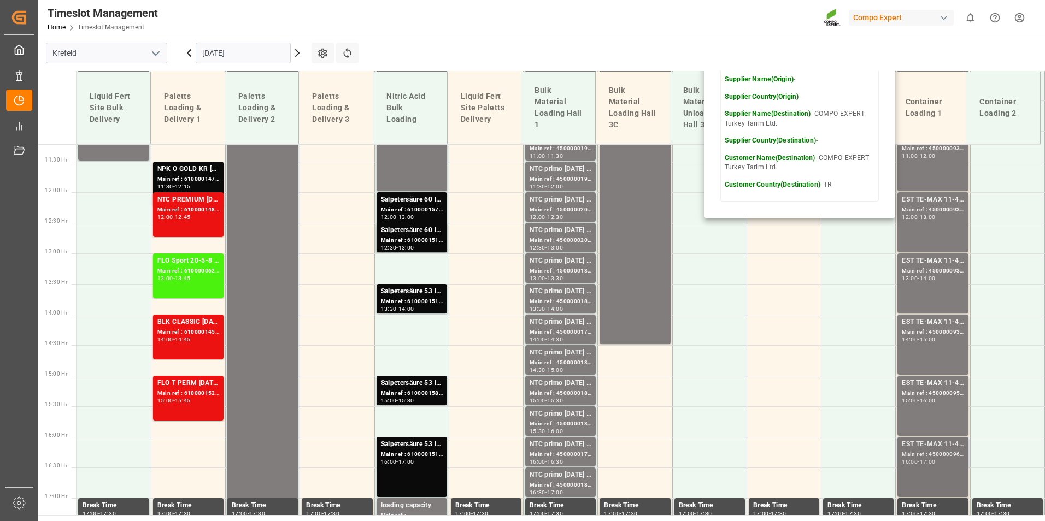
scroll to position [775, 0]
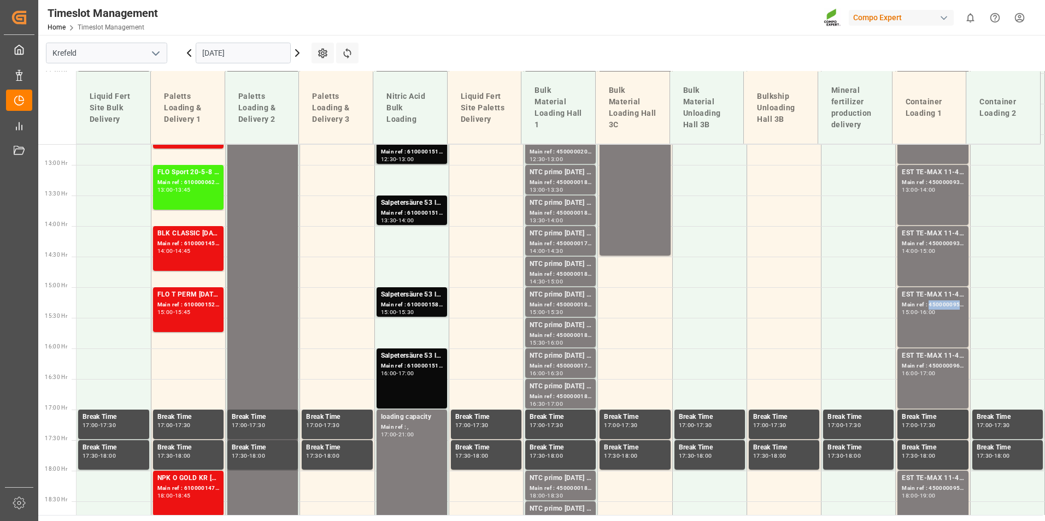
click at [926, 303] on div "Main ref : 4500000959, 2000000379" at bounding box center [932, 304] width 62 height 9
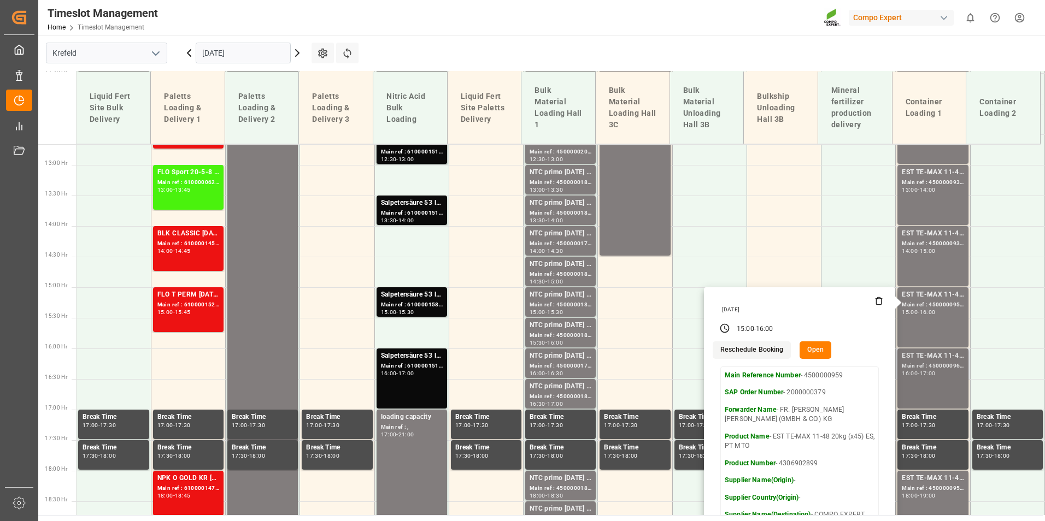
scroll to position [884, 0]
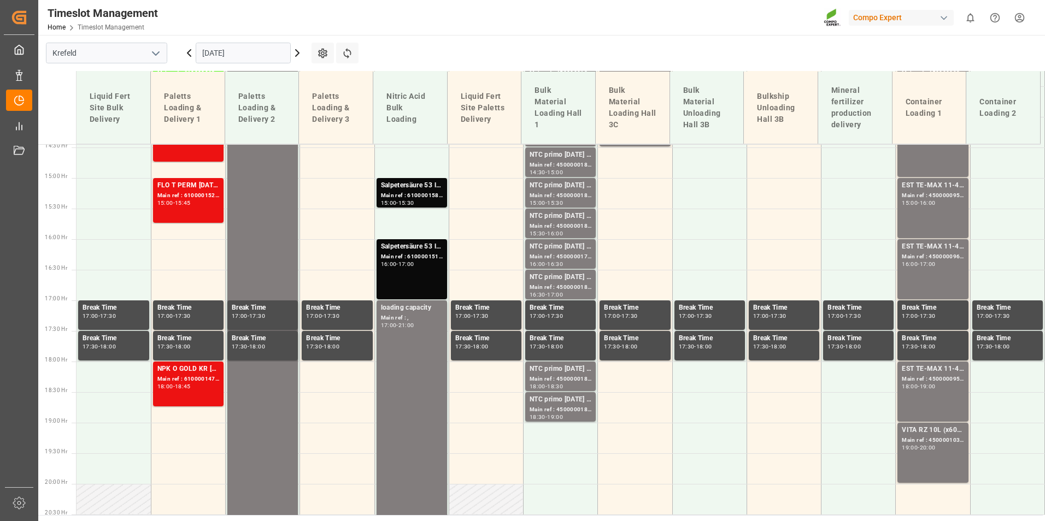
click at [941, 214] on div "EST TE-MAX 11-48 20kg (x45) ES, PT MTO Main ref : 4500000959, 2000000379 15:00 …" at bounding box center [932, 208] width 62 height 56
click at [941, 259] on div "Main ref : 4500000960, 2000000379" at bounding box center [932, 256] width 62 height 9
click at [937, 382] on div "Main ref : 4500000958, 2000000379" at bounding box center [932, 379] width 62 height 9
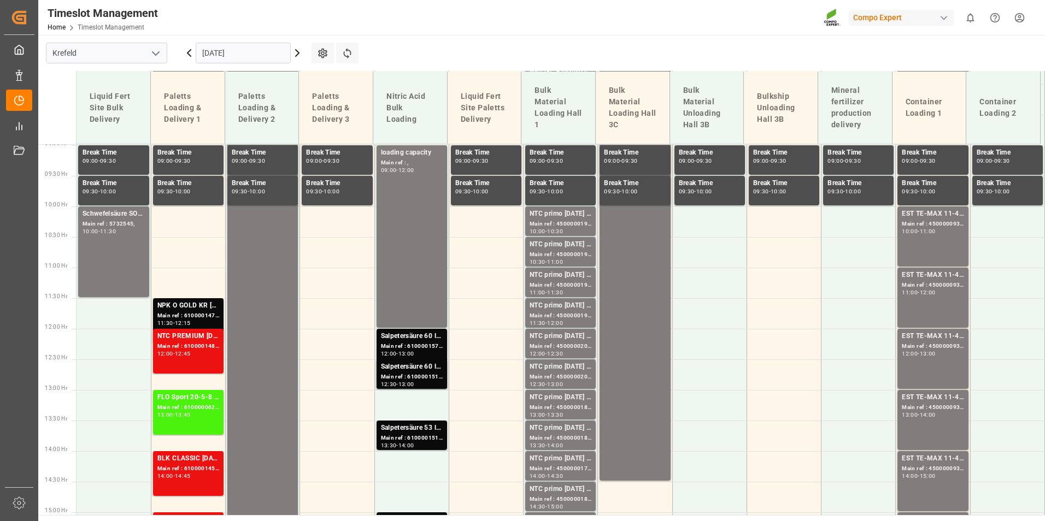
scroll to position [447, 0]
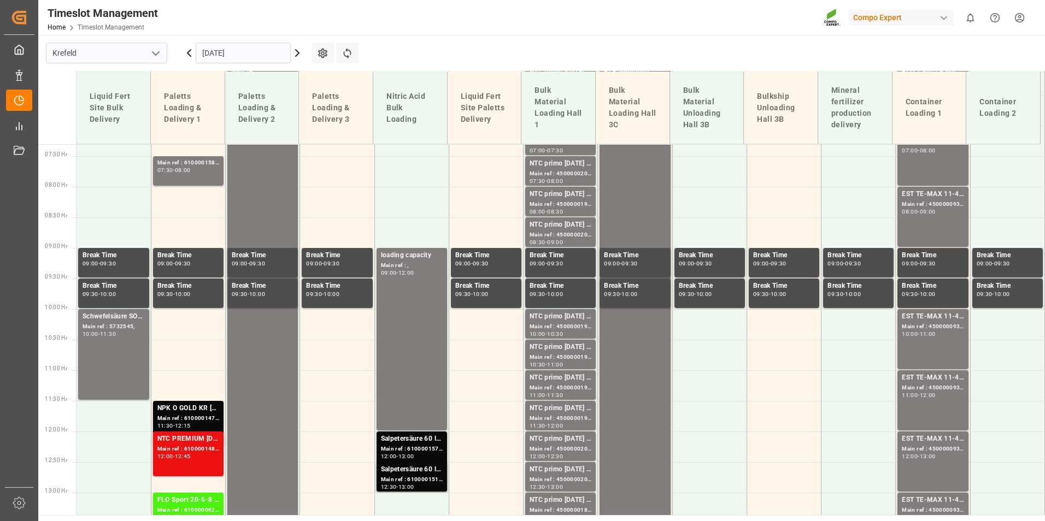
click at [922, 323] on div "Main ref : 4500000939, 2000000976;" at bounding box center [932, 326] width 62 height 9
click at [943, 324] on div "Main ref : 4500000939, 2000000976;" at bounding box center [932, 326] width 62 height 9
click at [937, 410] on div "EST TE-MAX 11-48 20kg (x56) WW; Main ref : 4500000935, 2000000976; 11:00 - 12:00" at bounding box center [932, 401] width 62 height 56
click at [935, 470] on div "EST TE-MAX 11-48 20kg (x56) WW; Main ref : 4500000930, 2000000976; 12:00 - 13:00" at bounding box center [932, 462] width 62 height 56
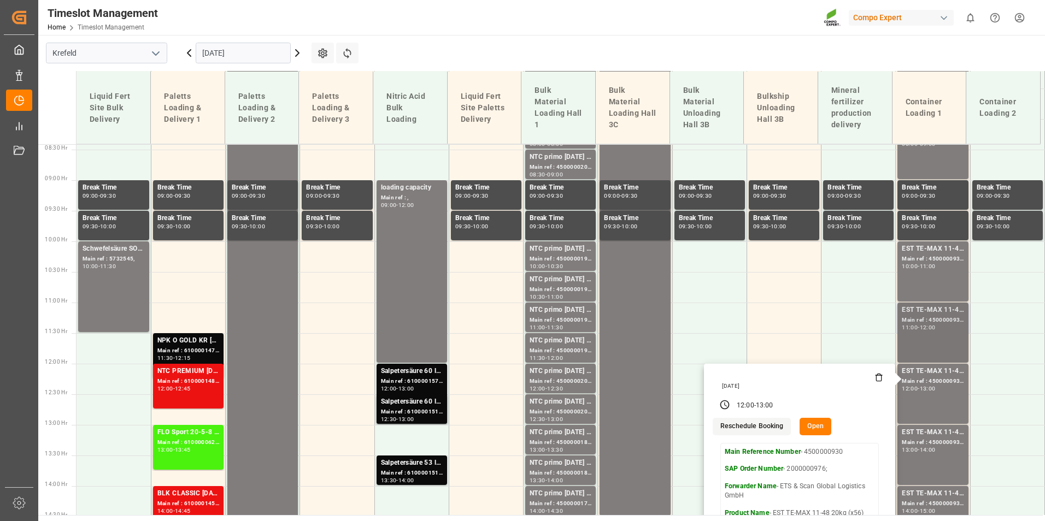
scroll to position [611, 0]
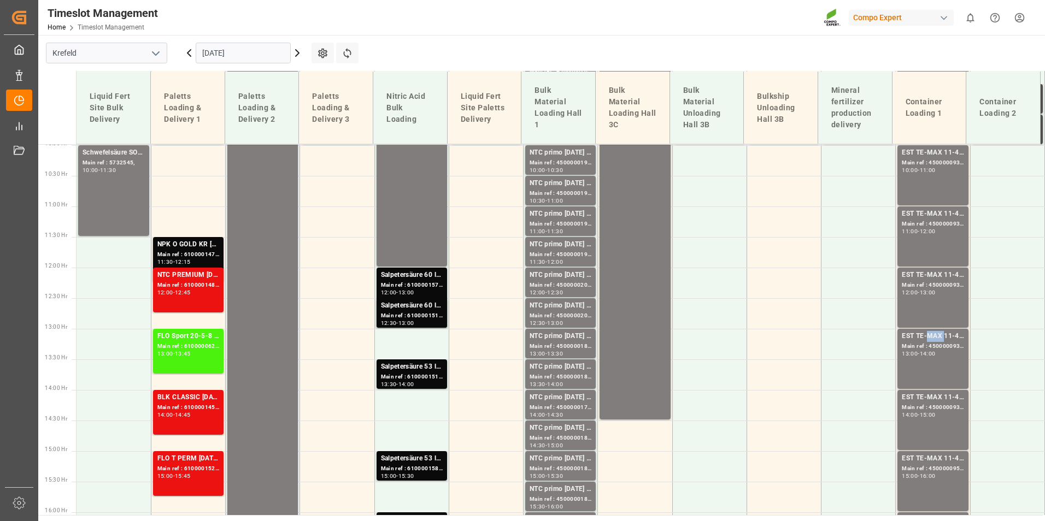
click at [935, 340] on div "EST TE-MAX 11-48 20kg (x56) WW;" at bounding box center [932, 336] width 62 height 11
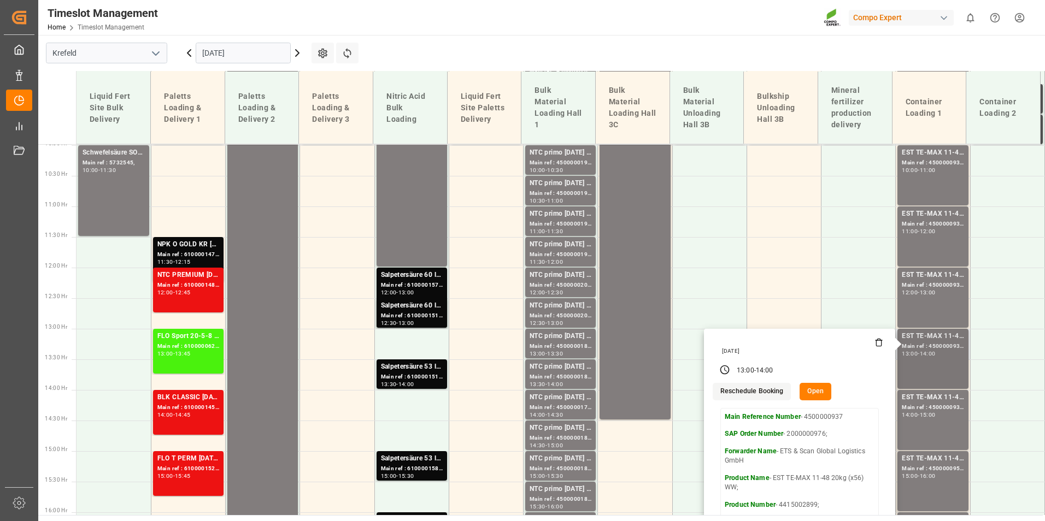
scroll to position [720, 0]
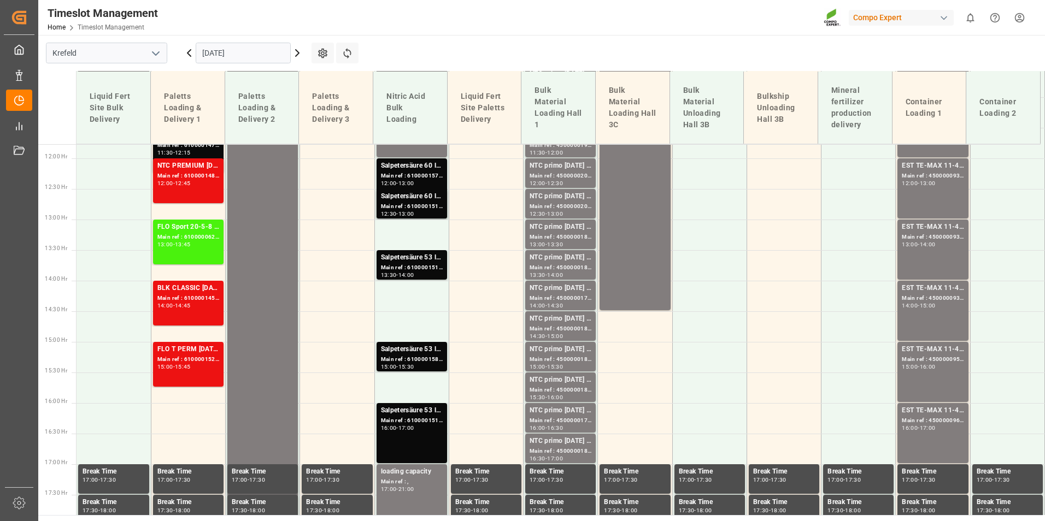
click at [927, 320] on div "EST TE-MAX 11-48 20kg (x56) WW; Main ref : 4500000932, 2000000976; 14:00 - 15:00" at bounding box center [932, 311] width 62 height 56
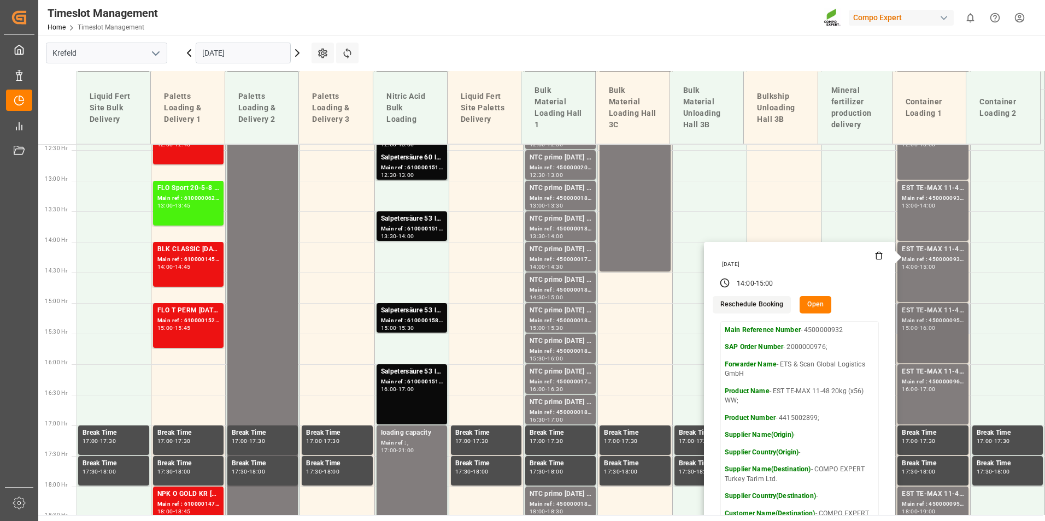
scroll to position [775, 0]
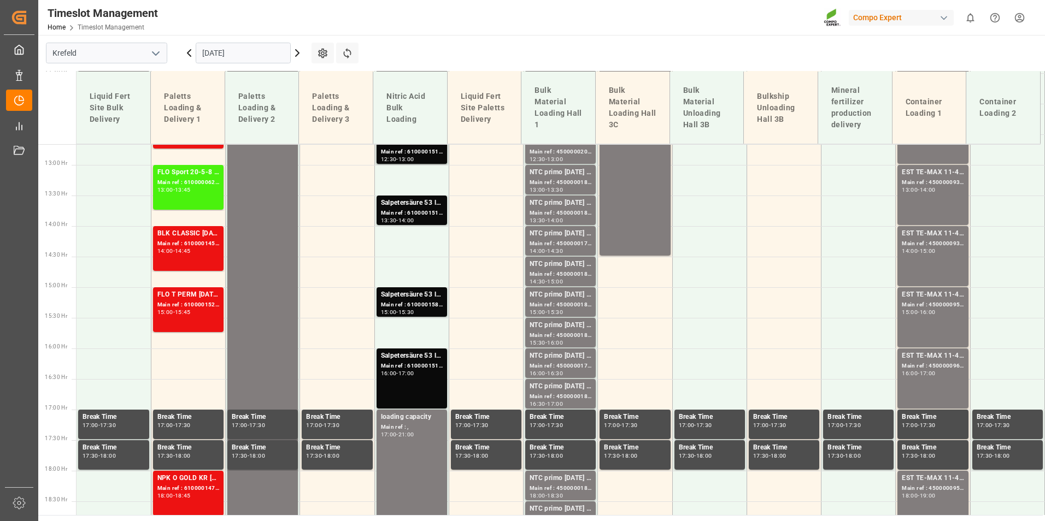
click at [940, 315] on div "15:00 - 16:00" at bounding box center [932, 313] width 62 height 6
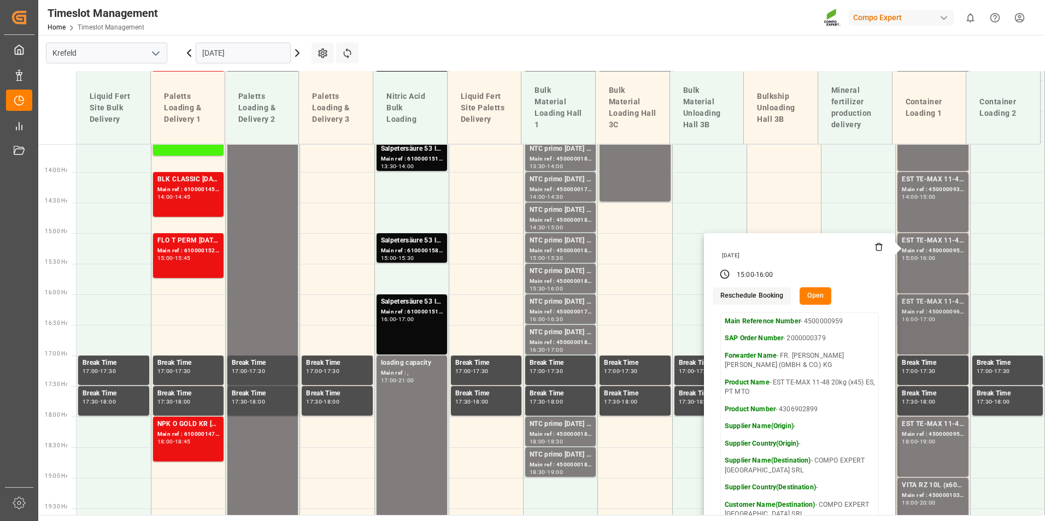
scroll to position [829, 0]
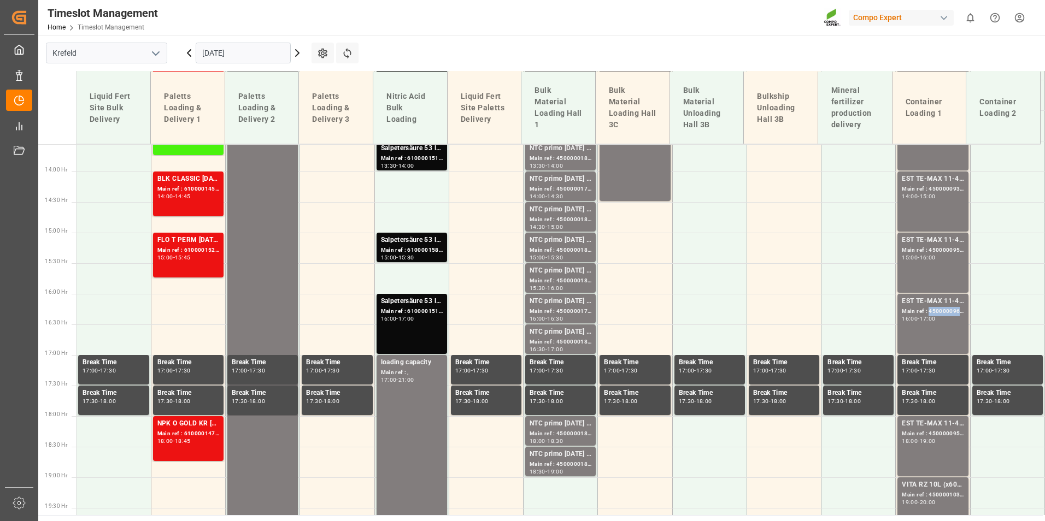
click at [941, 312] on div "Main ref : 4500000960, 2000000379" at bounding box center [932, 311] width 62 height 9
click at [934, 263] on div "EST TE-MAX 11-48 20kg (x45) ES, PT MTO Main ref : 4500000959, 2000000379 15:00 …" at bounding box center [932, 263] width 62 height 56
click at [945, 303] on div "EST TE-MAX 11-48 20kg (x45) ES, PT MTO" at bounding box center [932, 301] width 62 height 11
click at [935, 456] on div "EST TE-MAX 11-48 20kg (x45) ES, PT MTO Main ref : 4500000958, 2000000379 18:00 …" at bounding box center [932, 446] width 62 height 56
click at [931, 278] on div "EST TE-MAX 11-48 20kg (x45) ES, PT MTO Main ref : 4500000959, 2000000379 15:00 …" at bounding box center [932, 263] width 62 height 56
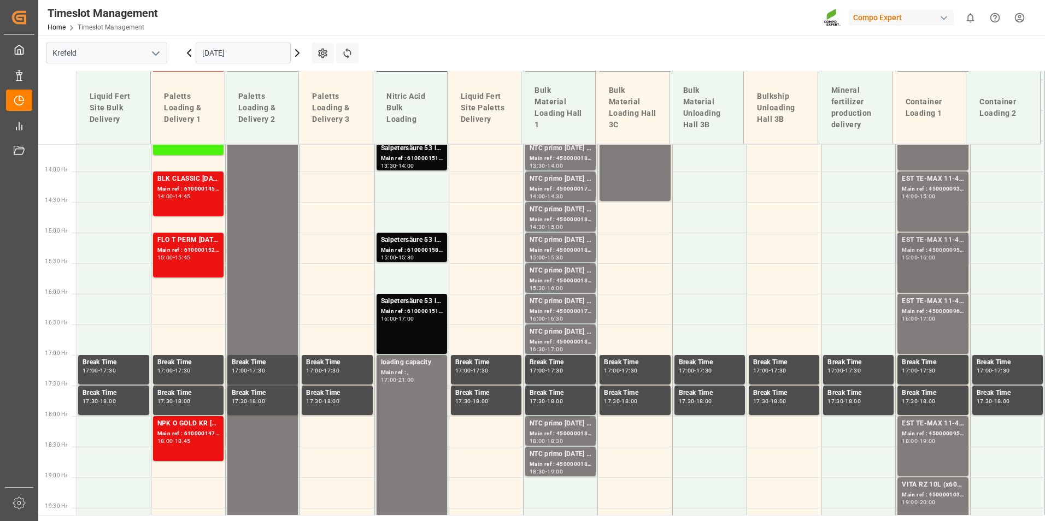
click at [931, 267] on div "EST TE-MAX 11-48 20kg (x45) ES, PT MTO Main ref : 4500000959, 2000000379 15:00 …" at bounding box center [932, 263] width 62 height 56
click at [933, 301] on div "EST TE-MAX 11-48 20kg (x45) ES, PT MTO" at bounding box center [932, 301] width 62 height 11
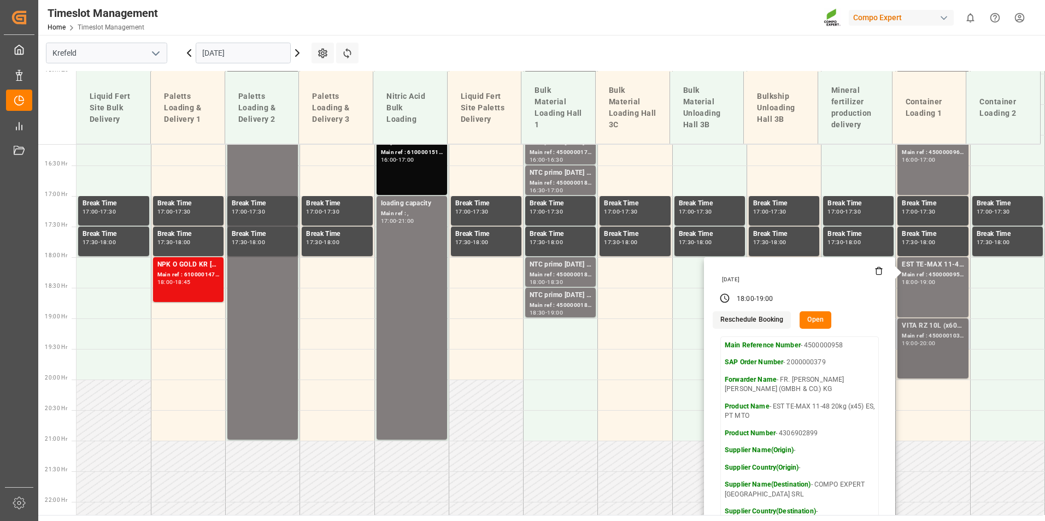
scroll to position [1048, 0]
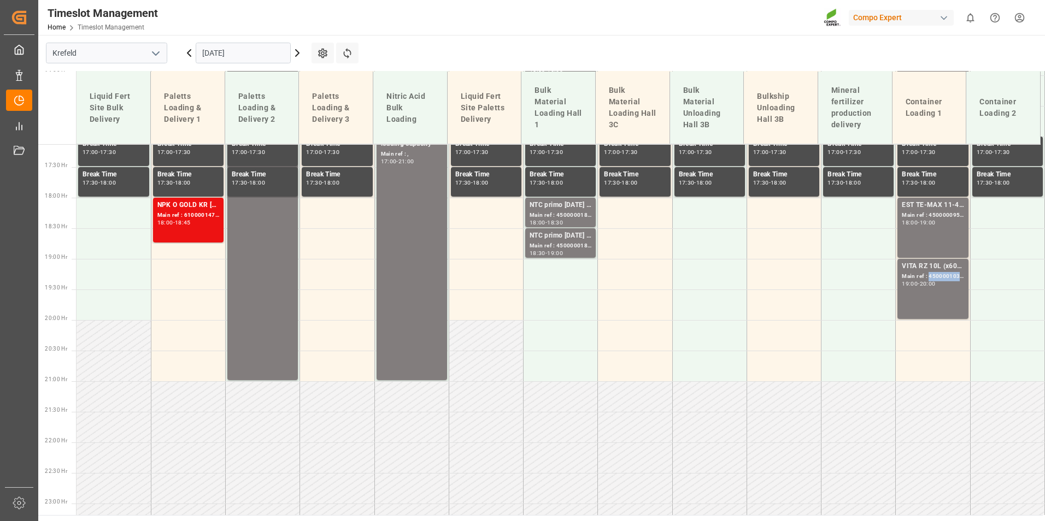
click at [951, 279] on div "Main ref : 4500001030, 2000001017" at bounding box center [932, 276] width 62 height 9
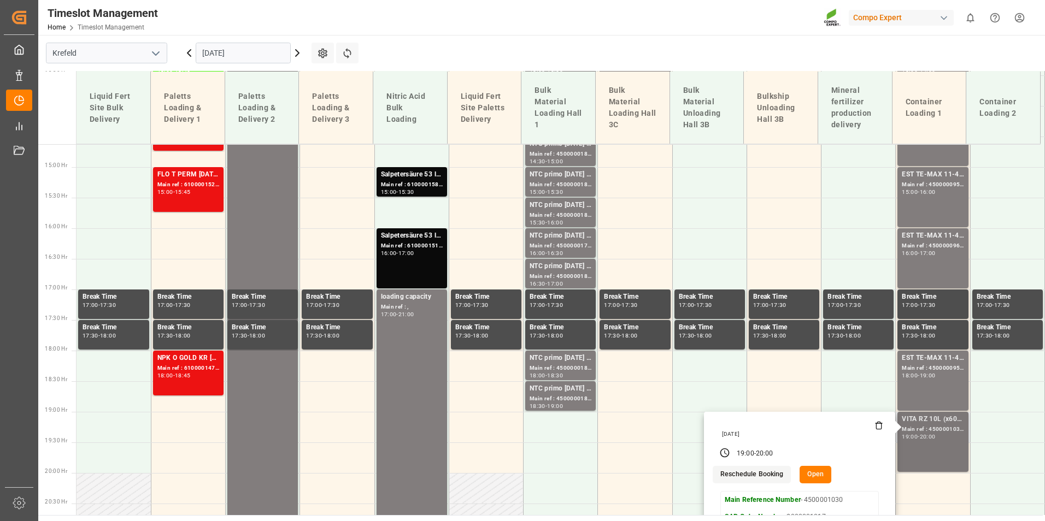
scroll to position [840, 0]
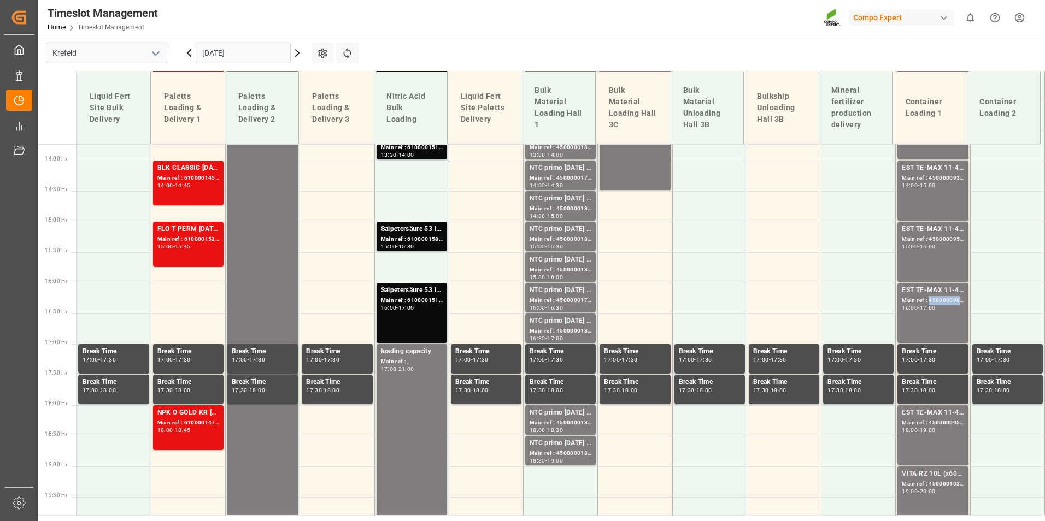
click at [939, 300] on div "Main ref : 4500000960, 2000000379" at bounding box center [932, 300] width 62 height 9
click at [918, 434] on div "EST TE-MAX 11-48 20kg (x45) ES, PT MTO Main ref : 4500000958, 2000000379 18:00 …" at bounding box center [932, 436] width 62 height 56
click at [918, 252] on div "EST TE-MAX 11-48 20kg (x45) ES, PT MTO Main ref : 4500000959, 2000000379 15:00 …" at bounding box center [932, 252] width 62 height 56
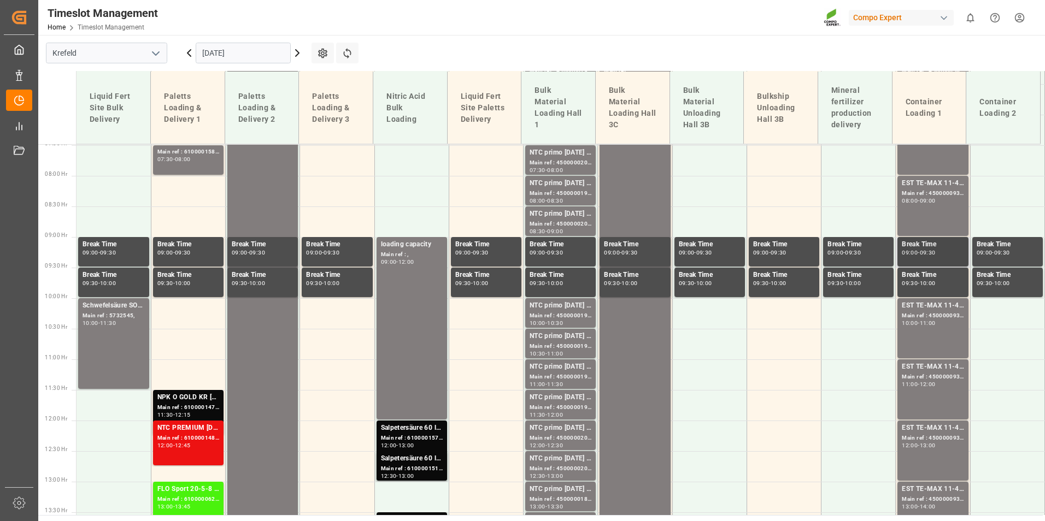
scroll to position [294, 0]
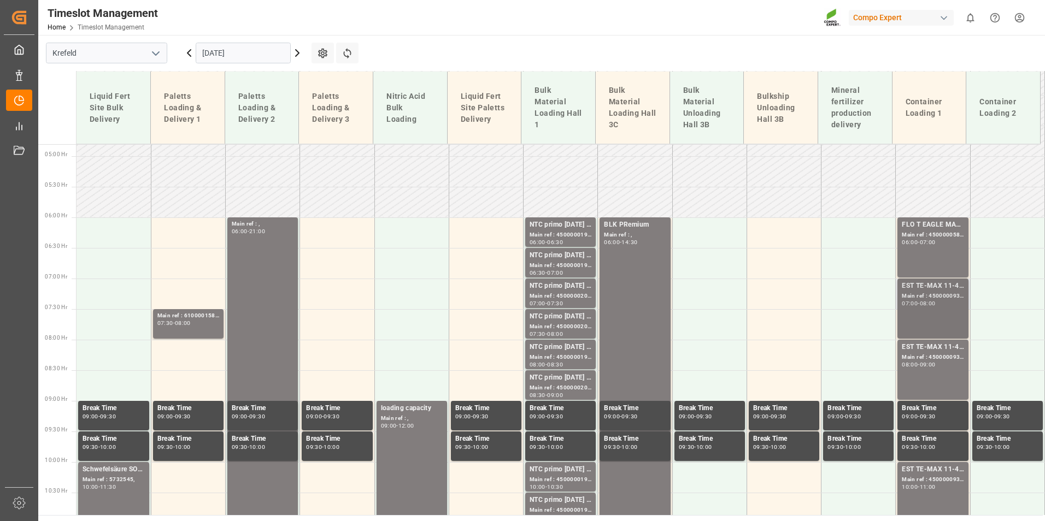
click at [919, 310] on div "EST TE-MAX 11-48 20kg (x56) WW; Main ref : 4500000931, 2000000976; 07:00 - 08:00" at bounding box center [932, 309] width 62 height 56
click at [930, 340] on div "EST TE-MAX 11-48 20kg (x56) WW; Main ref : 4500000936, 2000000976; 08:00 - 09:00" at bounding box center [932, 370] width 70 height 60
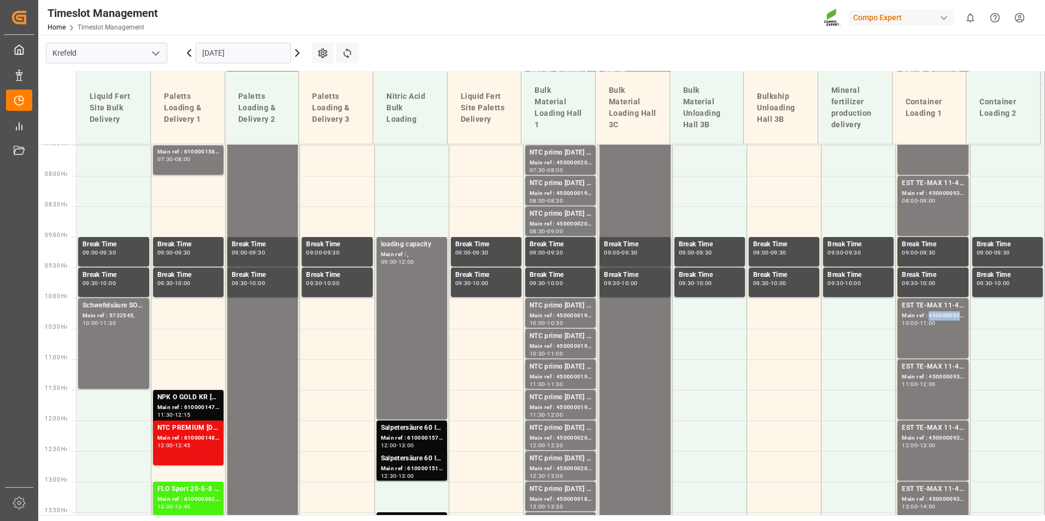
click at [928, 313] on div "Main ref : 4500000939, 2000000976;" at bounding box center [932, 315] width 62 height 9
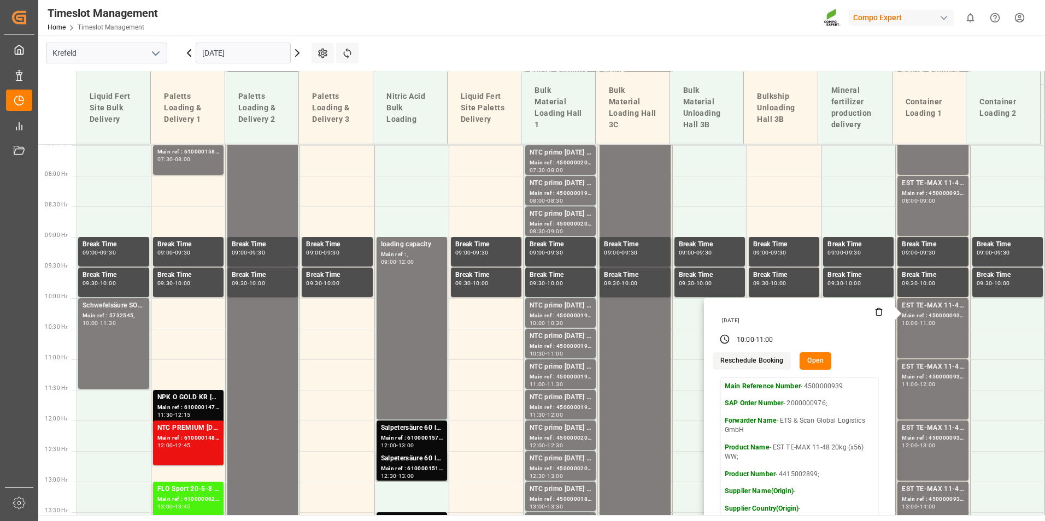
scroll to position [622, 0]
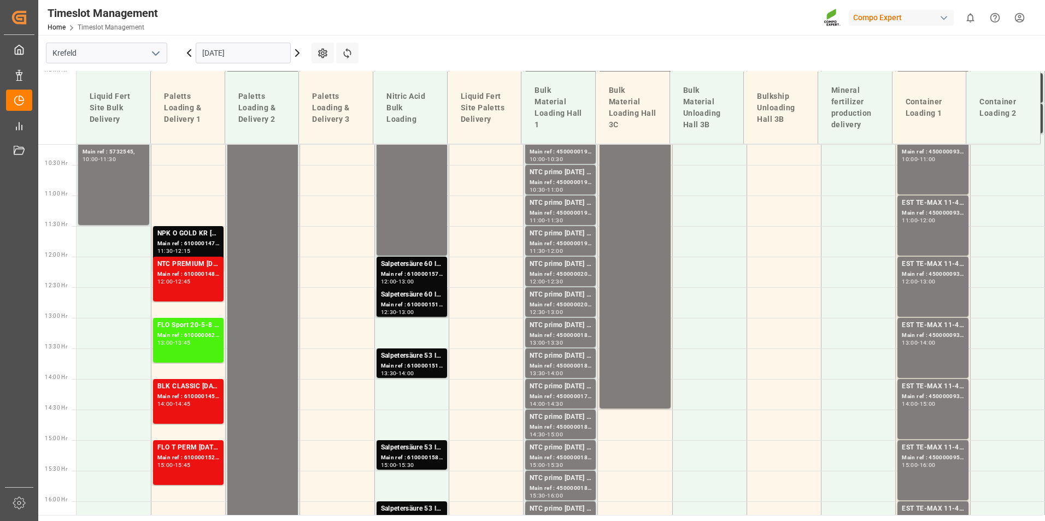
click at [923, 231] on div "EST TE-MAX 11-48 20kg (x56) WW; Main ref : 4500000935, 2000000976; 11:00 - 12:00" at bounding box center [932, 226] width 62 height 56
click at [940, 287] on div "EST TE-MAX 11-48 20kg (x56) WW; Main ref : 4500000930, 2000000976; 12:00 - 13:00" at bounding box center [932, 287] width 62 height 56
click at [937, 337] on div "Main ref : 4500000937, 2000000976;" at bounding box center [932, 335] width 62 height 9
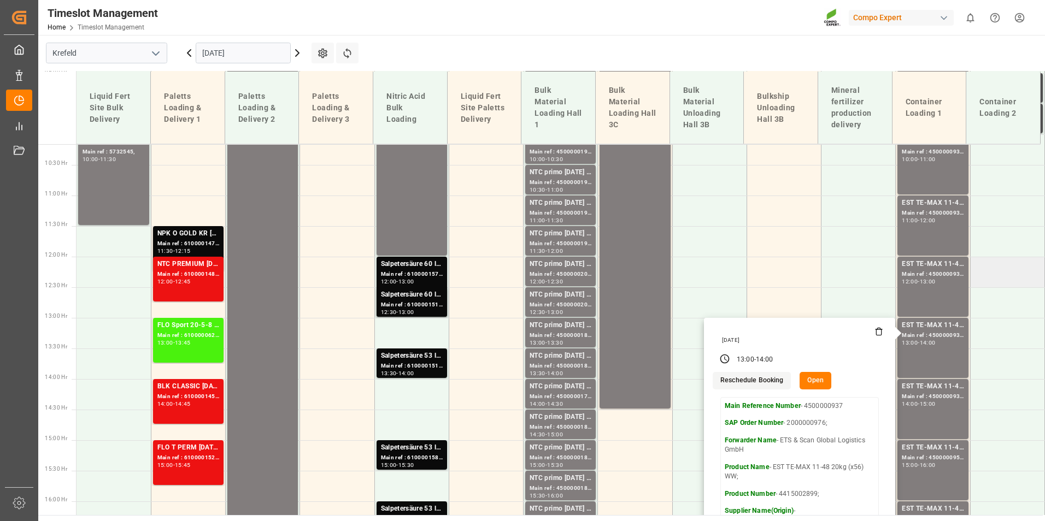
scroll to position [731, 0]
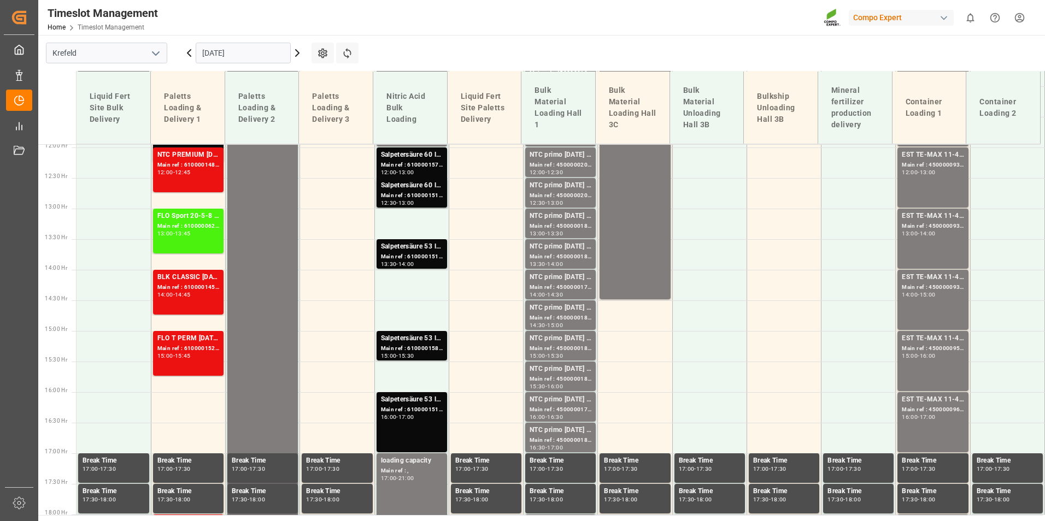
click at [943, 298] on div "14:00 - 15:00" at bounding box center [932, 295] width 62 height 6
click at [946, 358] on div "15:00 - 16:00" at bounding box center [932, 356] width 62 height 6
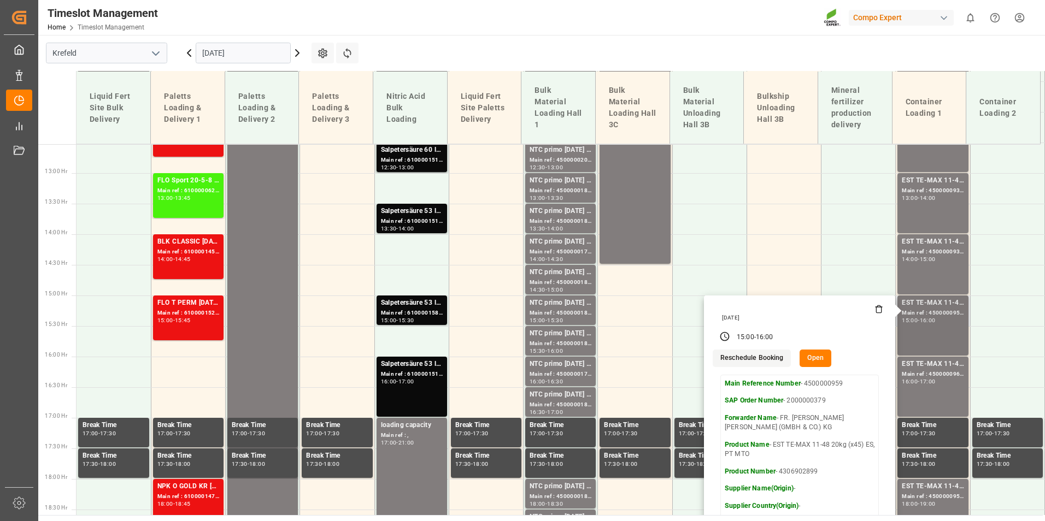
scroll to position [786, 0]
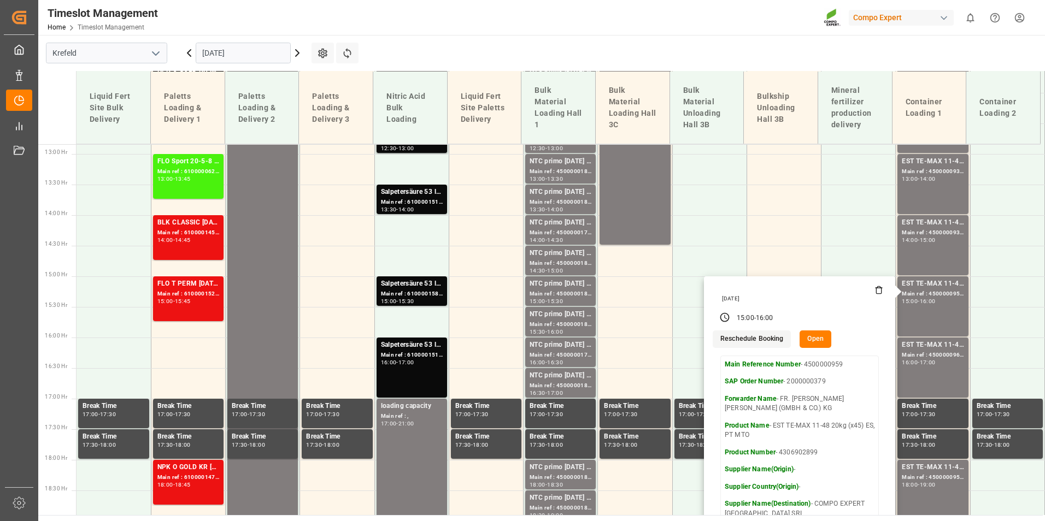
click at [262, 57] on input "[DATE]" at bounding box center [243, 53] width 95 height 21
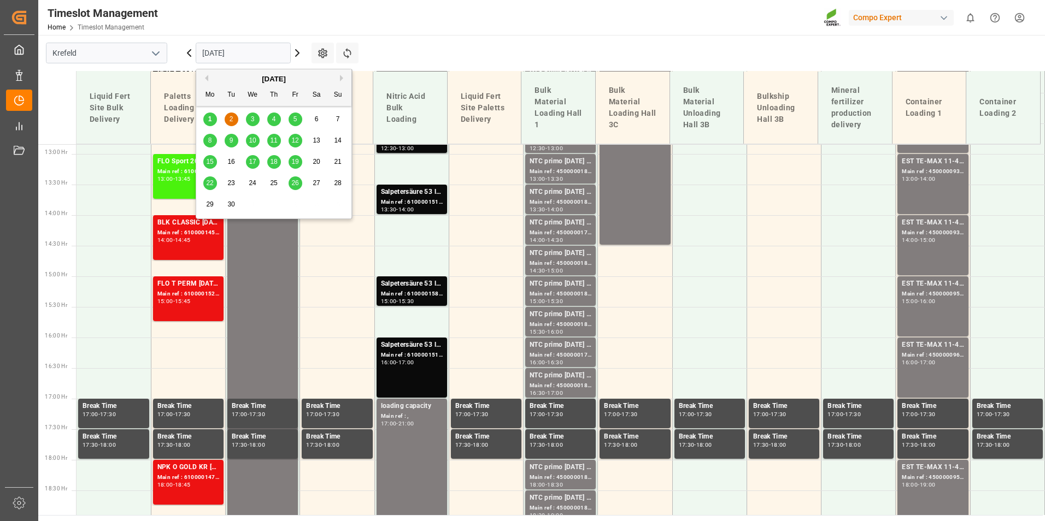
click at [251, 115] on div "3" at bounding box center [253, 119] width 14 height 13
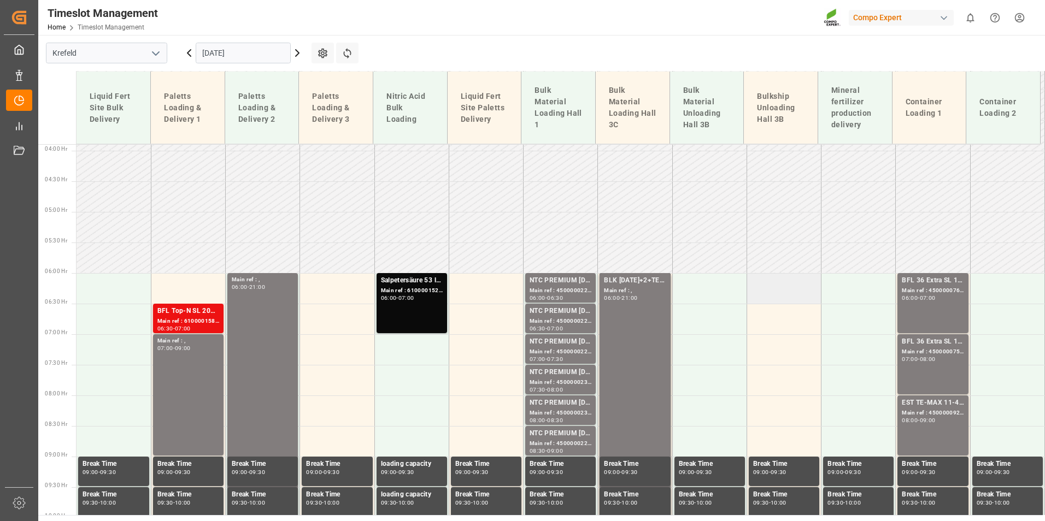
scroll to position [235, 0]
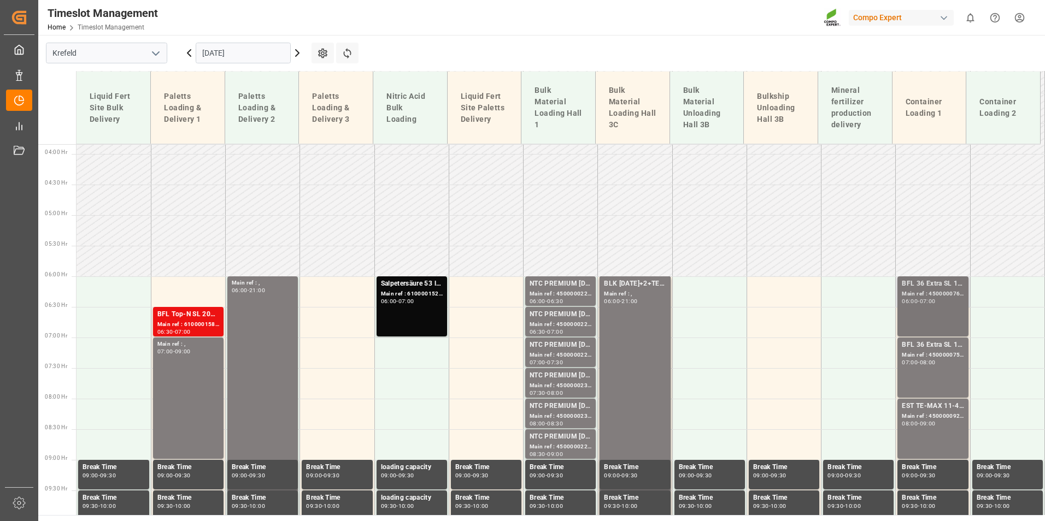
click at [910, 308] on div "BFL 36 Extra SL 10L (x60) EN,TR MTO; Main ref : 4500000761, 2000000600; 06:00 -…" at bounding box center [932, 307] width 62 height 56
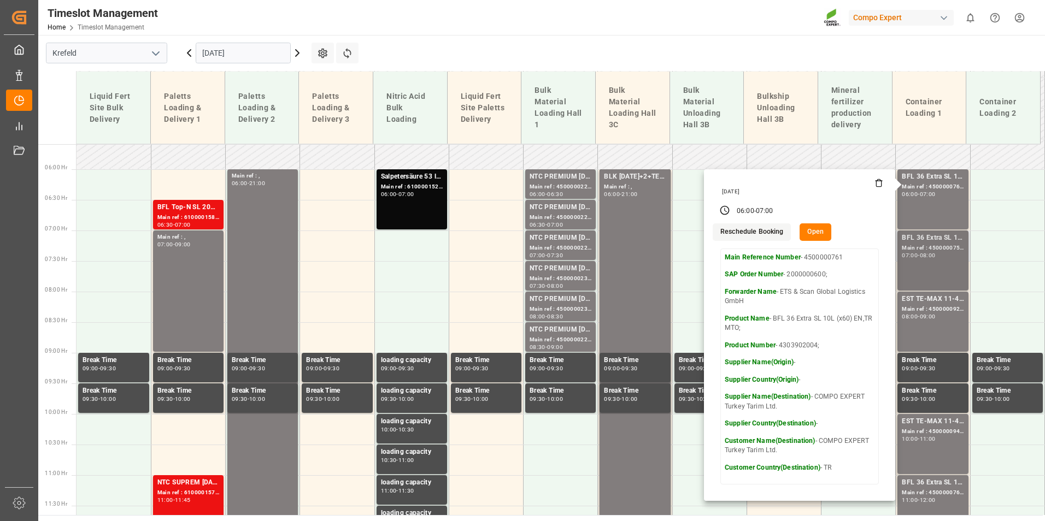
scroll to position [344, 0]
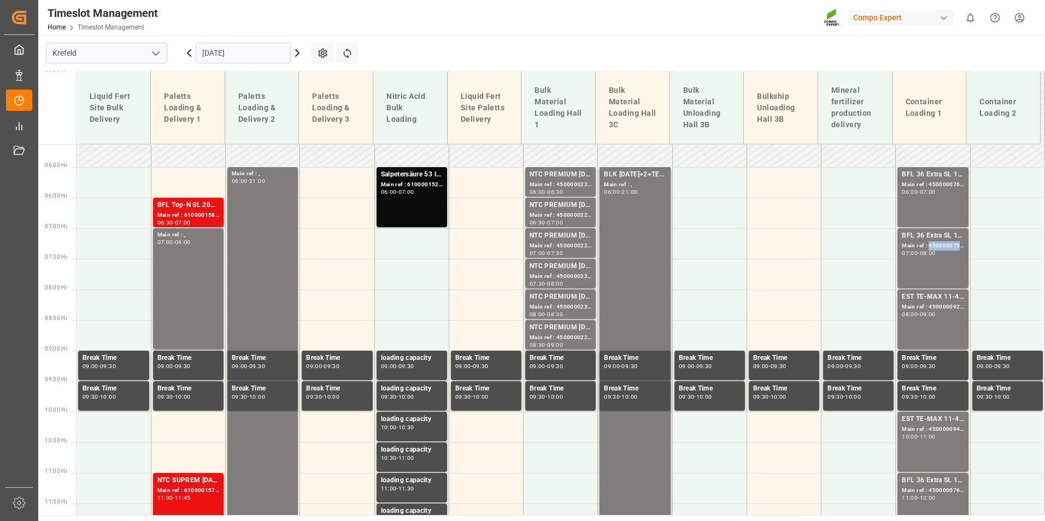
click at [943, 249] on div "Main ref : 4500000757, 2000000600;" at bounding box center [932, 245] width 62 height 9
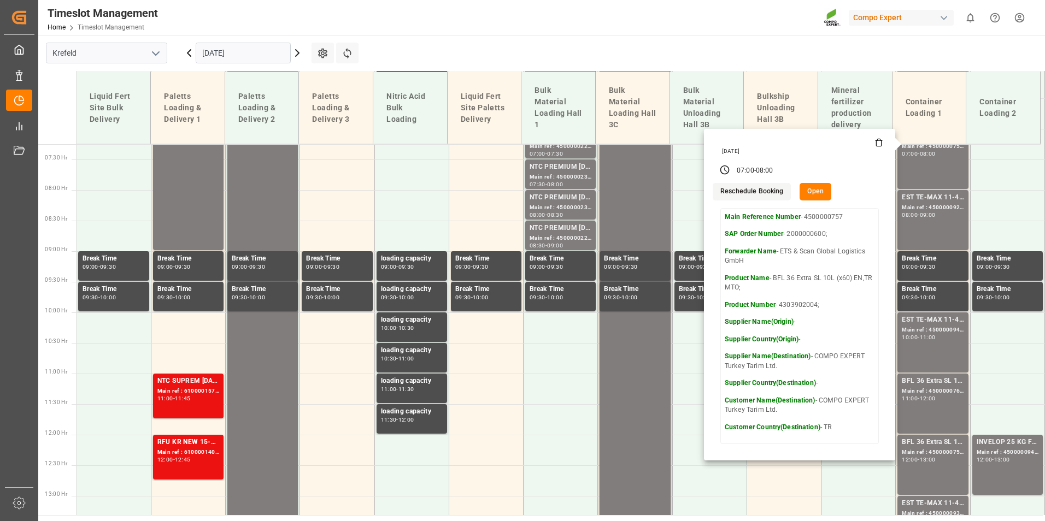
scroll to position [453, 0]
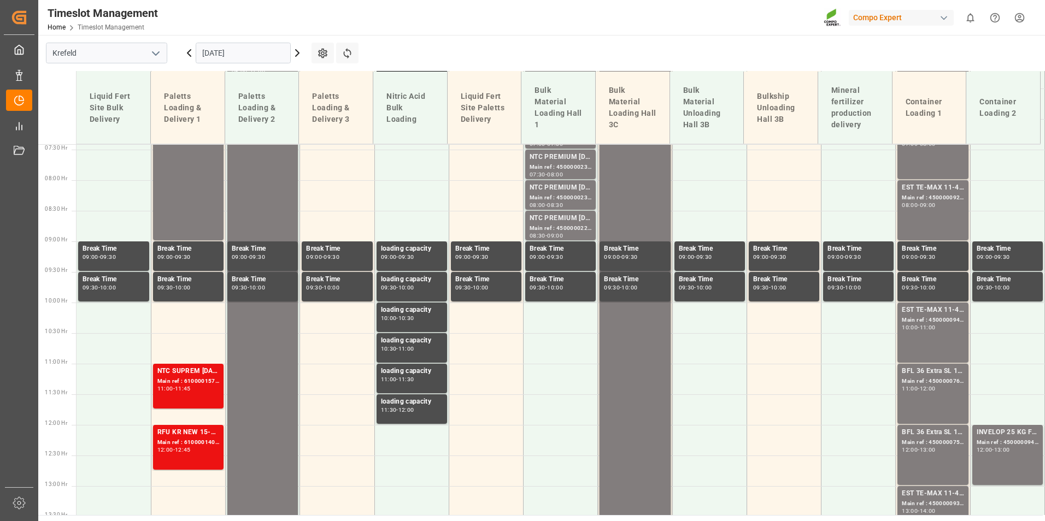
click at [928, 223] on div "EST TE-MAX 11-48 20kg (x56) WW Main ref : 4500000929, 2000000976 08:00 - 09:00" at bounding box center [932, 210] width 62 height 56
drag, startPoint x: 936, startPoint y: 313, endPoint x: 936, endPoint y: 339, distance: 26.2
click at [936, 339] on div "EST TE-MAX 11-48 20kg (x56) WW Main ref : 4500000941, 2000000976 10:00 - 11:00" at bounding box center [932, 333] width 62 height 56
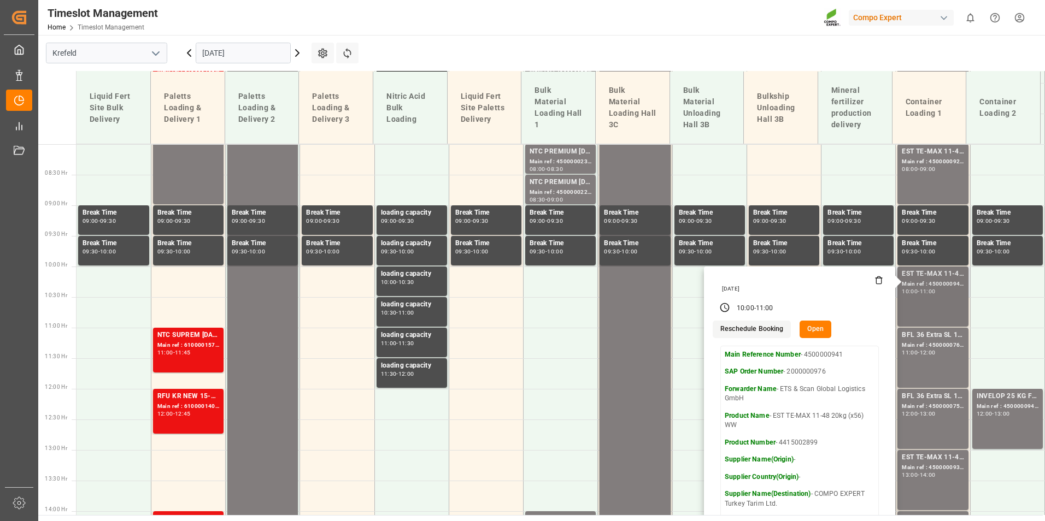
scroll to position [563, 0]
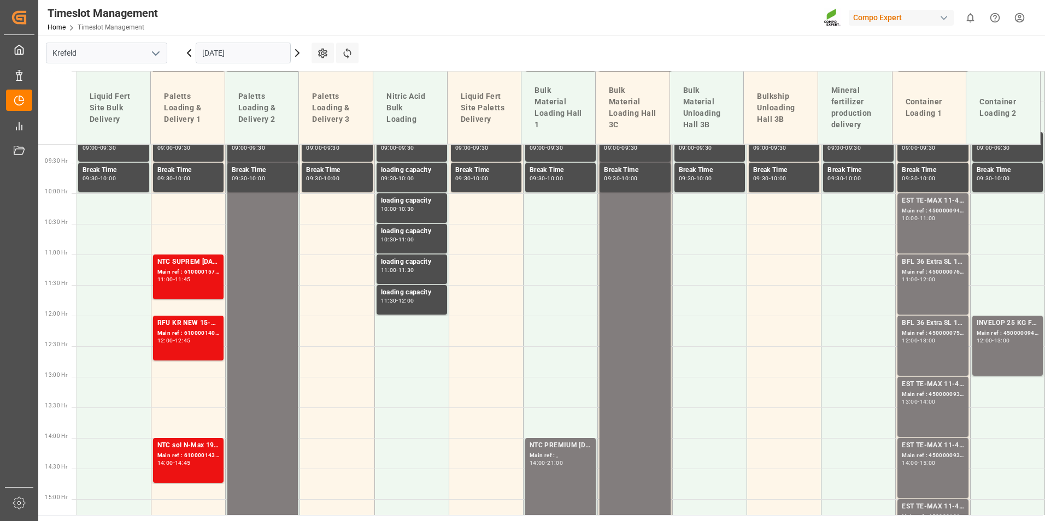
click at [936, 260] on div "BFL 36 Extra SL 10L (x60) EN,TR MTO;" at bounding box center [932, 262] width 62 height 11
click at [936, 332] on div "Main ref : 4500000759, 2000000600;" at bounding box center [932, 333] width 62 height 9
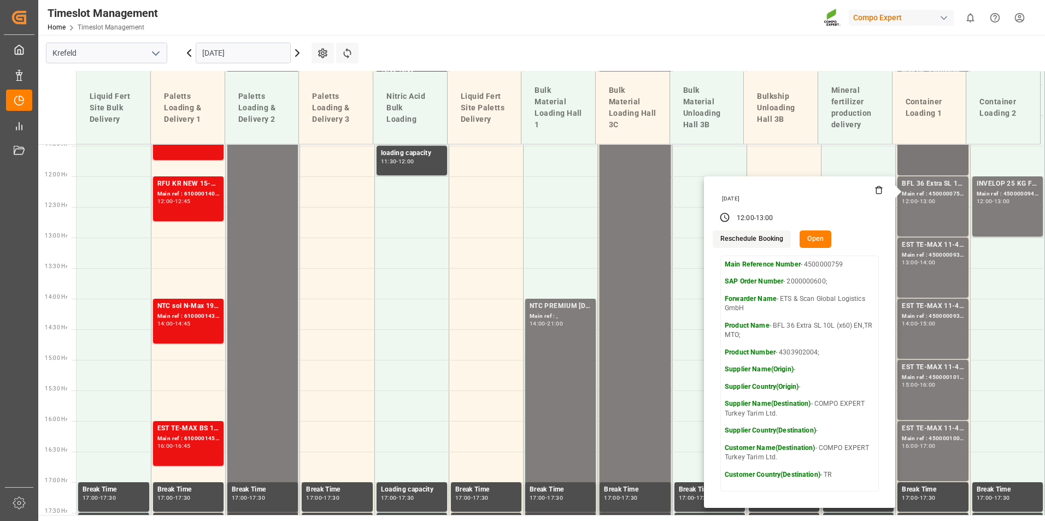
scroll to position [727, 0]
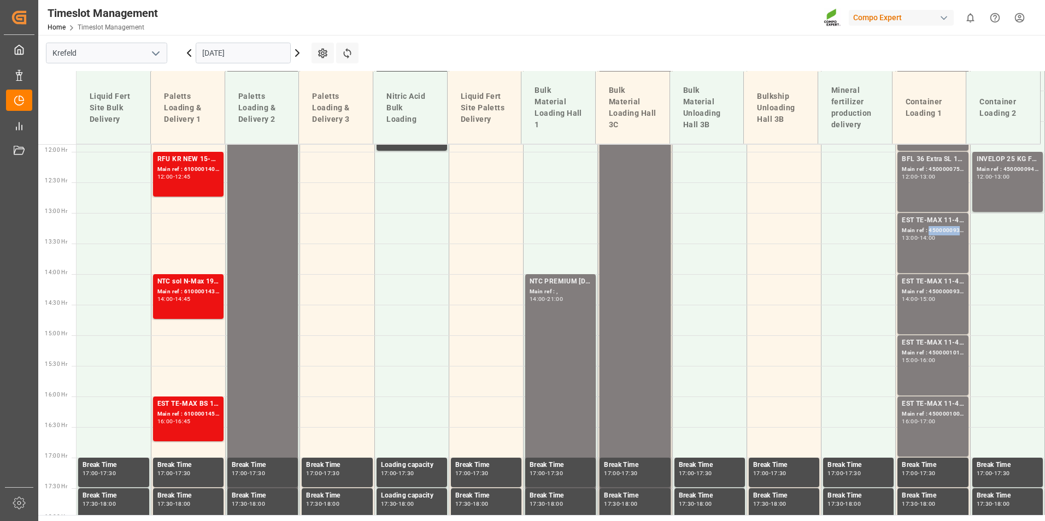
click at [935, 229] on div "Main ref : 4500000933, 2000000976" at bounding box center [932, 230] width 62 height 9
click at [931, 309] on div "EST TE-MAX 11-48 20kg (x56) WW Main ref : 4500000934, 2000000976 14:00 - 15:00" at bounding box center [932, 304] width 62 height 56
click at [927, 348] on div "EST TE-MAX 11-48 20kg (x45) ES, PT MTO" at bounding box center [932, 343] width 62 height 11
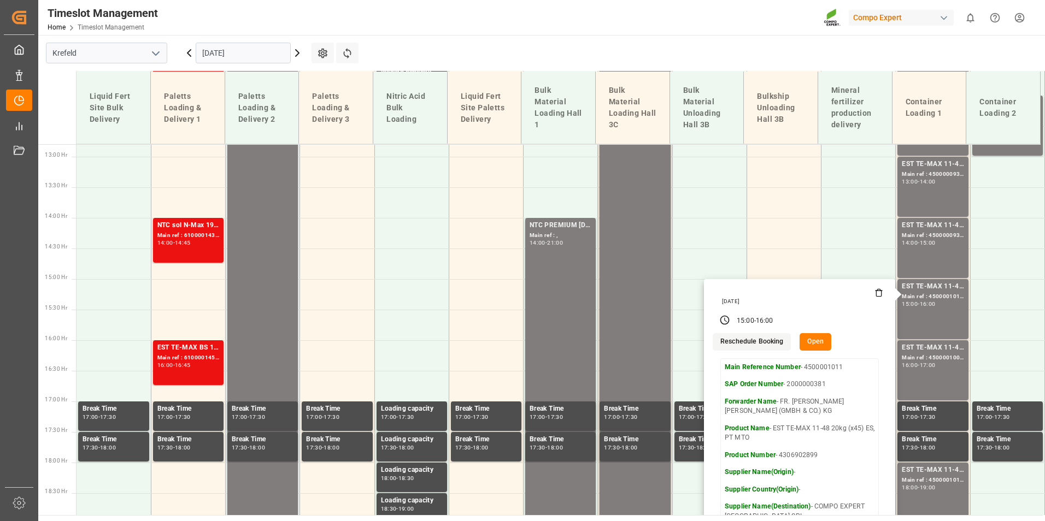
scroll to position [836, 0]
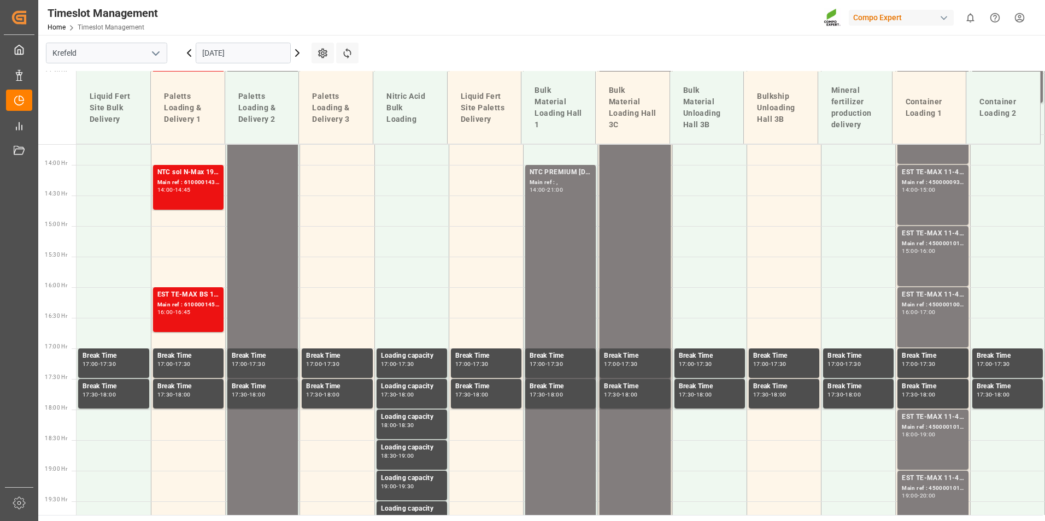
click at [939, 311] on div "16:00 - 17:00" at bounding box center [932, 313] width 62 height 6
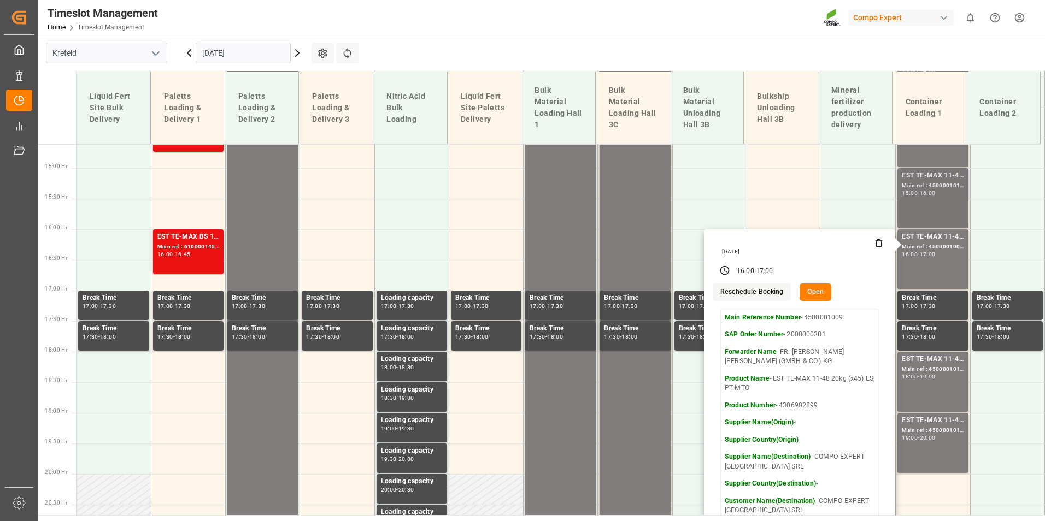
scroll to position [945, 0]
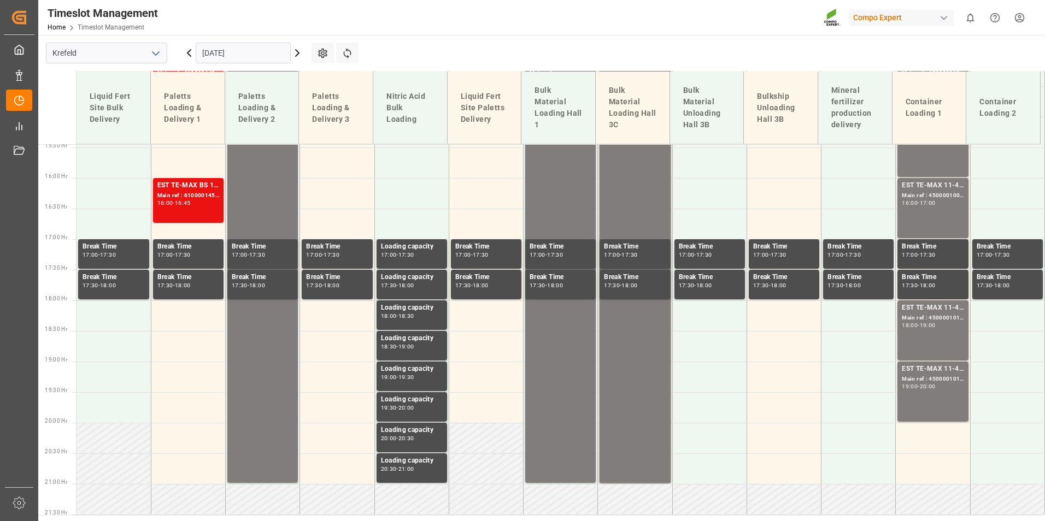
click at [940, 320] on div "Main ref : 4500001010, 2000000381" at bounding box center [932, 318] width 62 height 9
click at [936, 366] on div "EST TE-MAX 11-48 20kg (x45) ES, PT MTO" at bounding box center [932, 369] width 62 height 11
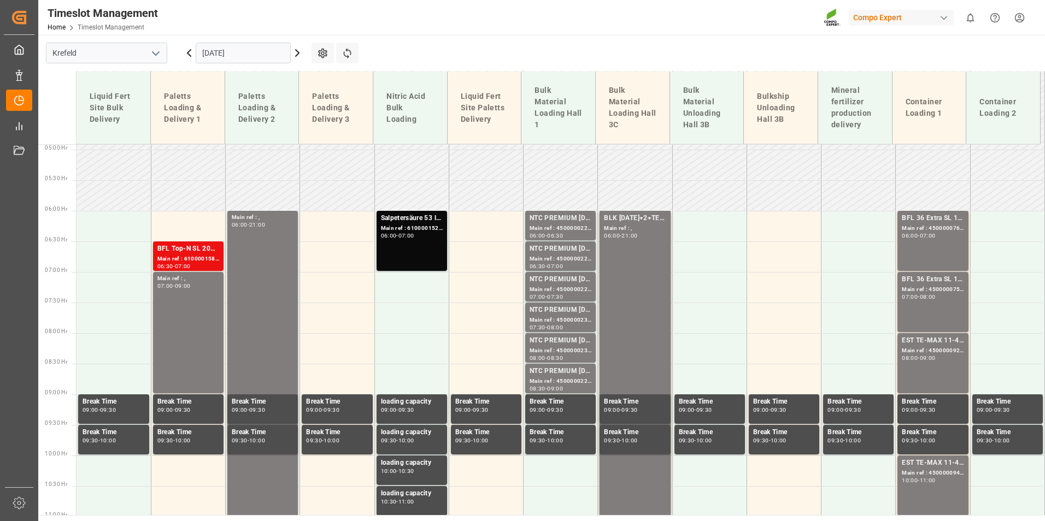
scroll to position [235, 0]
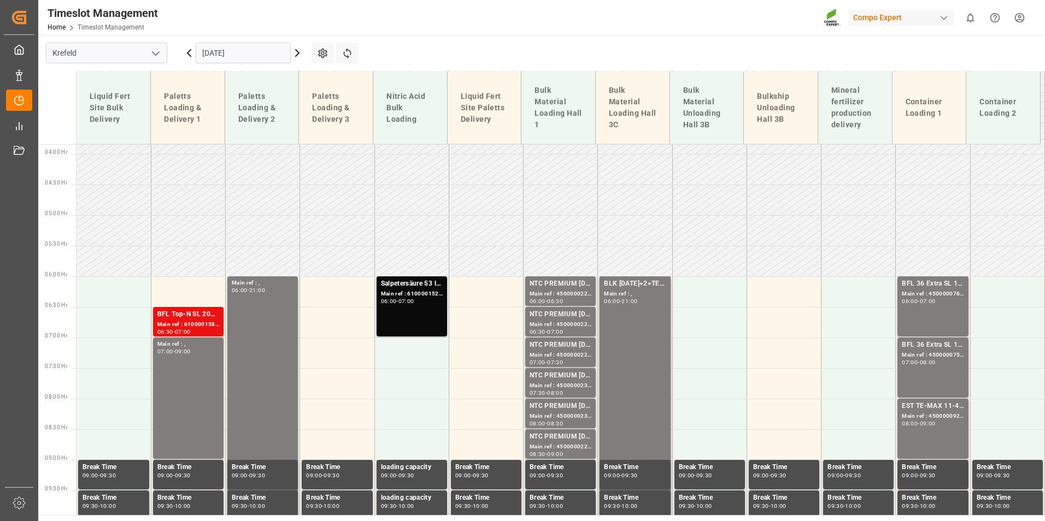
click at [271, 51] on input "[DATE]" at bounding box center [243, 53] width 95 height 21
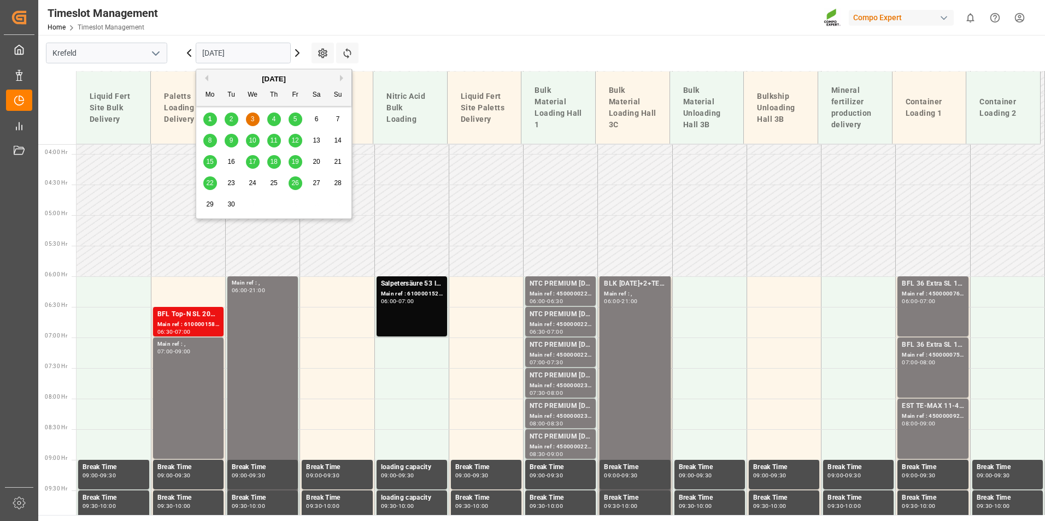
click at [274, 121] on span "4" at bounding box center [274, 119] width 4 height 8
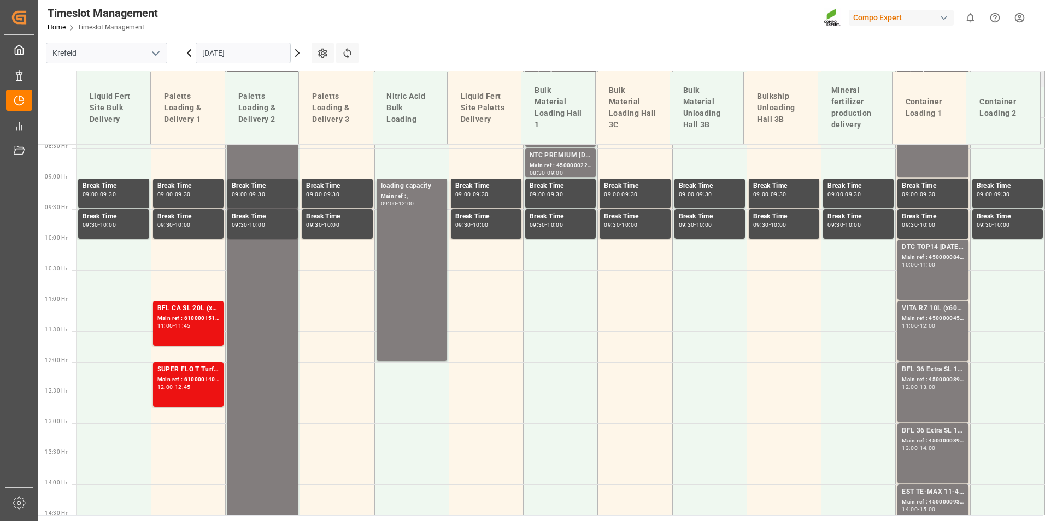
scroll to position [344, 0]
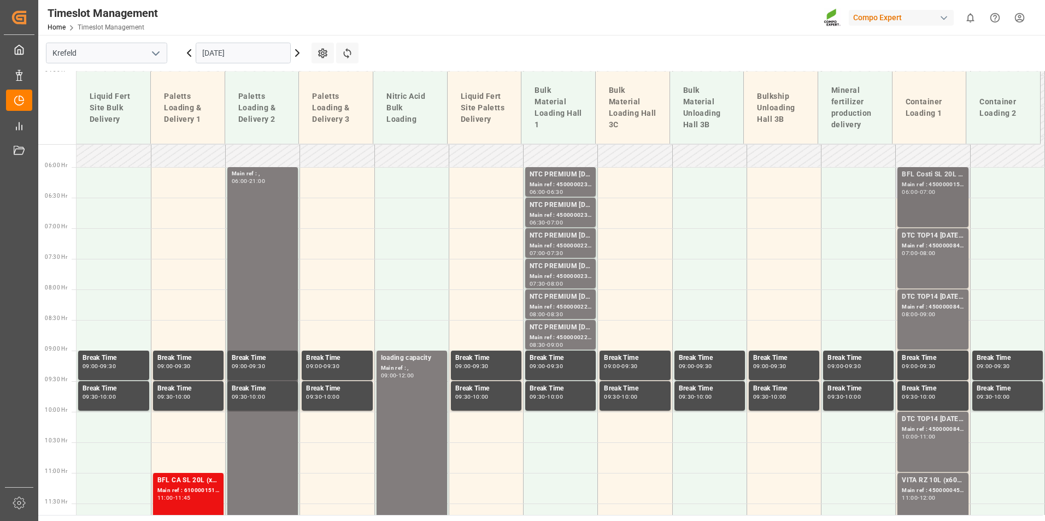
click at [949, 205] on div "BFL Costi SL 20L (x48) D,A,CH,EN;BFL Zn Flo 10L (x75) LHM WW (LS); Main ref : 4…" at bounding box center [932, 197] width 62 height 56
click at [938, 256] on div "07:00 - 08:00" at bounding box center [932, 254] width 62 height 6
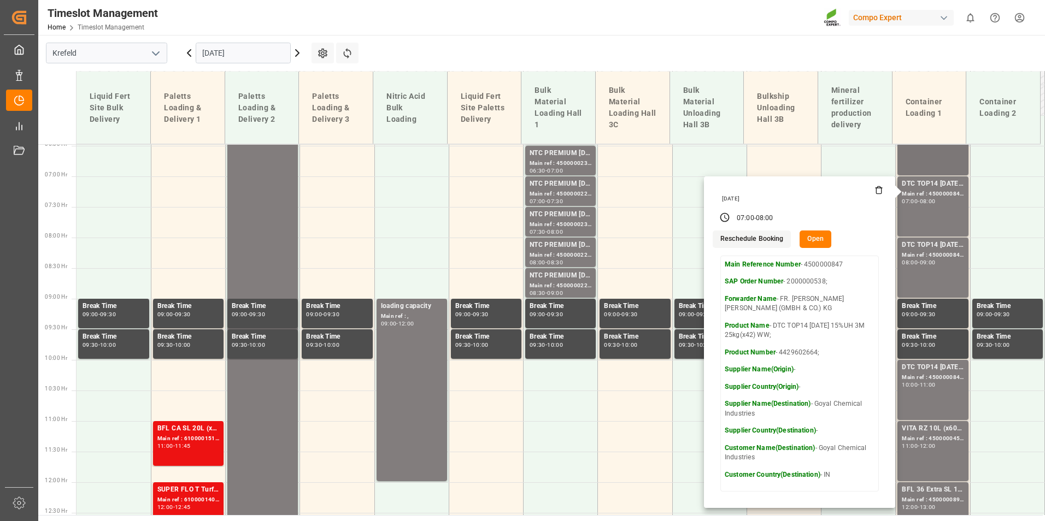
scroll to position [453, 0]
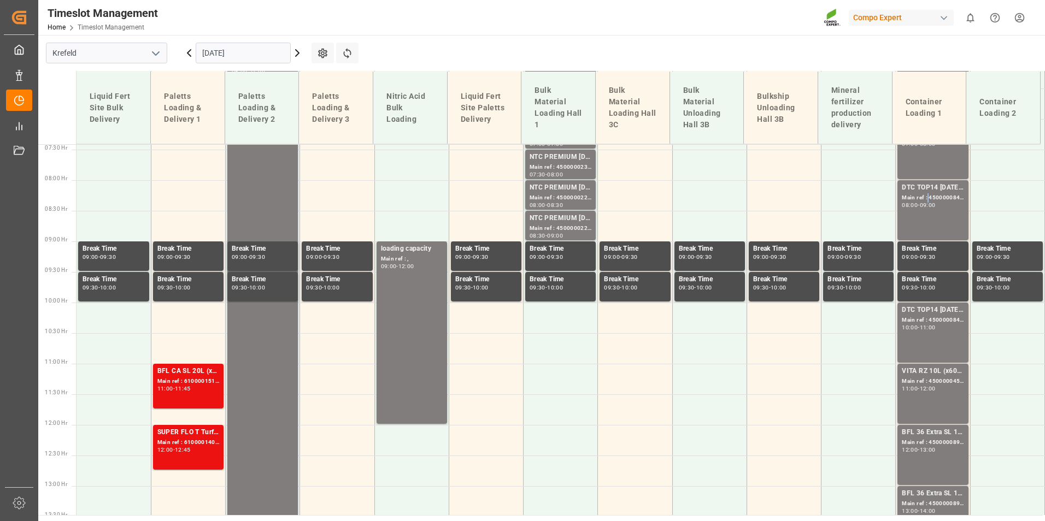
click at [924, 200] on div "Main ref : 4500000845, 2000000538;" at bounding box center [932, 197] width 62 height 9
click at [920, 348] on div "DTC TOP14 [DATE] 15%UH 3M 25kg(x42) WW; Main ref : 4500000846, 2000000538; 10:0…" at bounding box center [932, 333] width 62 height 56
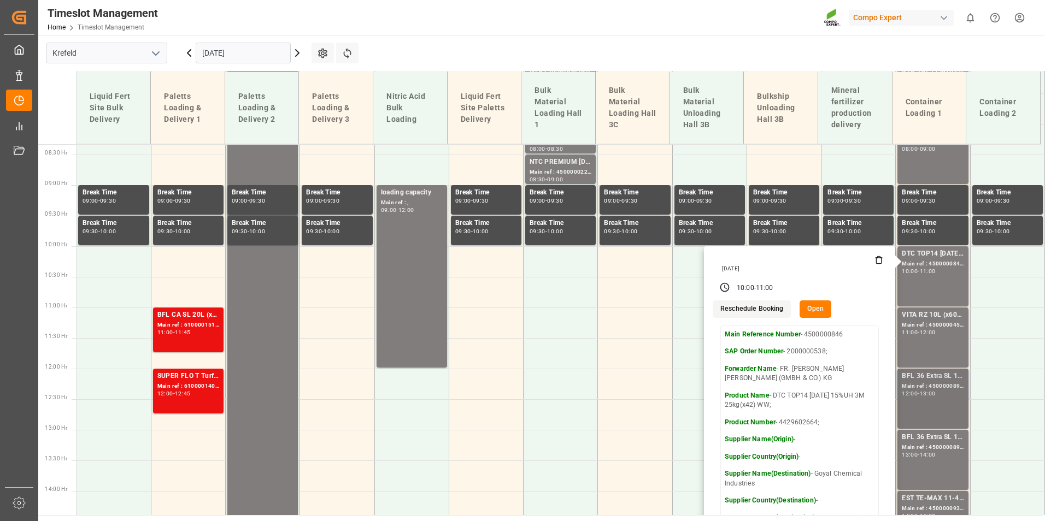
scroll to position [563, 0]
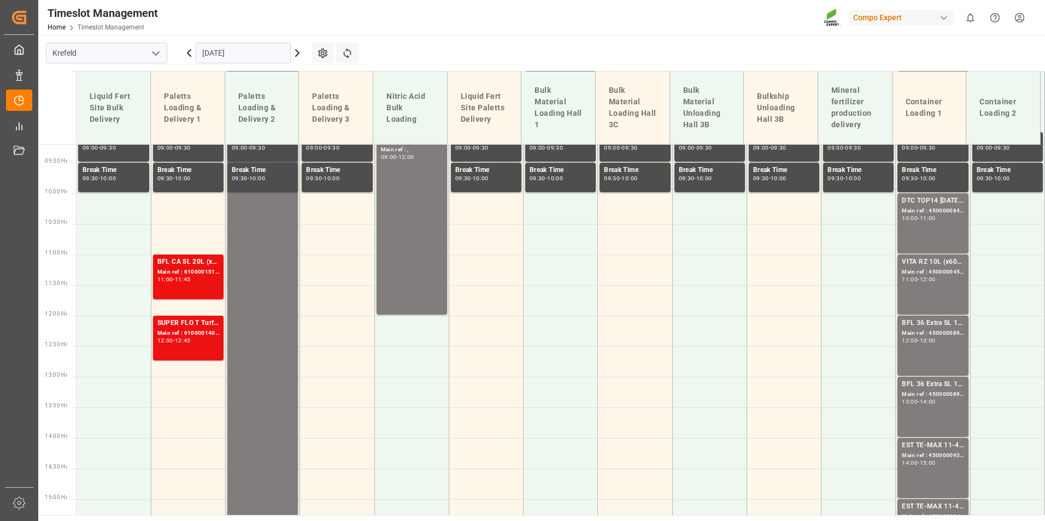
click at [923, 264] on div "VITA RZ 10L (x60) IN MTO;" at bounding box center [932, 262] width 62 height 11
click at [922, 331] on div "Main ref : 4500000892, 2000000114" at bounding box center [932, 333] width 62 height 9
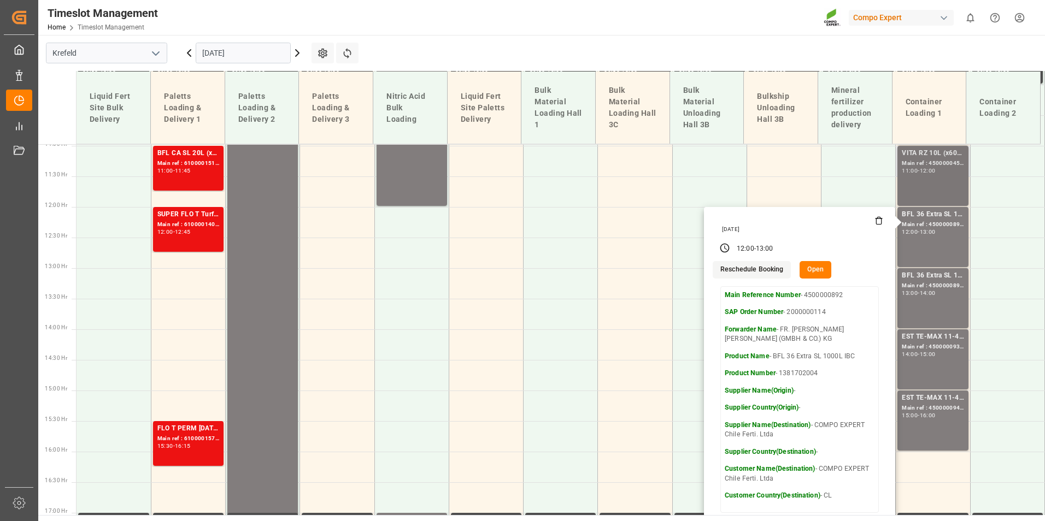
scroll to position [672, 0]
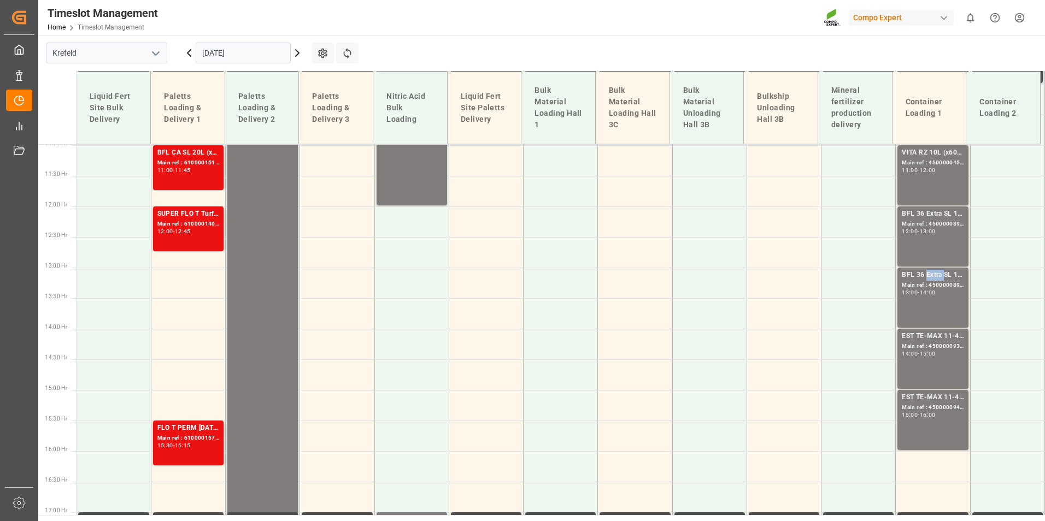
click at [923, 279] on div "BFL 36 Extra SL 1000L IBC" at bounding box center [932, 275] width 62 height 11
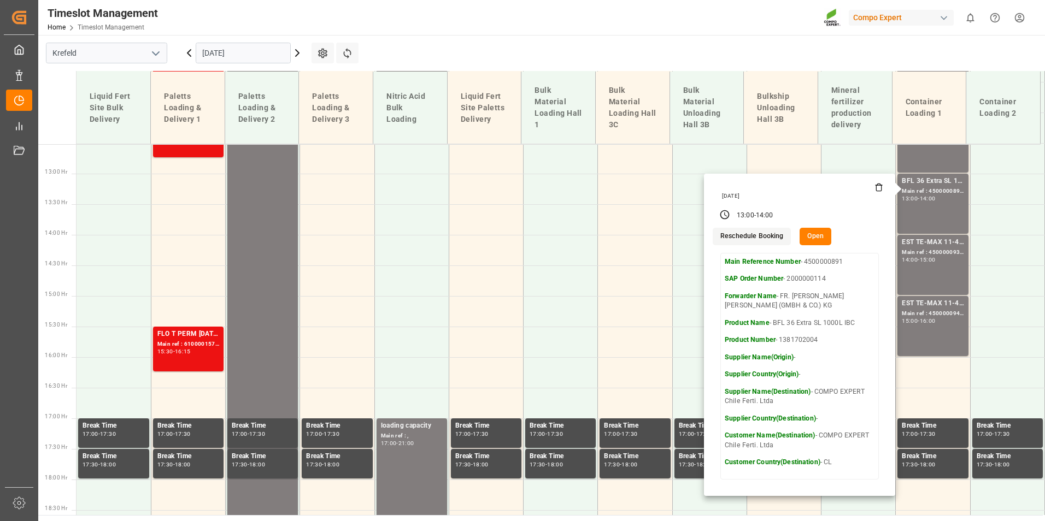
scroll to position [781, 0]
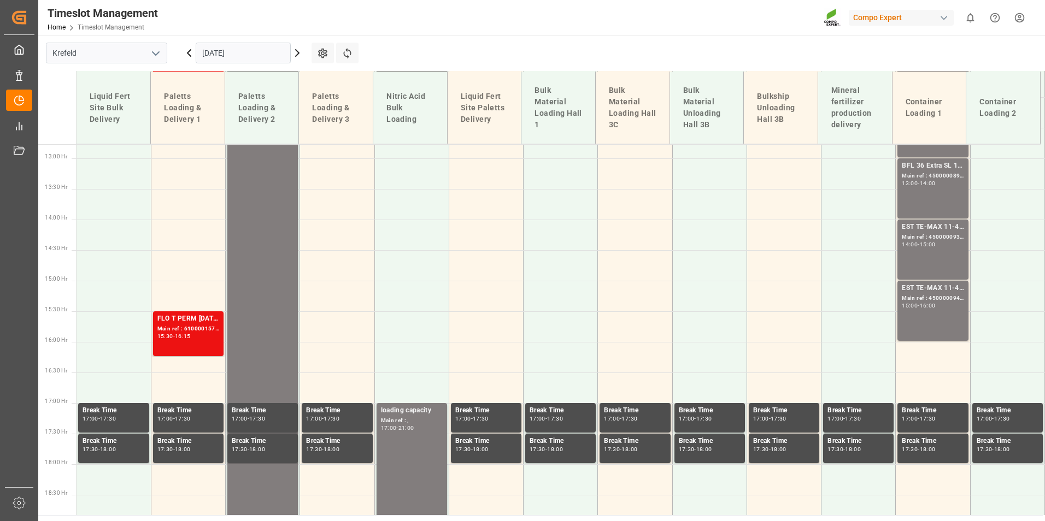
click at [918, 250] on div "EST TE-MAX 11-48 20kg (x56) WW Main ref : 4500000938, 2000000976 14:00 - 15:00" at bounding box center [932, 250] width 62 height 56
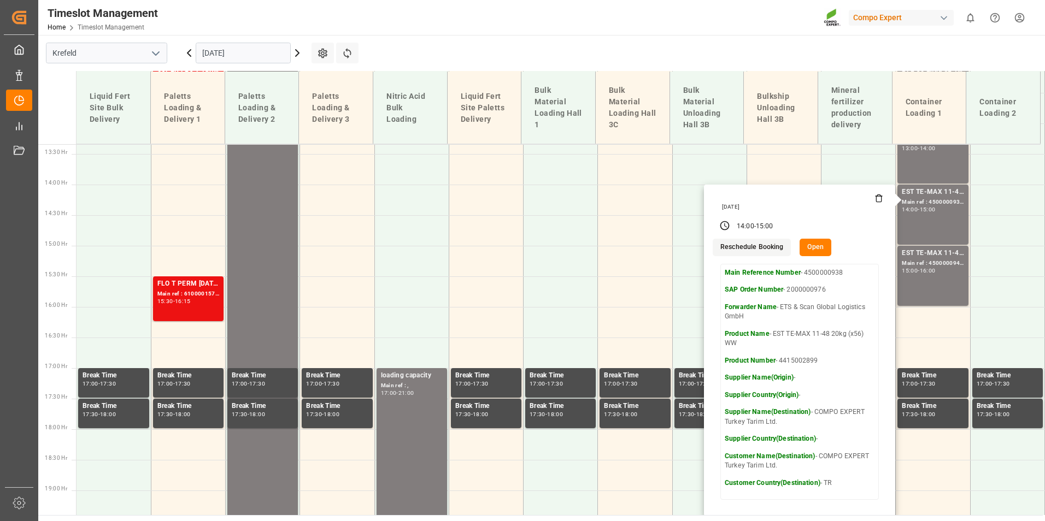
scroll to position [836, 0]
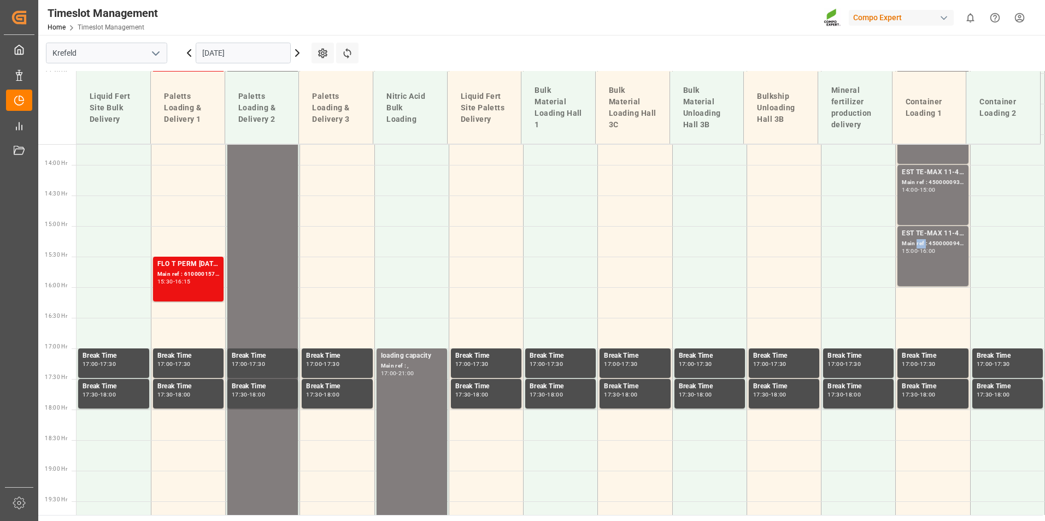
click at [917, 247] on div "Main ref : 4500000940, 2000000976" at bounding box center [932, 243] width 62 height 9
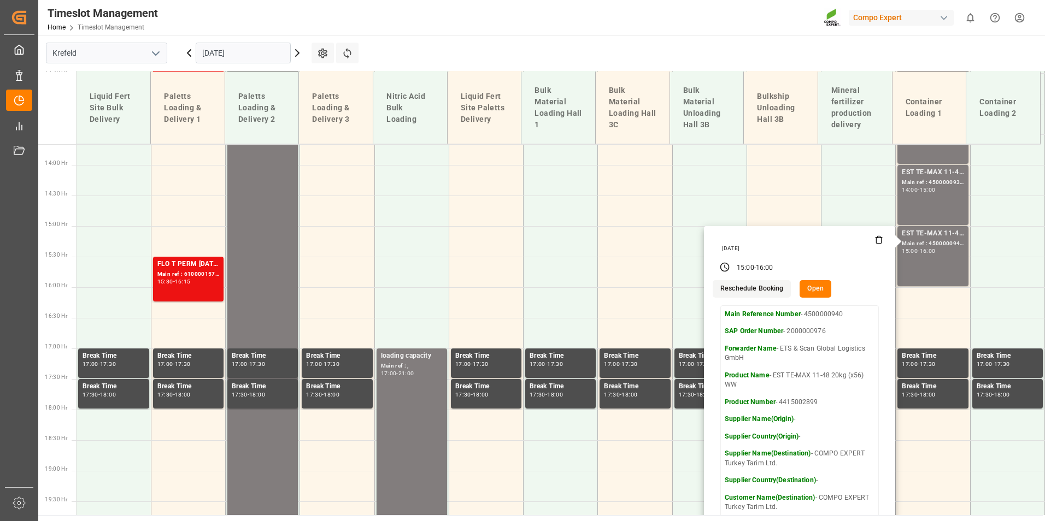
click at [244, 52] on input "[DATE]" at bounding box center [243, 53] width 95 height 21
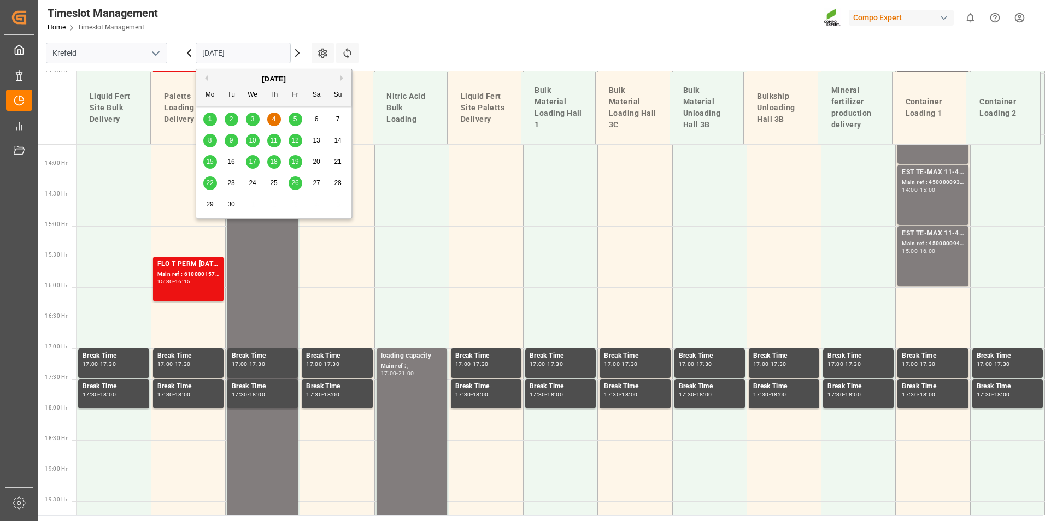
click at [228, 116] on div "2" at bounding box center [232, 119] width 14 height 13
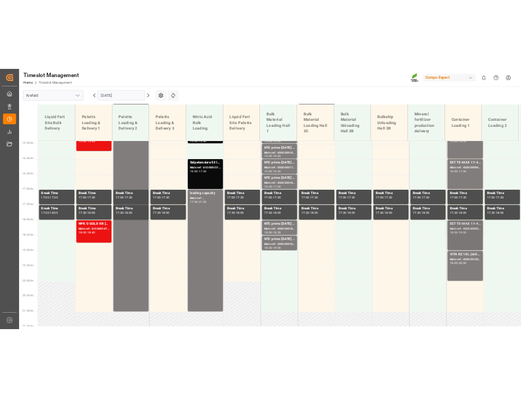
scroll to position [945, 0]
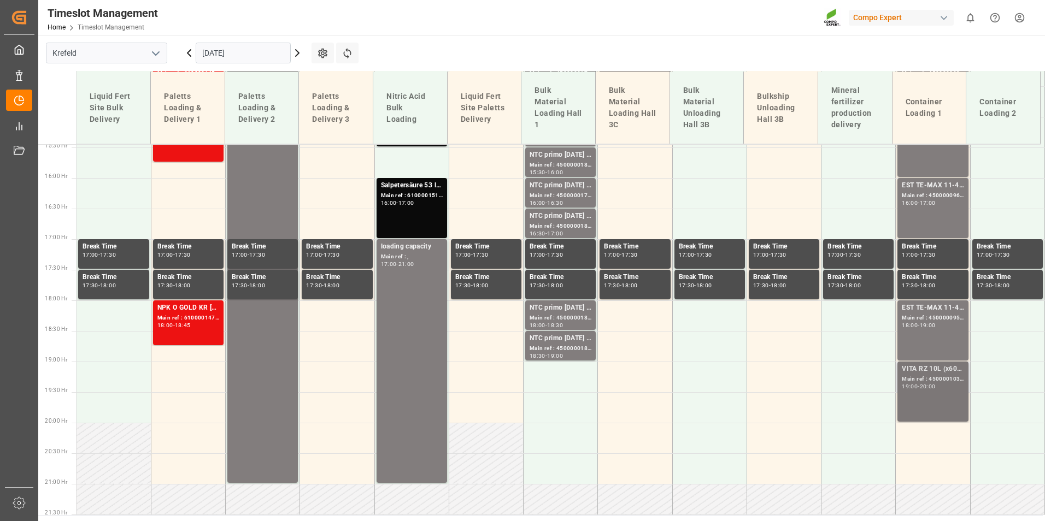
click at [936, 374] on div "VITA RZ 10L (x60) ARG MTO" at bounding box center [932, 369] width 62 height 11
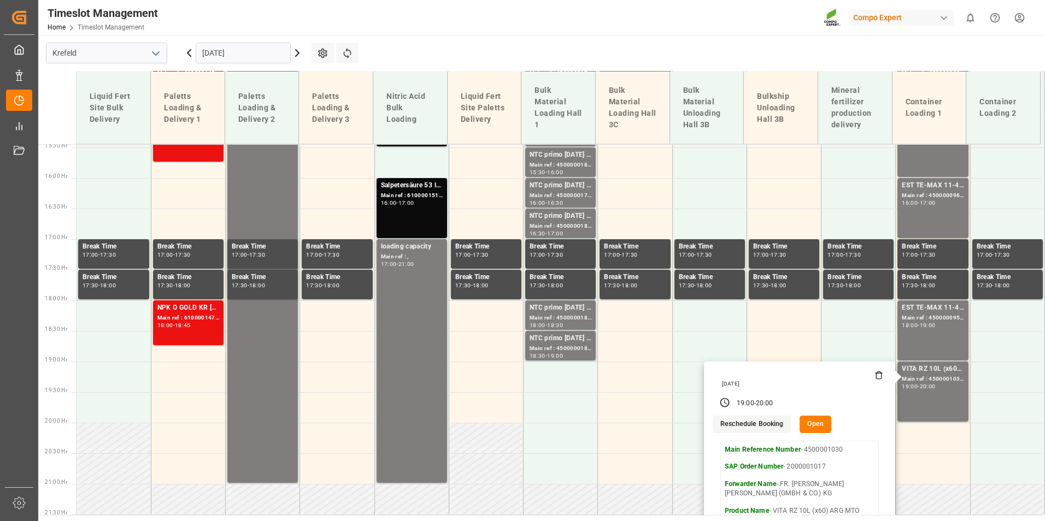
click at [249, 51] on input "[DATE]" at bounding box center [243, 53] width 95 height 21
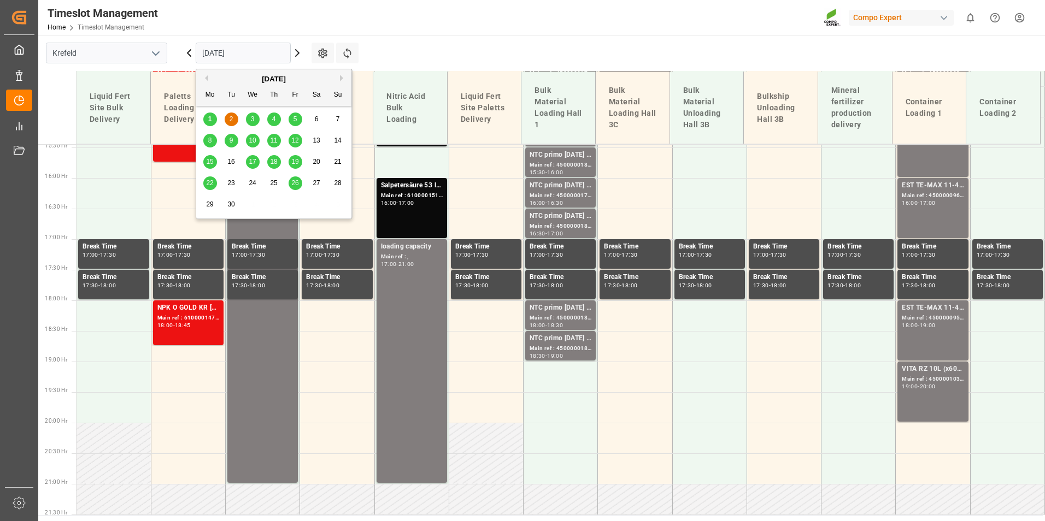
click at [273, 121] on span "4" at bounding box center [274, 119] width 4 height 8
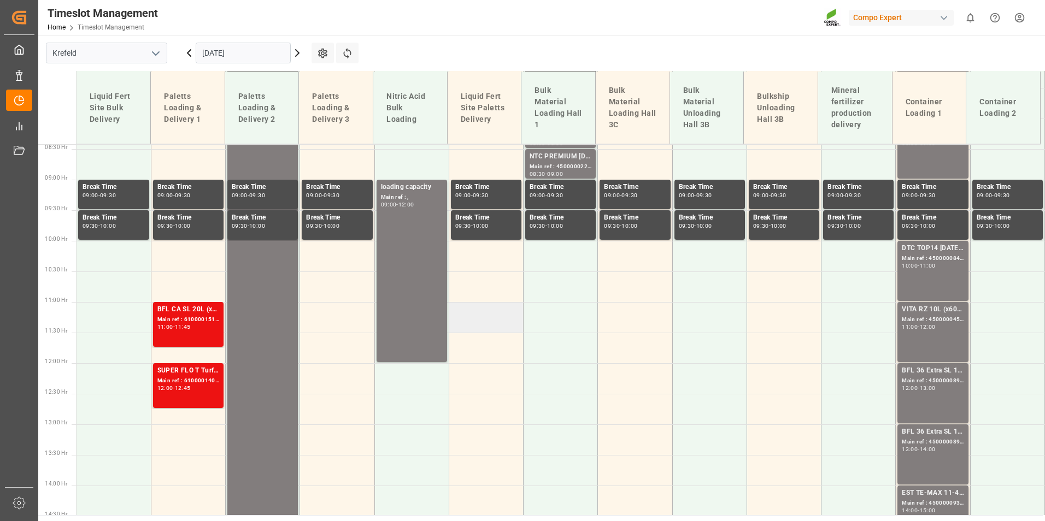
scroll to position [520, 0]
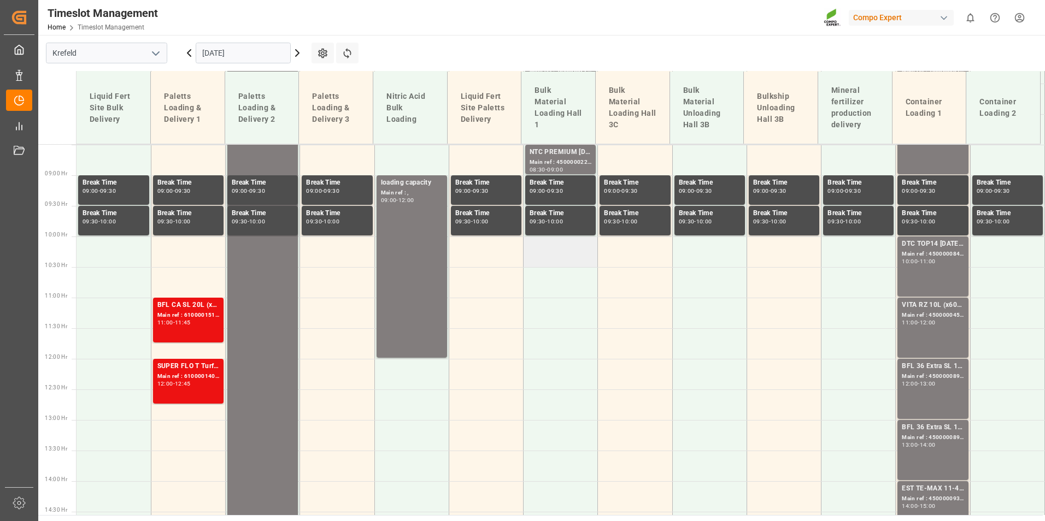
click at [556, 250] on td at bounding box center [560, 252] width 74 height 31
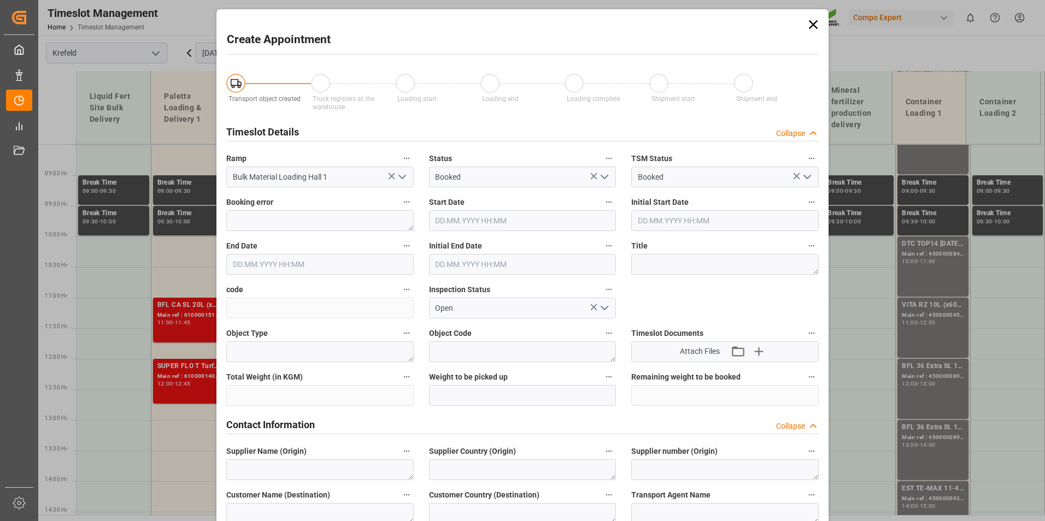
type input "[DATE] 10:00"
type input "[DATE] 10:30"
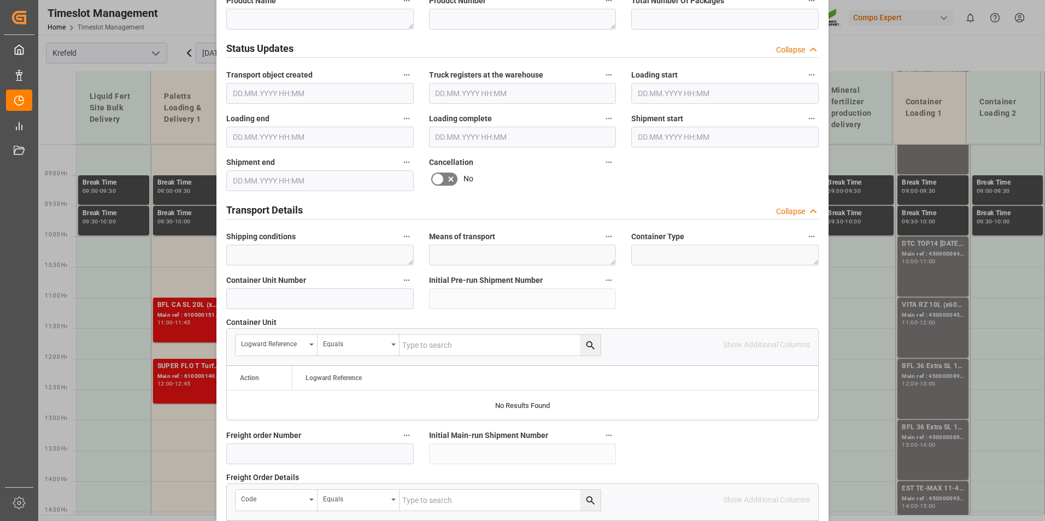
scroll to position [656, 0]
click at [279, 294] on input at bounding box center [319, 299] width 187 height 21
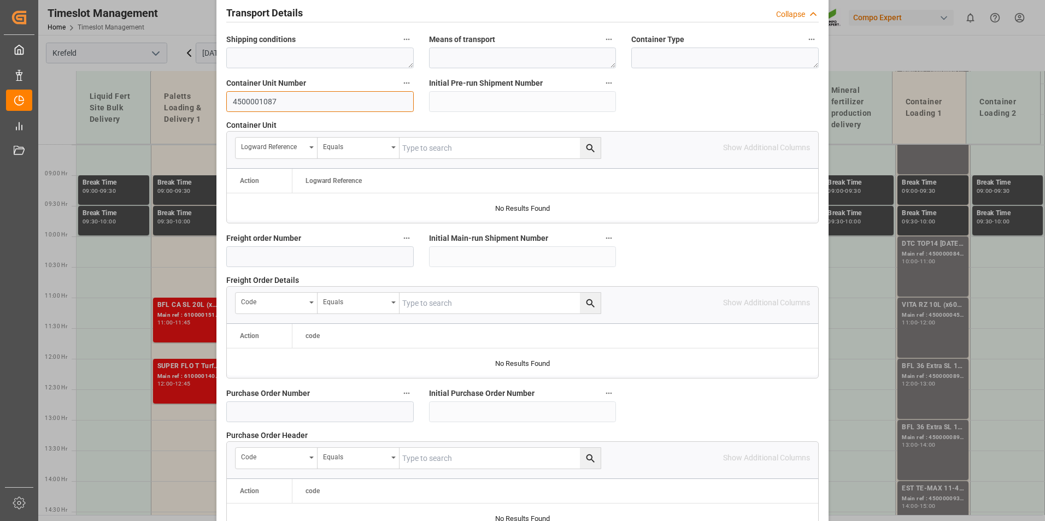
scroll to position [995, 0]
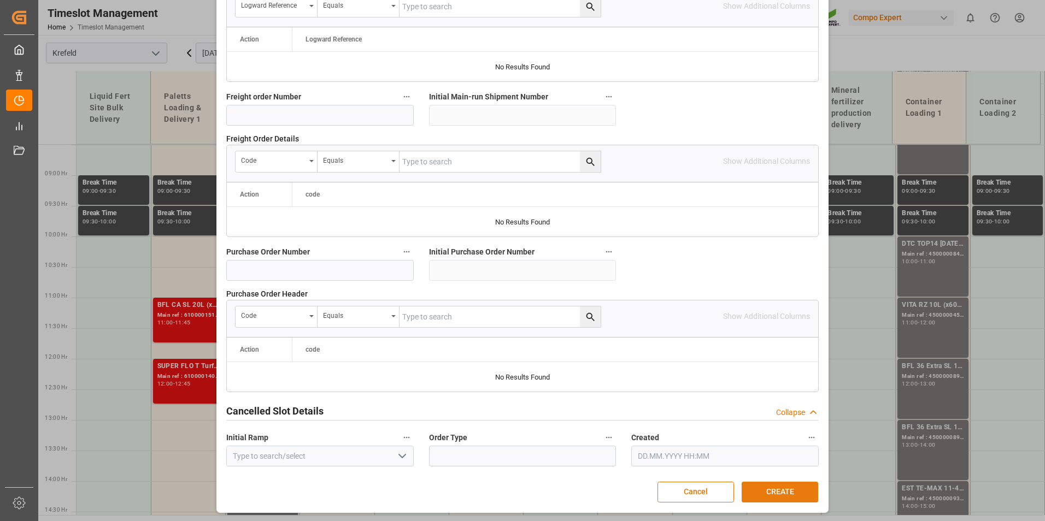
type input "4500001087"
click at [780, 487] on button "CREATE" at bounding box center [779, 492] width 76 height 21
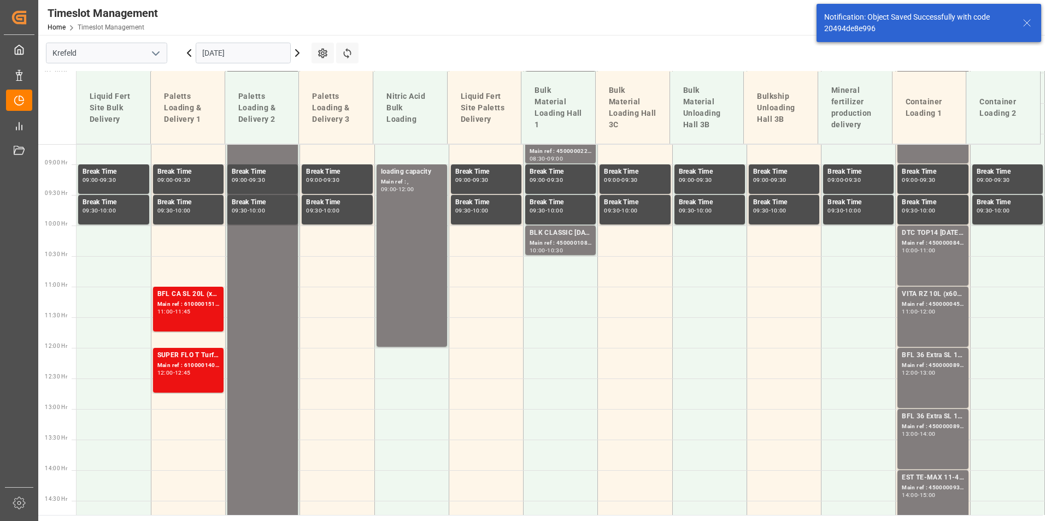
scroll to position [578, 0]
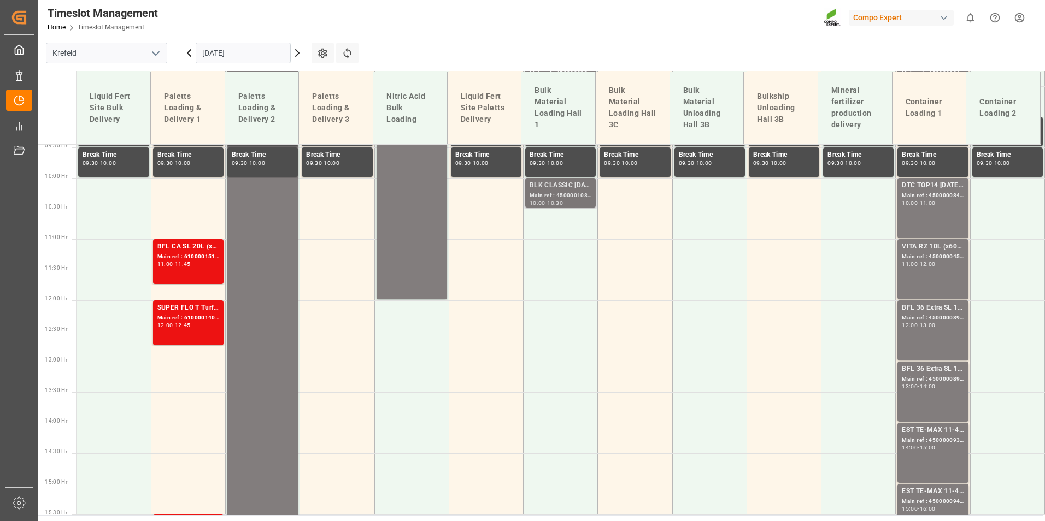
click at [573, 197] on div "Main ref : 4500001087, 2000001076;" at bounding box center [560, 195] width 62 height 9
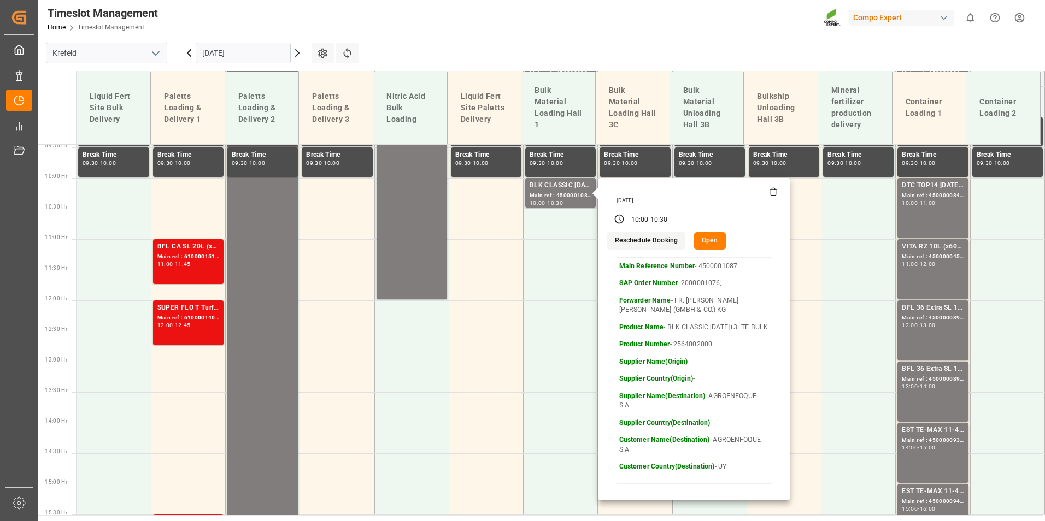
click at [768, 197] on div "[DATE]" at bounding box center [694, 201] width 165 height 8
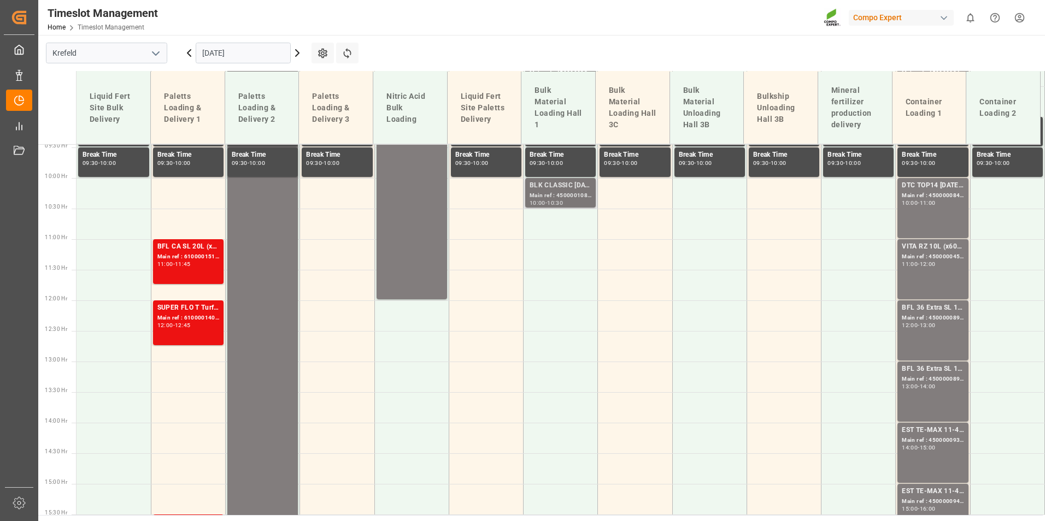
click at [550, 186] on div "BLK CLASSIC [DATE]+3+TE BULK" at bounding box center [560, 185] width 62 height 11
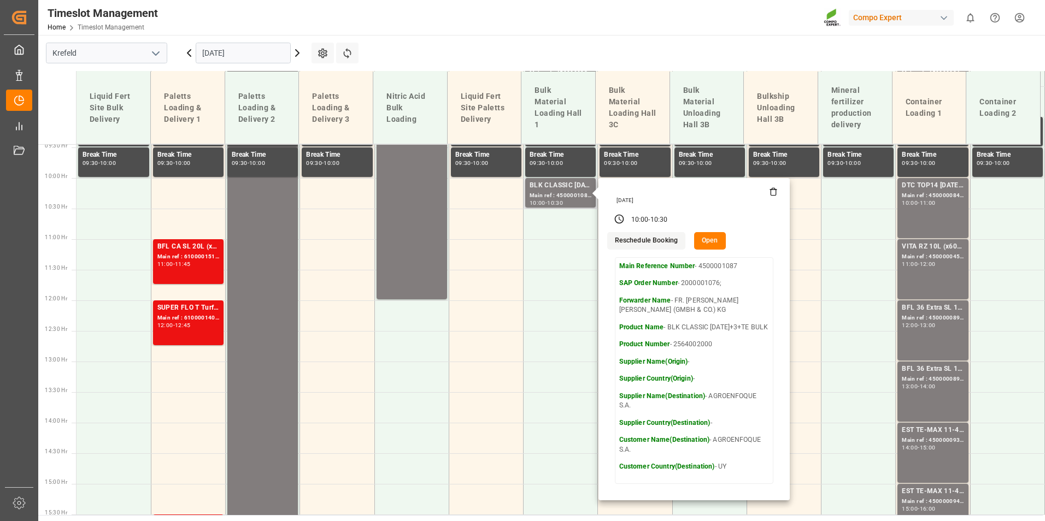
click at [772, 194] on icon at bounding box center [773, 191] width 9 height 9
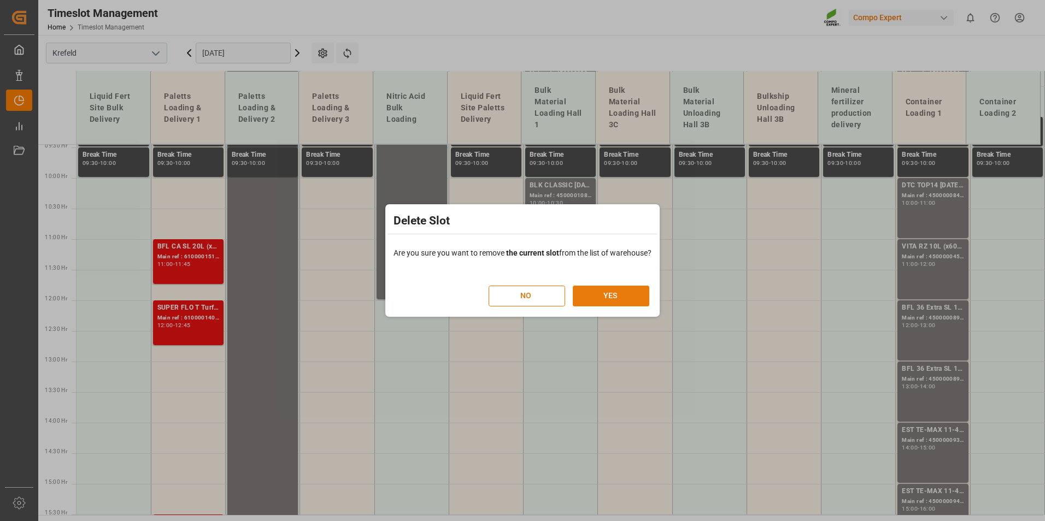
click at [594, 300] on button "YES" at bounding box center [611, 296] width 76 height 21
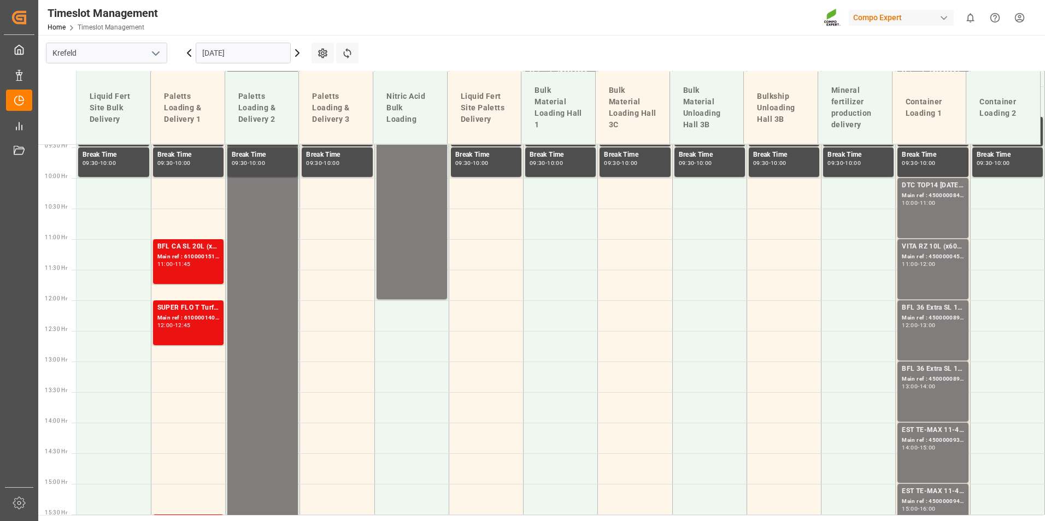
drag, startPoint x: 262, startPoint y: 55, endPoint x: 263, endPoint y: 63, distance: 8.3
click at [262, 55] on input "[DATE]" at bounding box center [243, 53] width 95 height 21
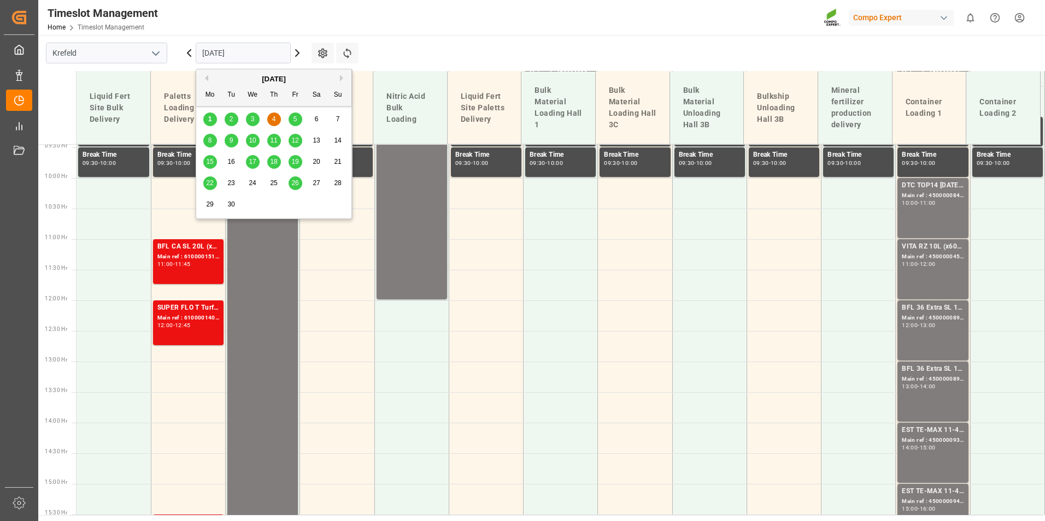
click at [295, 117] on span "5" at bounding box center [295, 119] width 4 height 8
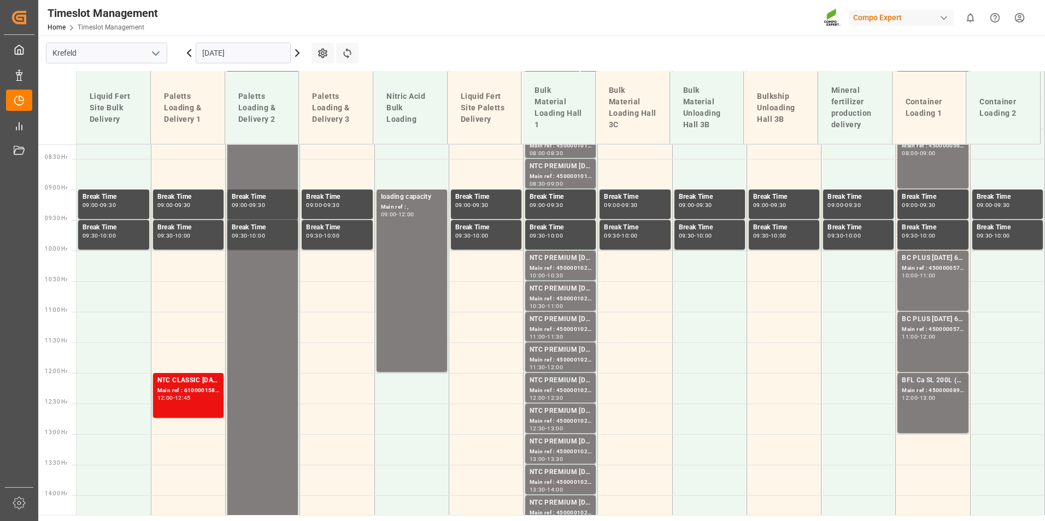
scroll to position [287, 0]
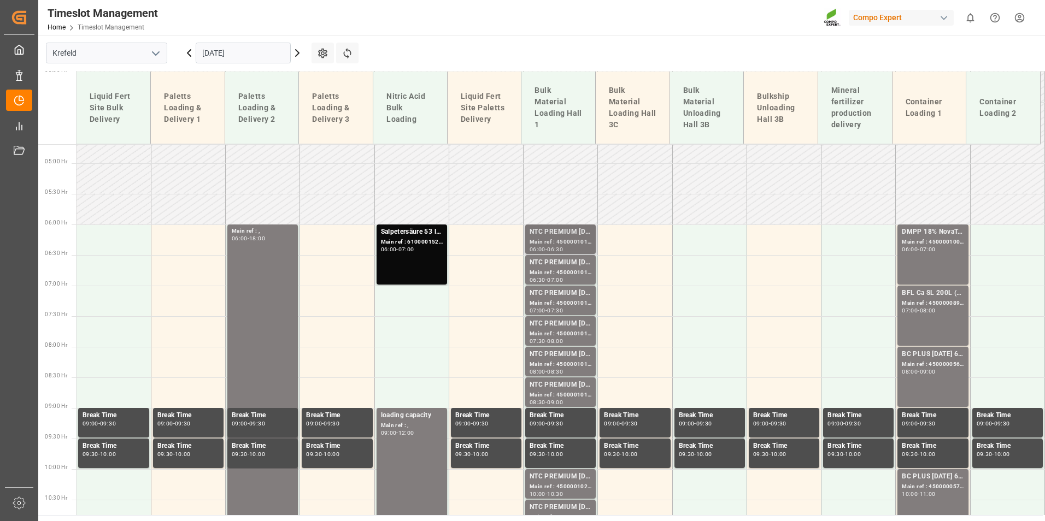
click at [574, 242] on div "Main ref : 4500001014, 2000001045" at bounding box center [560, 242] width 62 height 9
click at [901, 239] on div "Main ref : 4500001004, 2000001038;" at bounding box center [932, 242] width 62 height 9
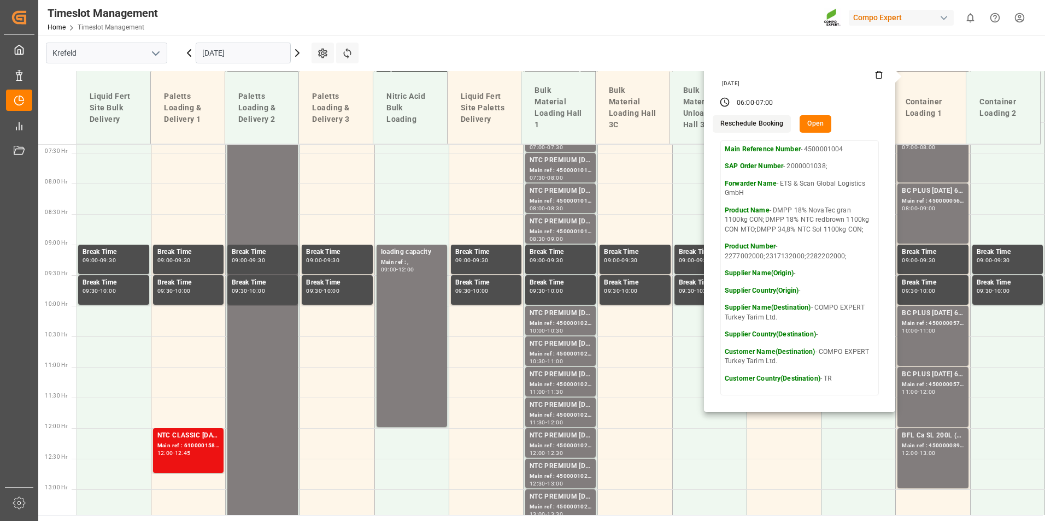
scroll to position [451, 0]
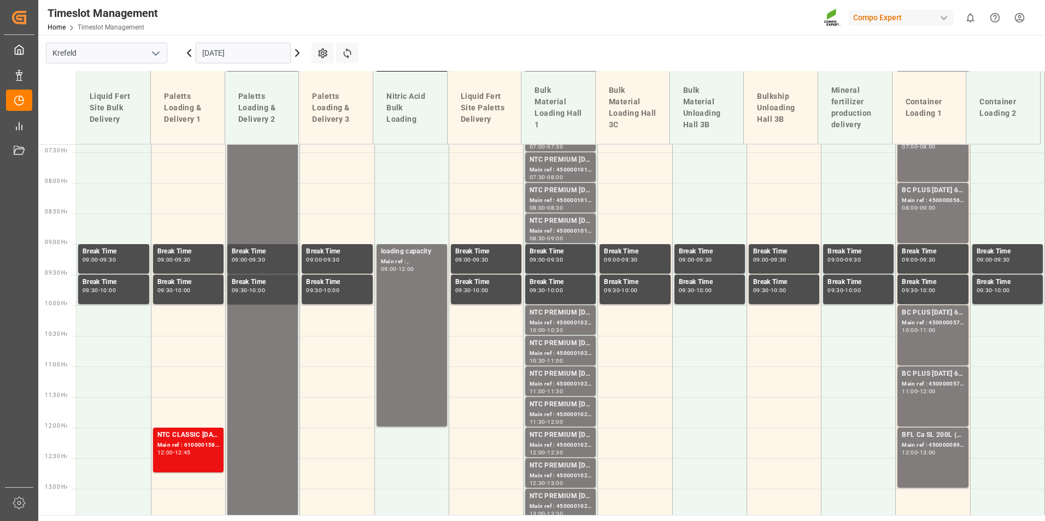
click at [556, 231] on div "Main ref : 4500001017, 2000001045" at bounding box center [560, 231] width 62 height 9
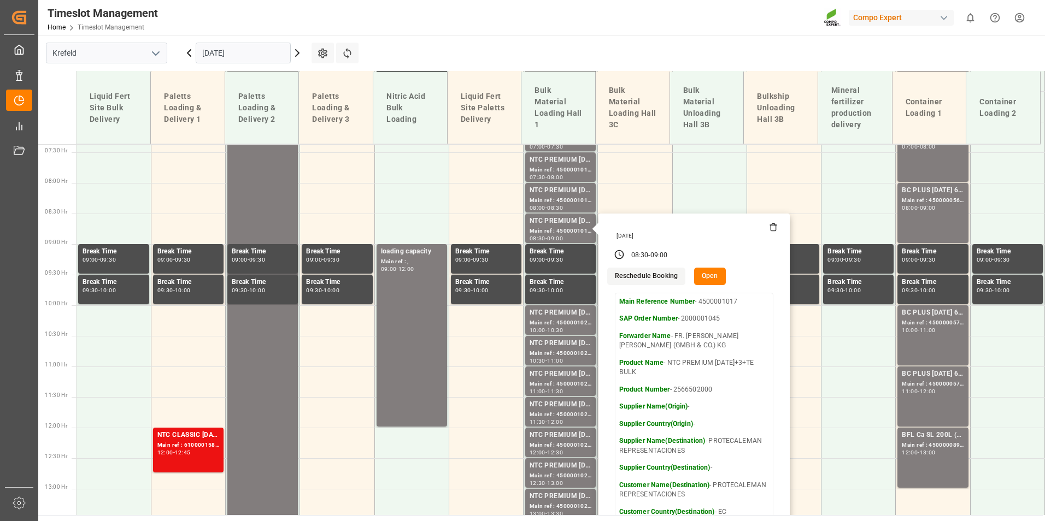
click at [185, 51] on icon at bounding box center [188, 52] width 13 height 13
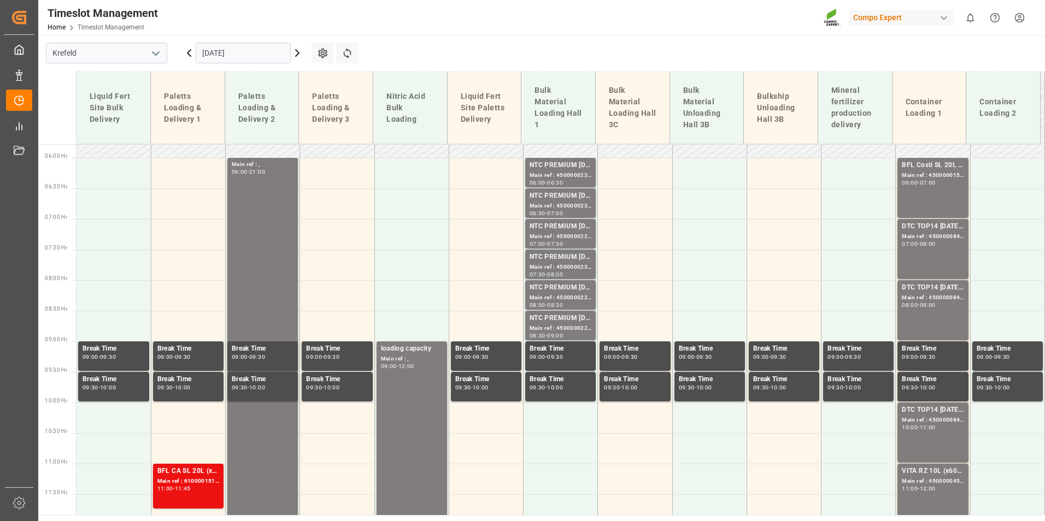
scroll to position [235, 0]
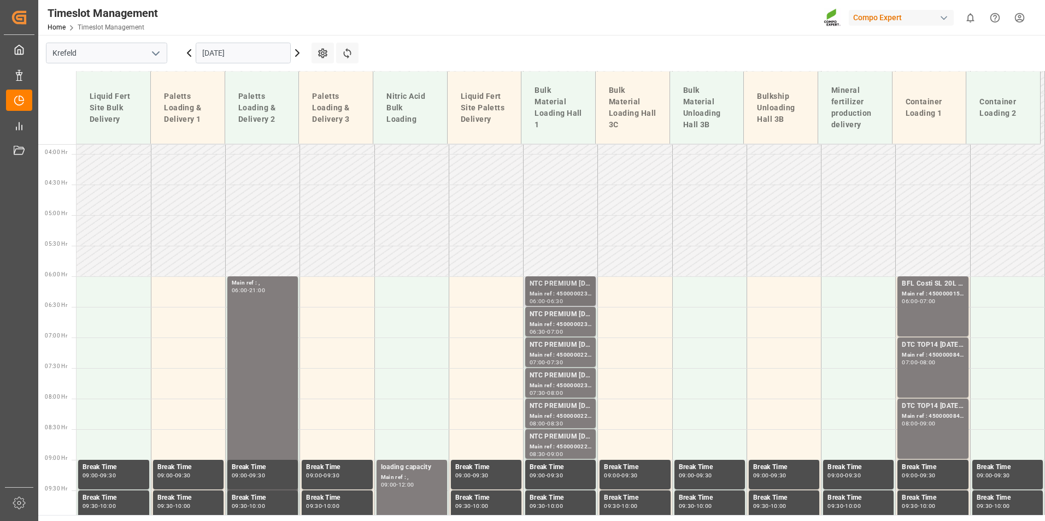
click at [552, 293] on div "Main ref : 4500000234, 2000000040;" at bounding box center [560, 294] width 62 height 9
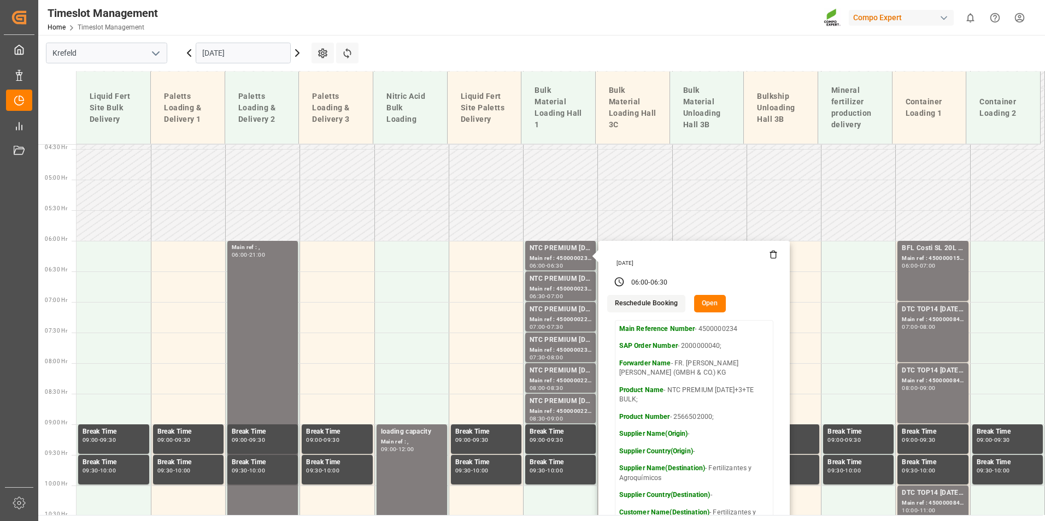
scroll to position [290, 0]
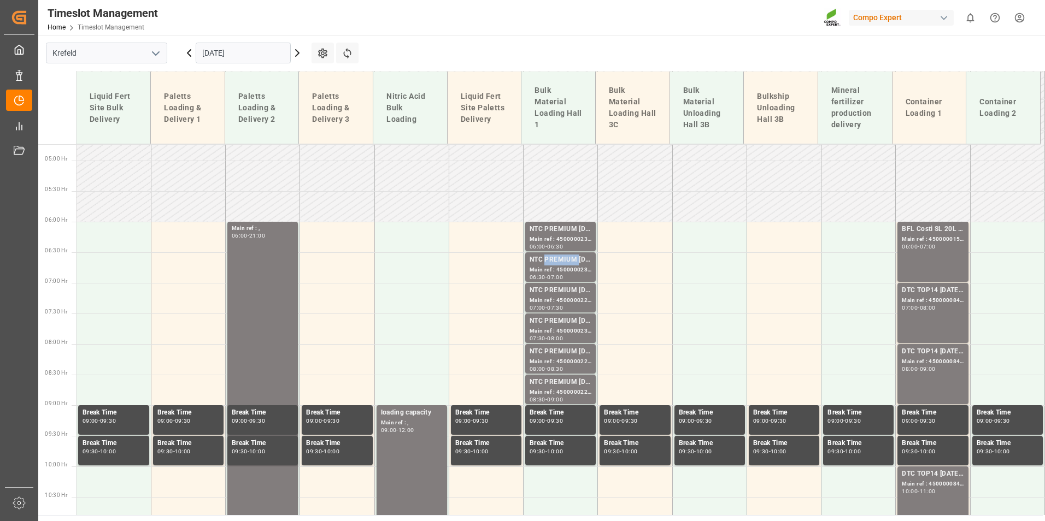
click at [555, 257] on div "NTC PREMIUM [DATE]+3+TE BULK;" at bounding box center [560, 260] width 62 height 11
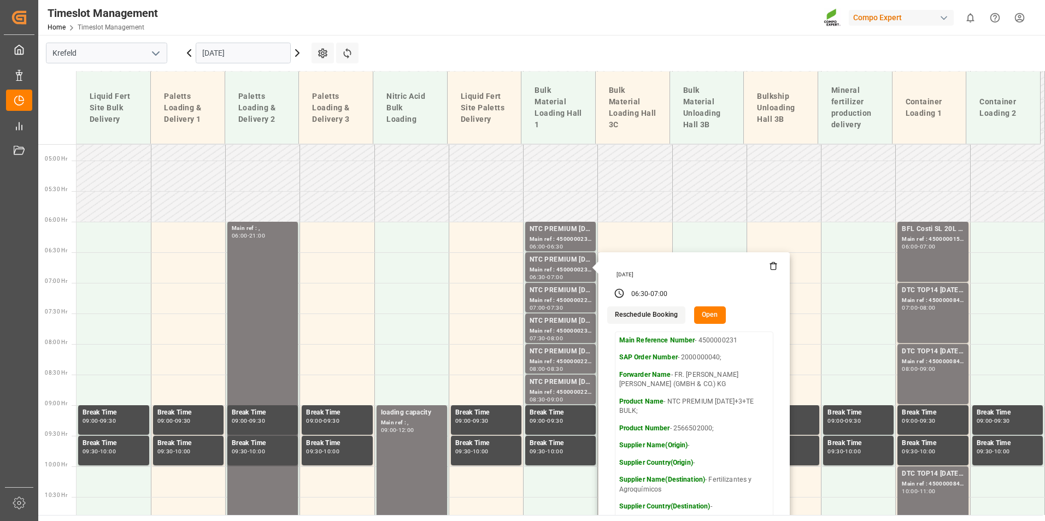
click at [192, 53] on icon at bounding box center [188, 52] width 13 height 13
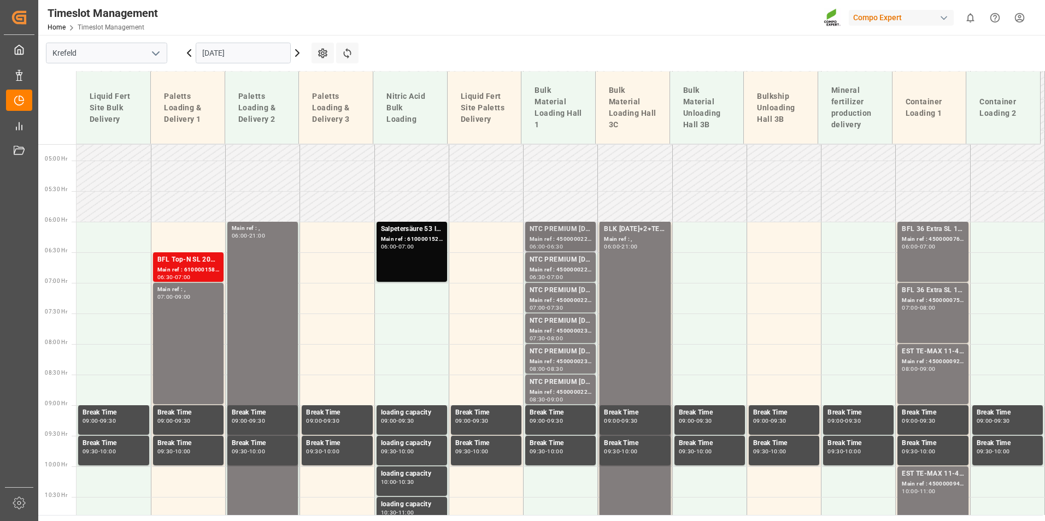
click at [545, 244] on div "-" at bounding box center [546, 246] width 2 height 5
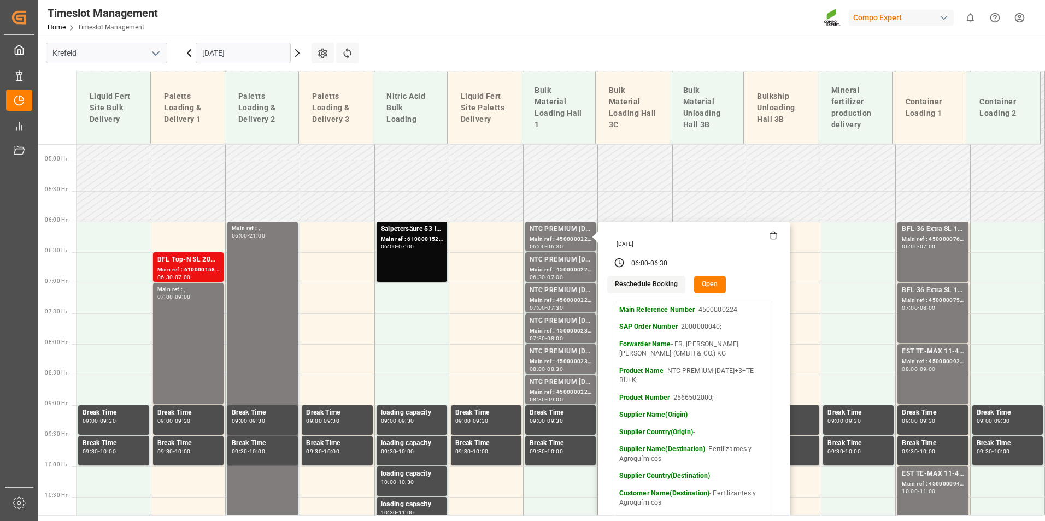
click at [300, 48] on icon at bounding box center [297, 52] width 13 height 13
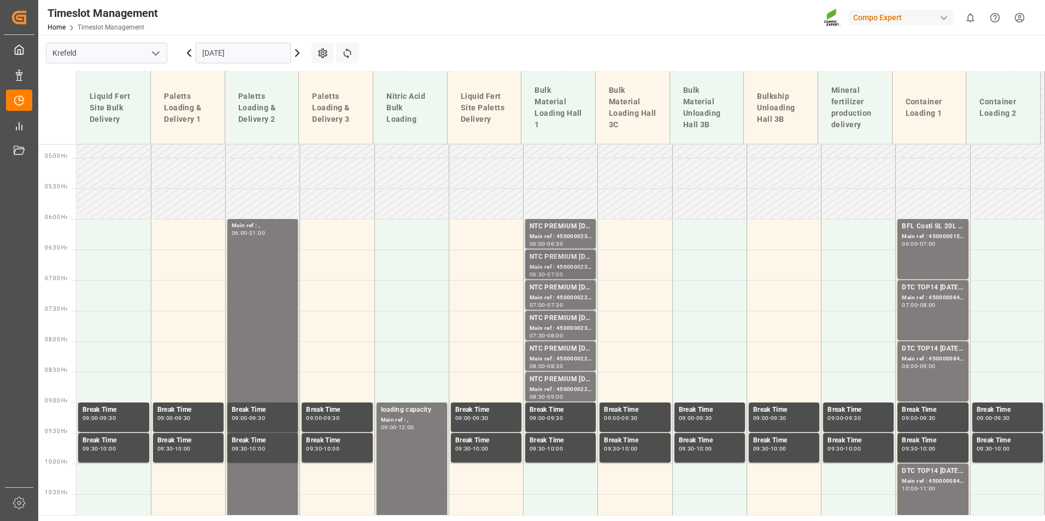
scroll to position [289, 0]
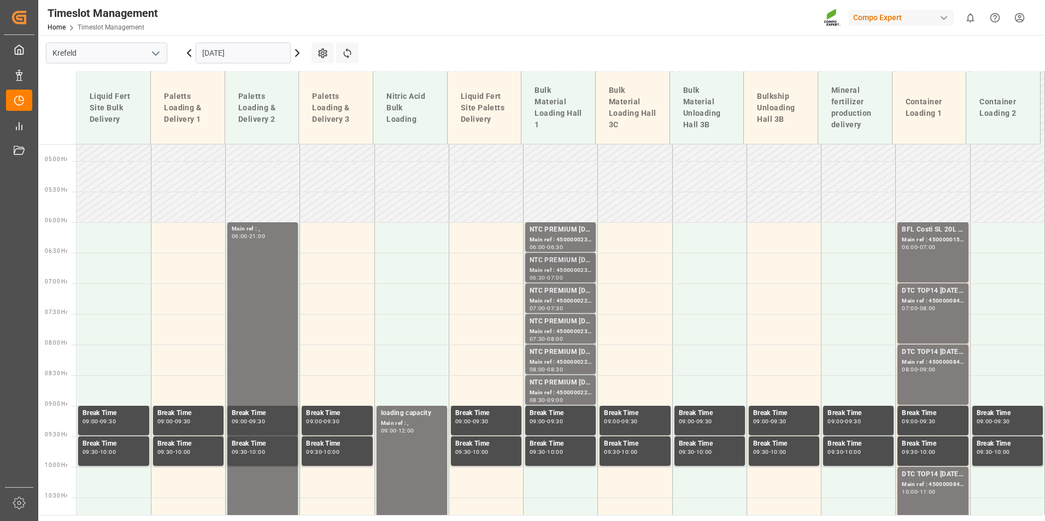
click at [573, 253] on div "NTC PREMIUM [DATE]+3+TE BULK; Main ref : 4500000231, 2000000040; 06:30 - 07:00" at bounding box center [560, 268] width 70 height 30
click at [566, 243] on div "Main ref : 4500000234, 2000000040;" at bounding box center [560, 239] width 62 height 9
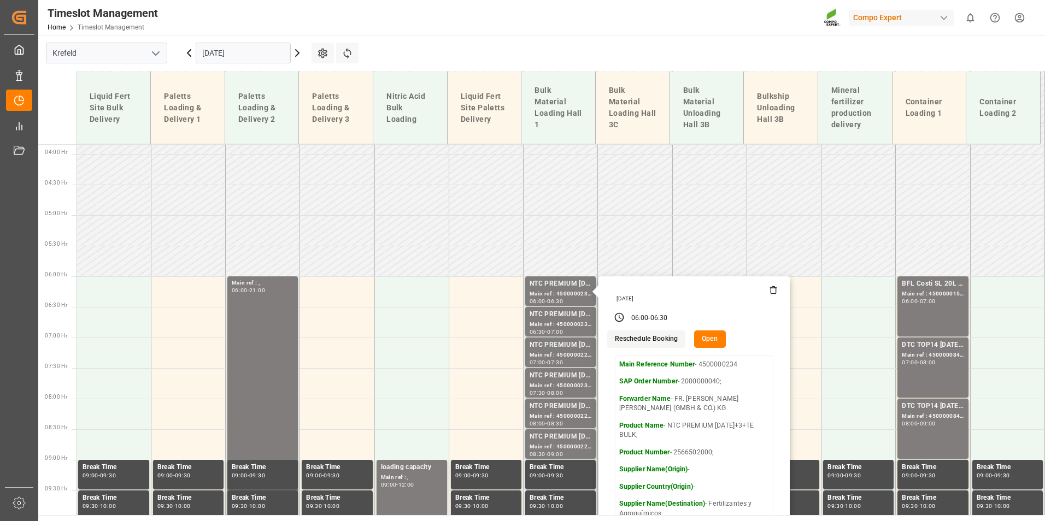
scroll to position [234, 0]
click at [299, 58] on icon at bounding box center [297, 52] width 13 height 13
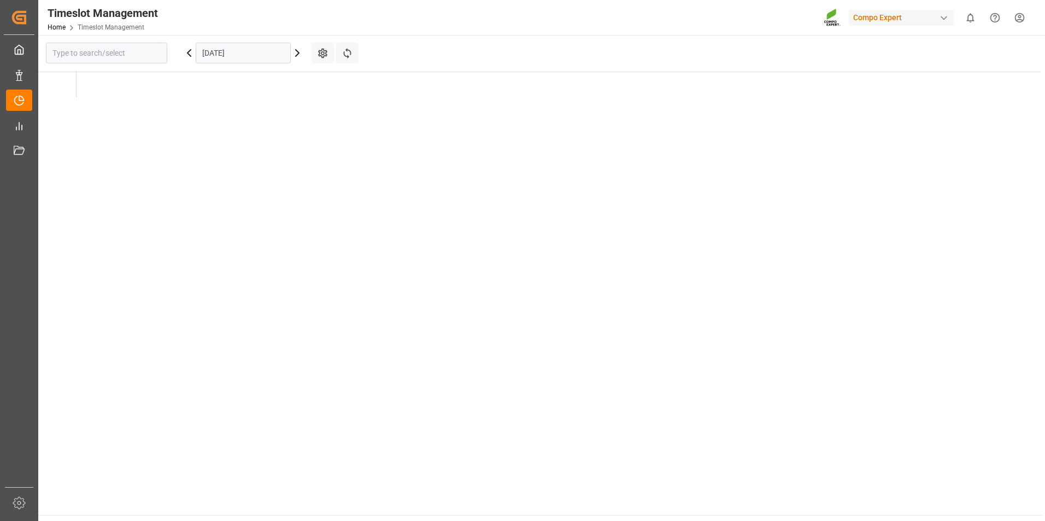
type input "Krefeld"
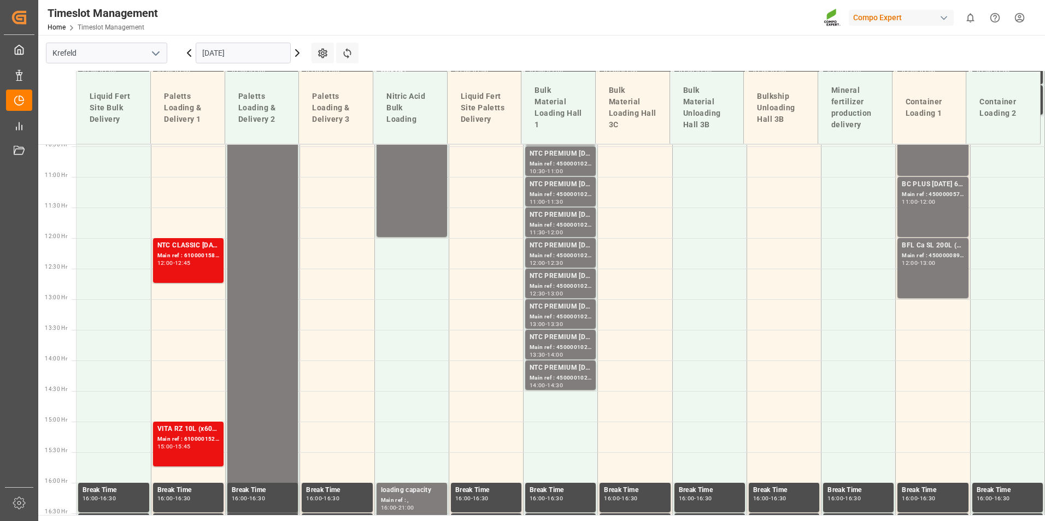
scroll to position [497, 0]
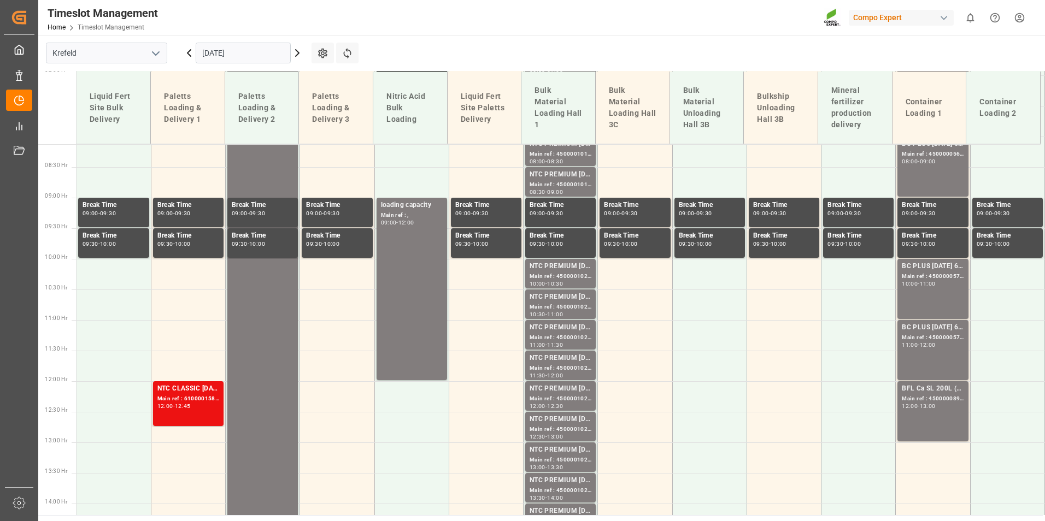
click at [192, 59] on icon at bounding box center [188, 52] width 13 height 13
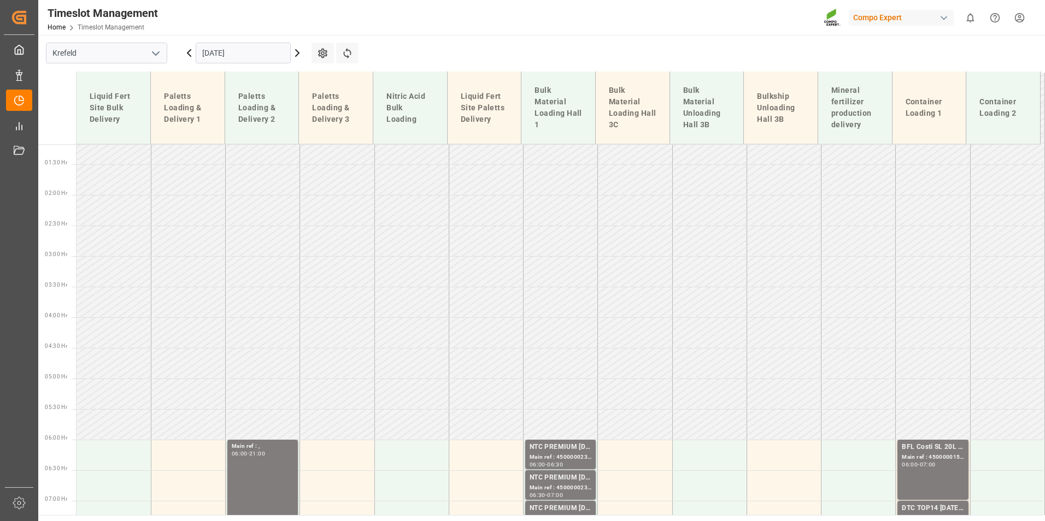
drag, startPoint x: 262, startPoint y: 54, endPoint x: 261, endPoint y: 45, distance: 8.8
click at [261, 45] on input "[DATE]" at bounding box center [243, 53] width 95 height 21
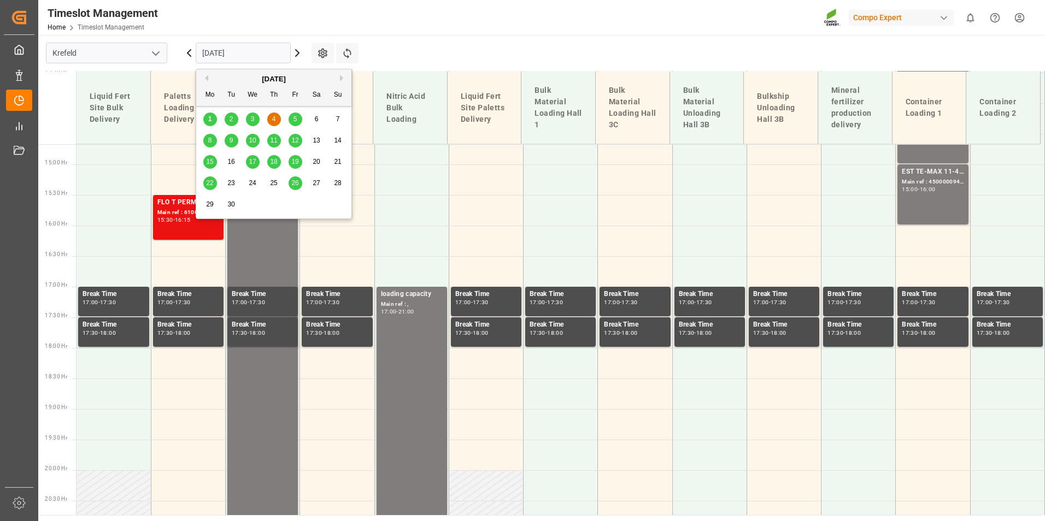
scroll to position [945, 0]
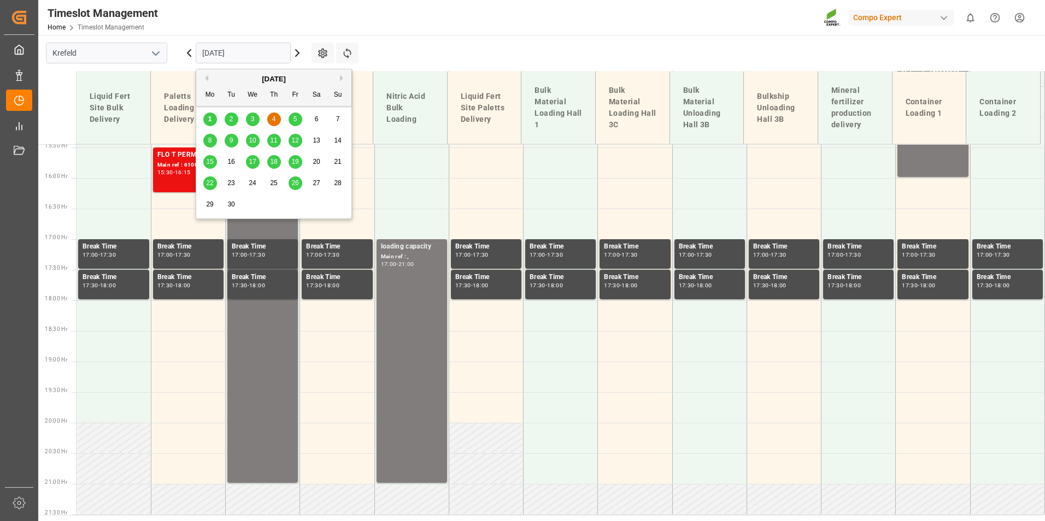
click at [225, 117] on div "2" at bounding box center [232, 119] width 14 height 13
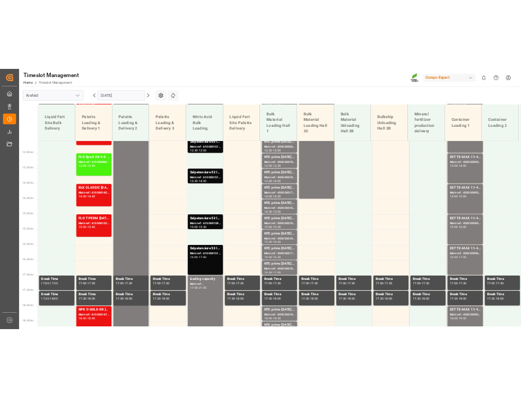
scroll to position [497, 0]
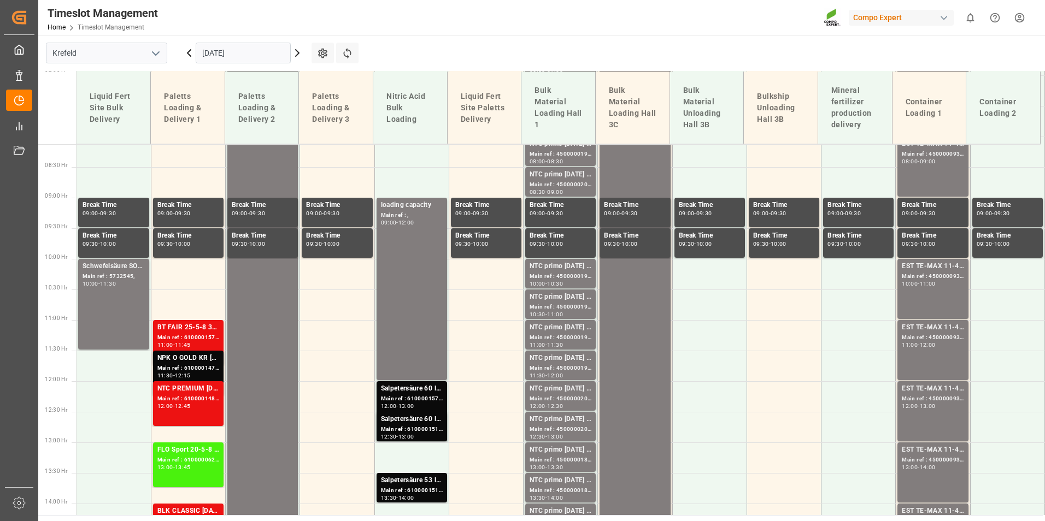
click at [256, 59] on input "[DATE]" at bounding box center [243, 53] width 95 height 21
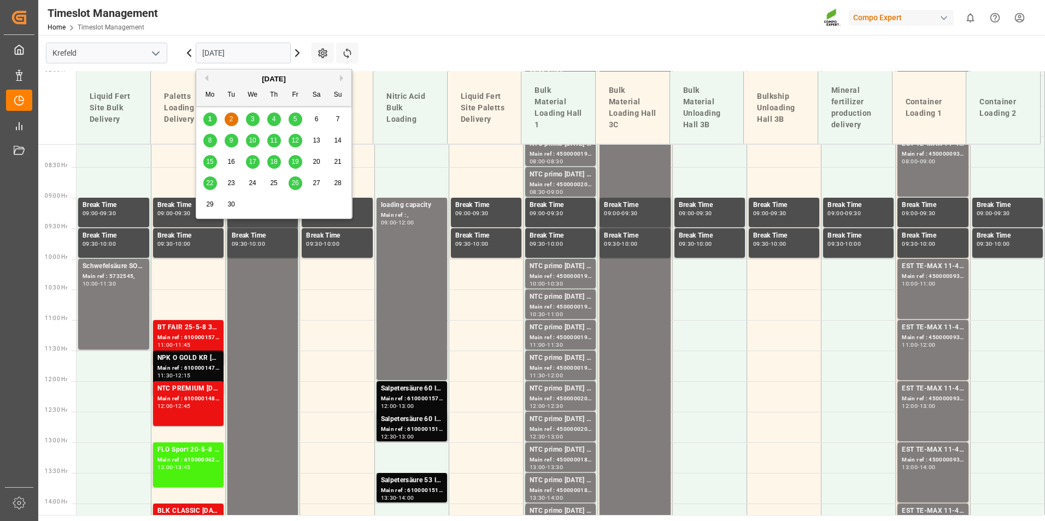
click at [252, 143] on span "10" at bounding box center [252, 141] width 7 height 8
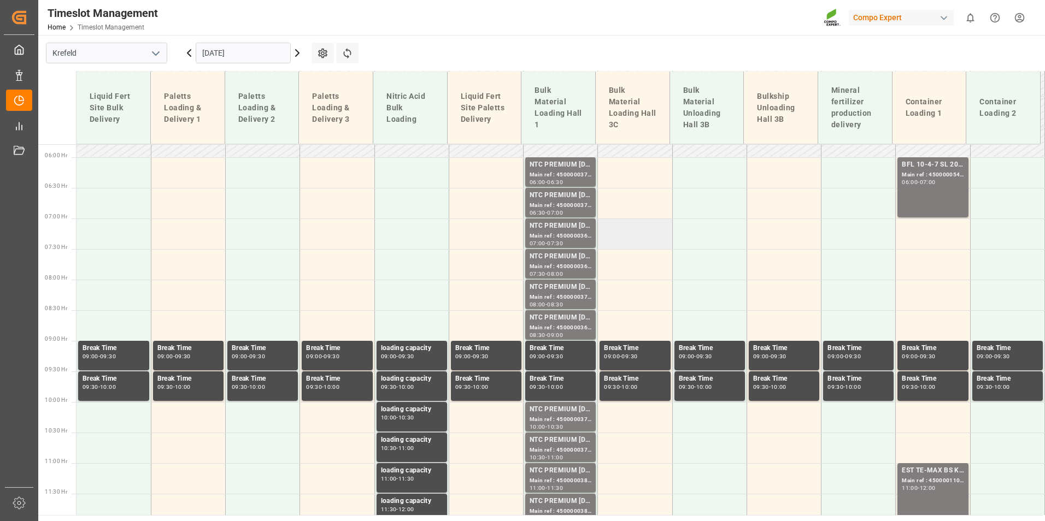
scroll to position [301, 0]
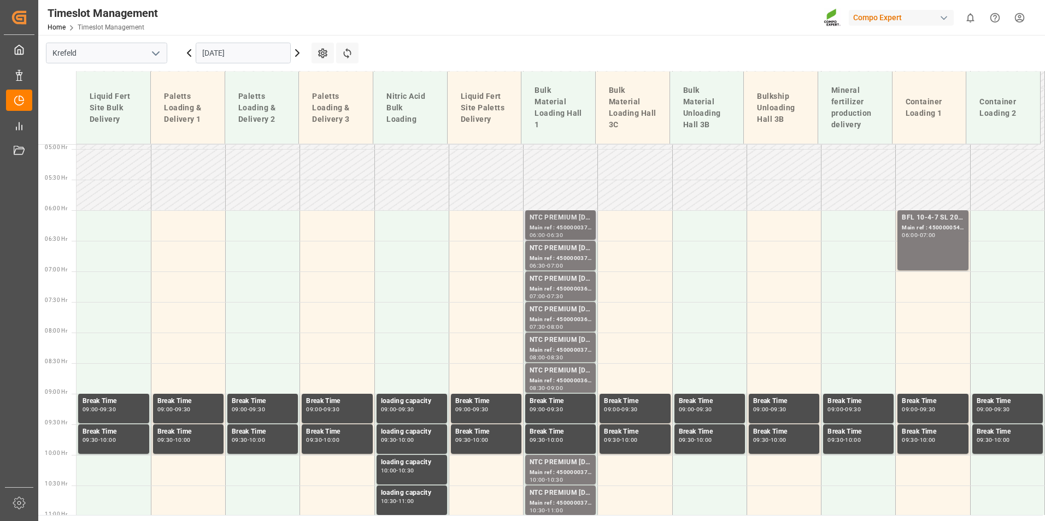
click at [579, 221] on div "NTC PREMIUM [DATE]+3+TE BULK;" at bounding box center [560, 218] width 62 height 11
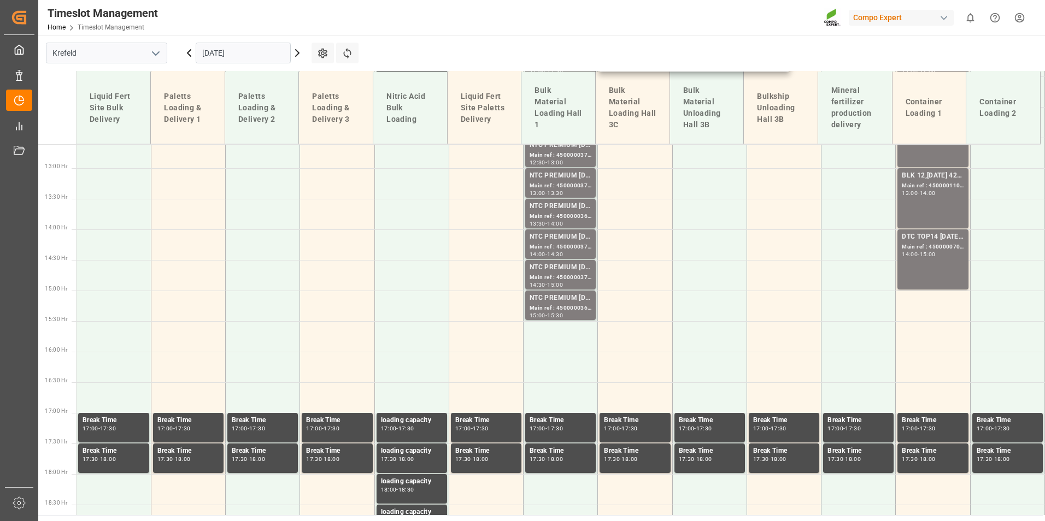
scroll to position [847, 0]
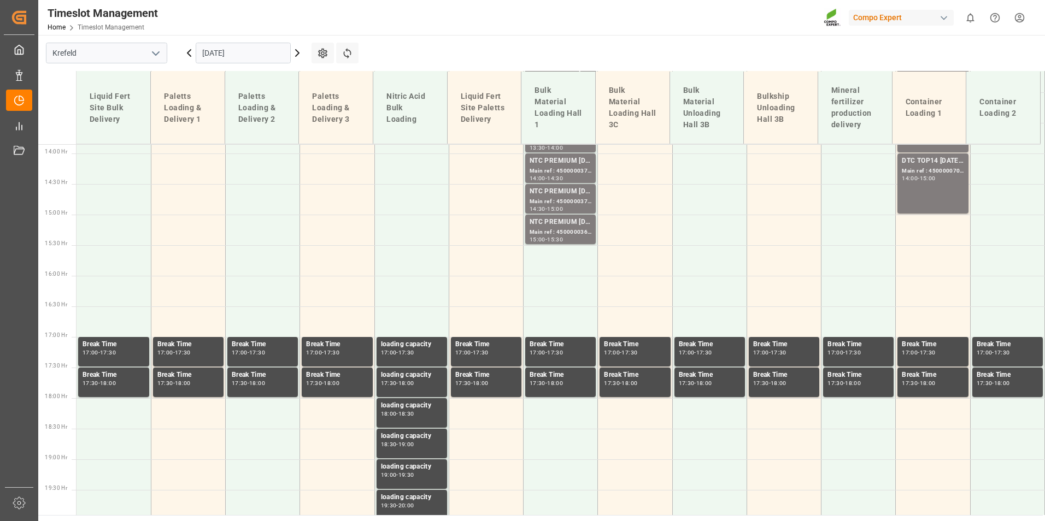
click at [556, 263] on td at bounding box center [560, 260] width 74 height 31
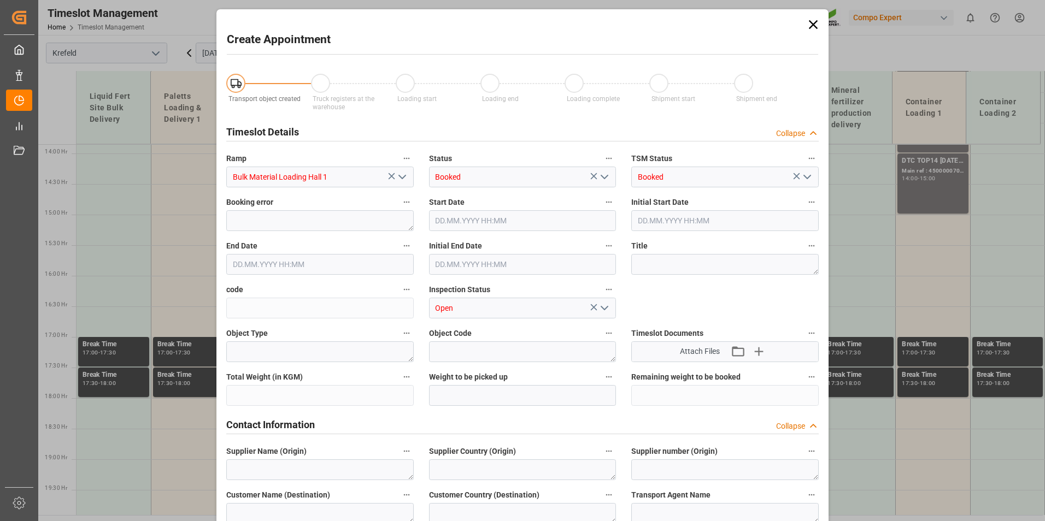
type input "[DATE] 15:30"
type input "[DATE] 16:00"
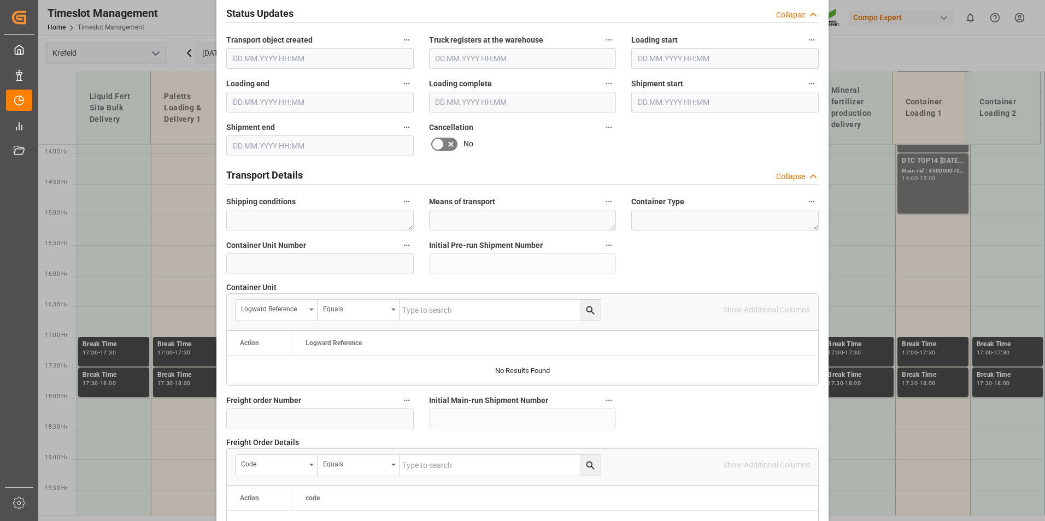
scroll to position [710, 0]
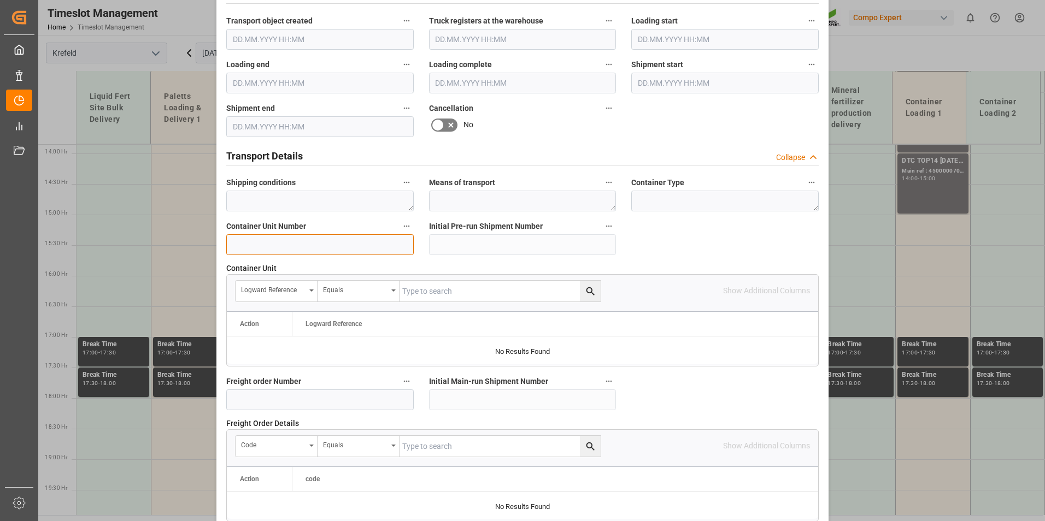
click at [287, 252] on input at bounding box center [319, 244] width 187 height 21
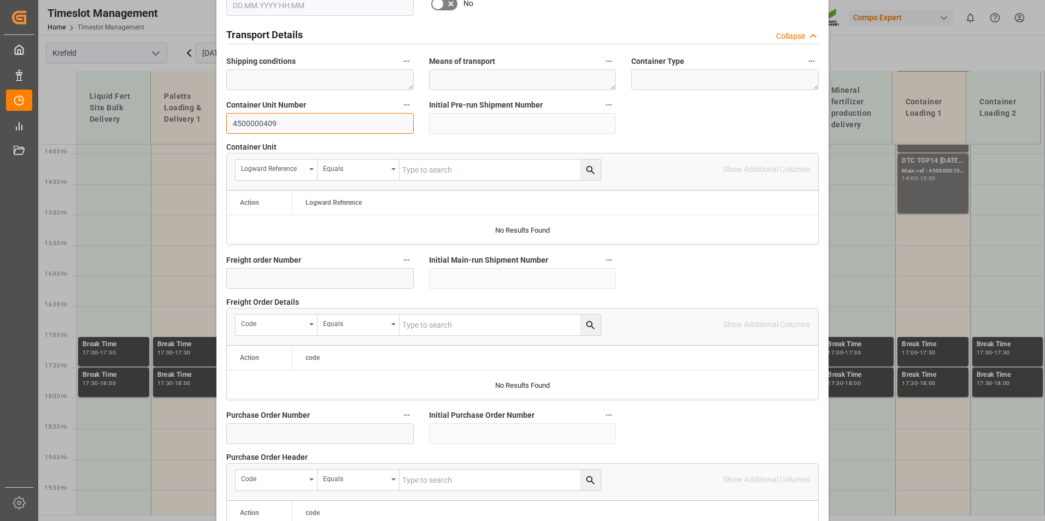
scroll to position [831, 0]
click at [242, 124] on input "4500000409" at bounding box center [319, 124] width 187 height 21
click at [248, 124] on input "4500000409" at bounding box center [319, 124] width 187 height 21
click at [252, 123] on input "4500000409" at bounding box center [319, 124] width 187 height 21
click at [256, 125] on input "4500000409" at bounding box center [319, 124] width 187 height 21
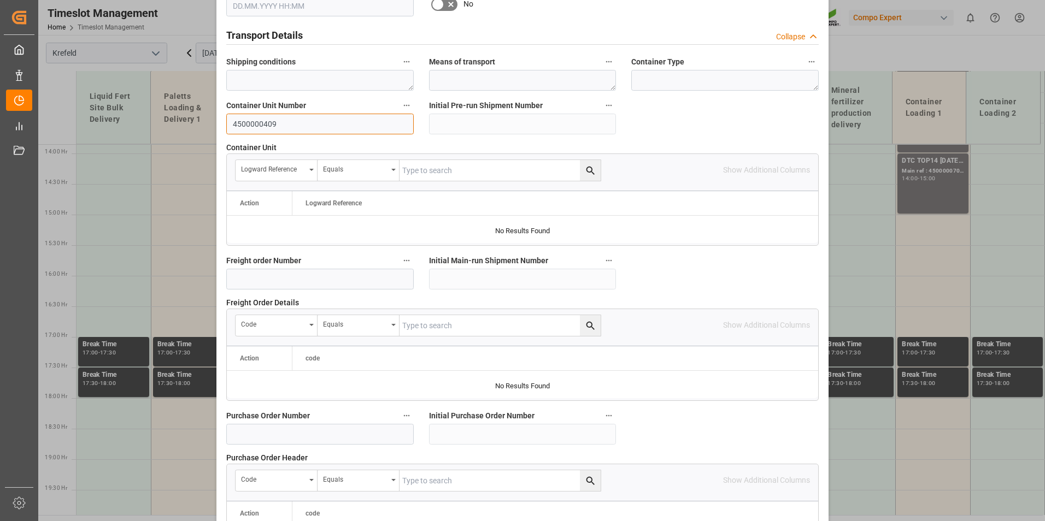
click at [258, 122] on input "4500000409" at bounding box center [319, 124] width 187 height 21
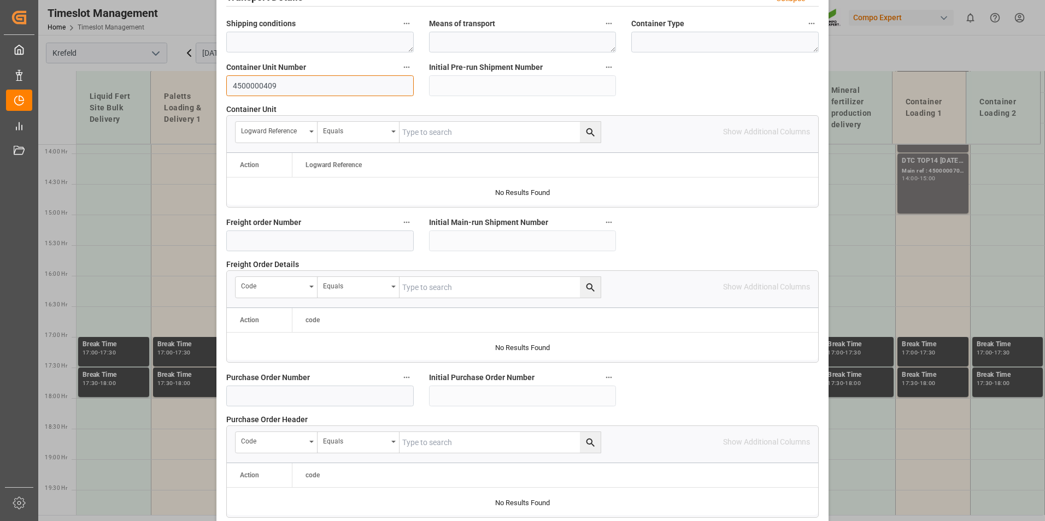
scroll to position [995, 0]
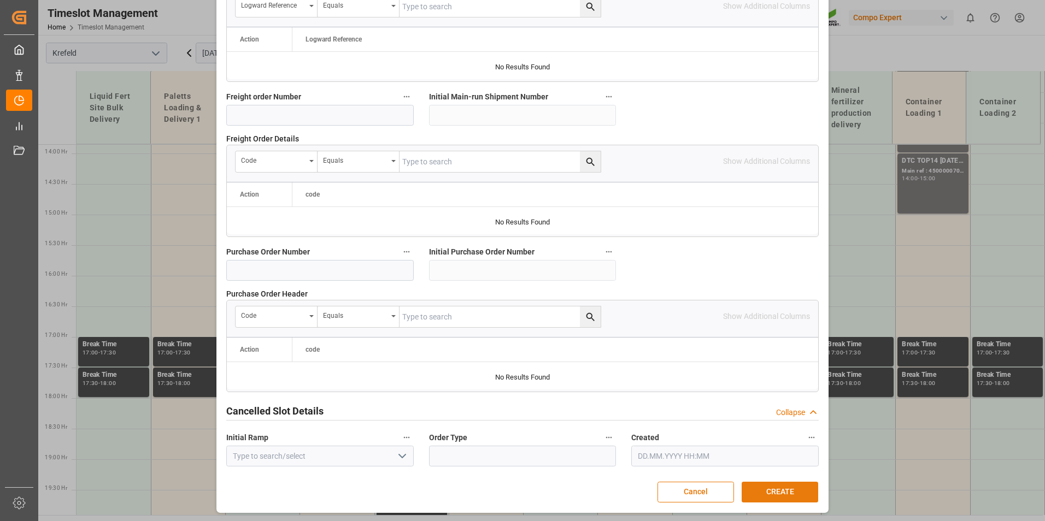
type input "4500000409"
click at [763, 489] on button "CREATE" at bounding box center [779, 492] width 76 height 21
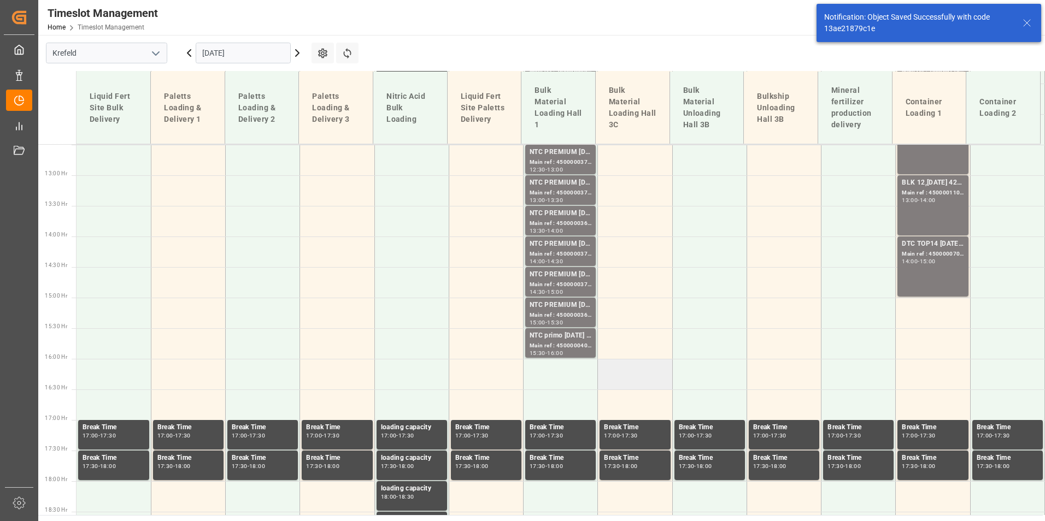
scroll to position [811, 0]
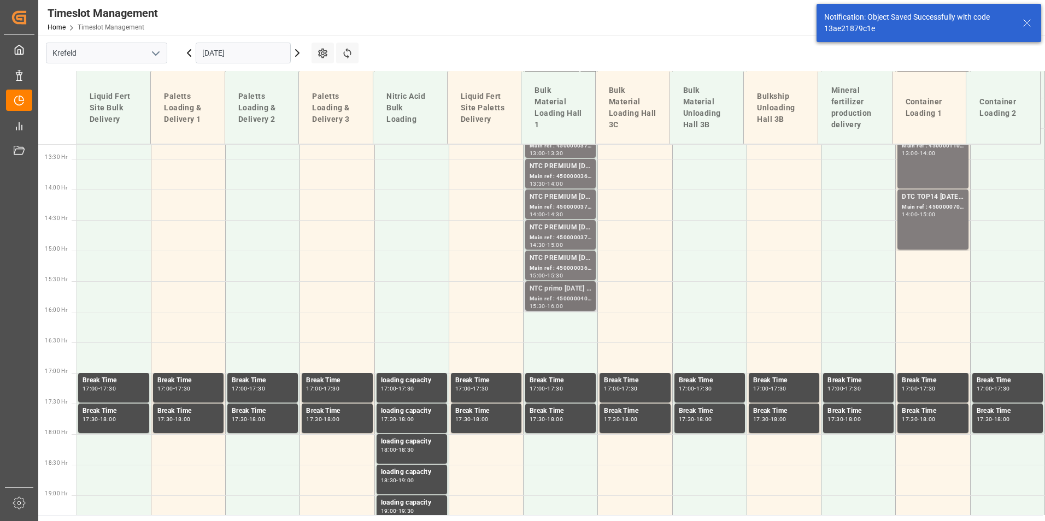
click at [569, 305] on div "15:30 - 16:00" at bounding box center [560, 307] width 62 height 6
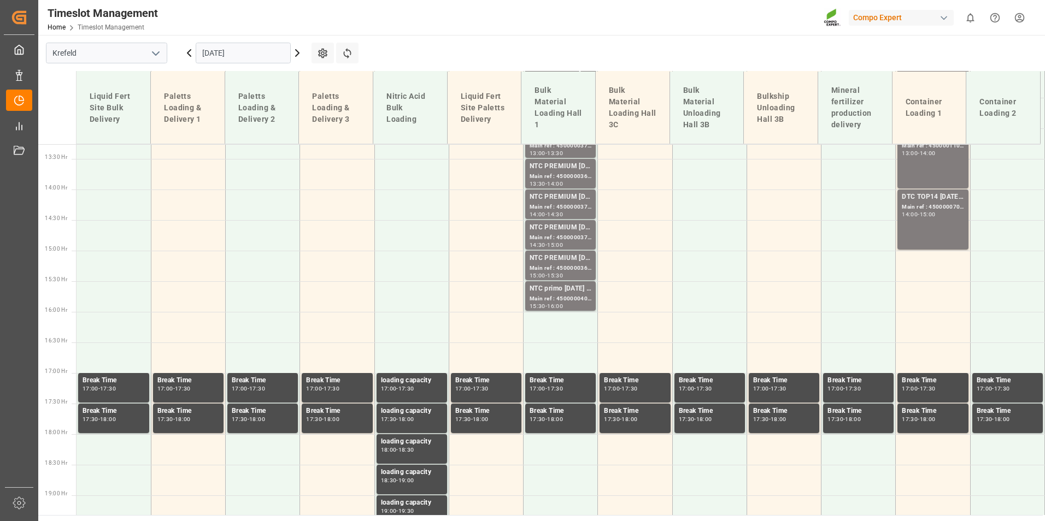
click at [563, 324] on td at bounding box center [560, 327] width 74 height 31
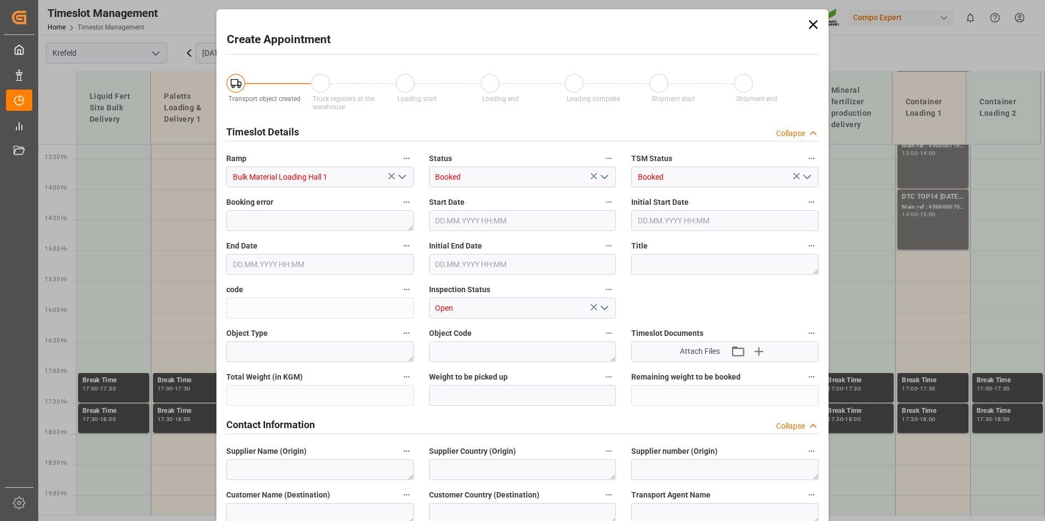
type input "[DATE] 16:00"
type input "[DATE] 16:30"
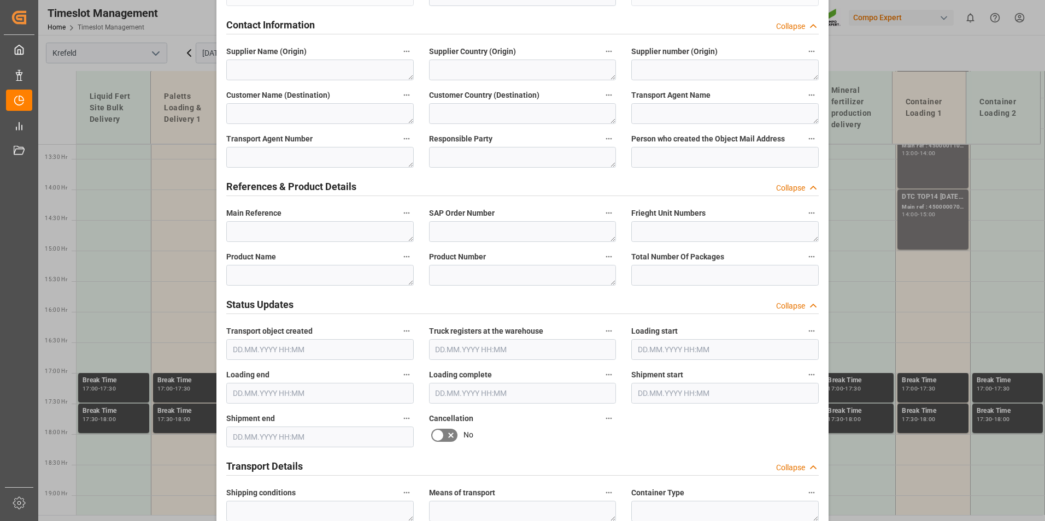
scroll to position [546, 0]
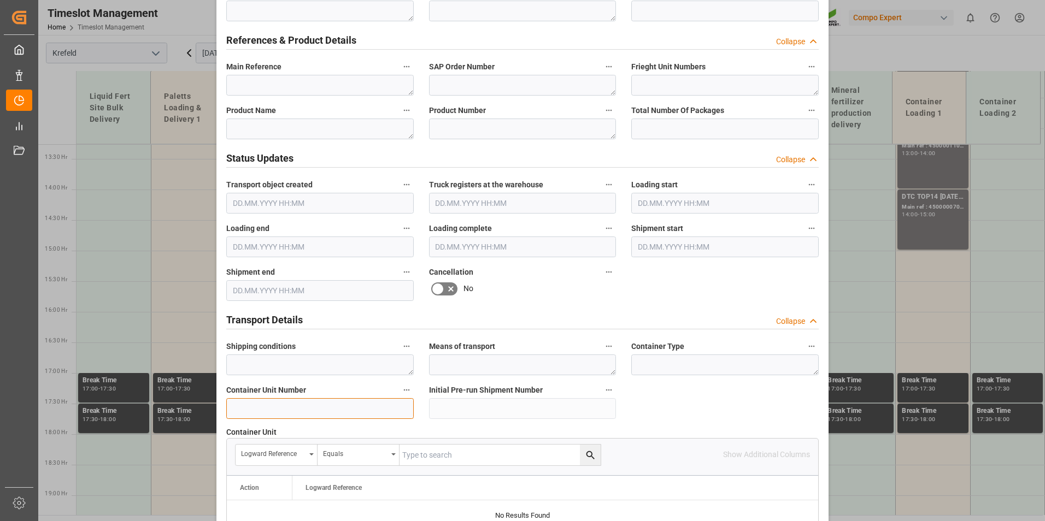
click at [281, 404] on input at bounding box center [319, 408] width 187 height 21
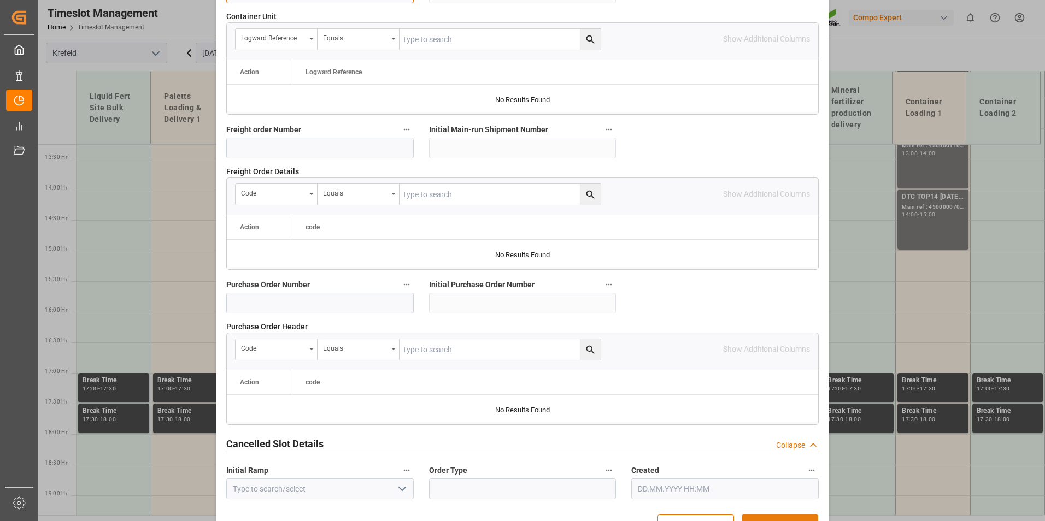
scroll to position [995, 0]
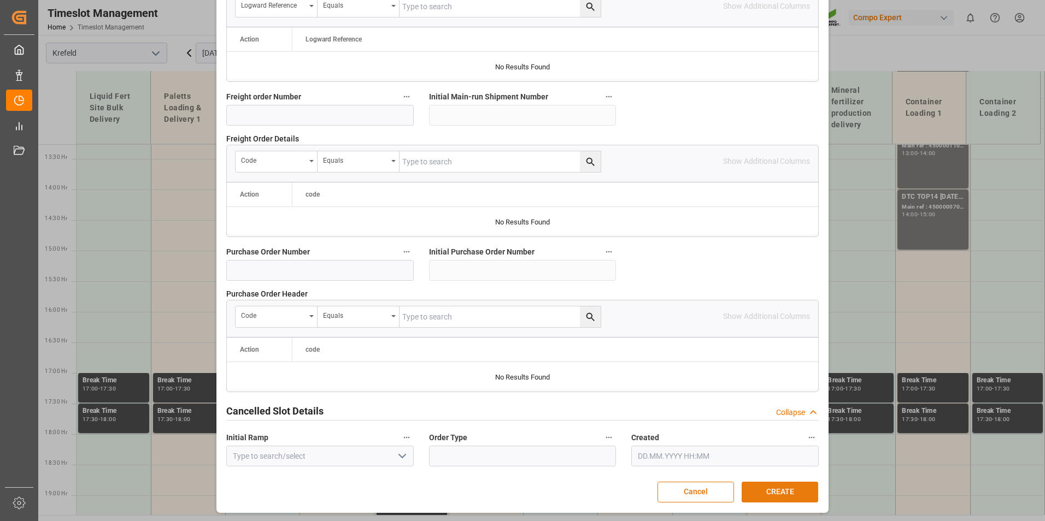
type input "4500000410"
click at [797, 497] on button "CREATE" at bounding box center [779, 492] width 76 height 21
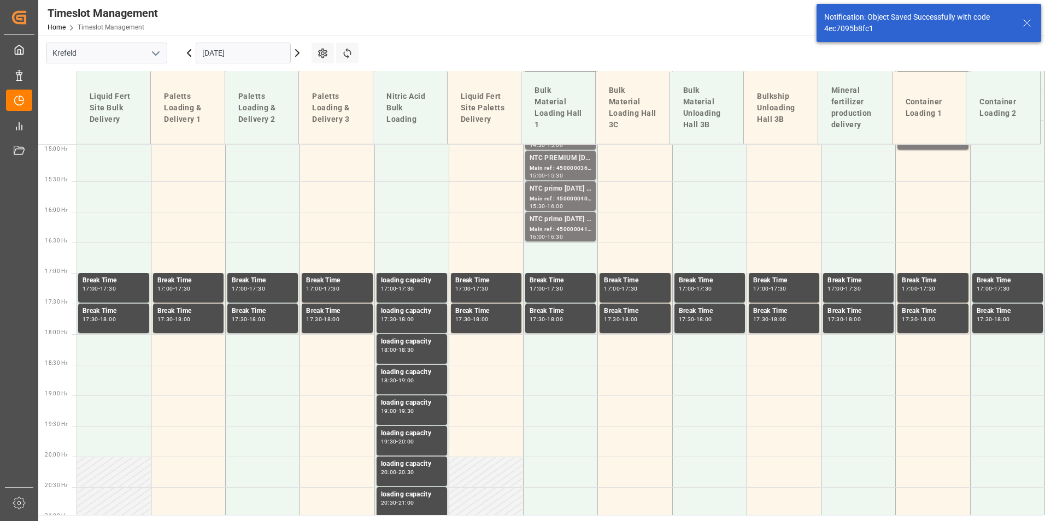
scroll to position [781, 0]
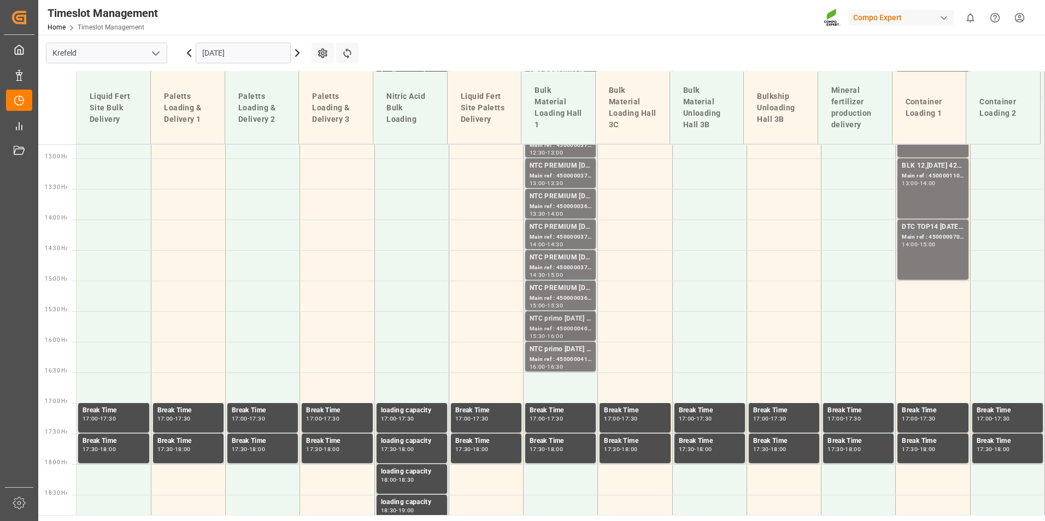
click at [557, 327] on div "Main ref : 4500000409, 2000000327" at bounding box center [560, 329] width 62 height 9
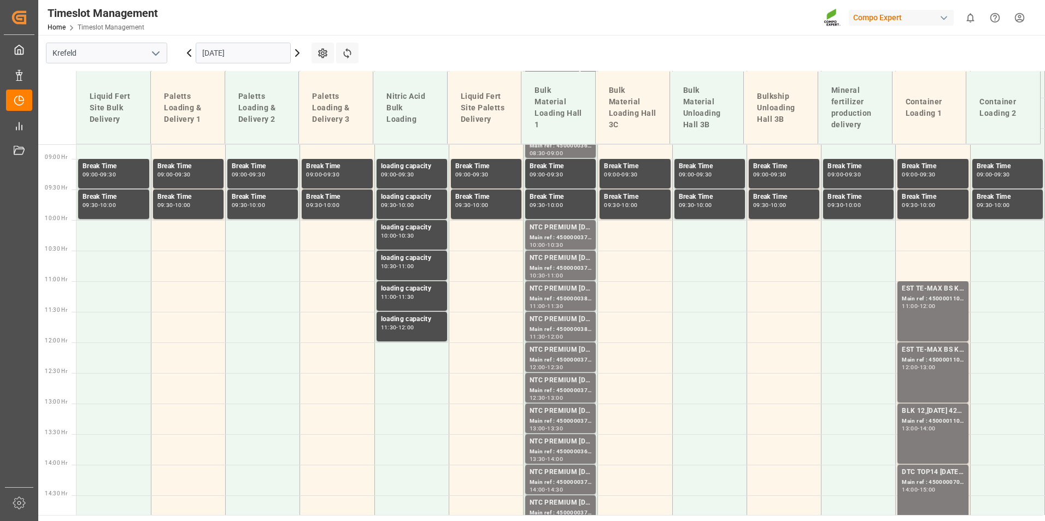
scroll to position [453, 0]
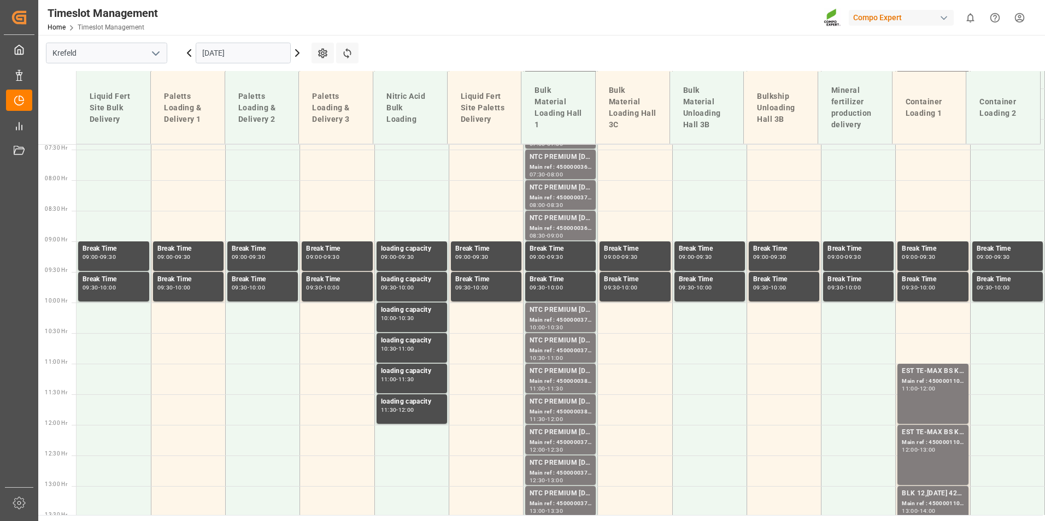
click at [264, 60] on input "[DATE]" at bounding box center [243, 53] width 95 height 21
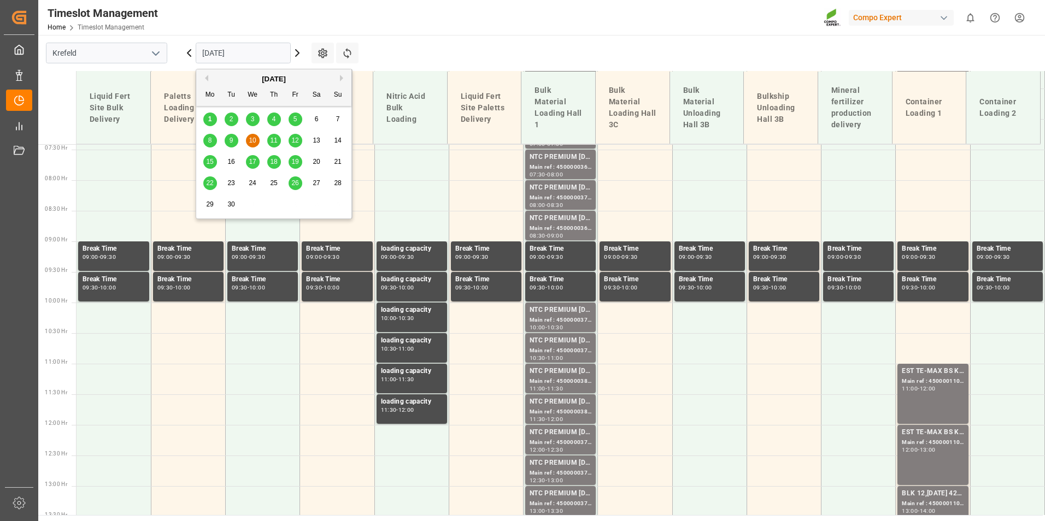
click at [215, 122] on div "1" at bounding box center [210, 119] width 14 height 13
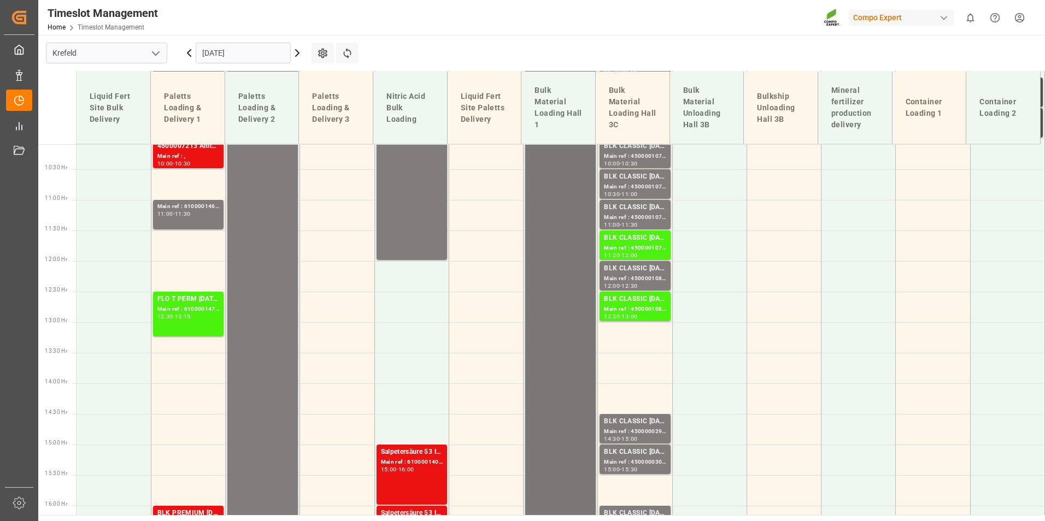
click at [573, 244] on div "NTC Premium Main ref : , 06:00 - 20:30" at bounding box center [560, 337] width 62 height 882
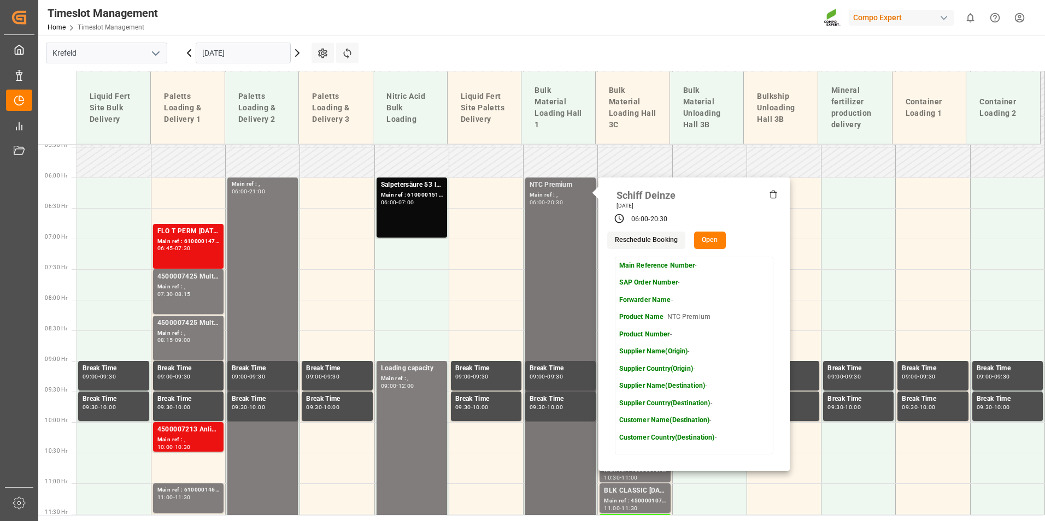
scroll to position [180, 0]
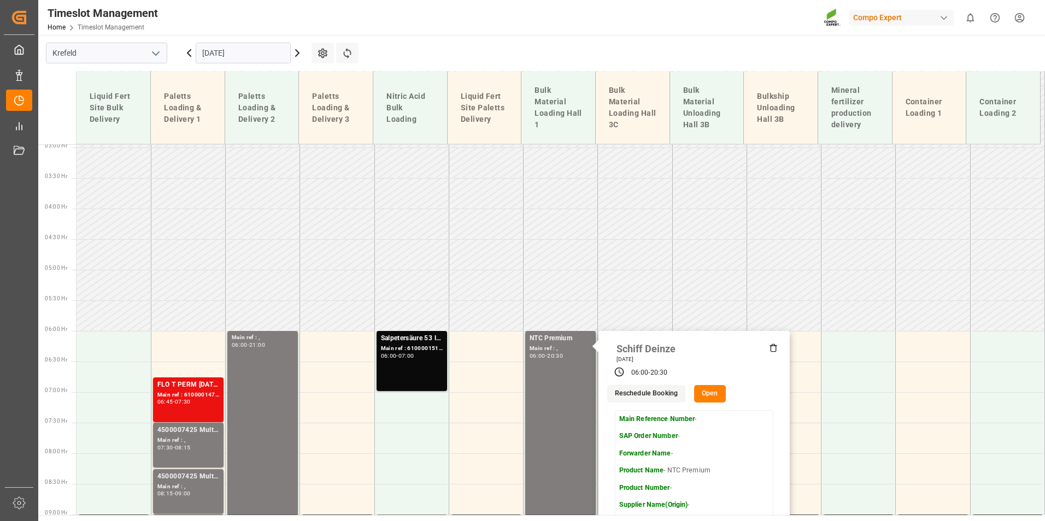
click at [255, 48] on input "[DATE]" at bounding box center [243, 53] width 95 height 21
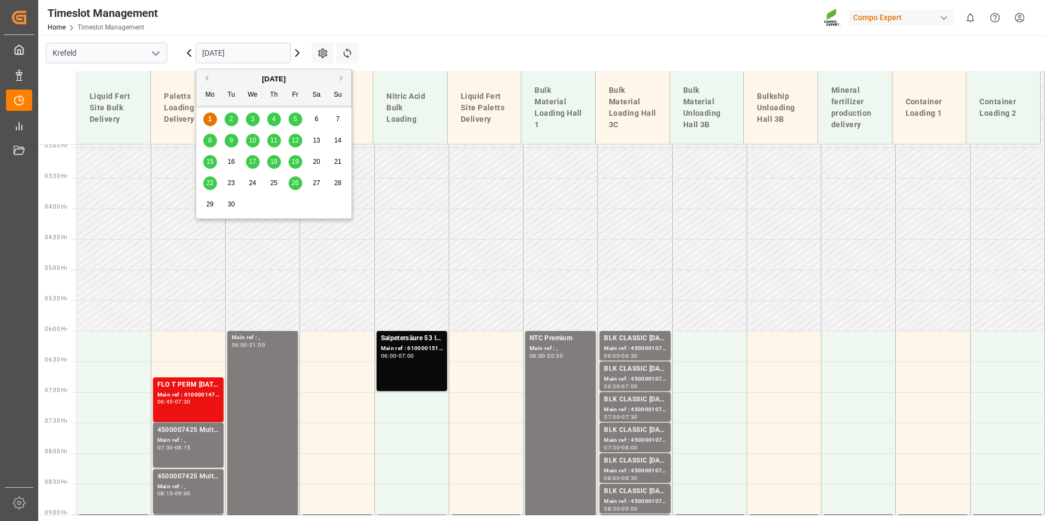
click at [235, 115] on div "2" at bounding box center [232, 119] width 14 height 13
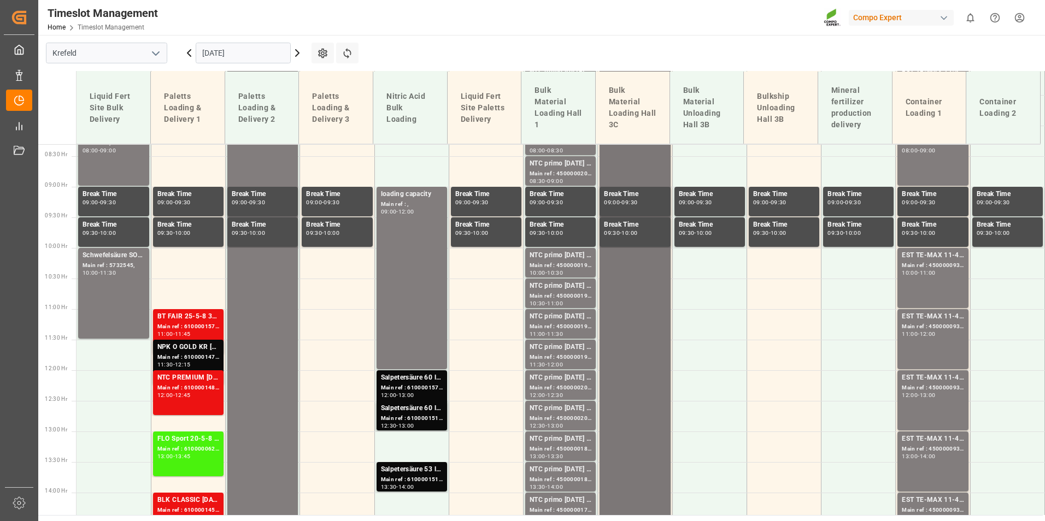
scroll to position [344, 0]
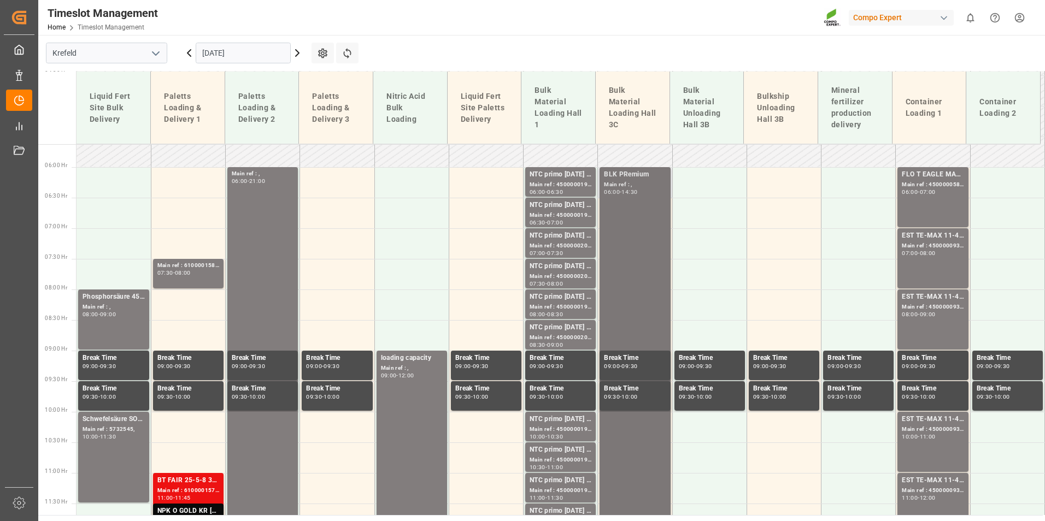
click at [631, 214] on div "BLK PRemium Main ref : , 06:00 - 14:30" at bounding box center [635, 426] width 62 height 515
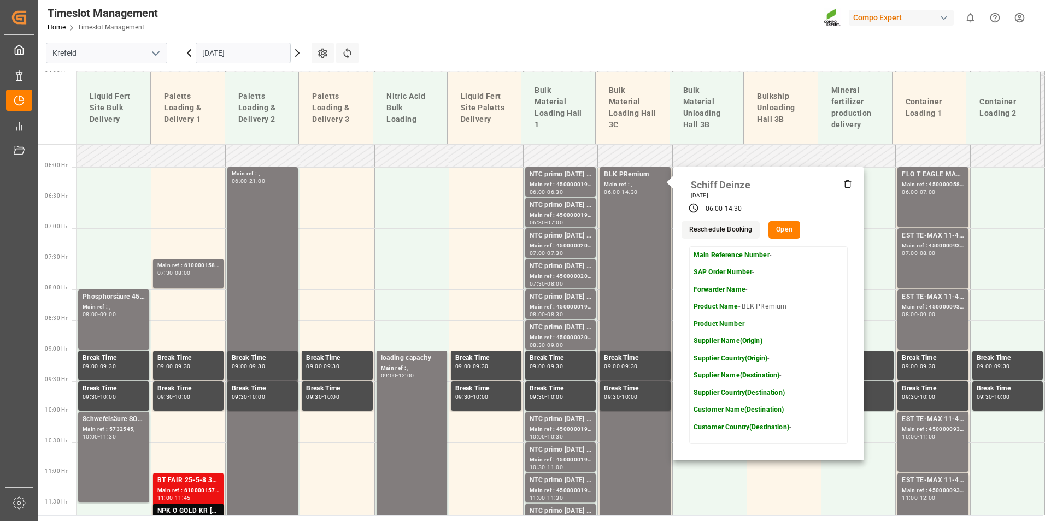
click at [272, 49] on input "[DATE]" at bounding box center [243, 53] width 95 height 21
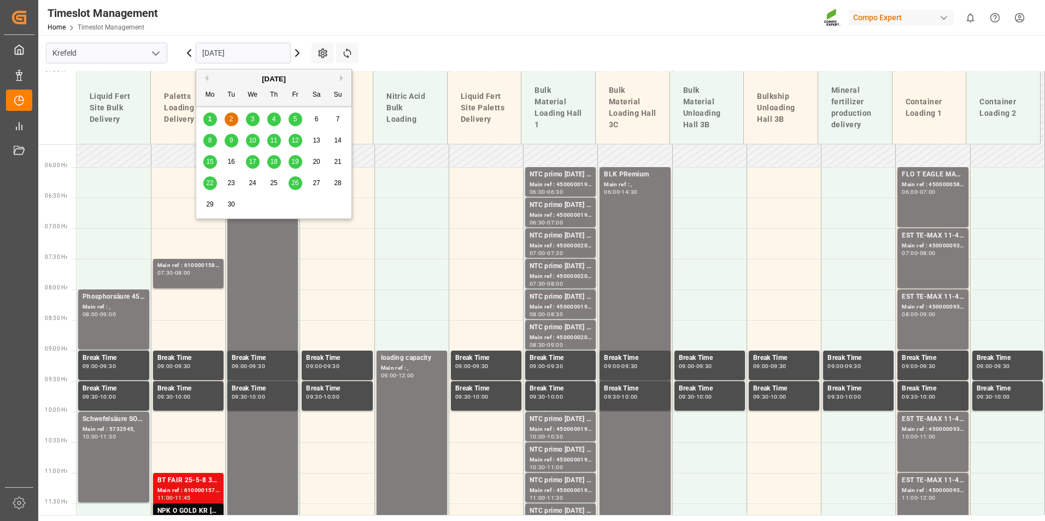
click at [209, 123] on div "1" at bounding box center [210, 119] width 14 height 13
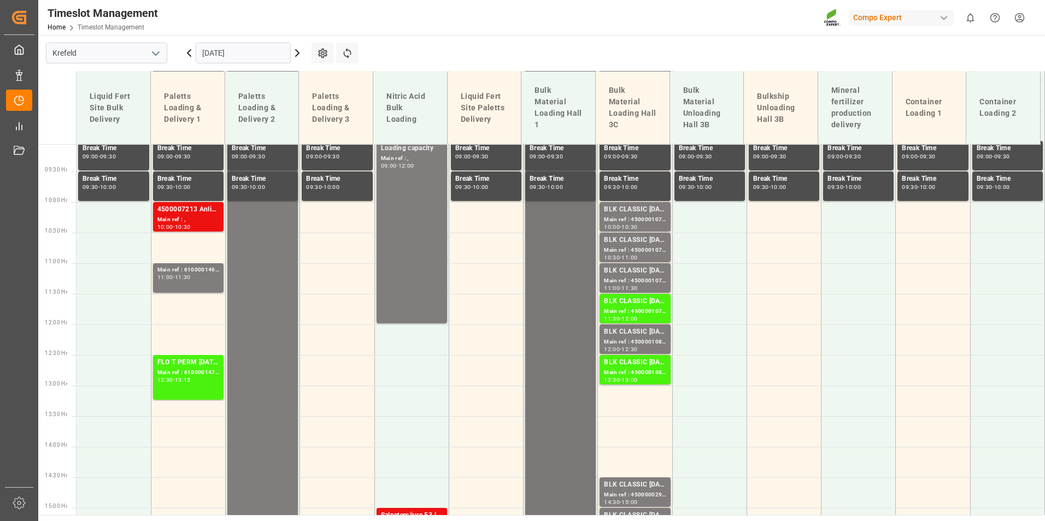
scroll to position [553, 0]
click at [548, 297] on div "NTC Premium Main ref : , 06:00 - 20:30" at bounding box center [560, 401] width 62 height 882
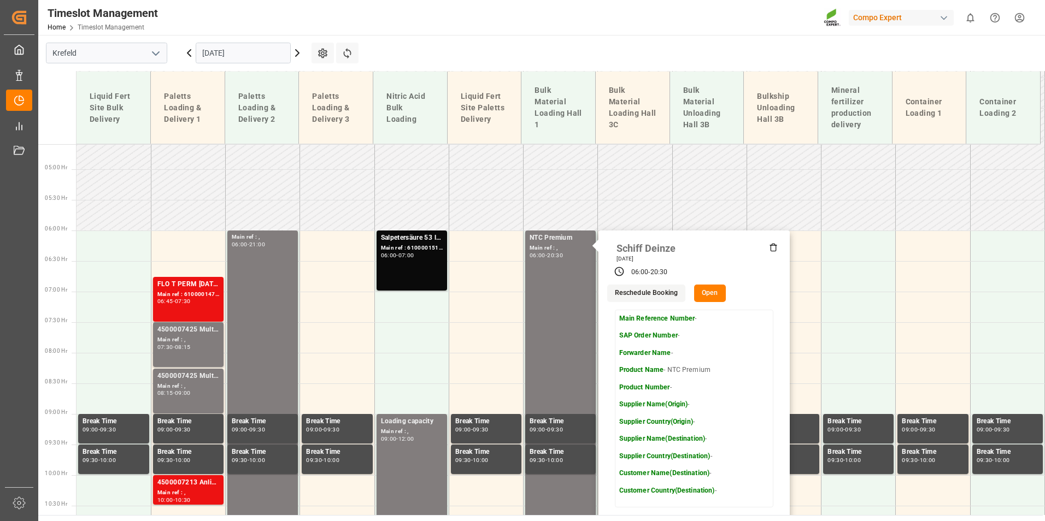
scroll to position [280, 0]
click at [353, 58] on button "Refresh Time Slots" at bounding box center [347, 53] width 22 height 21
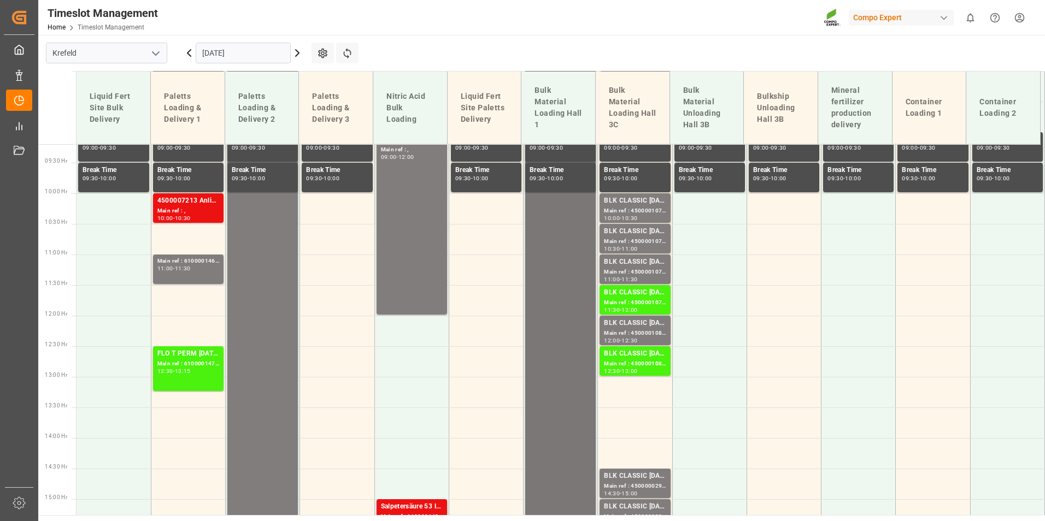
scroll to position [836, 0]
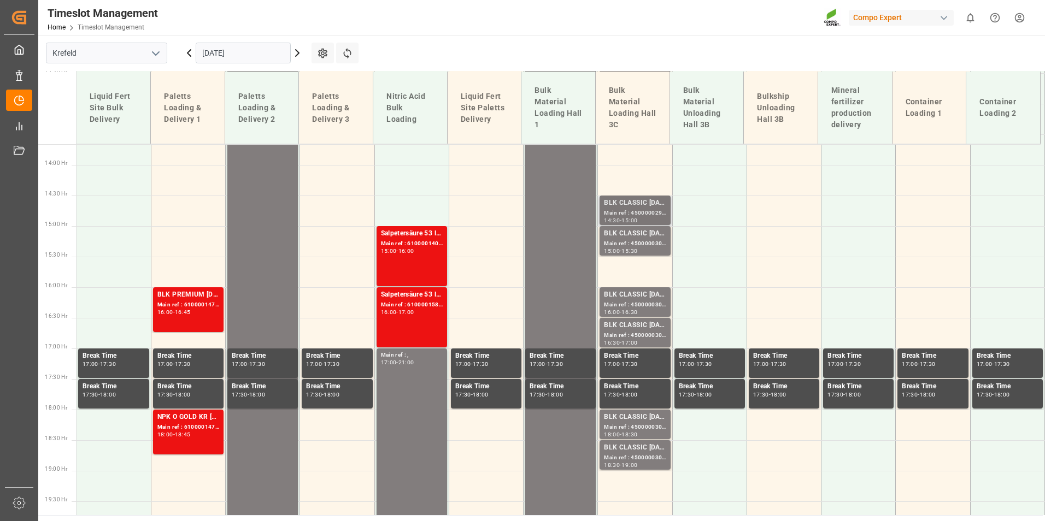
click at [639, 207] on div "BLK CLASSIC [DATE]+3+TE BULK" at bounding box center [635, 203] width 62 height 11
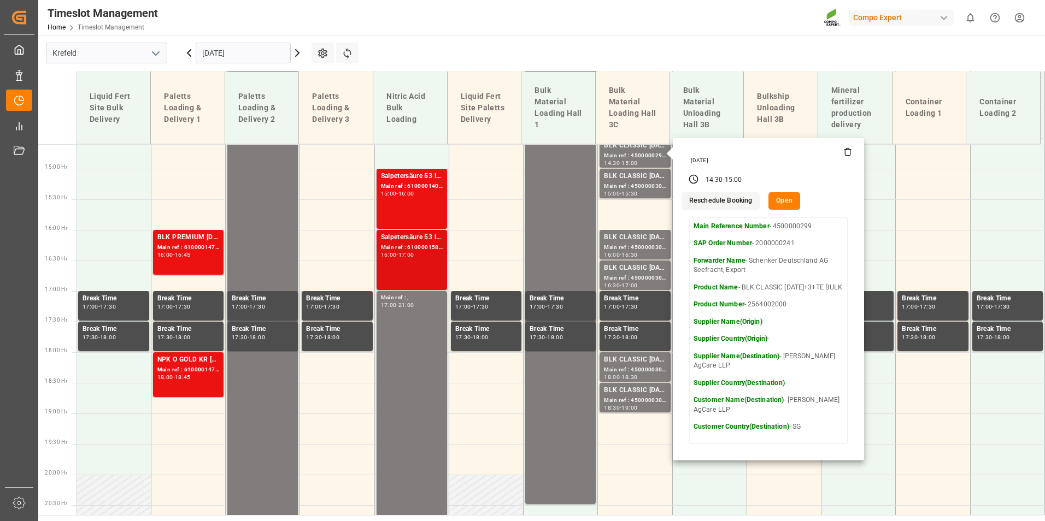
scroll to position [945, 0]
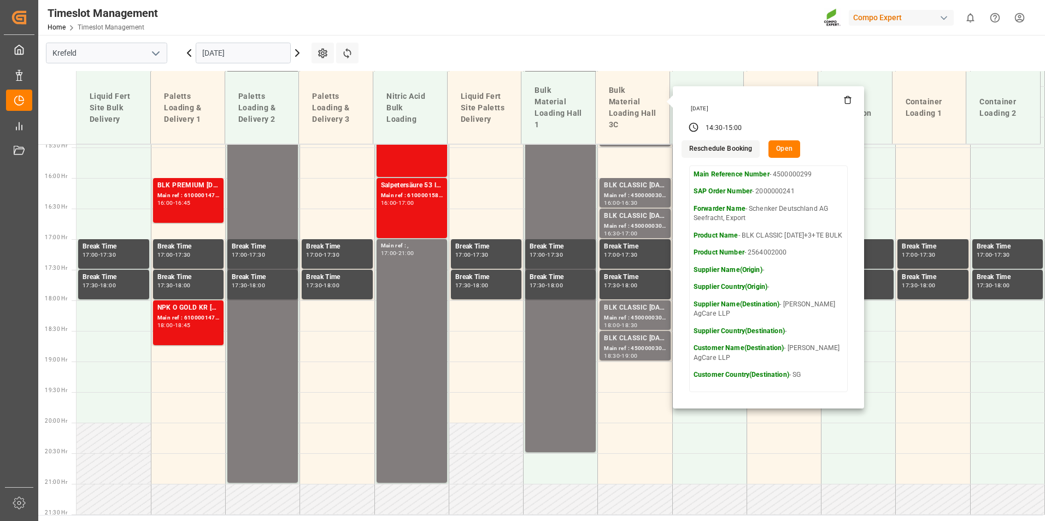
click at [297, 56] on icon at bounding box center [297, 52] width 13 height 13
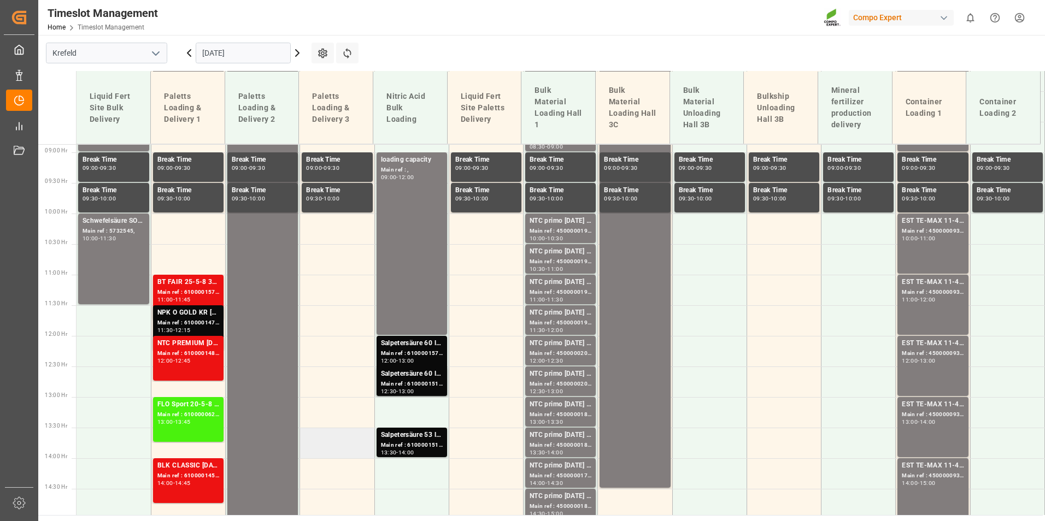
scroll to position [399, 0]
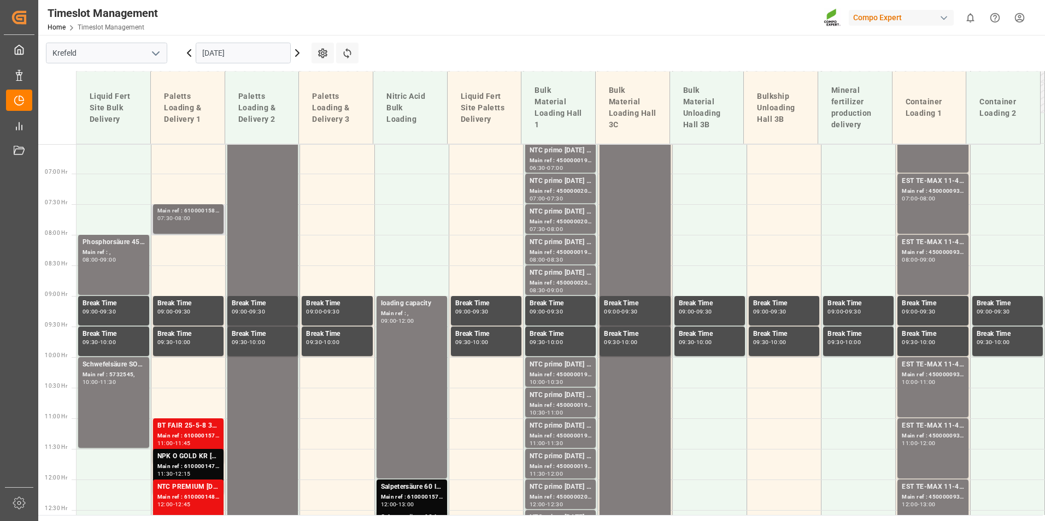
click at [176, 222] on div "Main ref : 6100001584, 6100001584 07:30 - 08:00" at bounding box center [188, 219] width 62 height 25
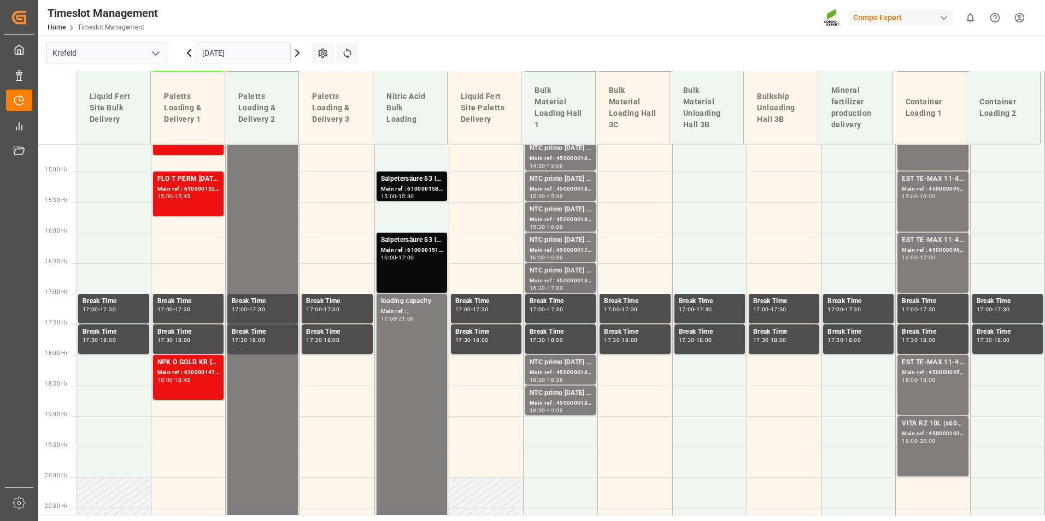
scroll to position [672, 0]
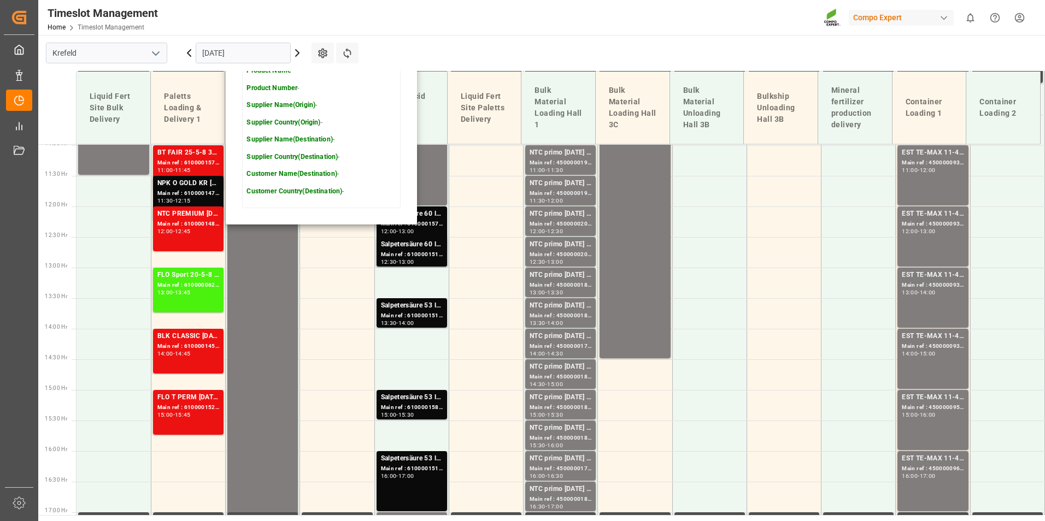
click at [194, 54] on icon at bounding box center [188, 52] width 13 height 13
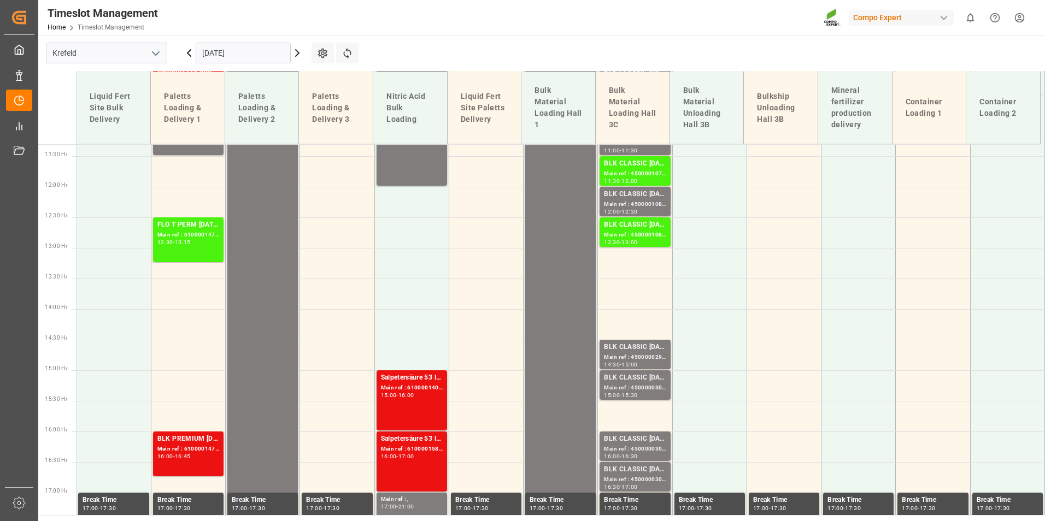
scroll to position [606, 0]
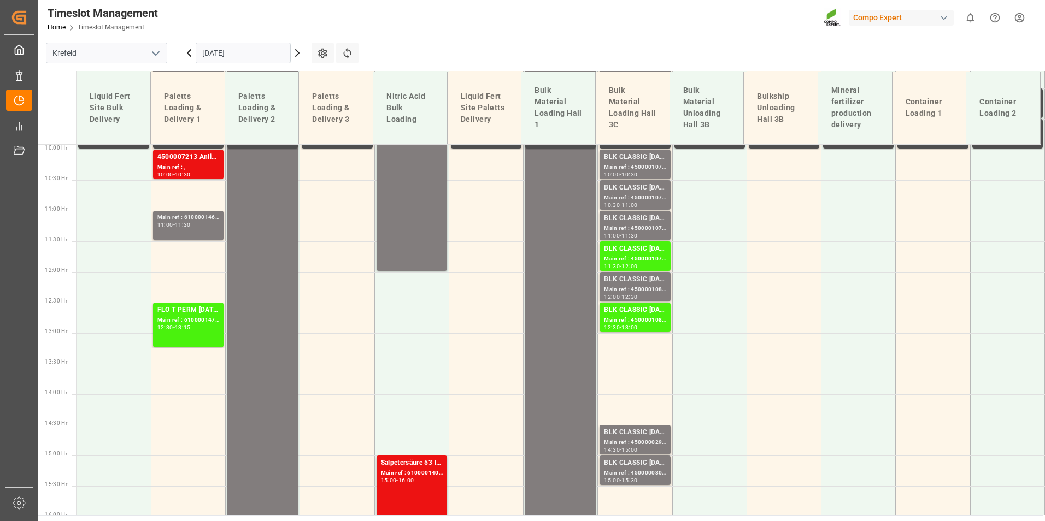
click at [302, 55] on icon at bounding box center [297, 52] width 13 height 13
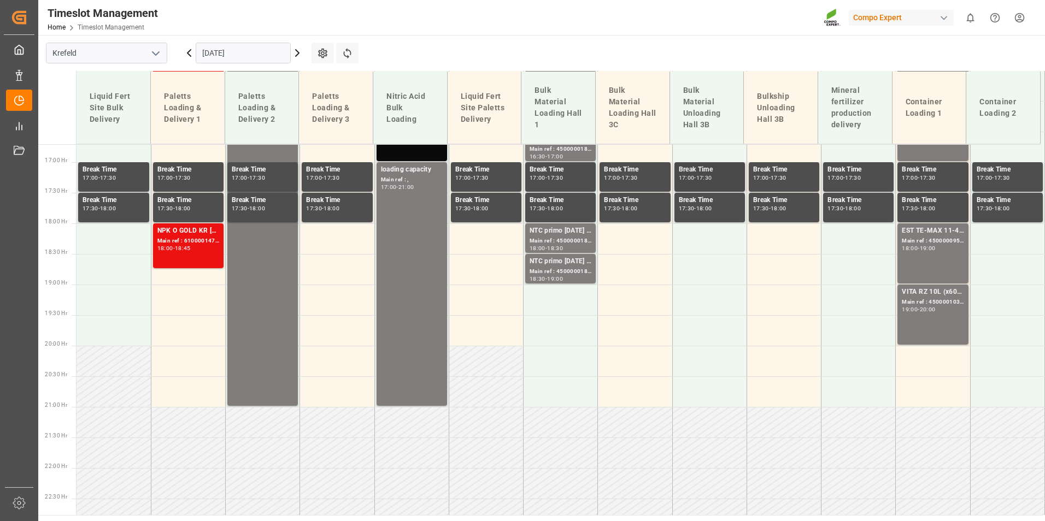
scroll to position [1098, 0]
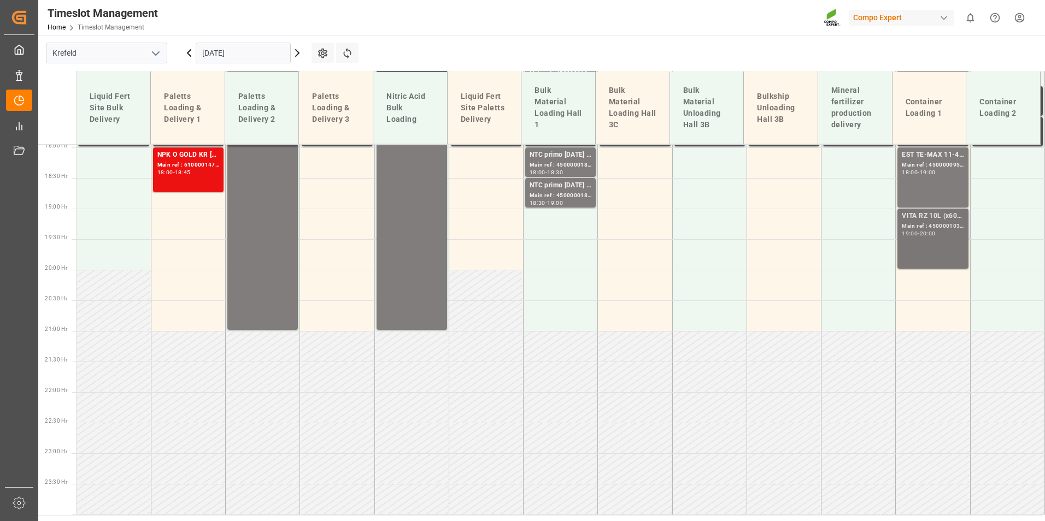
click at [935, 232] on div "20:00" at bounding box center [927, 233] width 16 height 5
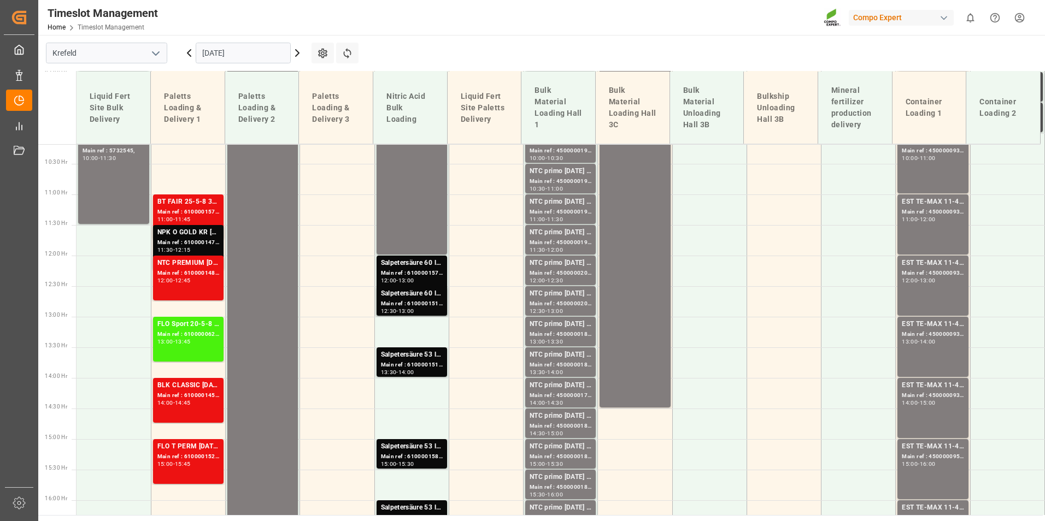
scroll to position [622, 0]
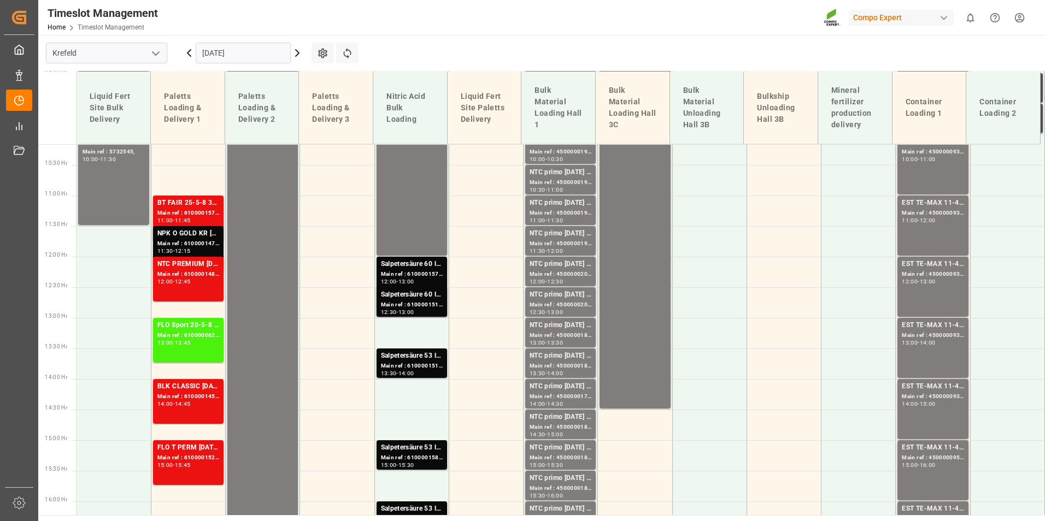
click at [294, 54] on icon at bounding box center [297, 52] width 13 height 13
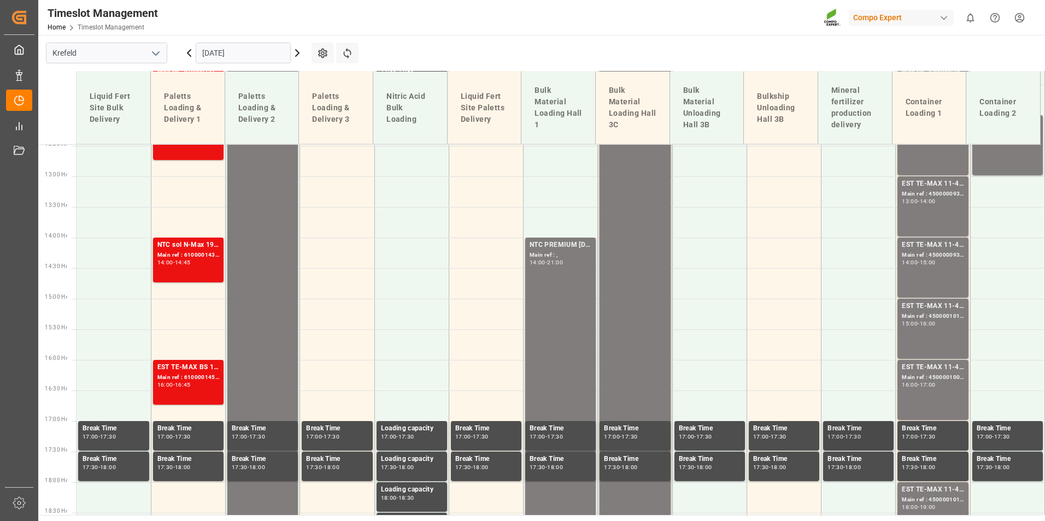
scroll to position [672, 0]
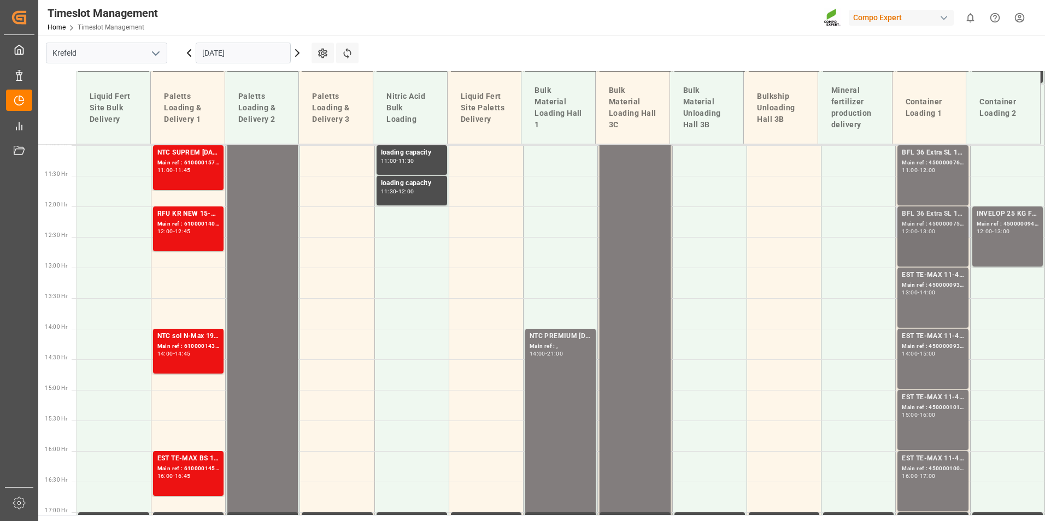
click at [952, 213] on div "BFL 36 Extra SL 10L (x60) EN,TR MTO;" at bounding box center [932, 214] width 62 height 11
click at [1012, 214] on div "INVELOP 25 KG FOL WW blank;" at bounding box center [1007, 214] width 62 height 11
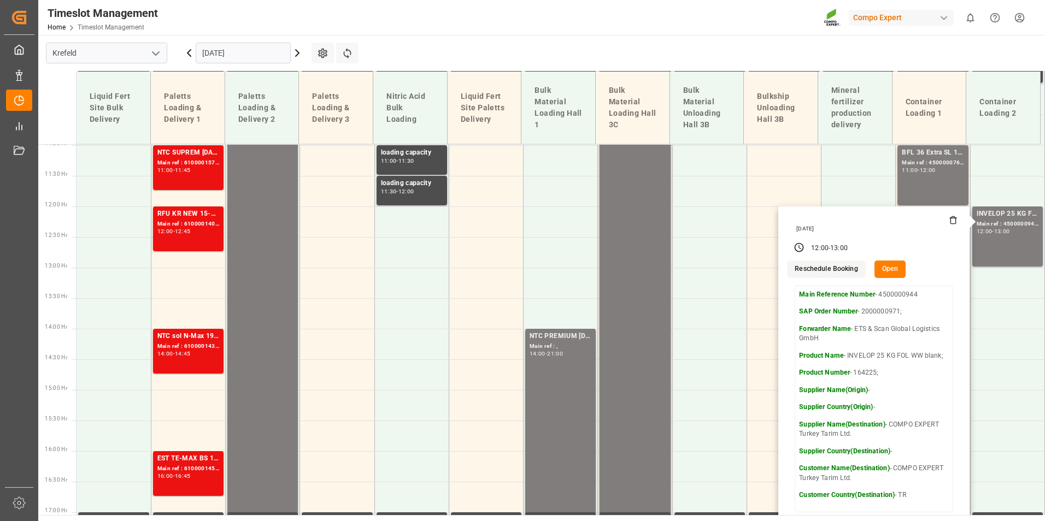
click at [188, 55] on icon at bounding box center [188, 52] width 13 height 13
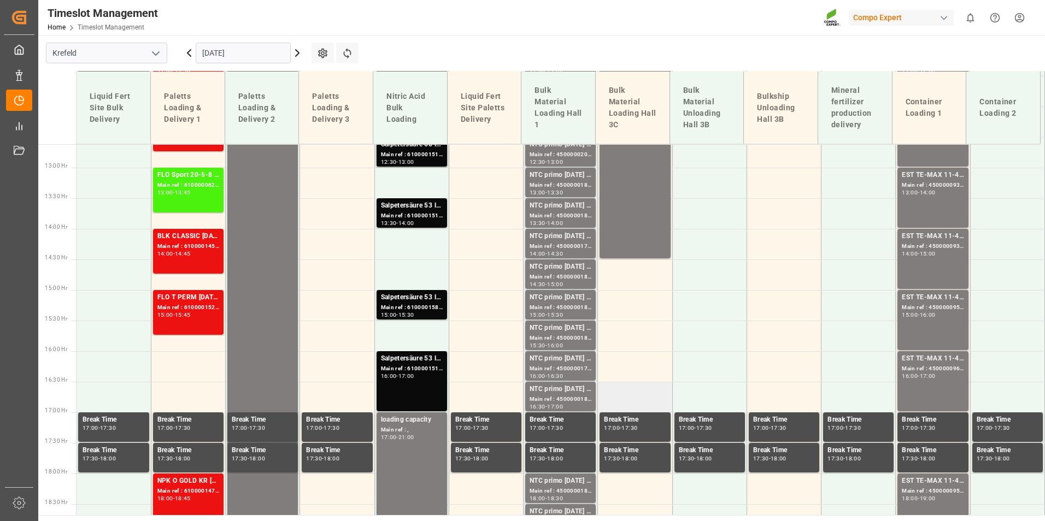
scroll to position [842, 0]
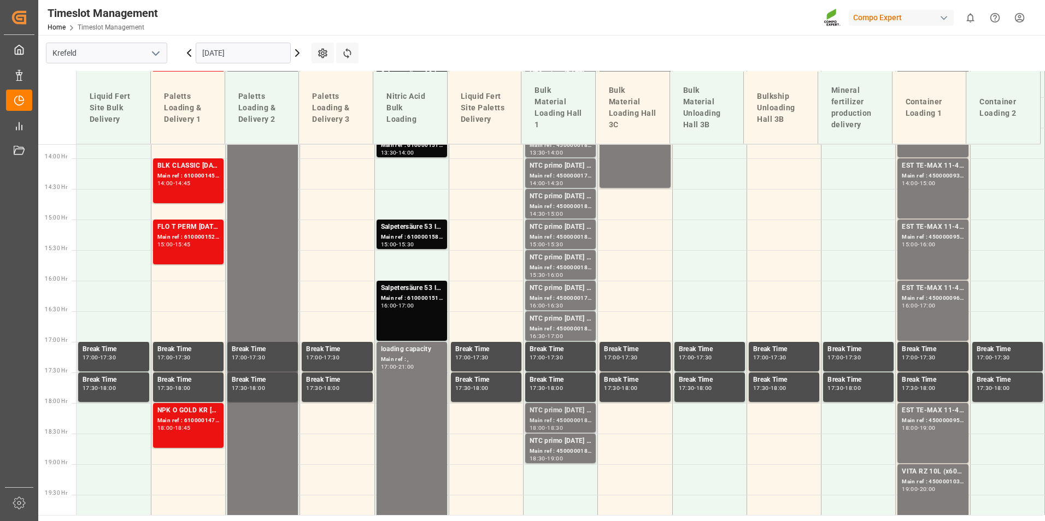
click at [570, 424] on div "Main ref : 4500000185, 2000000017" at bounding box center [560, 420] width 62 height 9
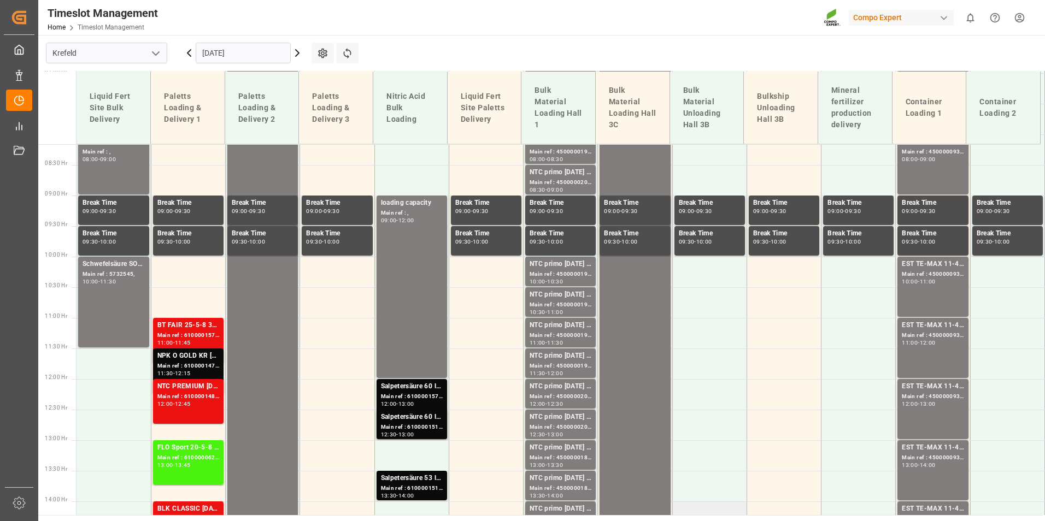
scroll to position [624, 0]
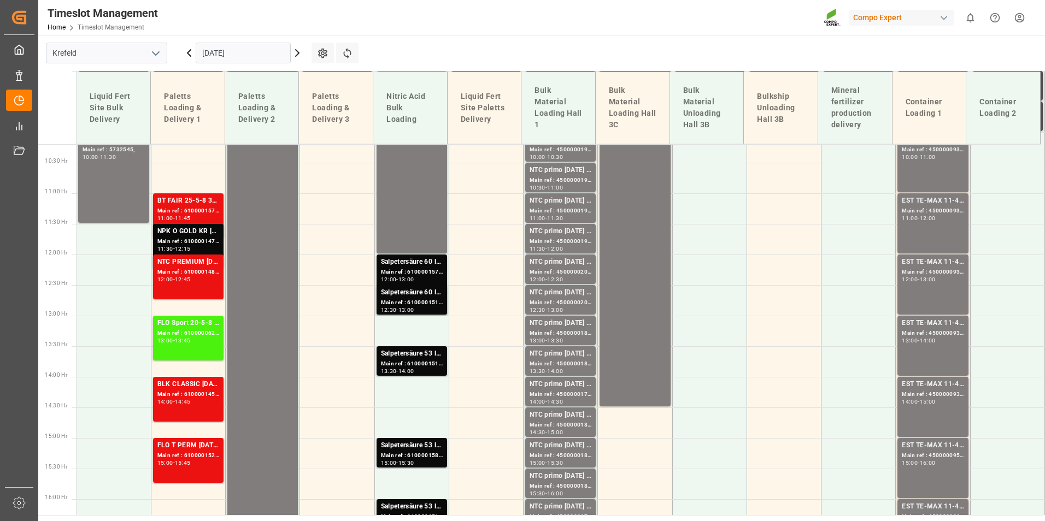
click at [559, 368] on div "Main ref : 4500000189, 2000000017" at bounding box center [560, 363] width 62 height 9
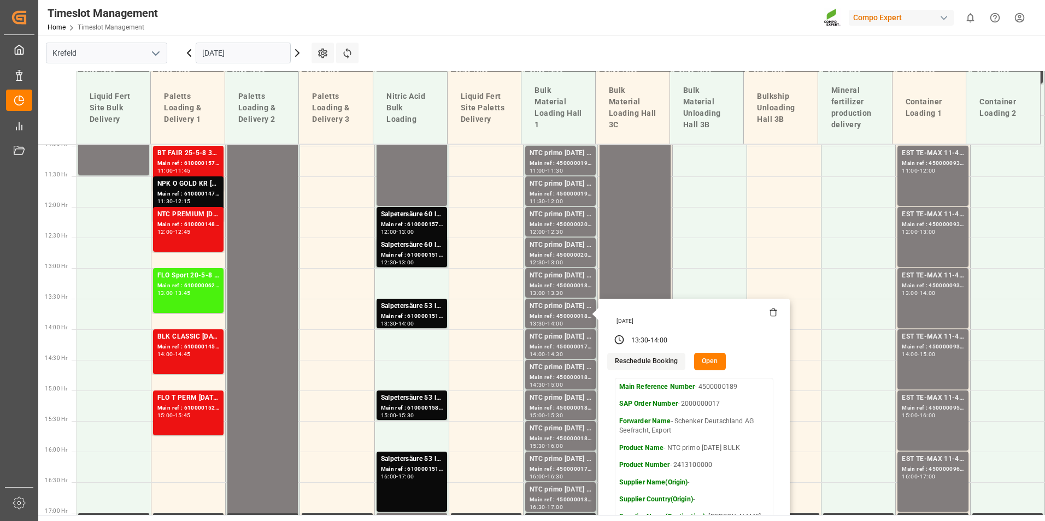
scroll to position [733, 0]
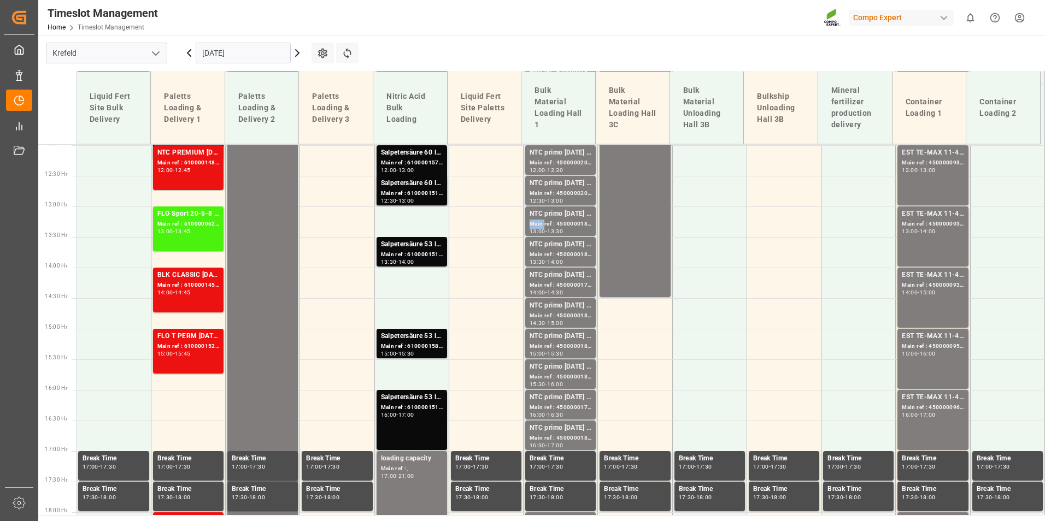
click at [537, 225] on div "Main ref : 4500000187, 2000000017" at bounding box center [560, 224] width 62 height 9
click at [561, 250] on div "NTC primo [DATE] BULK" at bounding box center [560, 244] width 62 height 11
click at [555, 286] on div "Main ref : 4500000178, 2000000017" at bounding box center [560, 285] width 62 height 9
click at [565, 303] on div "NTC primo [DATE] BULK" at bounding box center [560, 305] width 62 height 11
click at [560, 346] on div "Main ref : 4500000184, 2000000017" at bounding box center [560, 346] width 62 height 9
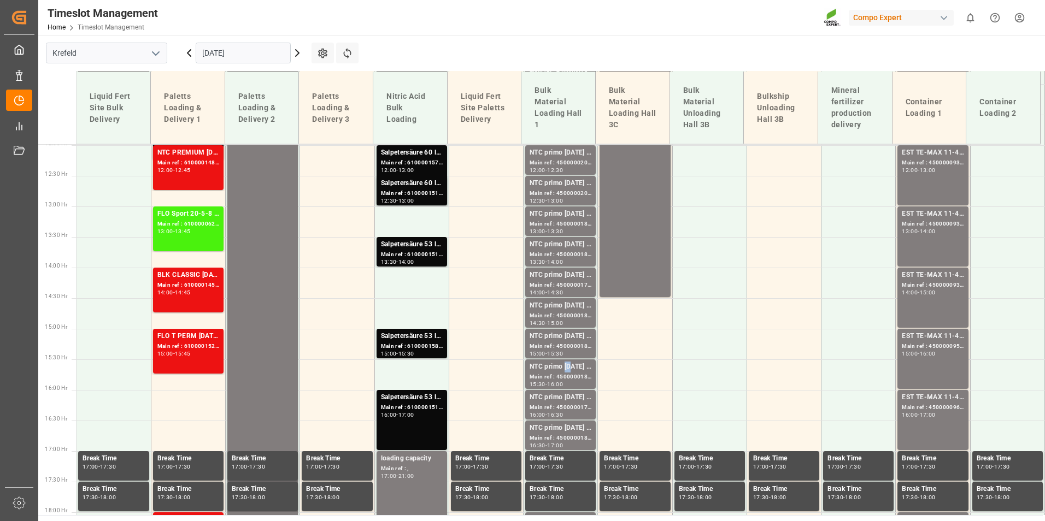
click at [563, 368] on div "NTC primo [DATE] BULK" at bounding box center [560, 367] width 62 height 11
click at [573, 407] on div "Main ref : 4500000179, 2000000017" at bounding box center [560, 407] width 62 height 9
click at [573, 429] on div "NTC primo [DATE] BULK" at bounding box center [560, 428] width 62 height 11
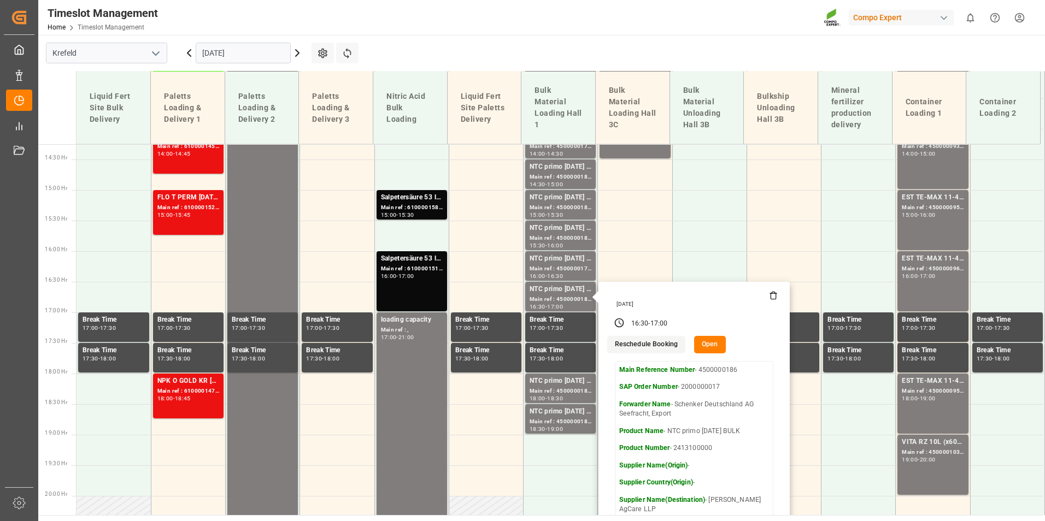
scroll to position [952, 0]
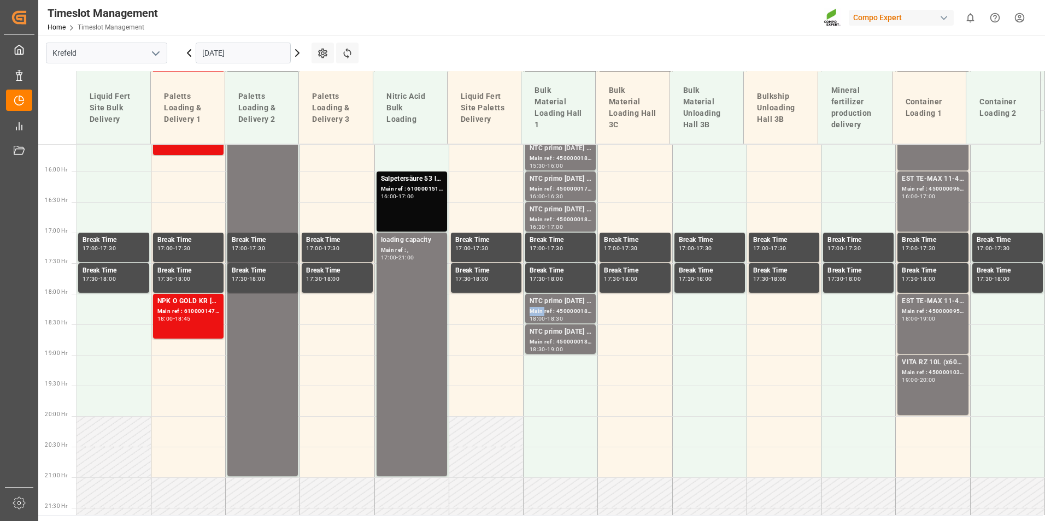
click at [538, 308] on div "Main ref : 4500000185, 2000000017" at bounding box center [560, 311] width 62 height 9
click at [567, 345] on div "Main ref : 4500000182, 2000000017" at bounding box center [560, 342] width 62 height 9
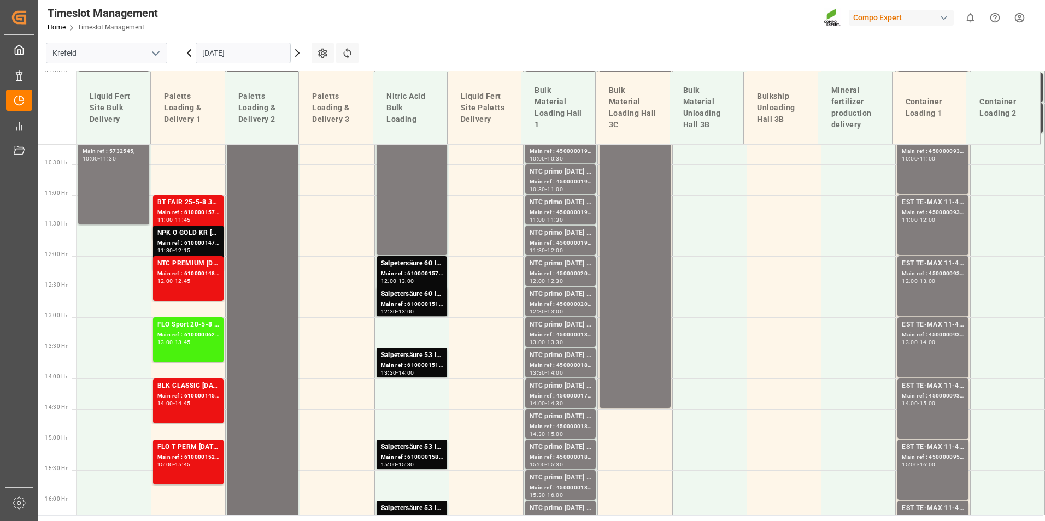
scroll to position [351, 0]
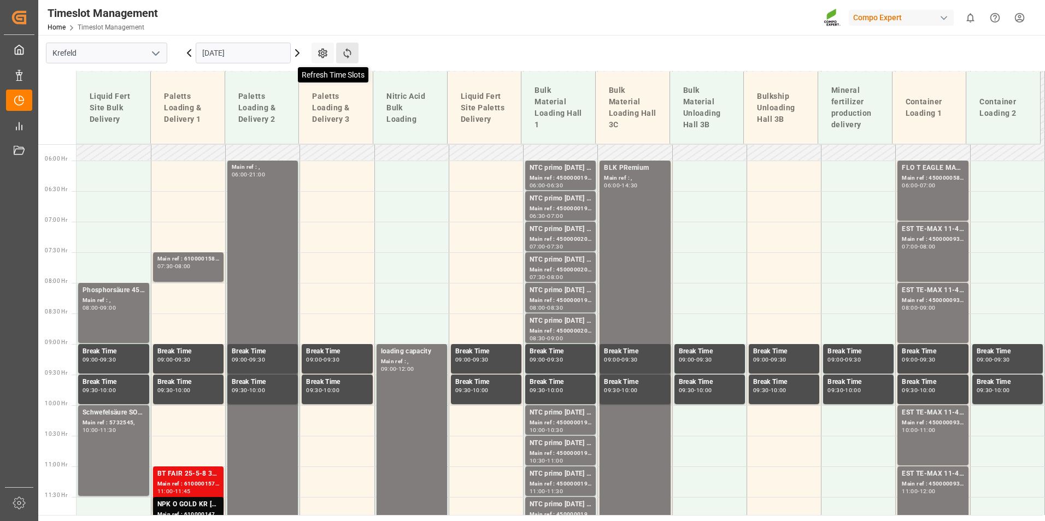
click at [352, 55] on icon at bounding box center [346, 53] width 11 height 11
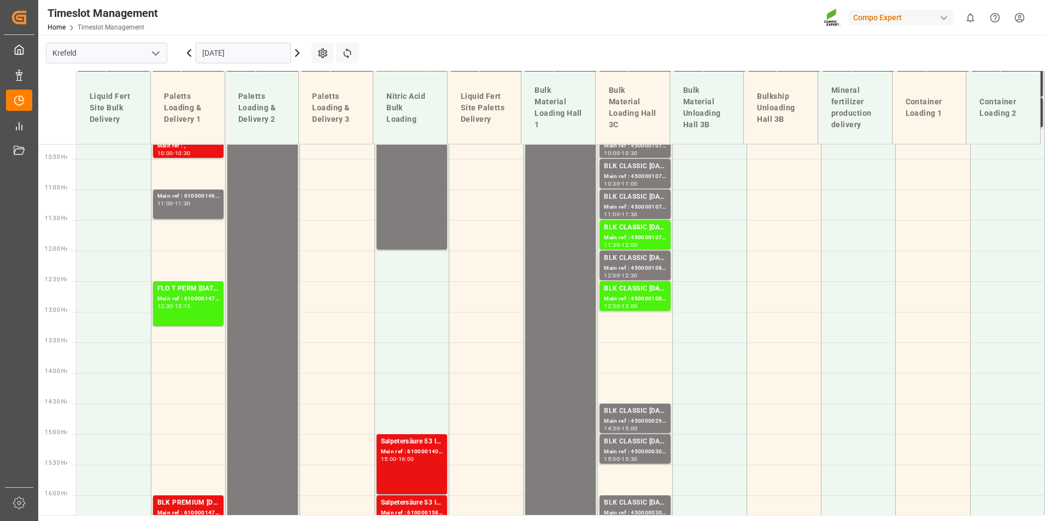
scroll to position [624, 0]
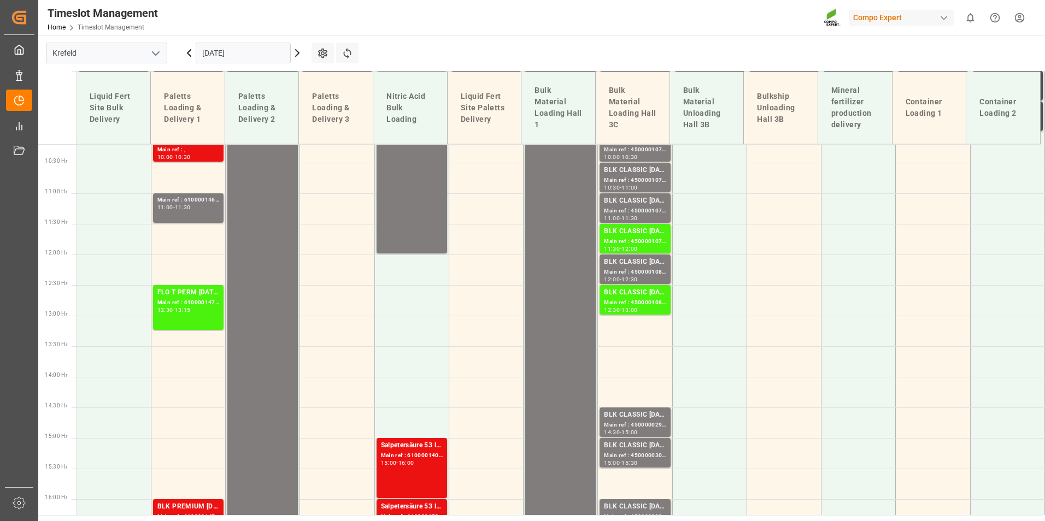
click at [301, 51] on icon at bounding box center [297, 52] width 13 height 13
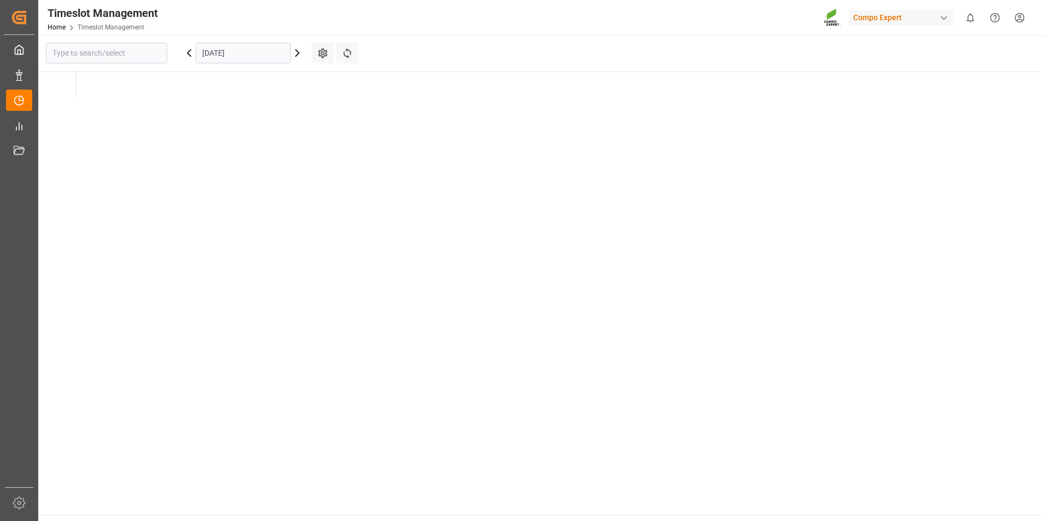
type input "Krefeld"
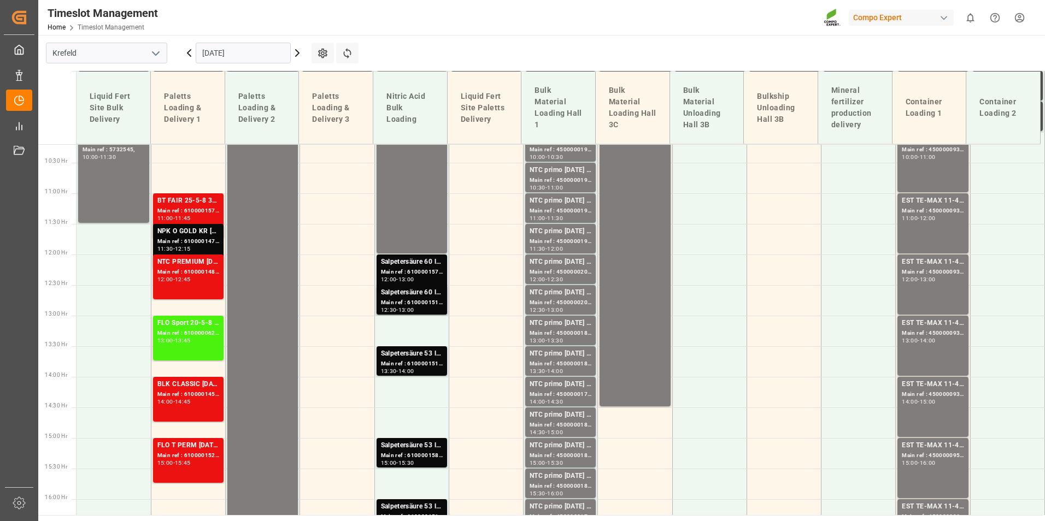
scroll to position [788, 0]
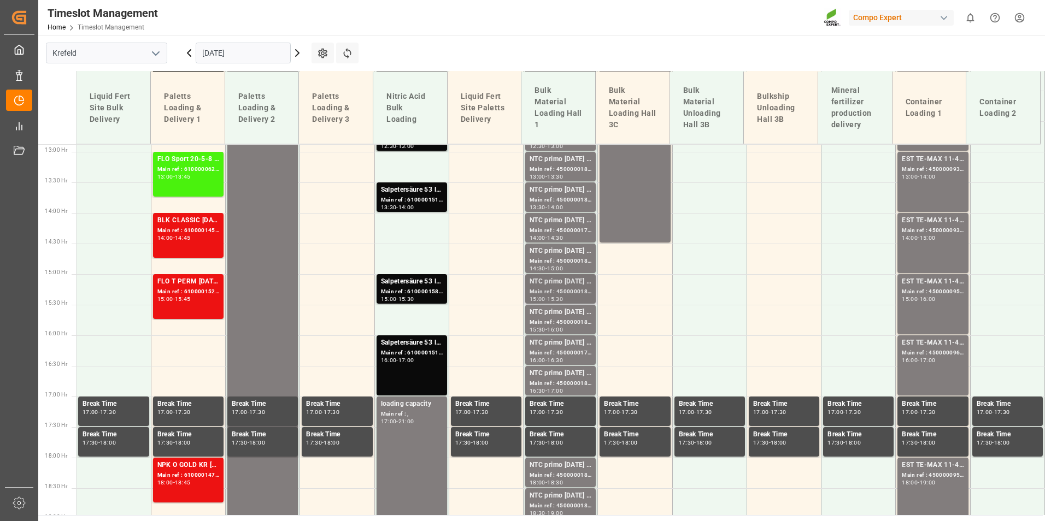
click at [582, 288] on div "Main ref : 4500000184, 2000000017" at bounding box center [560, 291] width 62 height 9
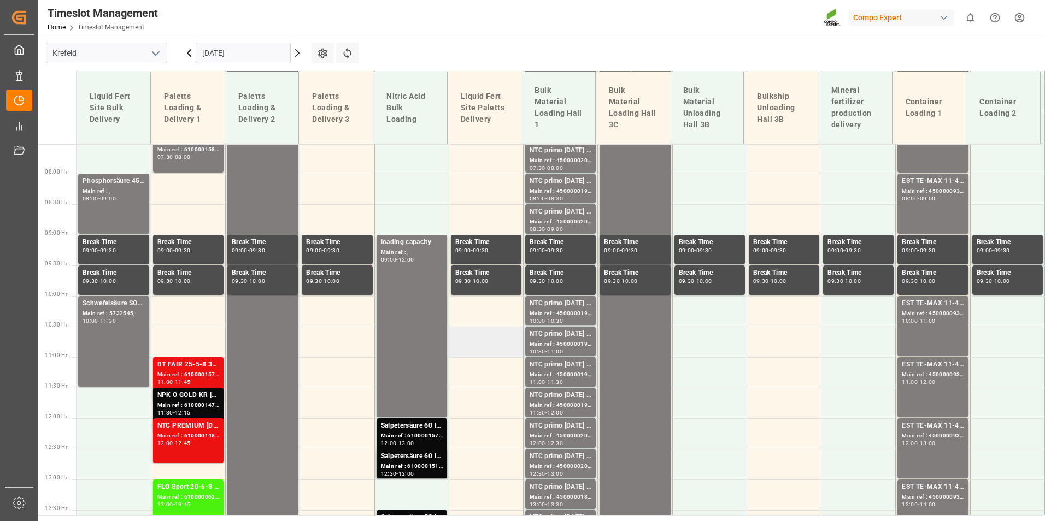
scroll to position [296, 0]
